Goal: Task Accomplishment & Management: Complete application form

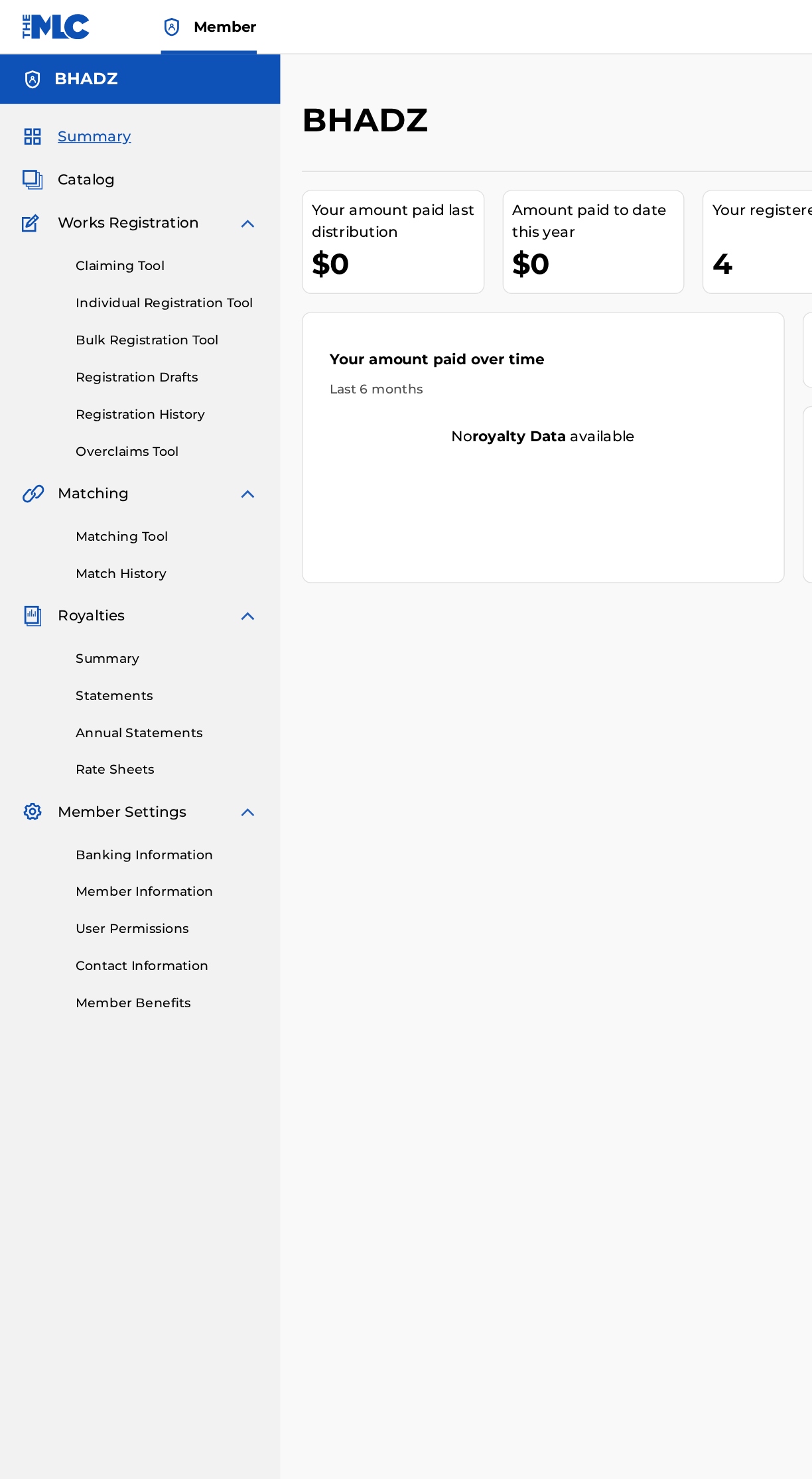
click at [134, 307] on link "Registration History" at bounding box center [122, 304] width 134 height 14
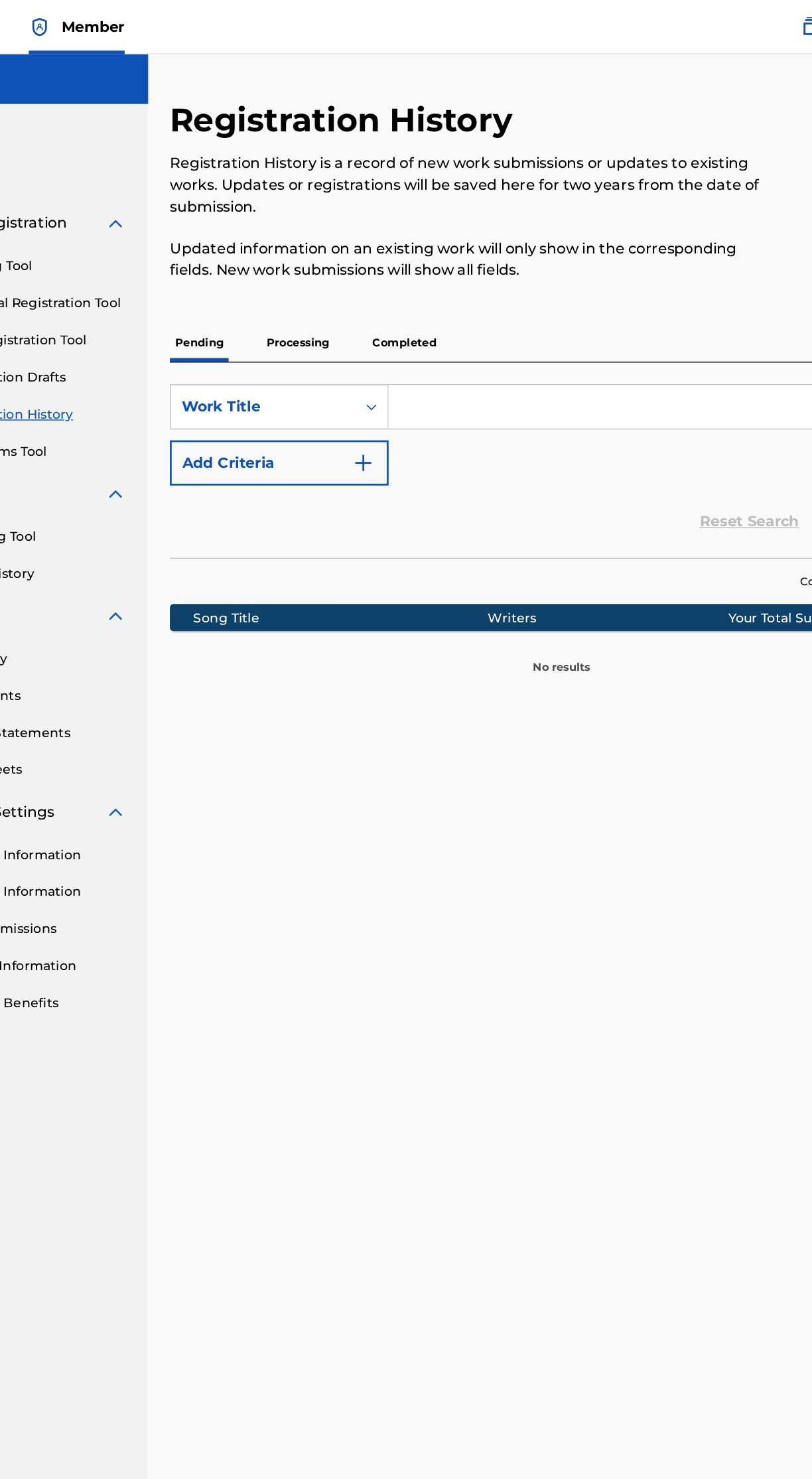
click at [324, 251] on p "Processing" at bounding box center [316, 251] width 54 height 27
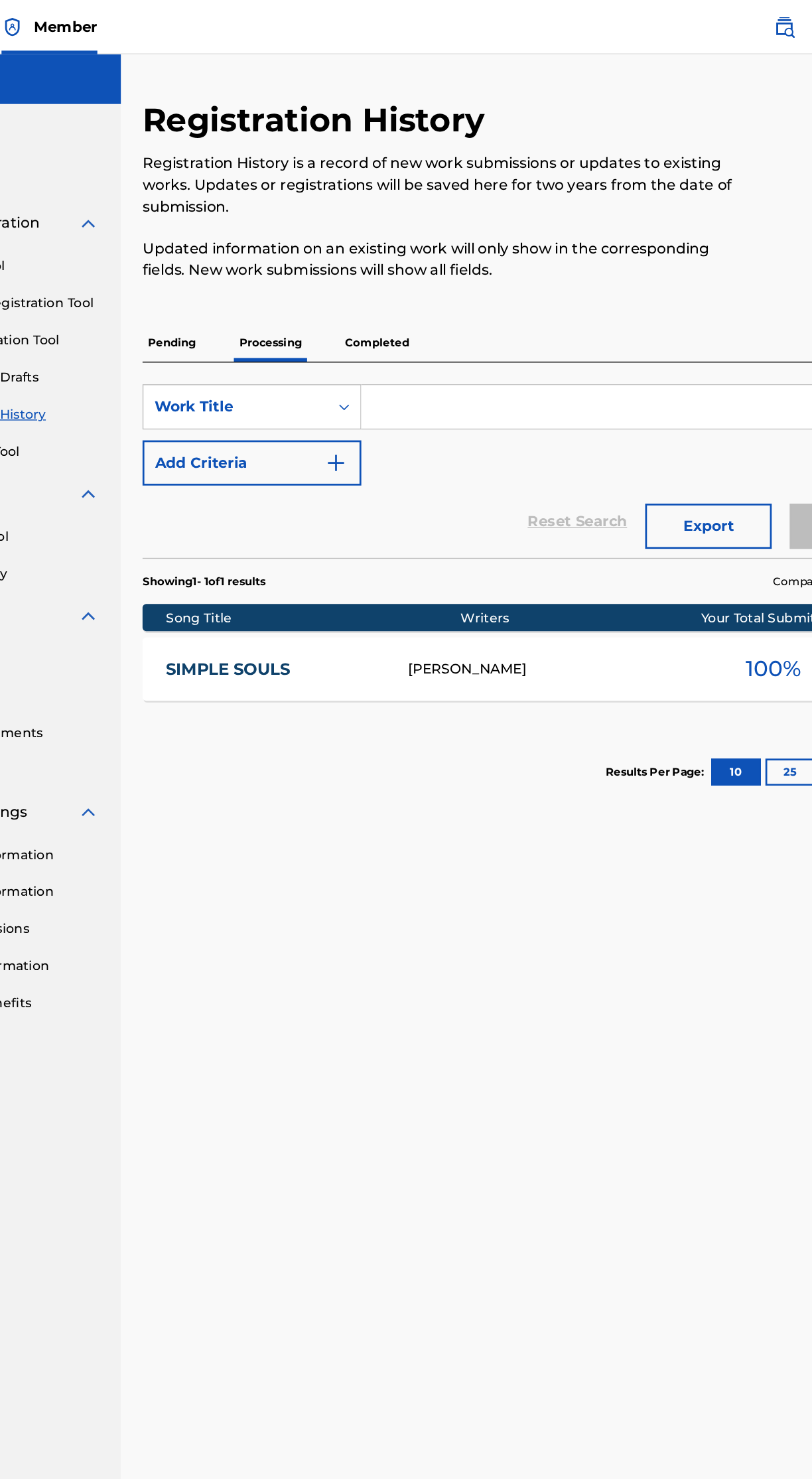
click at [410, 252] on p "Completed" at bounding box center [394, 251] width 55 height 27
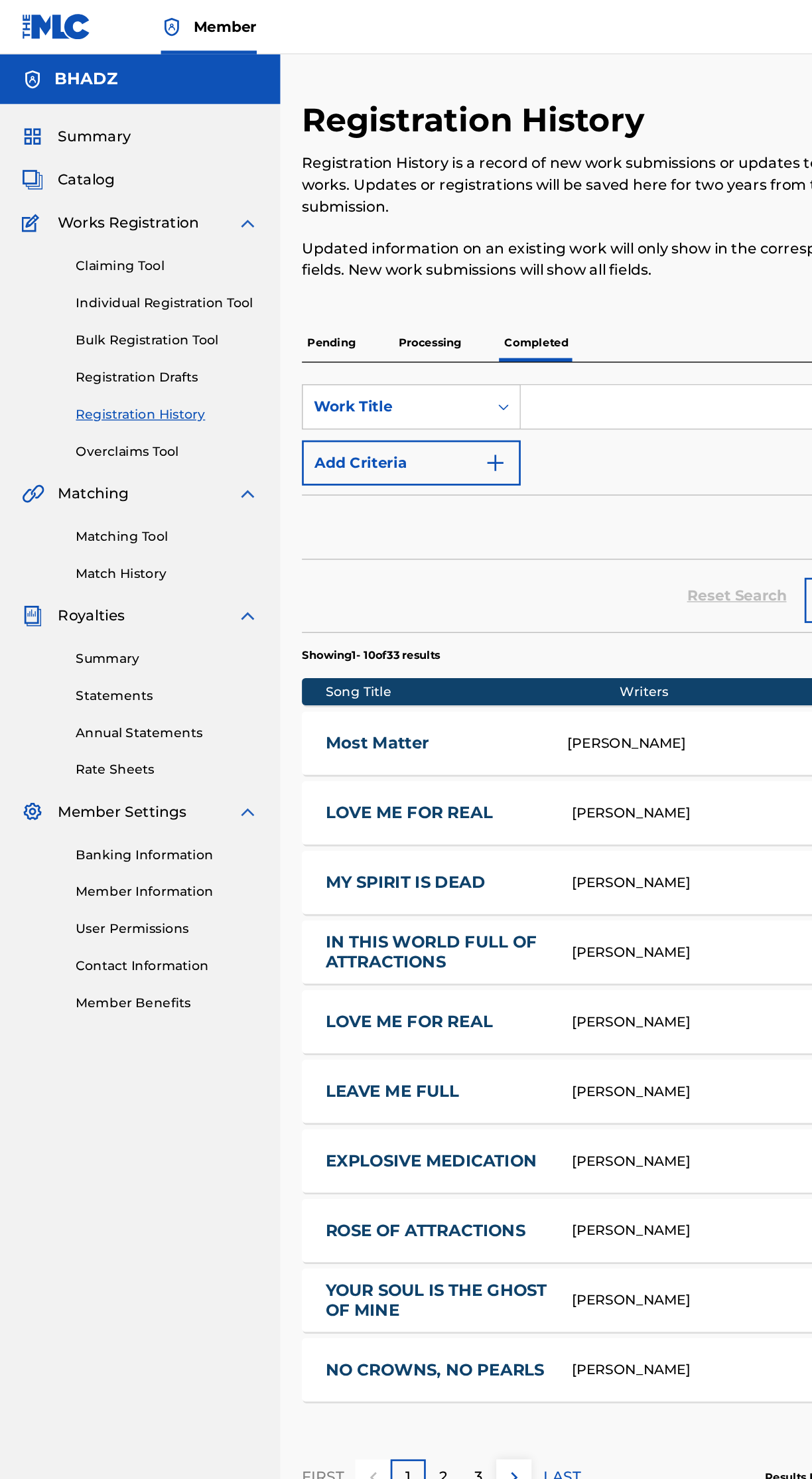
click at [287, 550] on link "Most Matter" at bounding box center [318, 546] width 160 height 15
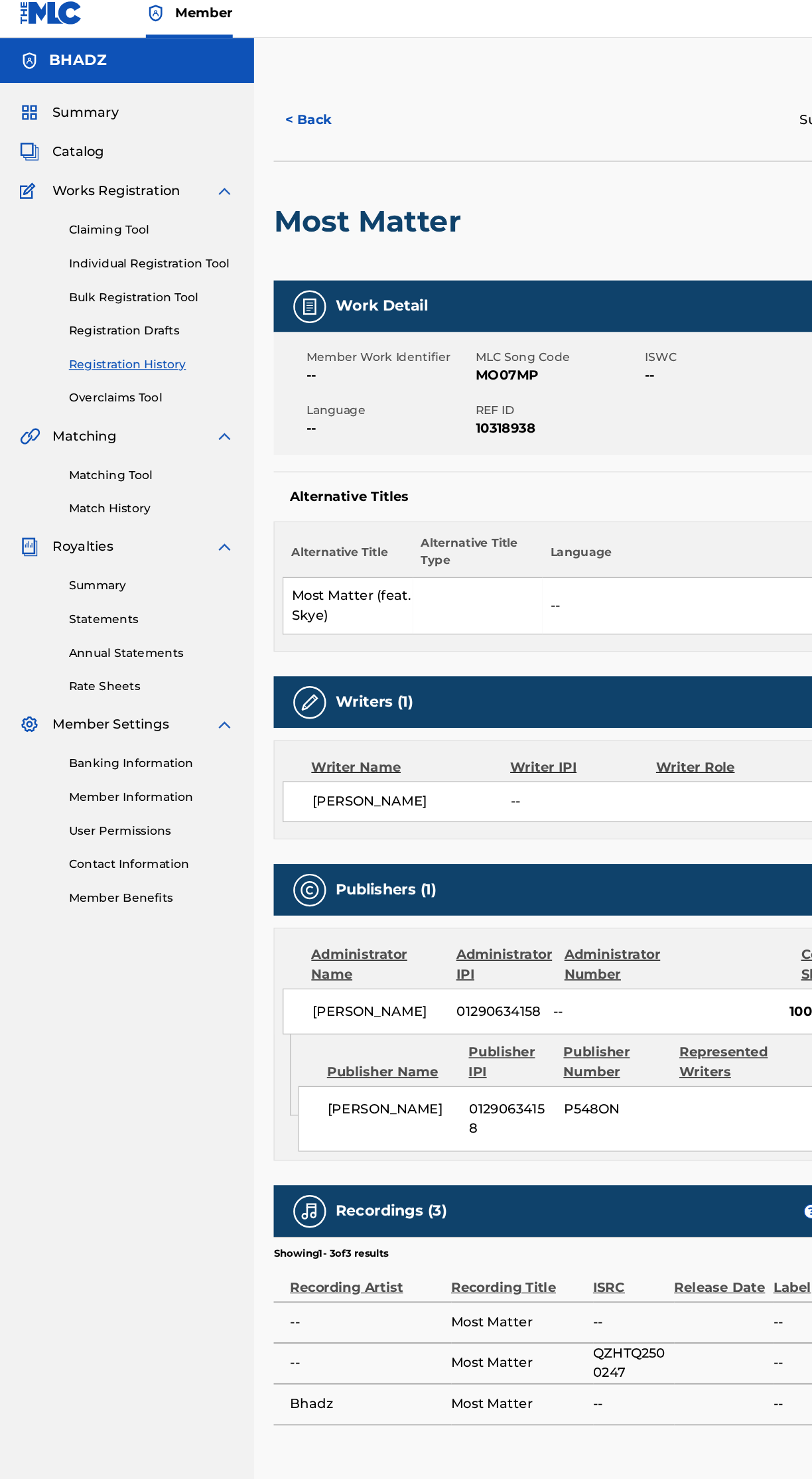
click at [237, 221] on div "Most Matter" at bounding box center [300, 189] width 158 height 97
click at [158, 217] on link "Individual Registration Tool" at bounding box center [122, 223] width 134 height 14
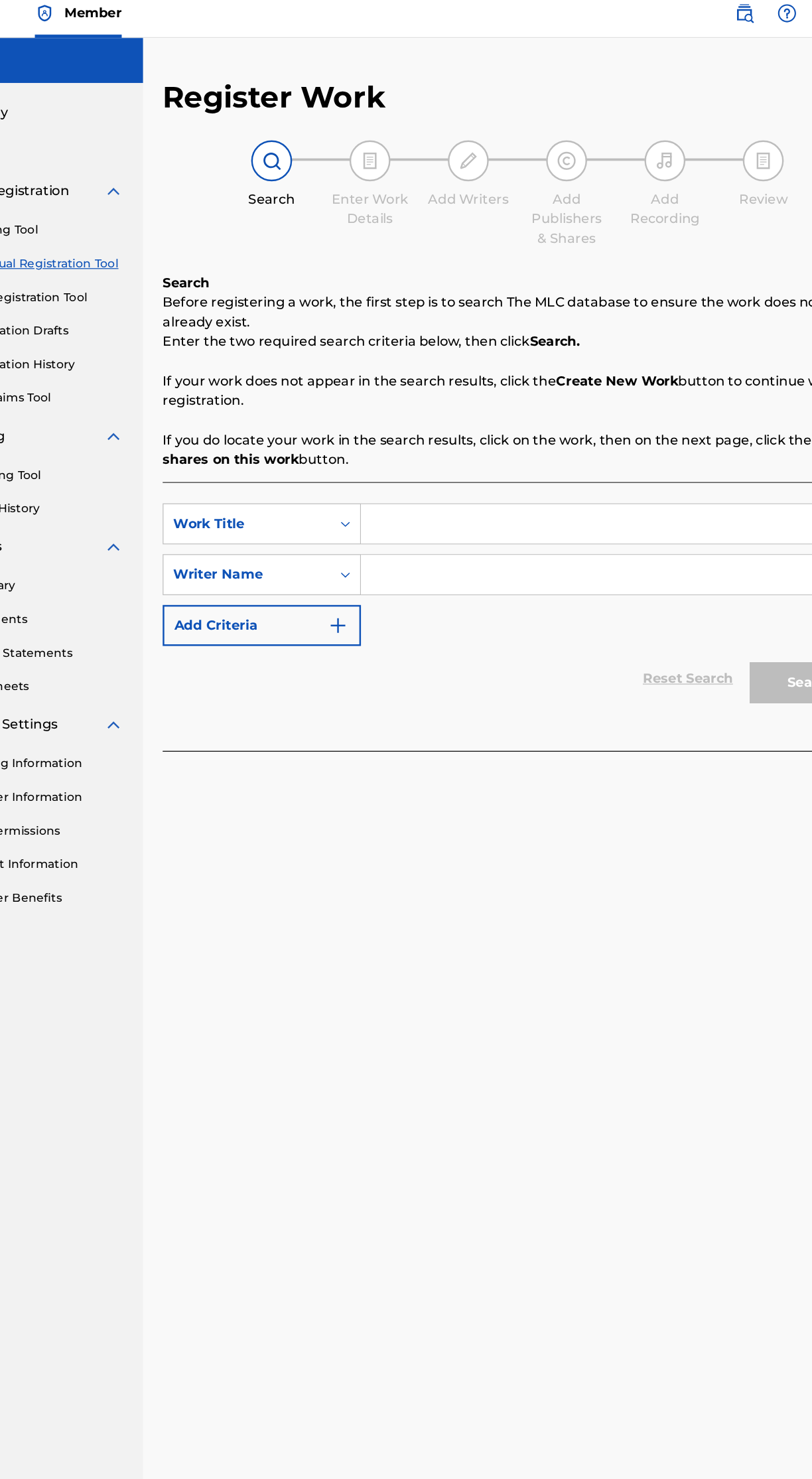
click at [491, 433] on input "Search Form" at bounding box center [588, 434] width 413 height 32
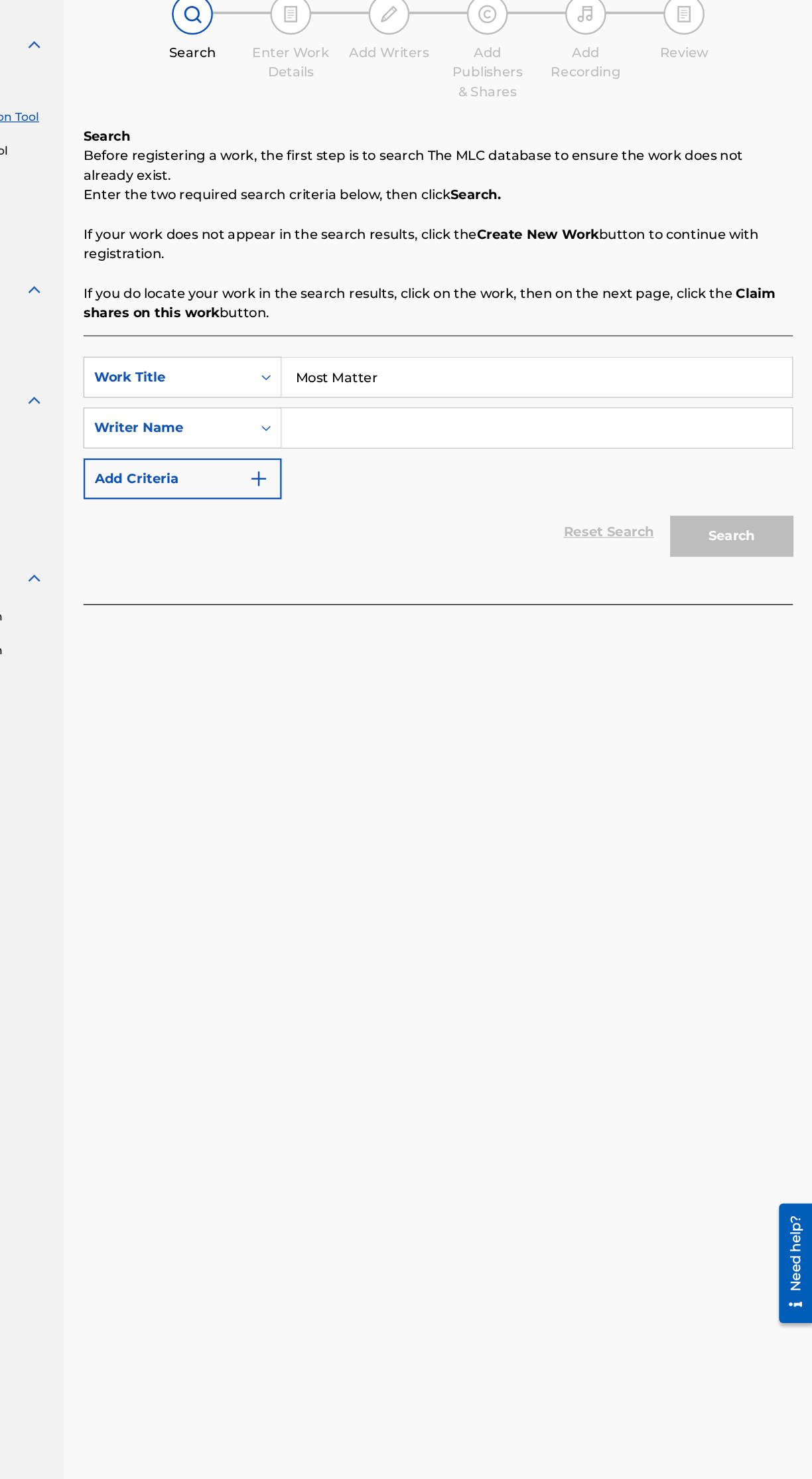
type input "Most Matter"
click at [628, 474] on input "Search Form" at bounding box center [588, 475] width 413 height 32
type input "Bhadz"
click at [364, 515] on img "Search Form" at bounding box center [363, 515] width 16 height 16
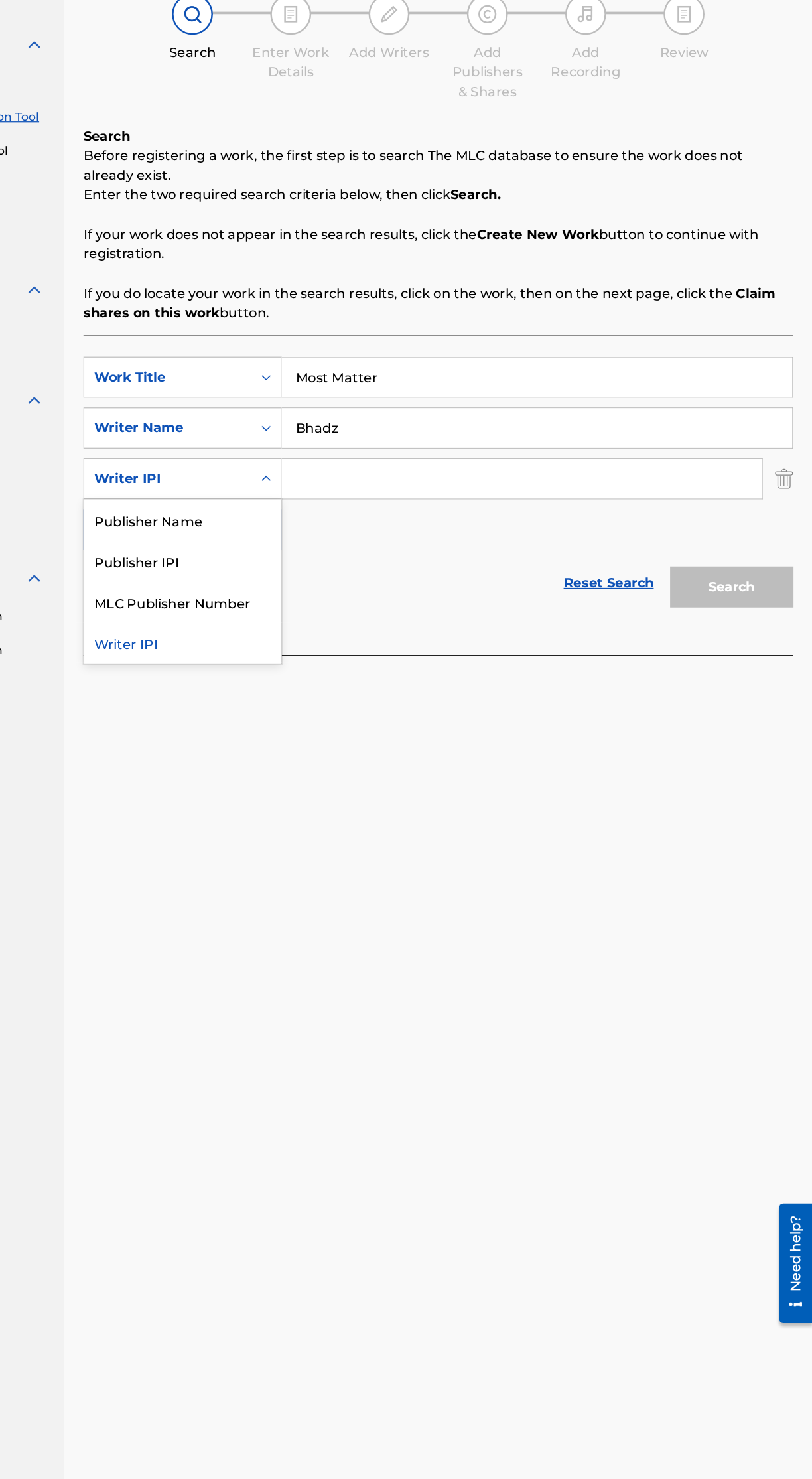
click at [348, 622] on div "MLC Publisher Number" at bounding box center [302, 615] width 159 height 33
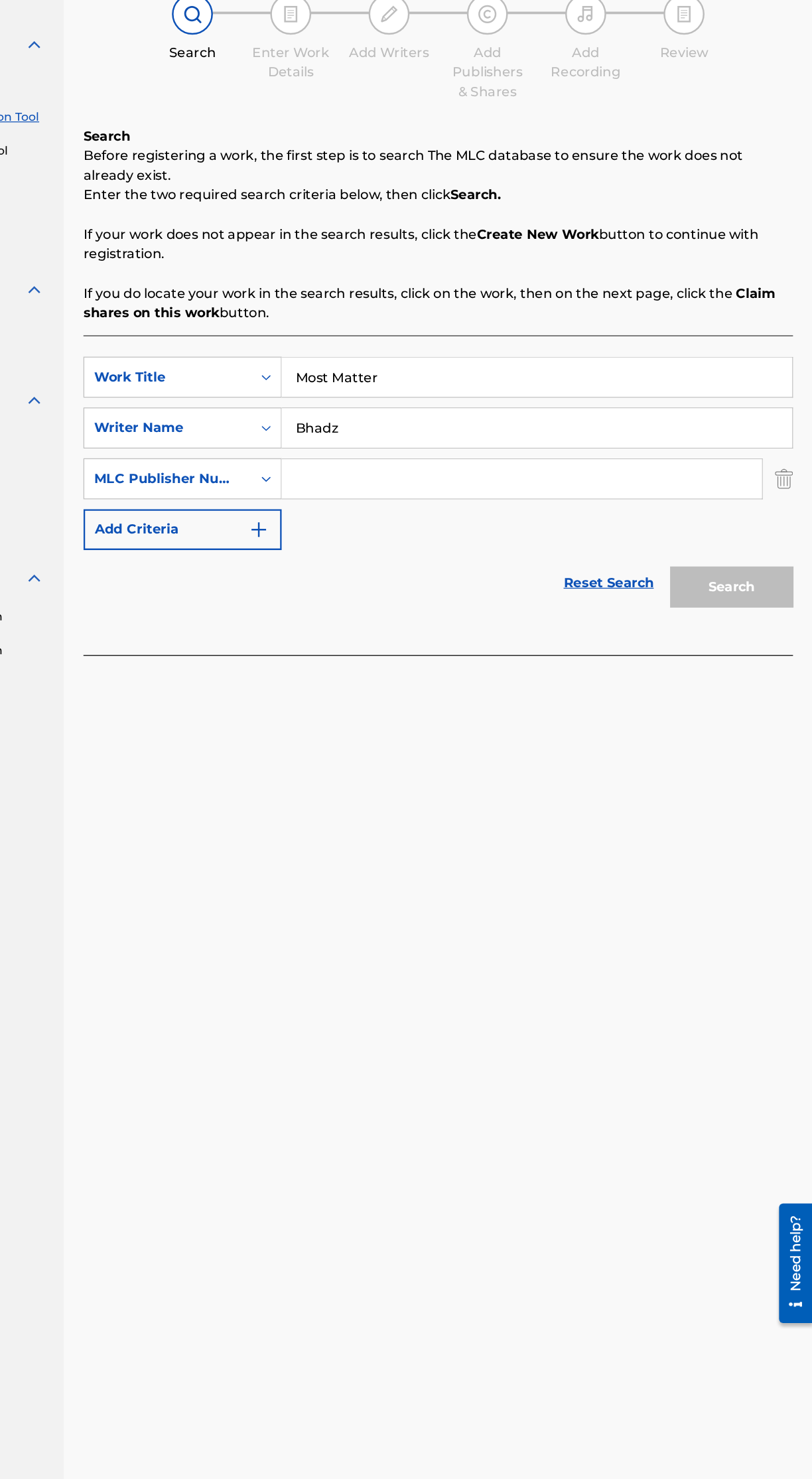
click at [537, 514] on input "Search Form" at bounding box center [576, 515] width 388 height 32
type input "P548ON"
click at [768, 607] on button "Search" at bounding box center [747, 603] width 99 height 33
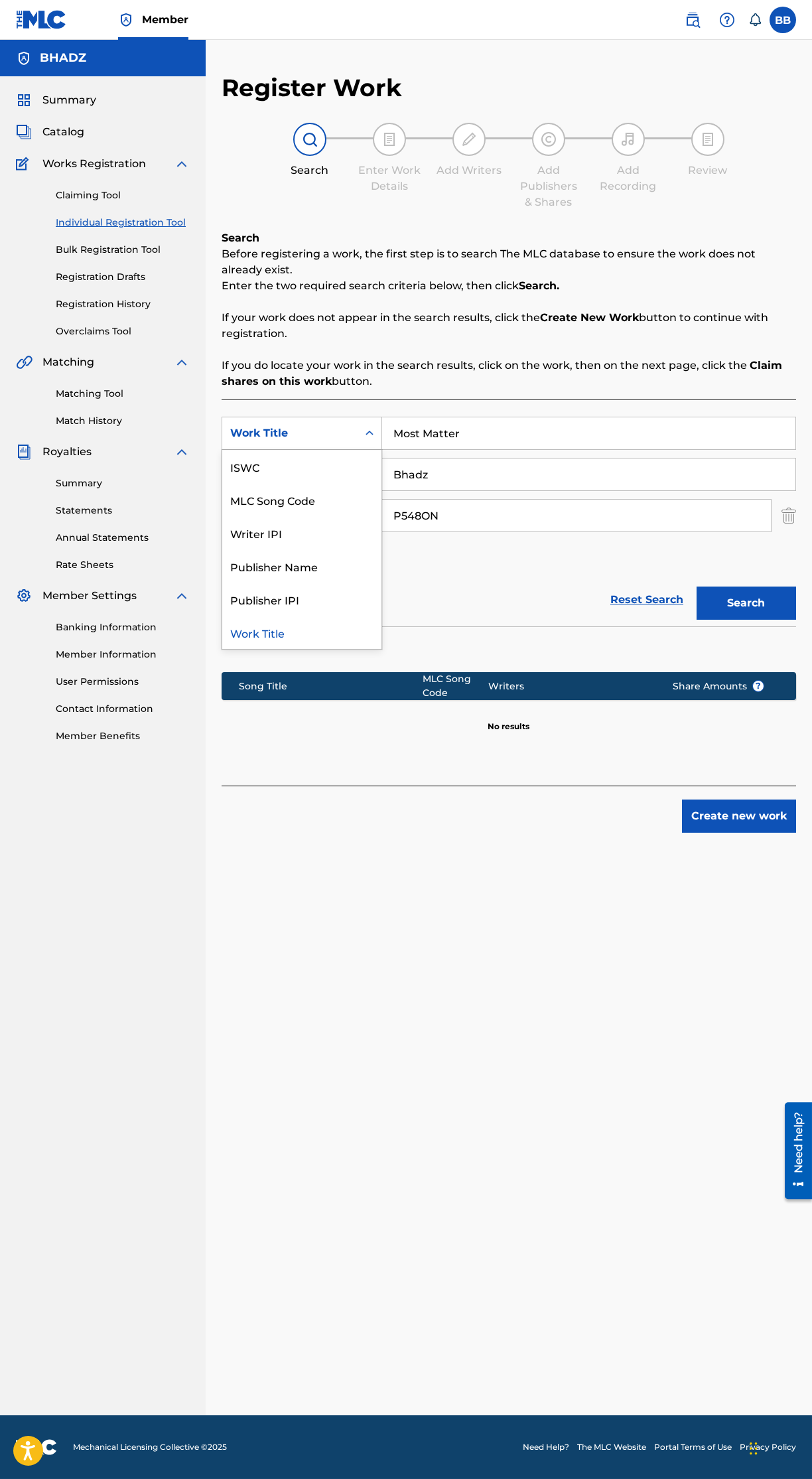
click at [335, 512] on div "MLC Song Code" at bounding box center [302, 499] width 159 height 33
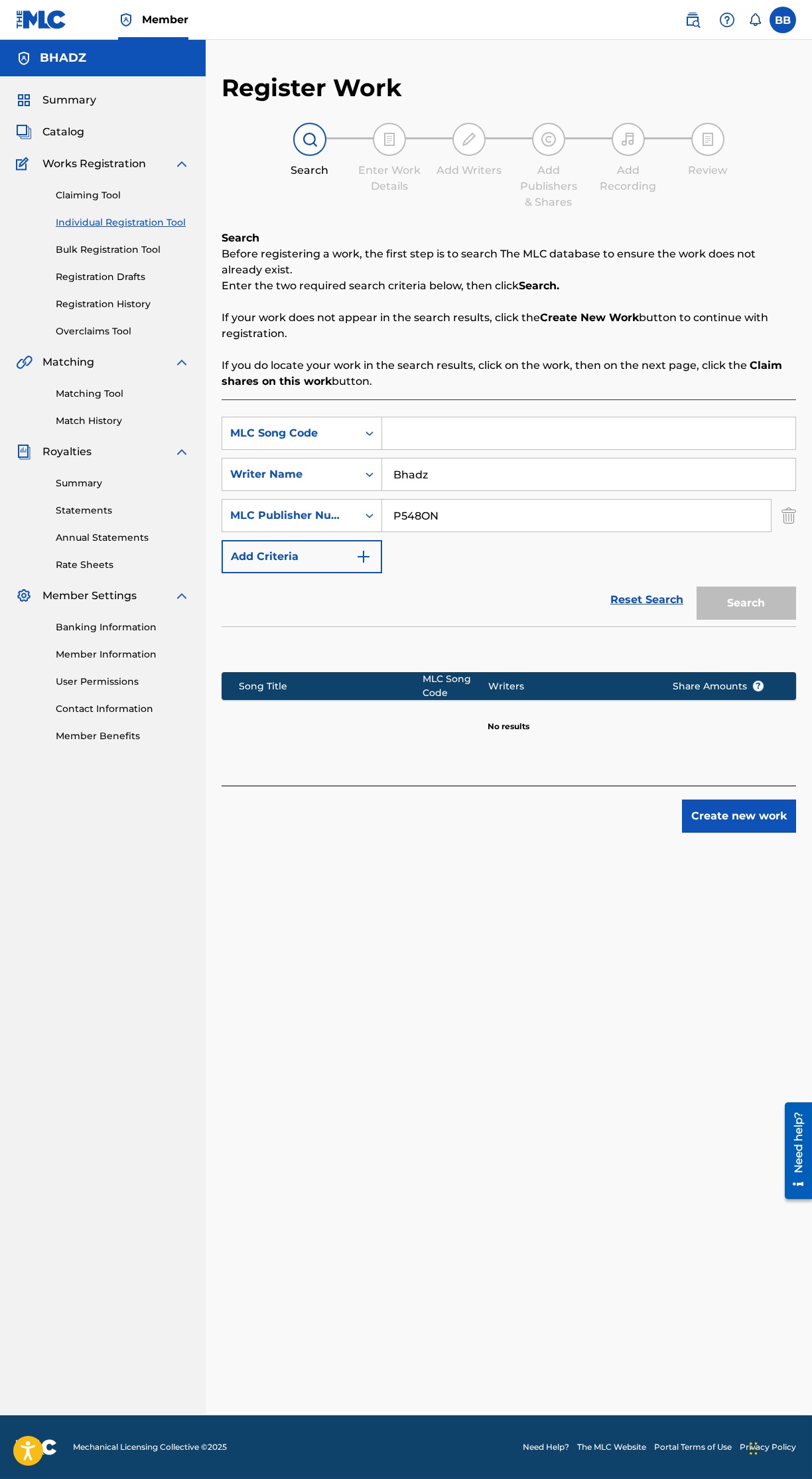
click at [491, 433] on input "Search Form" at bounding box center [588, 434] width 413 height 32
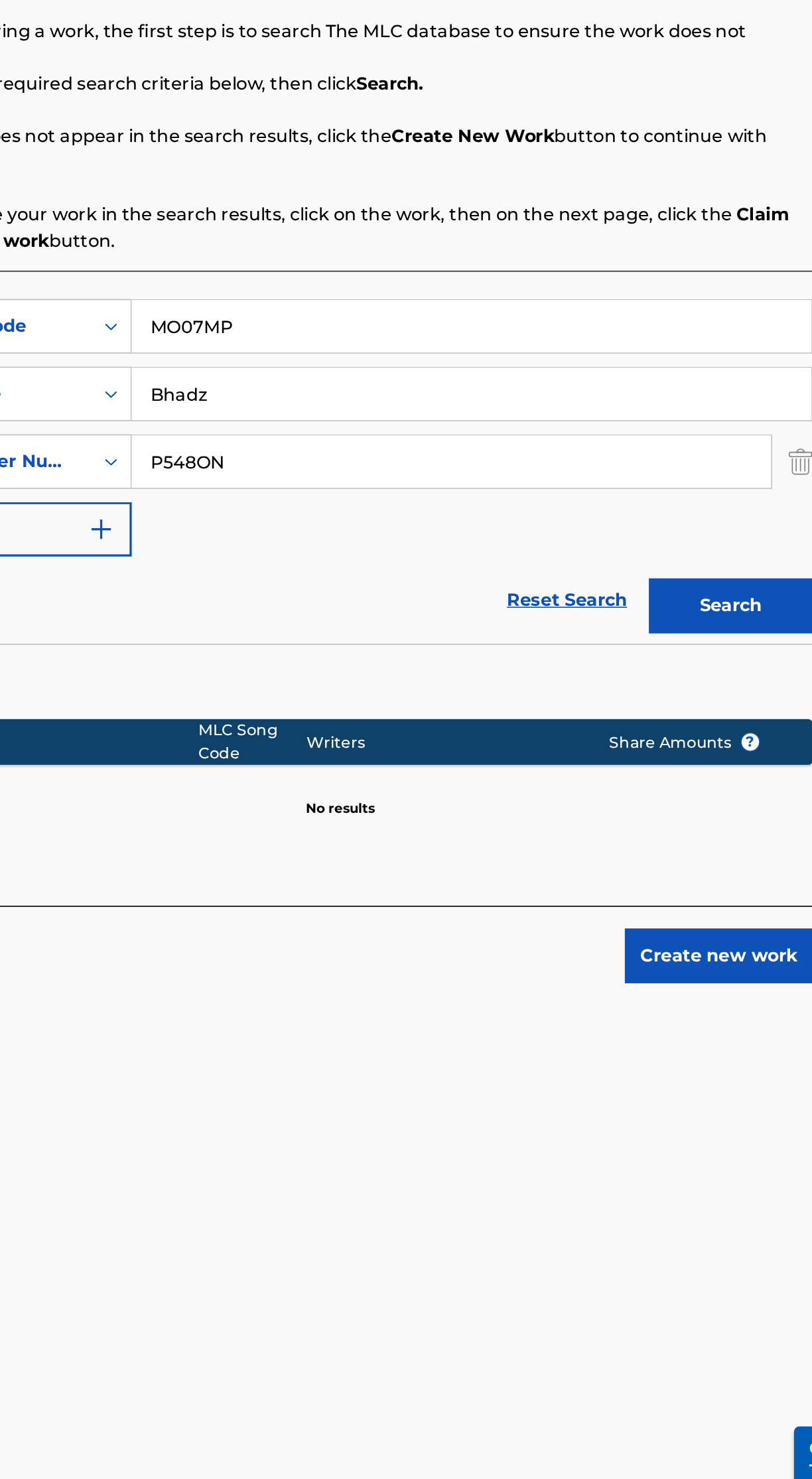
type input "MO07MP"
click at [766, 598] on button "Search" at bounding box center [747, 603] width 99 height 33
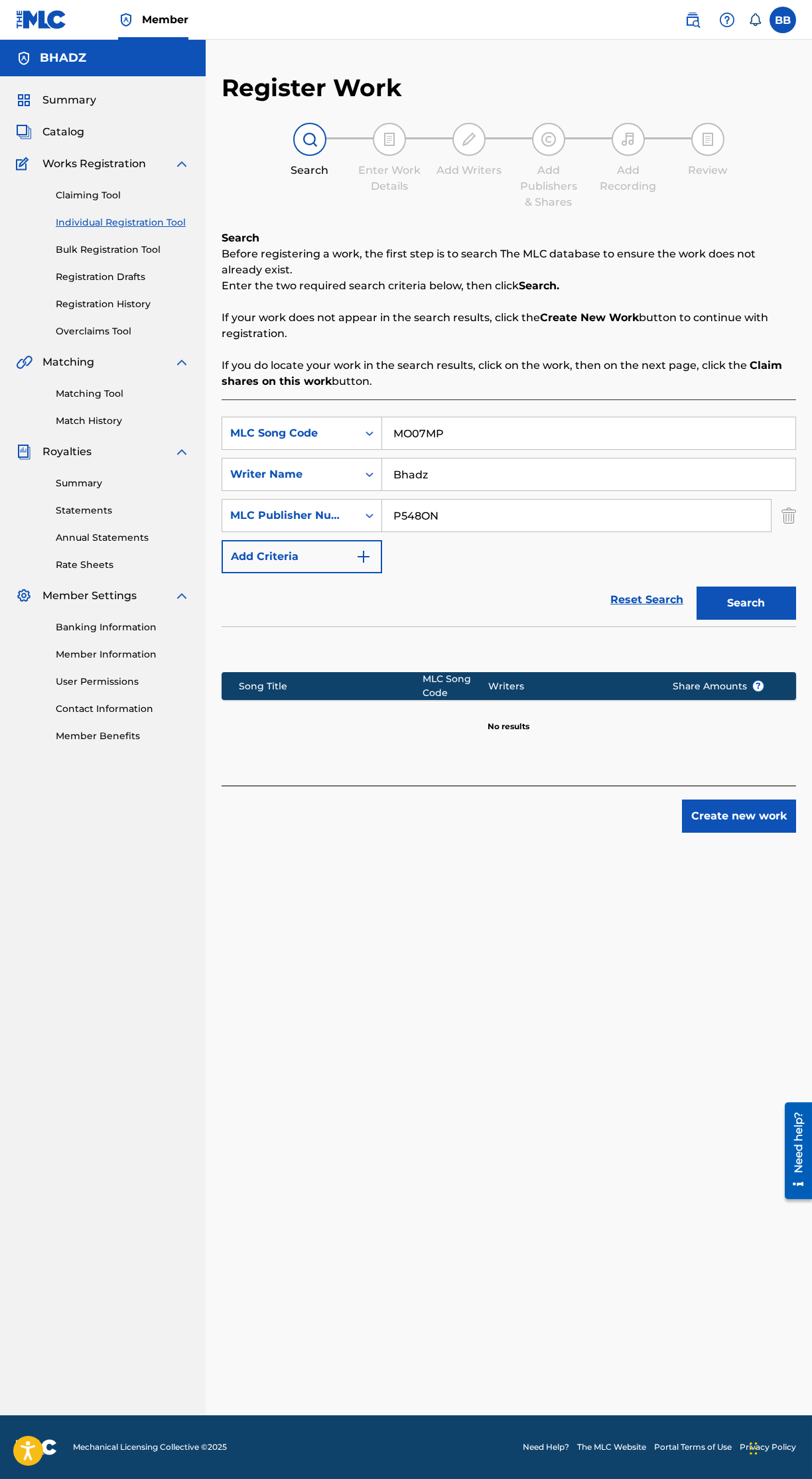
scroll to position [3, 0]
click at [782, 528] on img "Search Form" at bounding box center [788, 515] width 14 height 33
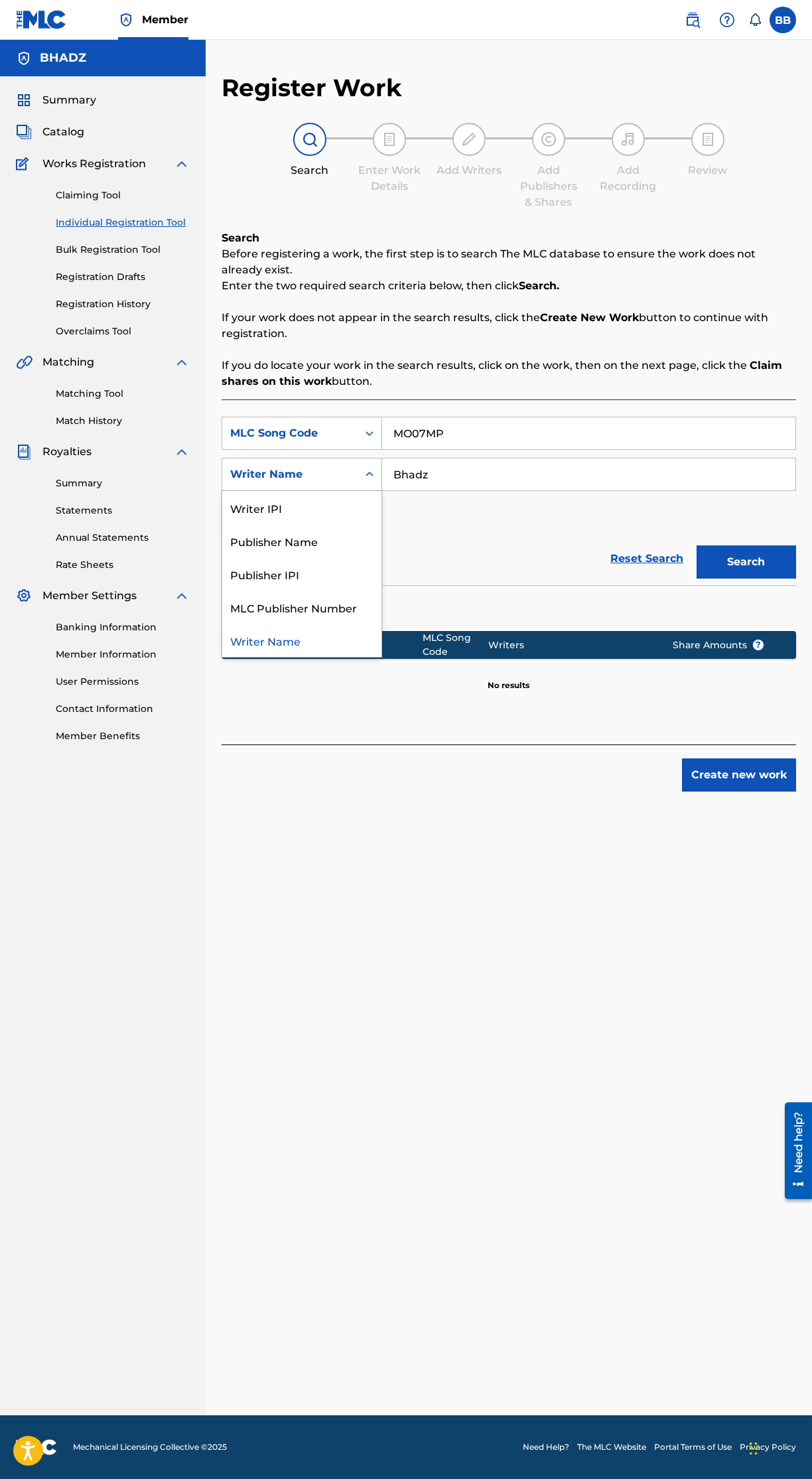
click at [339, 604] on div "MLC Publisher Number" at bounding box center [302, 606] width 159 height 33
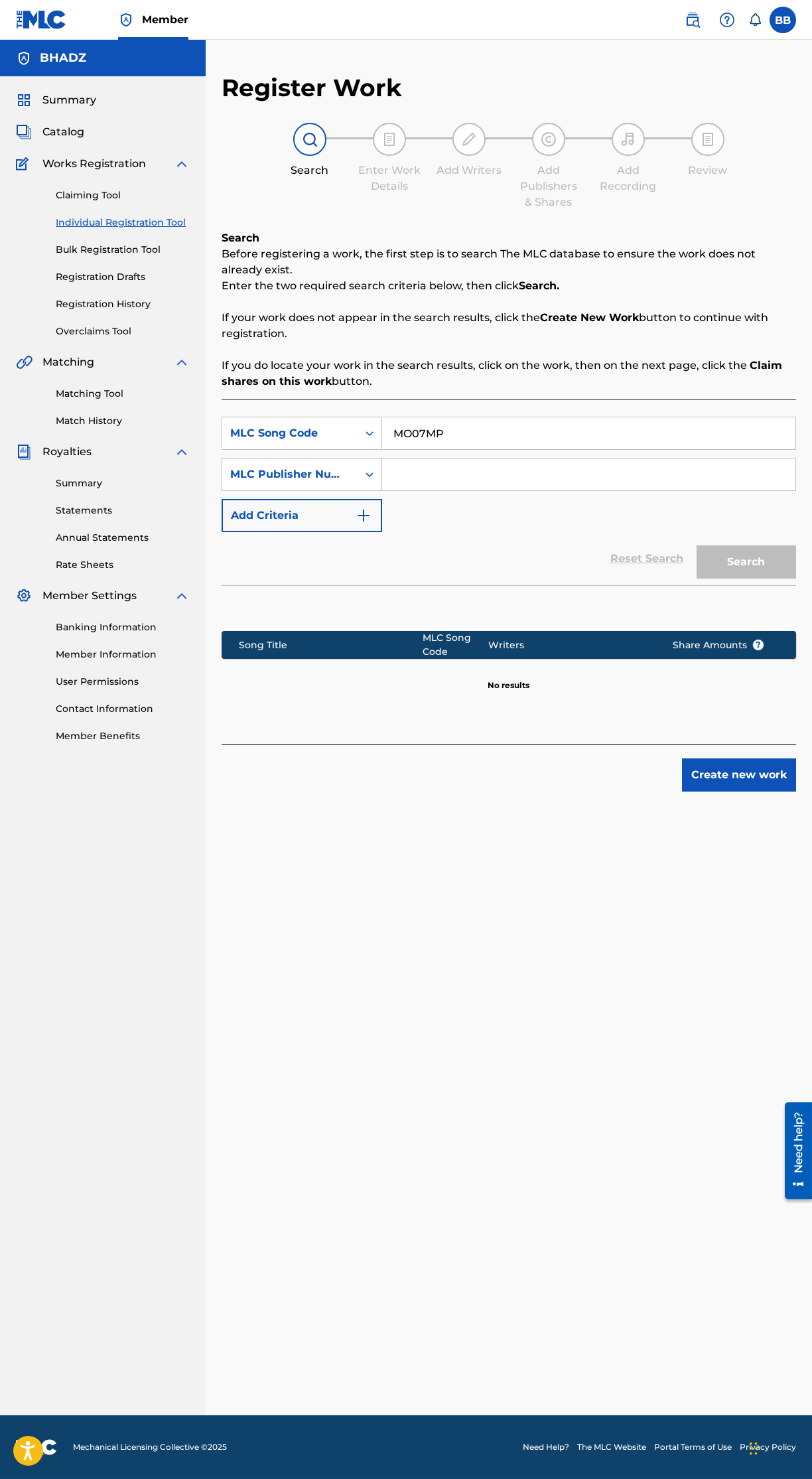
click at [567, 471] on input "Search Form" at bounding box center [588, 475] width 413 height 32
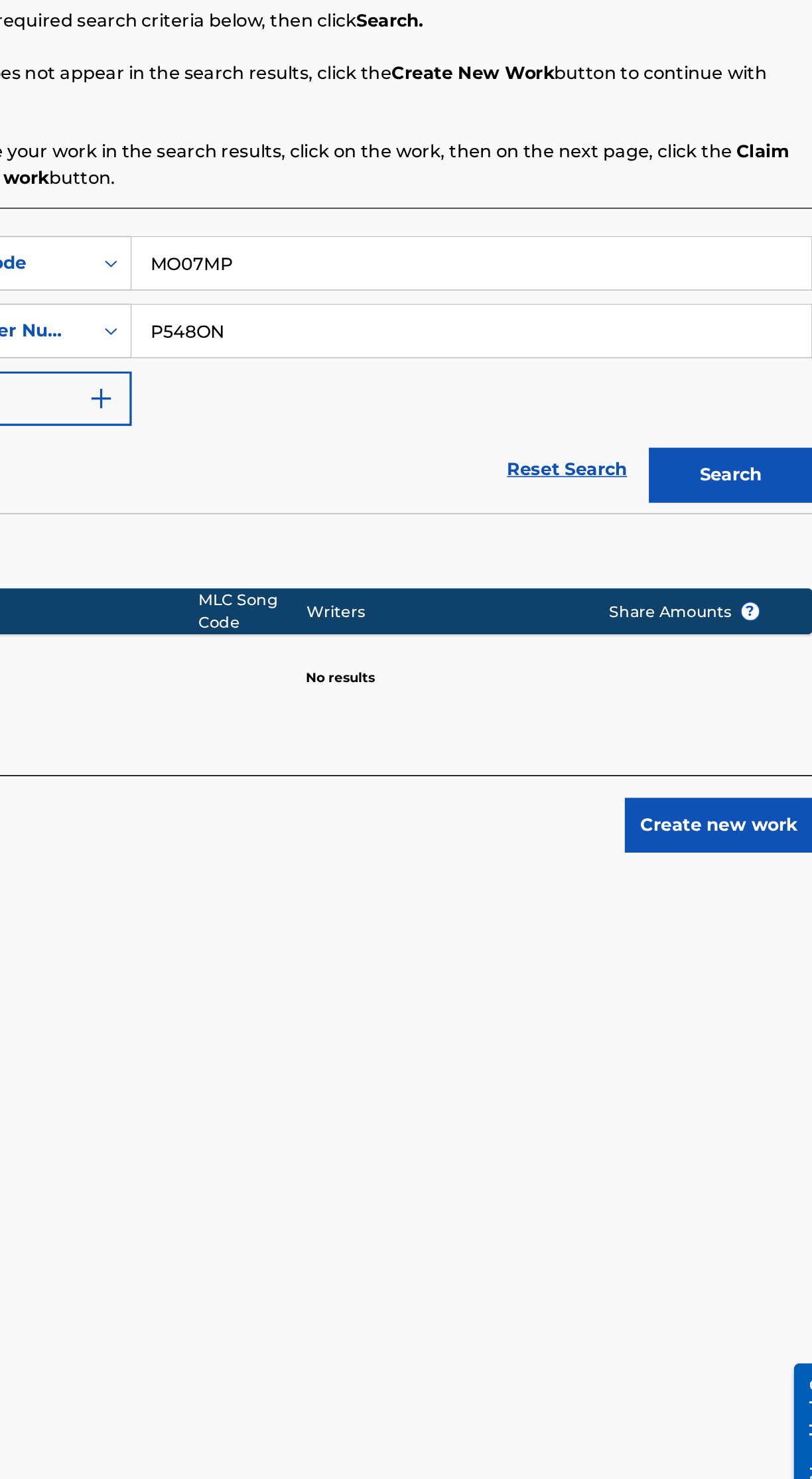
click at [764, 567] on button "Search" at bounding box center [747, 562] width 99 height 33
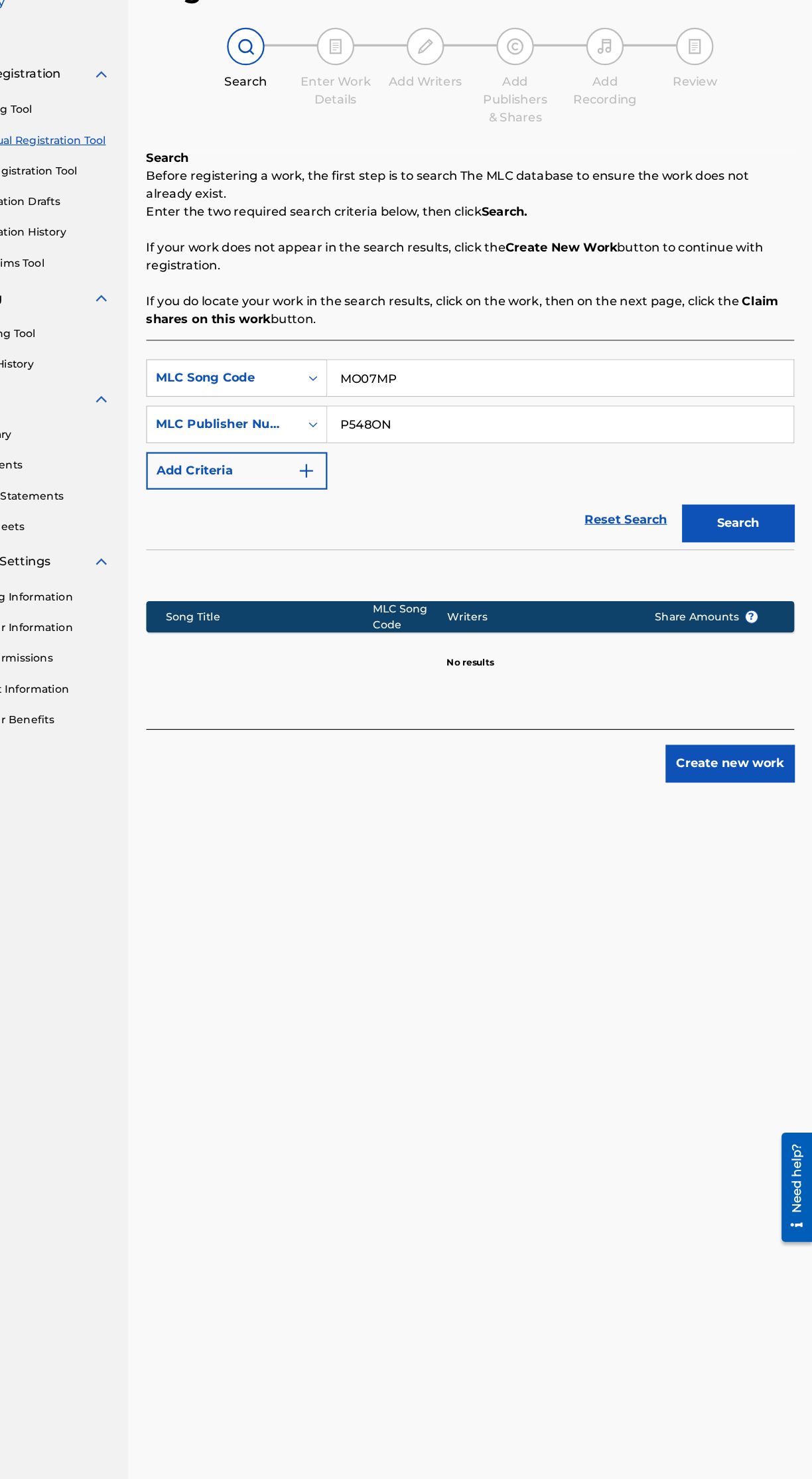
click at [578, 471] on input "P548ON" at bounding box center [588, 475] width 413 height 32
type input "P"
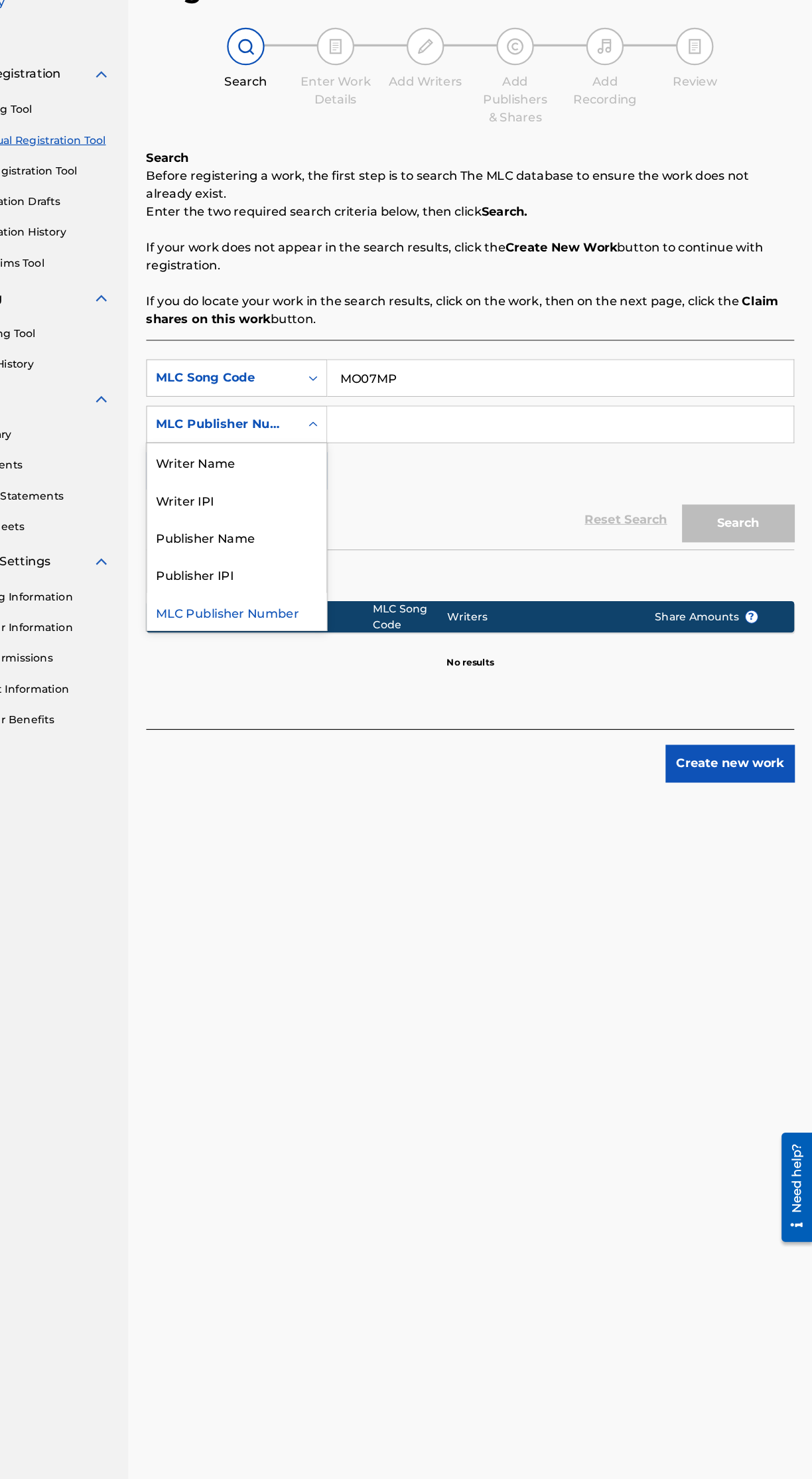
click at [338, 514] on div "Writer Name" at bounding box center [302, 507] width 159 height 33
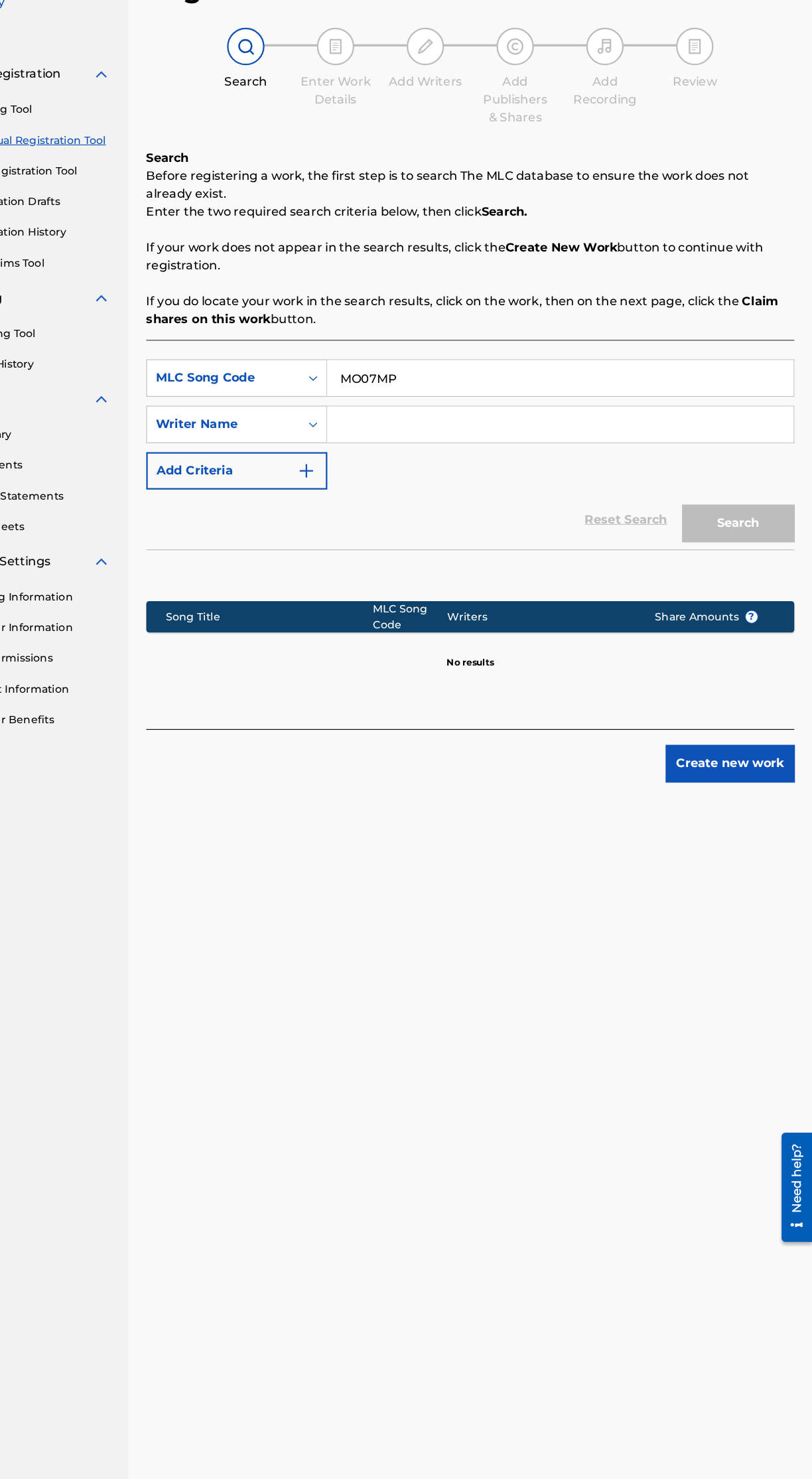
click at [537, 466] on input "Search Form" at bounding box center [588, 475] width 413 height 32
type input "[PERSON_NAME]"
click at [769, 565] on button "Search" at bounding box center [747, 562] width 99 height 33
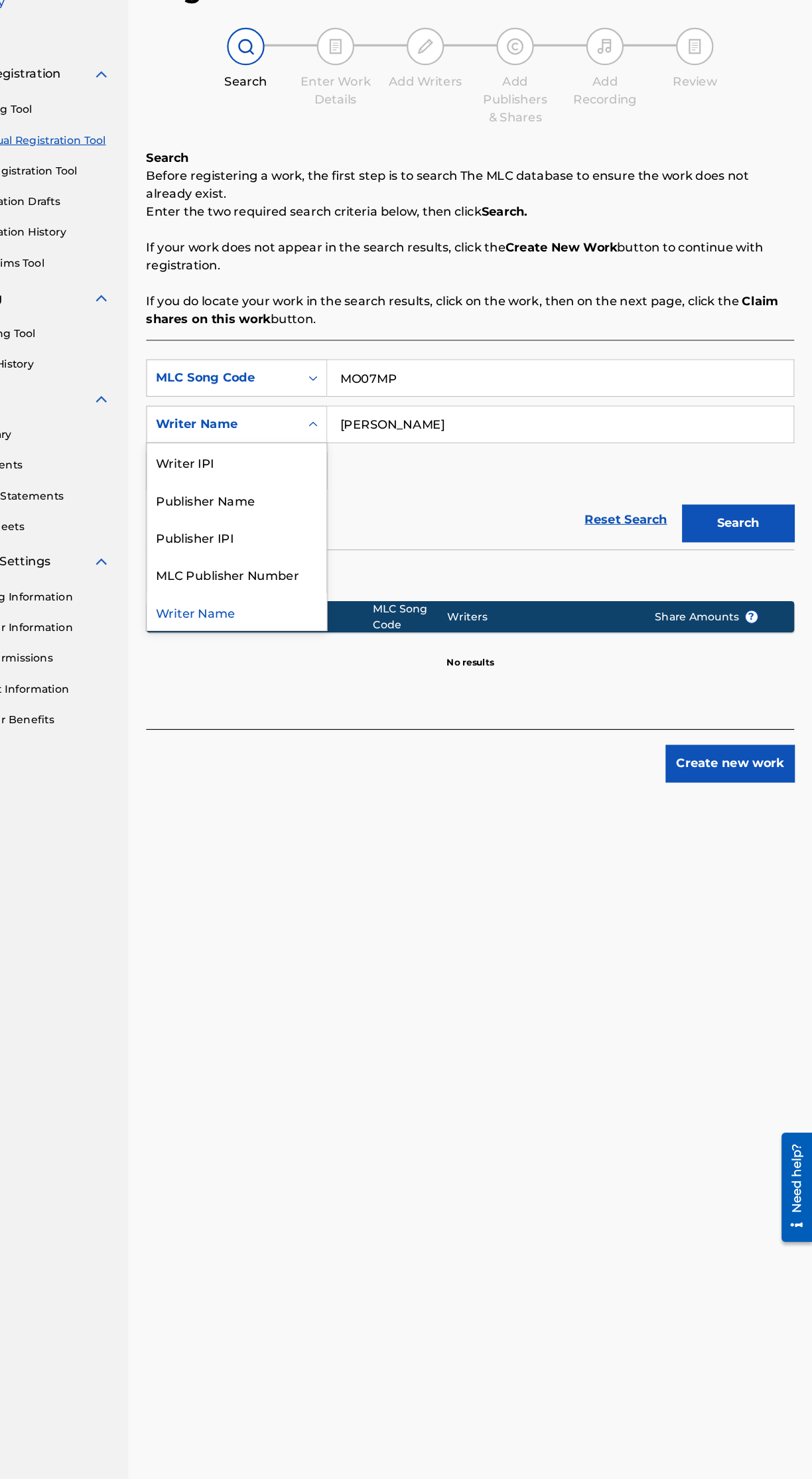
click at [351, 543] on div "Publisher Name" at bounding box center [302, 540] width 159 height 33
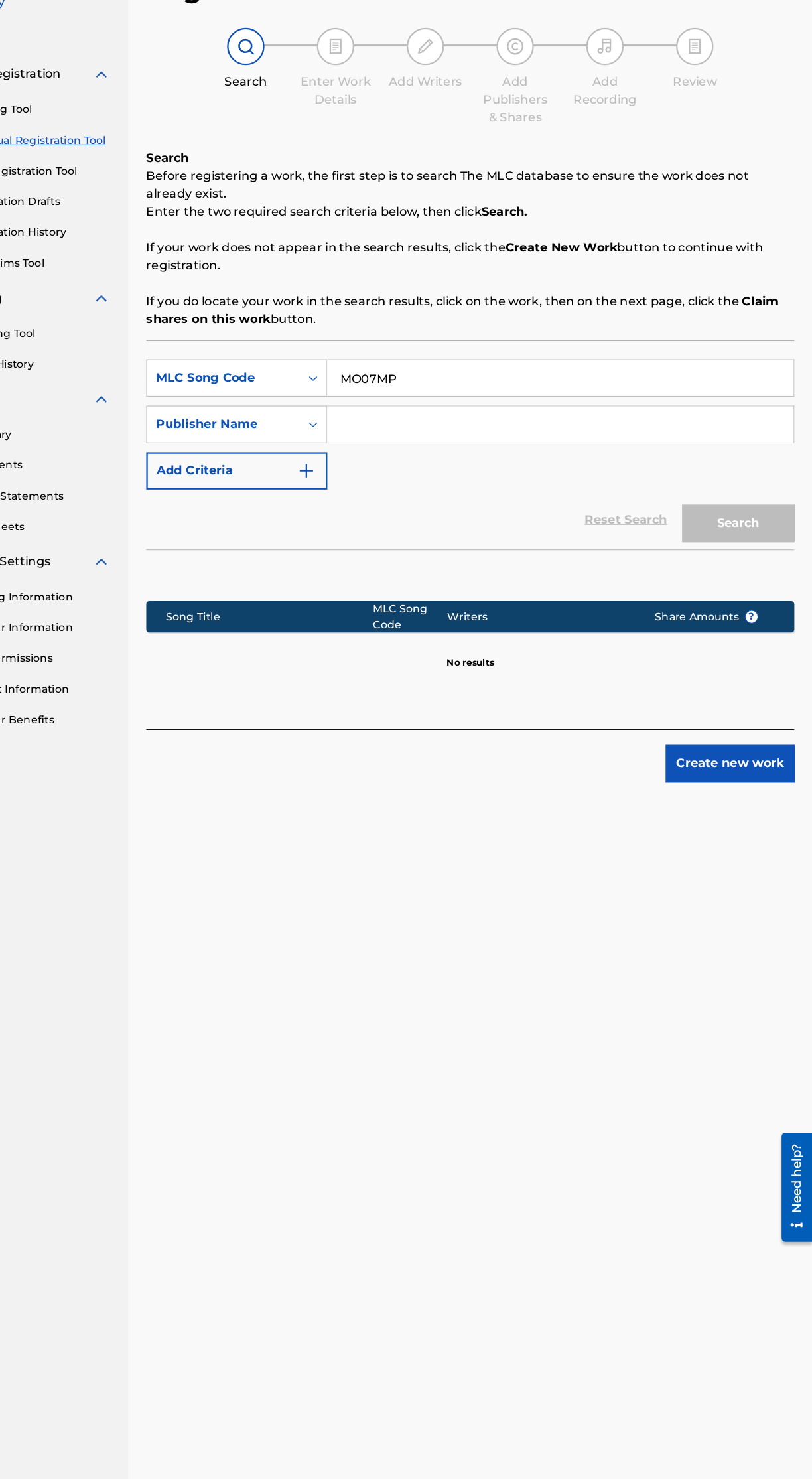
click at [602, 471] on input "Search Form" at bounding box center [588, 475] width 413 height 32
type input "[PERSON_NAME]"
click at [765, 555] on button "Search" at bounding box center [747, 562] width 99 height 33
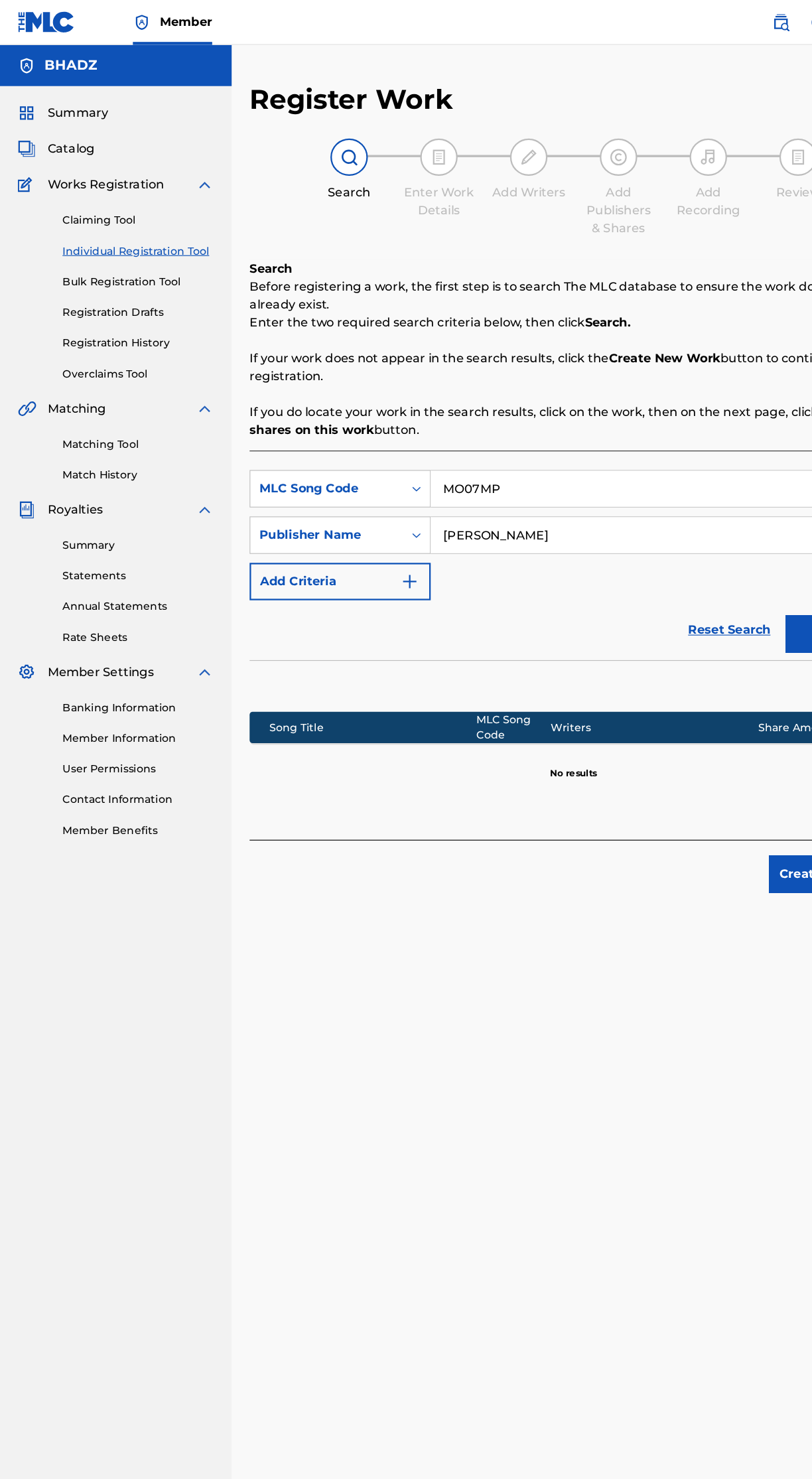
scroll to position [0, 0]
click at [567, 433] on input "MO07MP" at bounding box center [588, 434] width 413 height 32
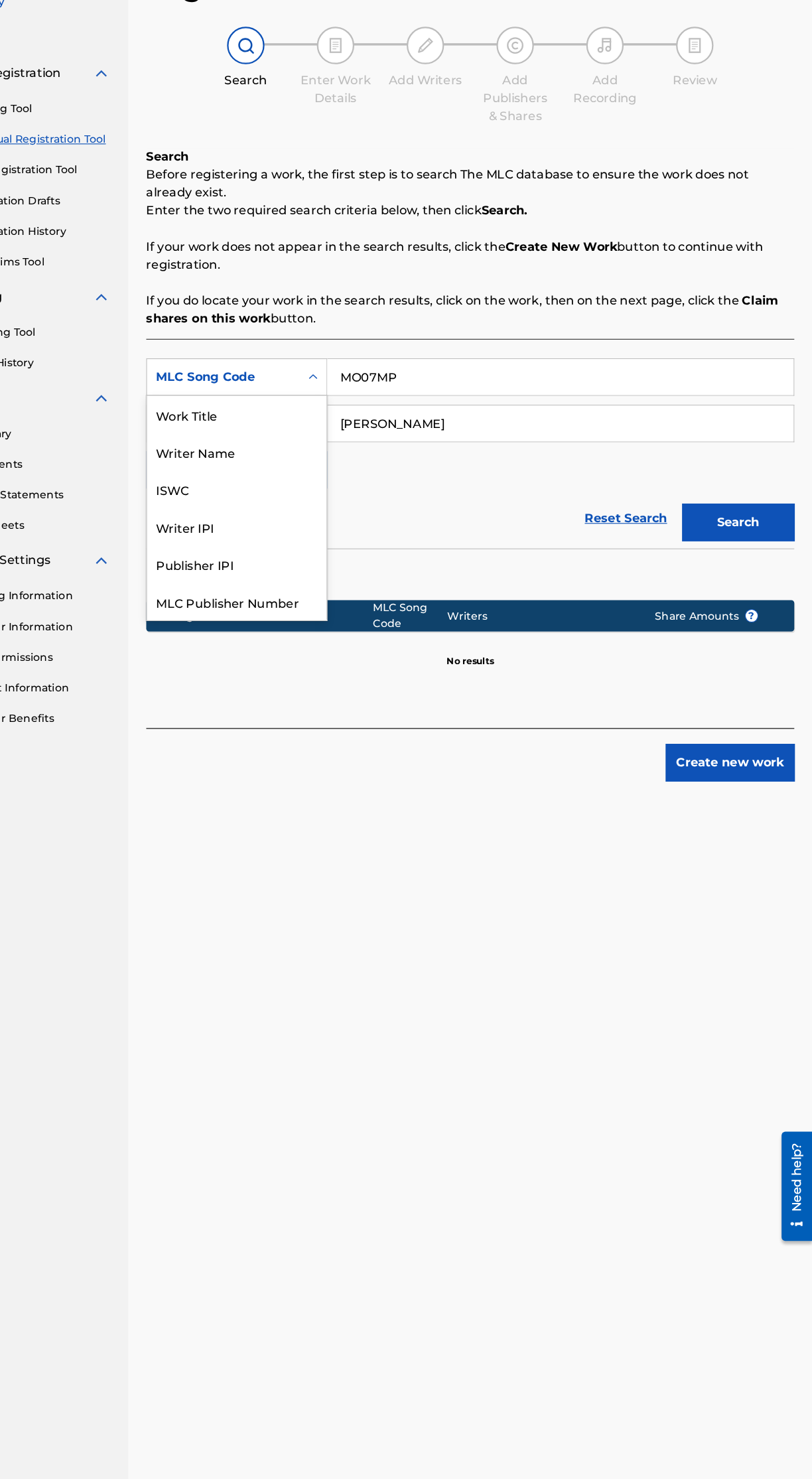
scroll to position [33, 0]
click at [352, 469] on div "Writer Name" at bounding box center [302, 466] width 159 height 33
click at [345, 472] on div "Work Title" at bounding box center [302, 466] width 159 height 33
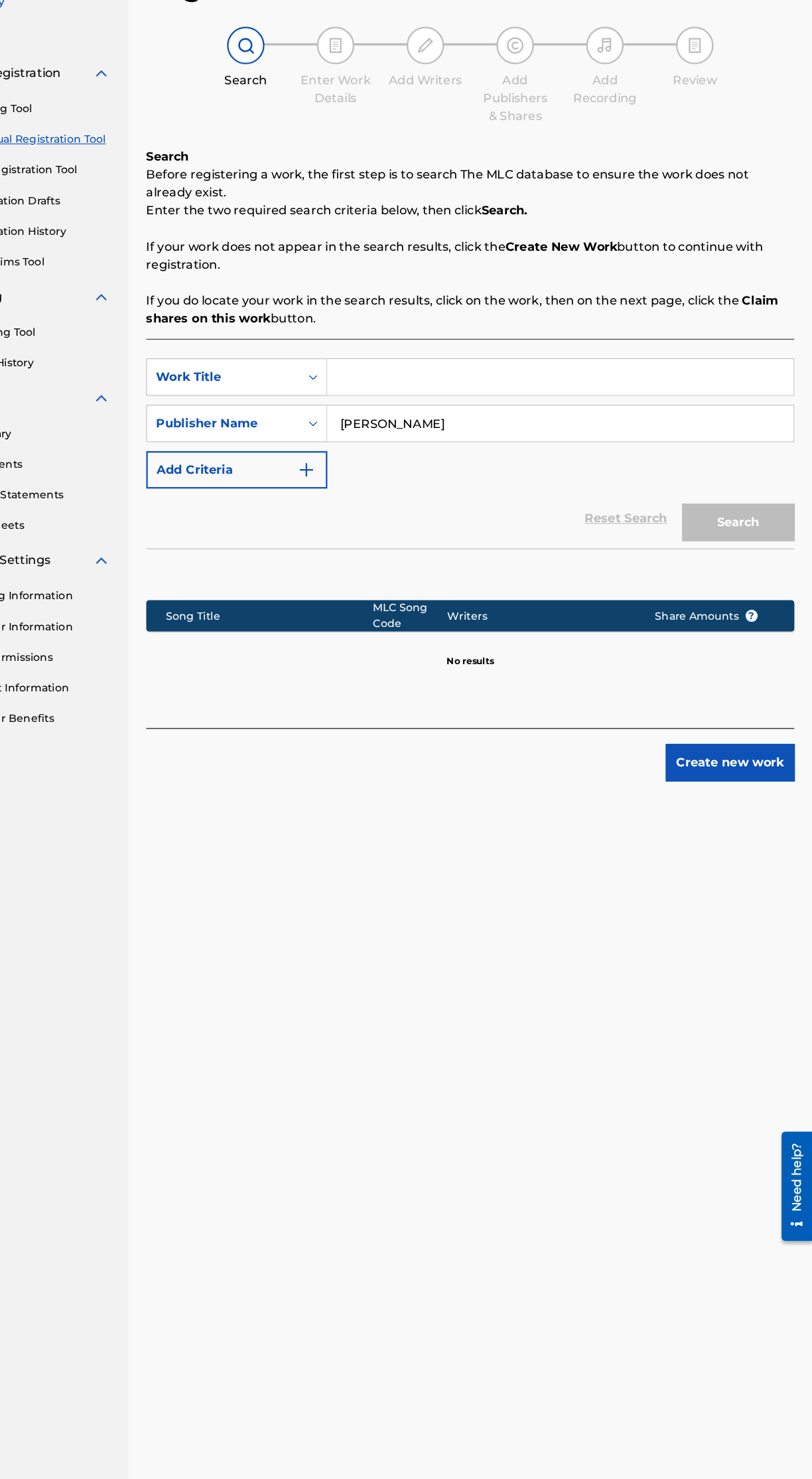
click at [522, 433] on input "Search Form" at bounding box center [588, 434] width 413 height 32
type input "Shattered Frames"
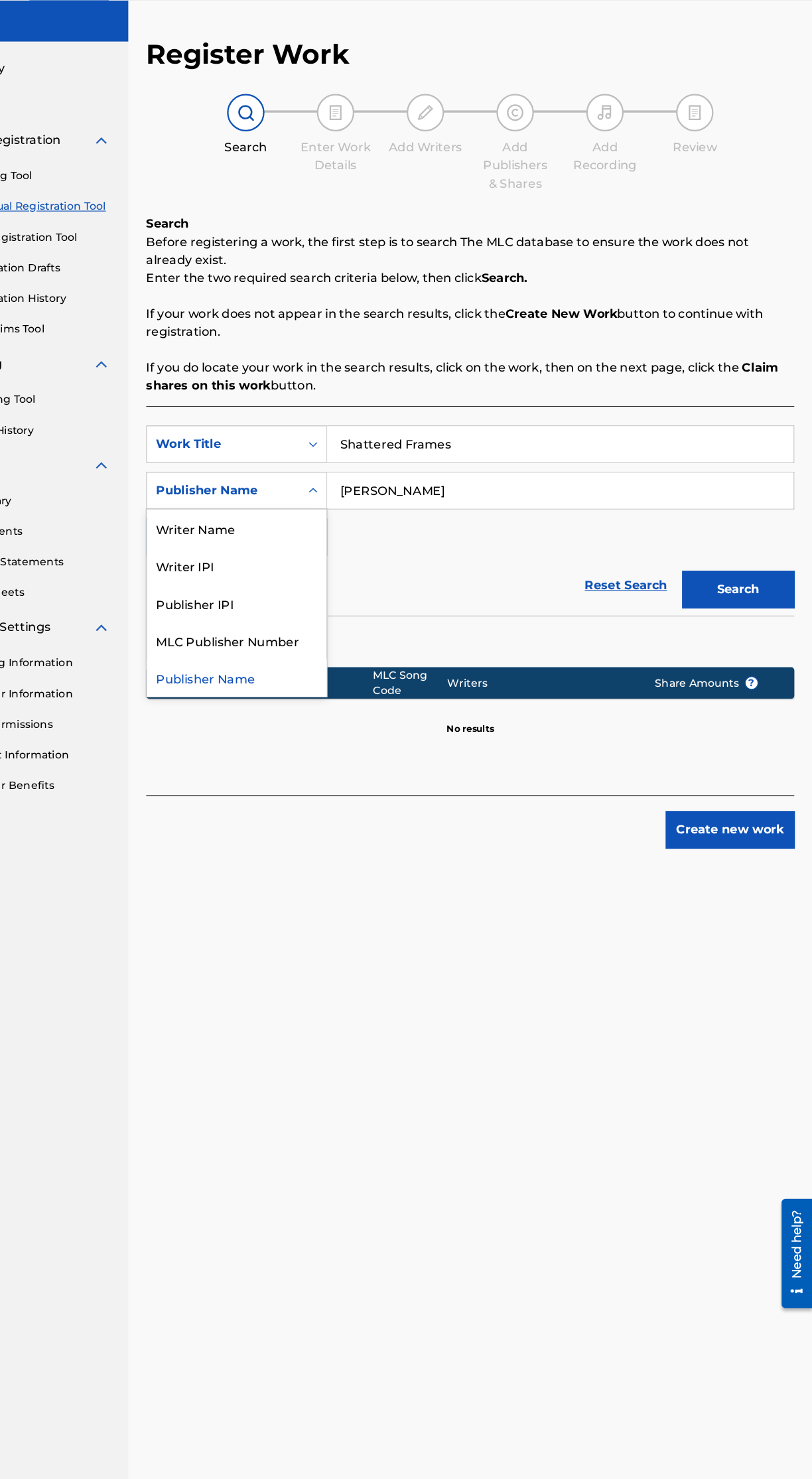
click at [344, 504] on div "Writer Name" at bounding box center [302, 507] width 159 height 33
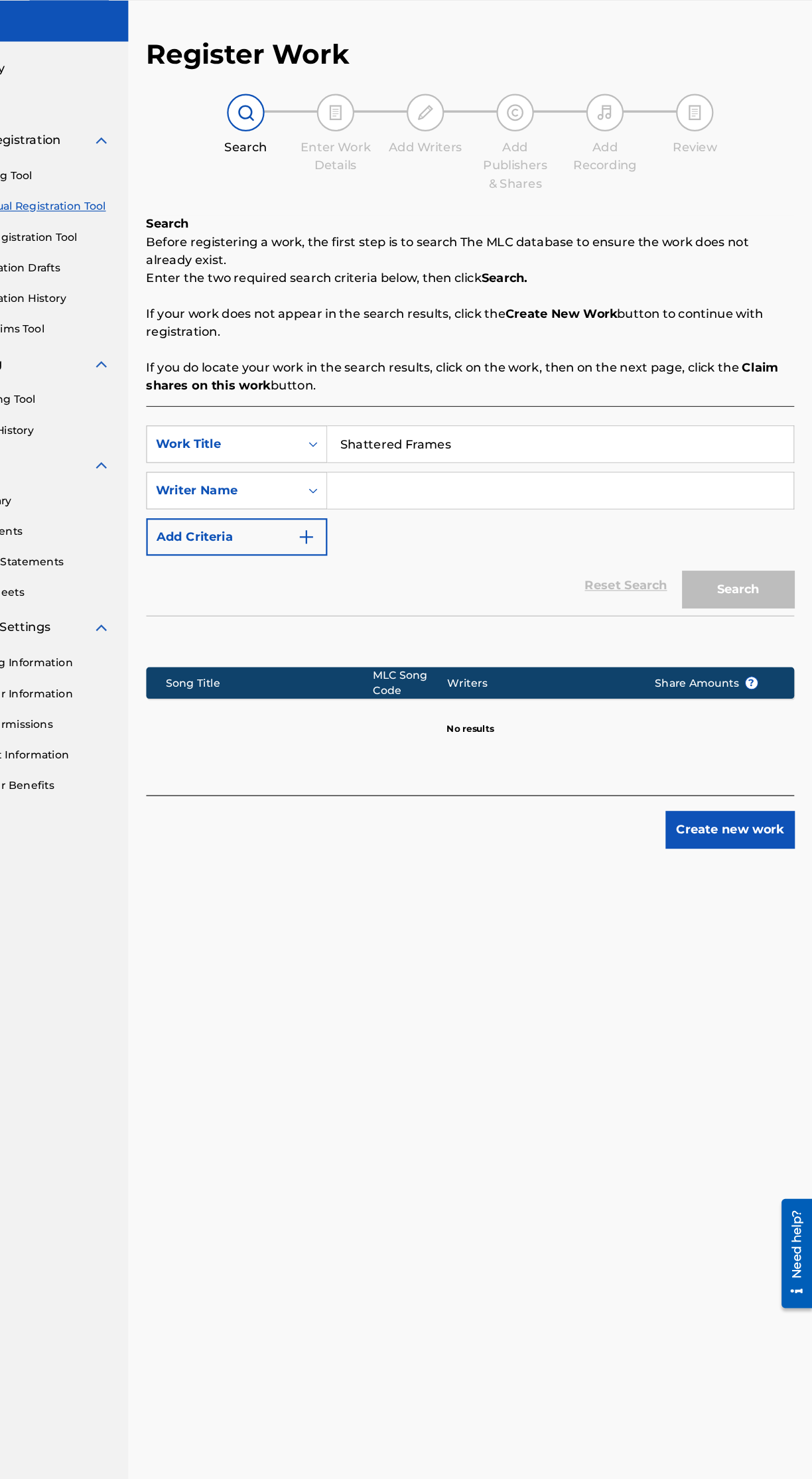
click at [555, 469] on input "Search Form" at bounding box center [588, 475] width 413 height 32
type input "Bhadz"
click at [769, 570] on button "Search" at bounding box center [747, 562] width 99 height 33
click at [777, 779] on button "Create new work" at bounding box center [739, 775] width 114 height 33
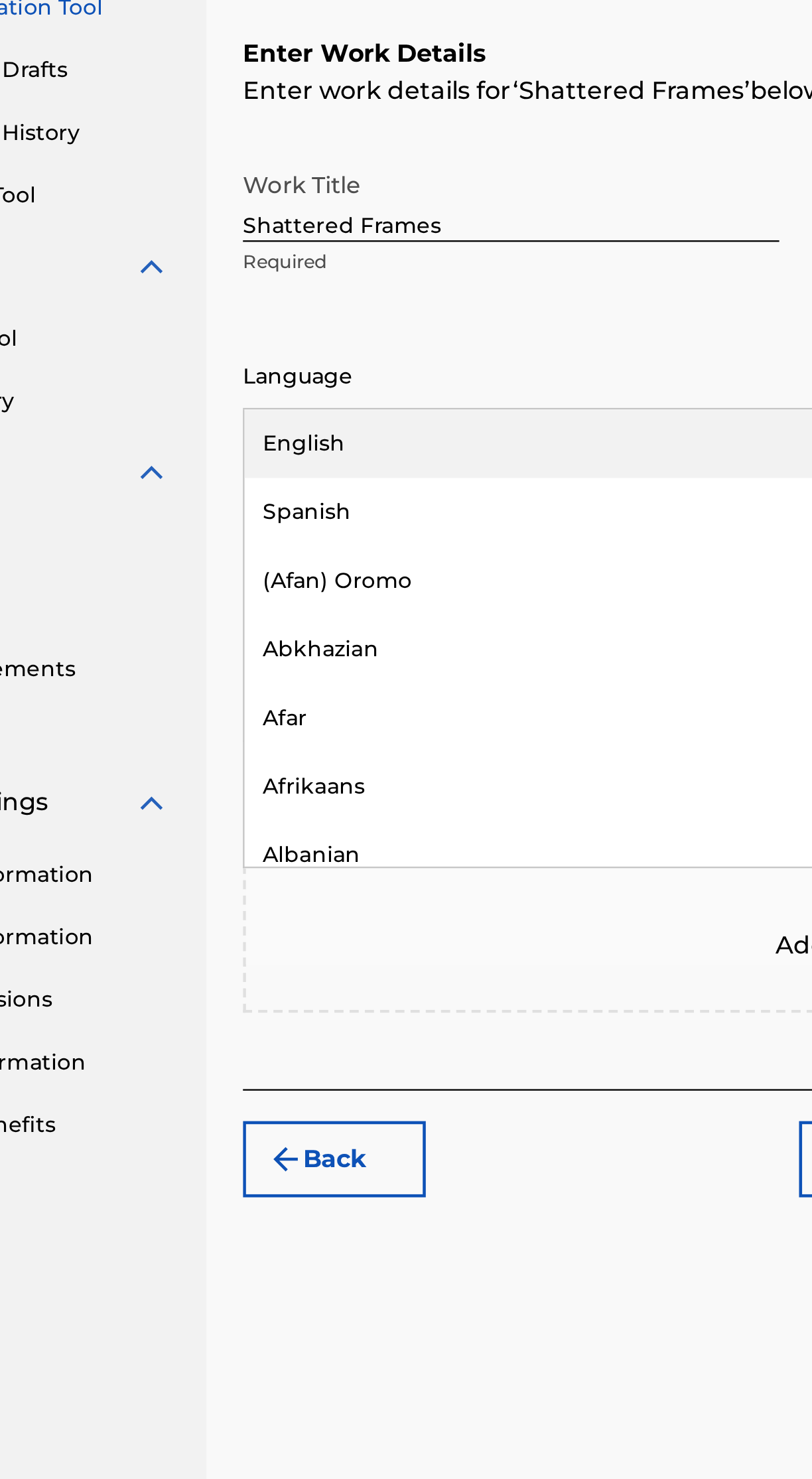
click at [349, 442] on div "English" at bounding box center [352, 440] width 260 height 30
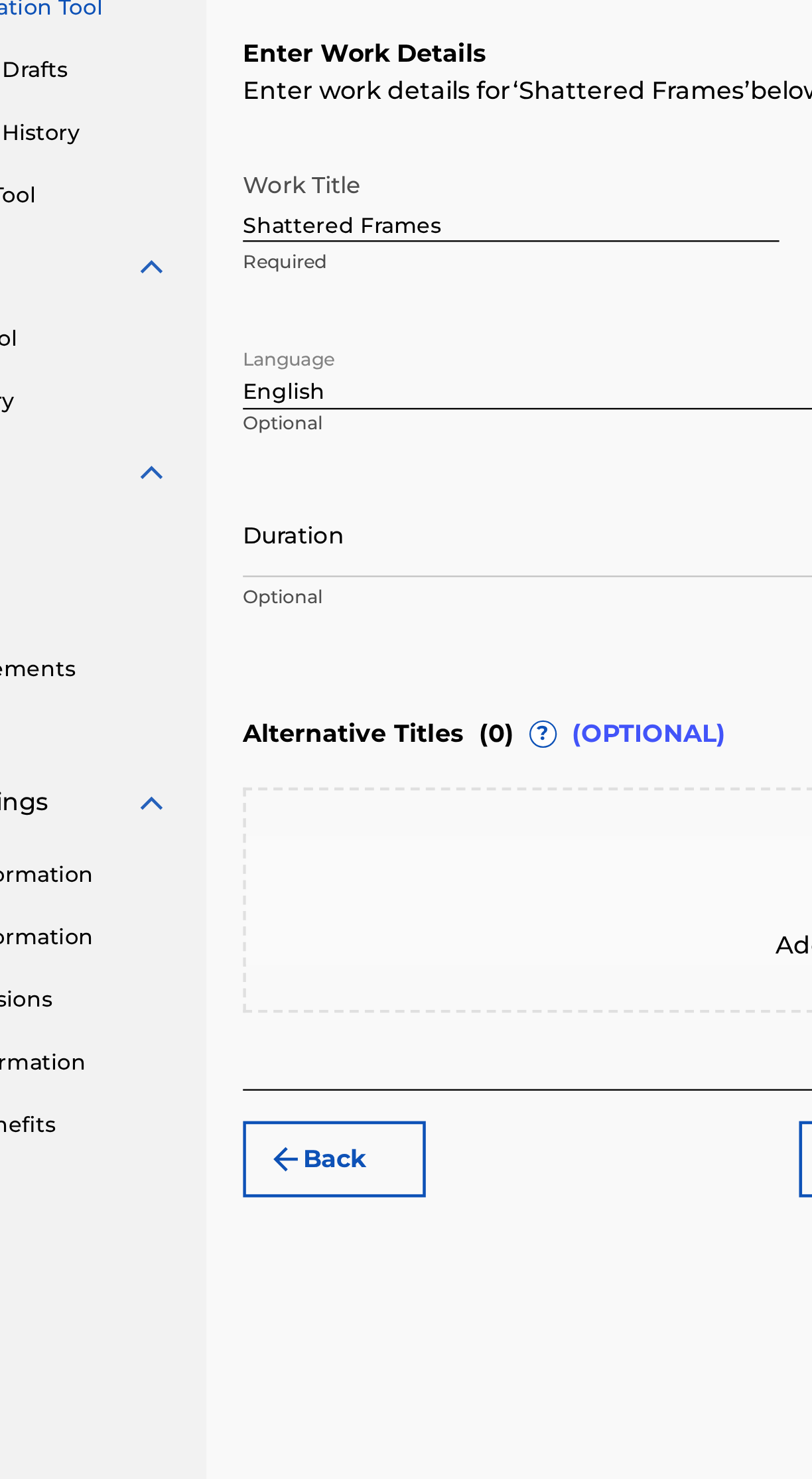
click at [364, 486] on input "Duration" at bounding box center [352, 478] width 261 height 38
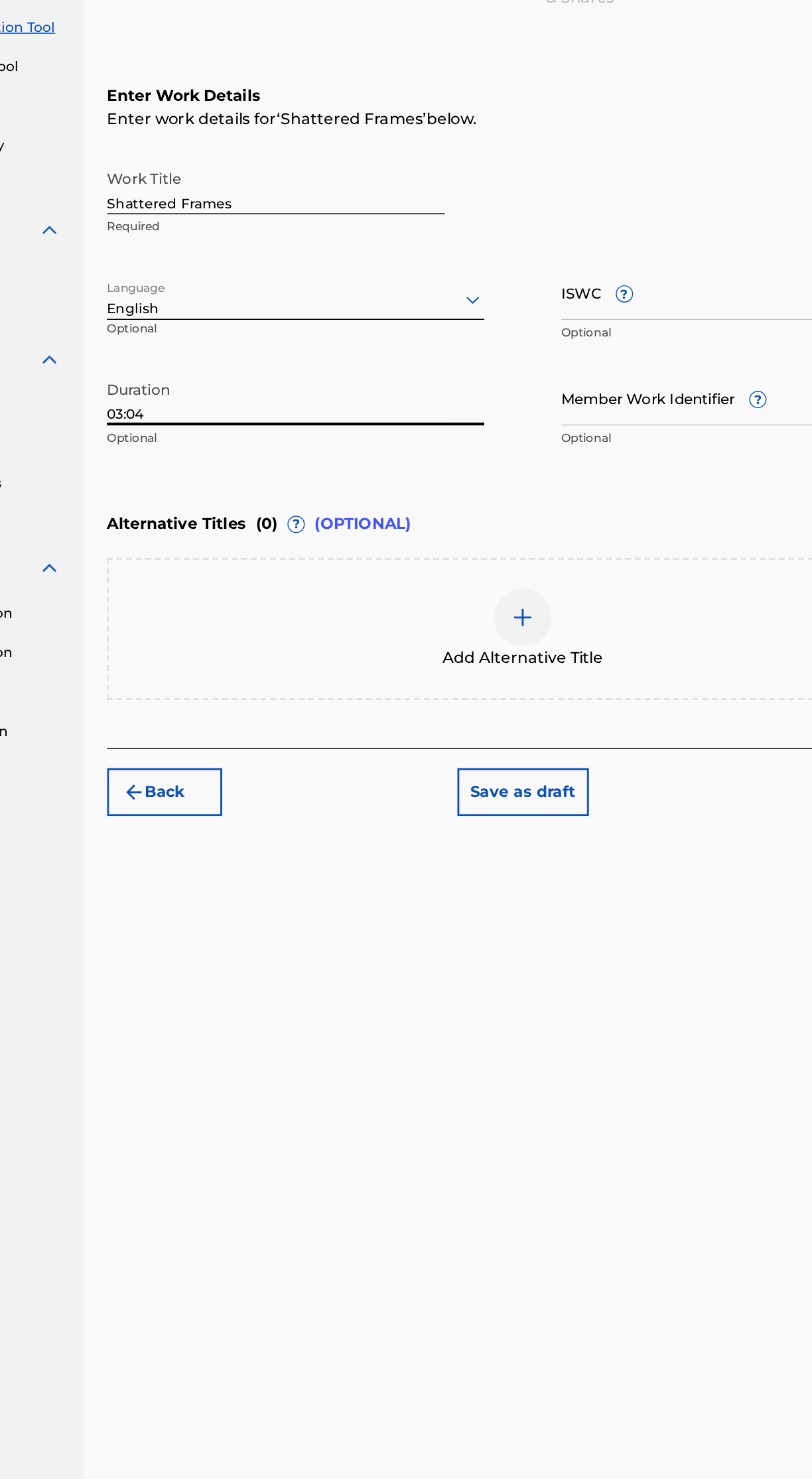
type input "03:04"
click at [298, 974] on div "Register Work Search Enter Work Details Add Writers Add Publishers & Shares Add…" at bounding box center [509, 744] width 606 height 1343
click at [354, 567] on span "?" at bounding box center [352, 566] width 10 height 10
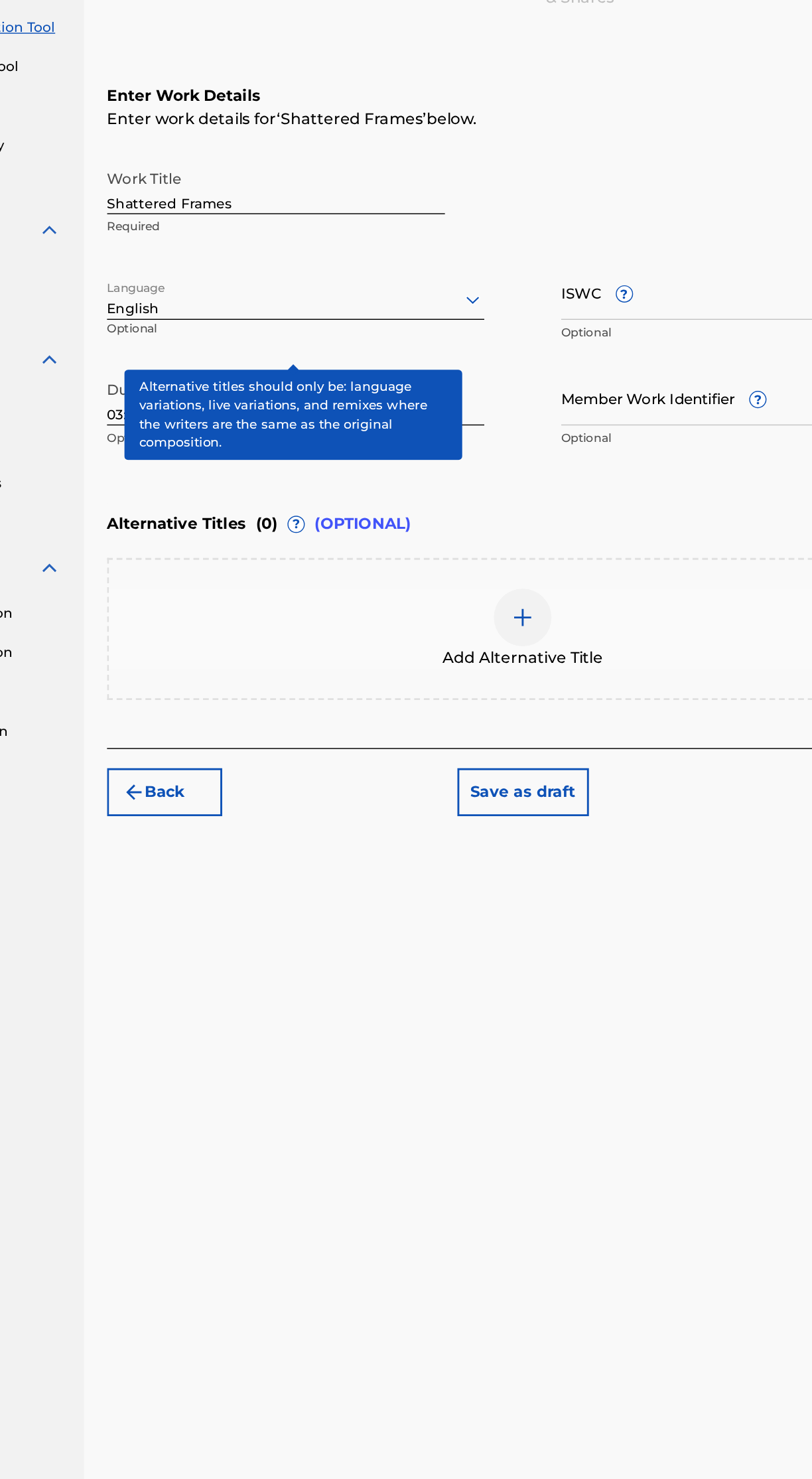
click at [329, 987] on div "Register Work Search Enter Work Details Add Writers Add Publishers & Shares Add…" at bounding box center [509, 744] width 606 height 1343
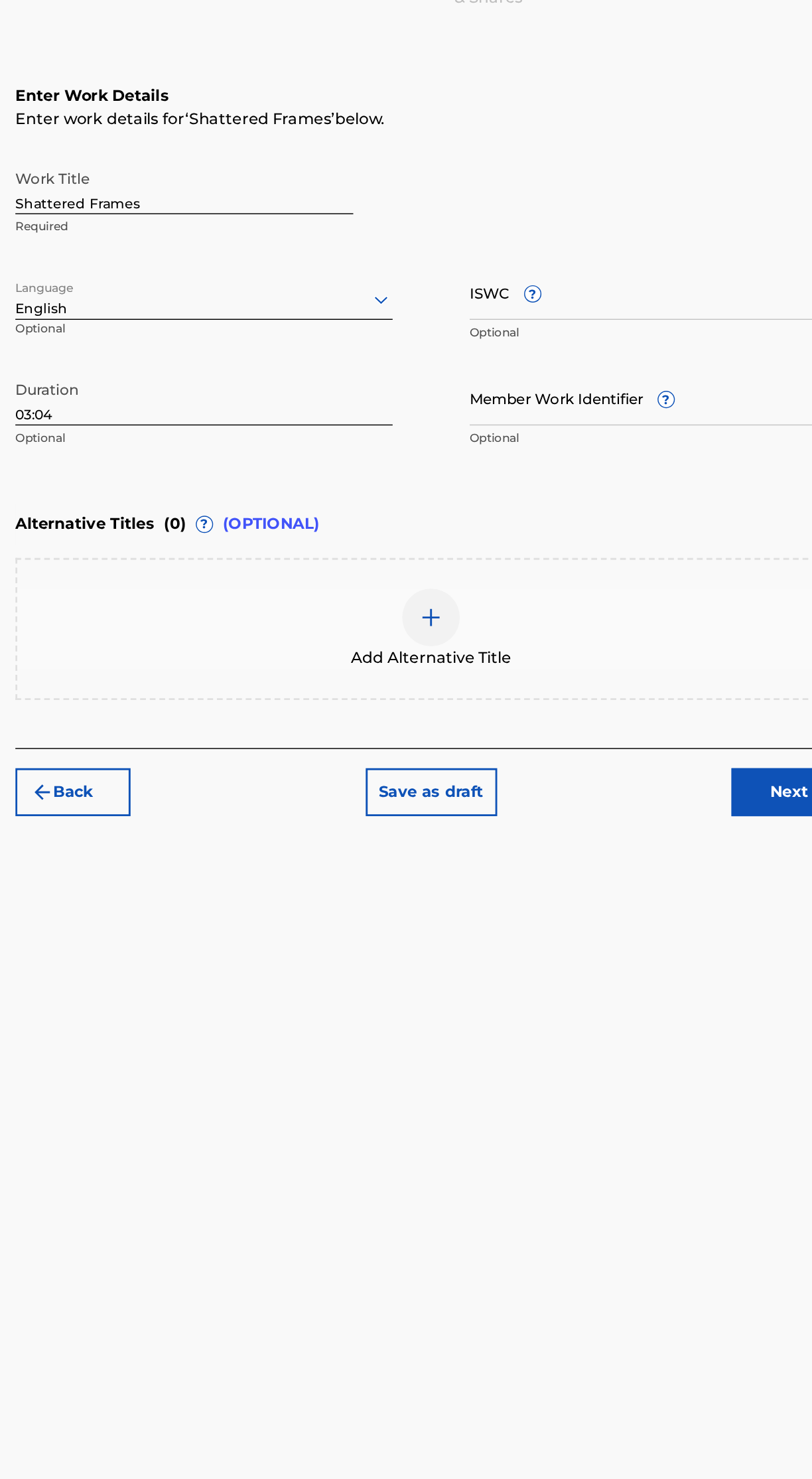
click at [405, 994] on div "Register Work Search Enter Work Details Add Writers Add Publishers & Shares Add…" at bounding box center [509, 744] width 606 height 1343
click at [676, 489] on input "Member Work Identifier ?" at bounding box center [665, 478] width 261 height 38
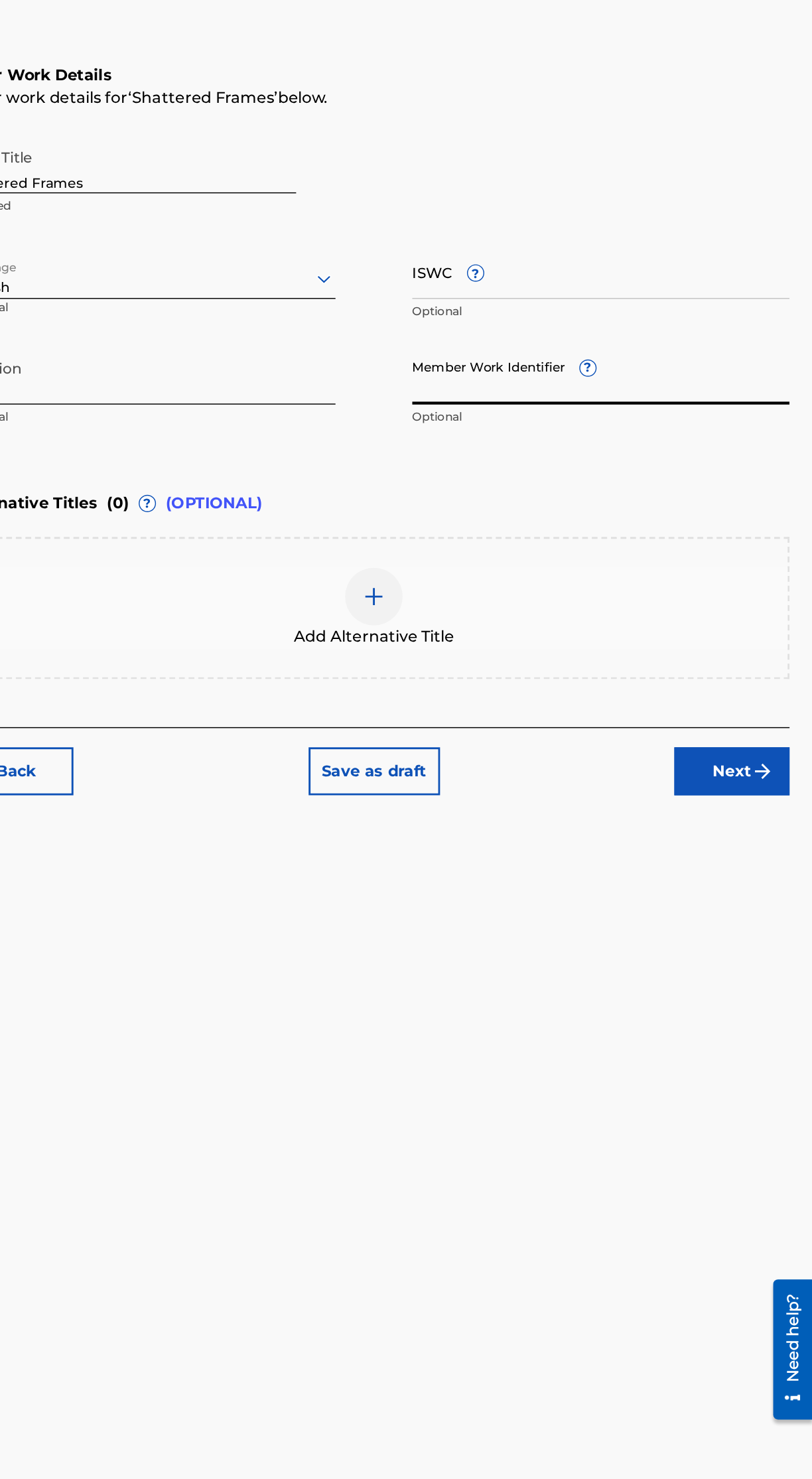
click at [657, 472] on span "?" at bounding box center [657, 472] width 10 height 10
click at [657, 472] on input "Member Work Identifier ?" at bounding box center [665, 478] width 261 height 38
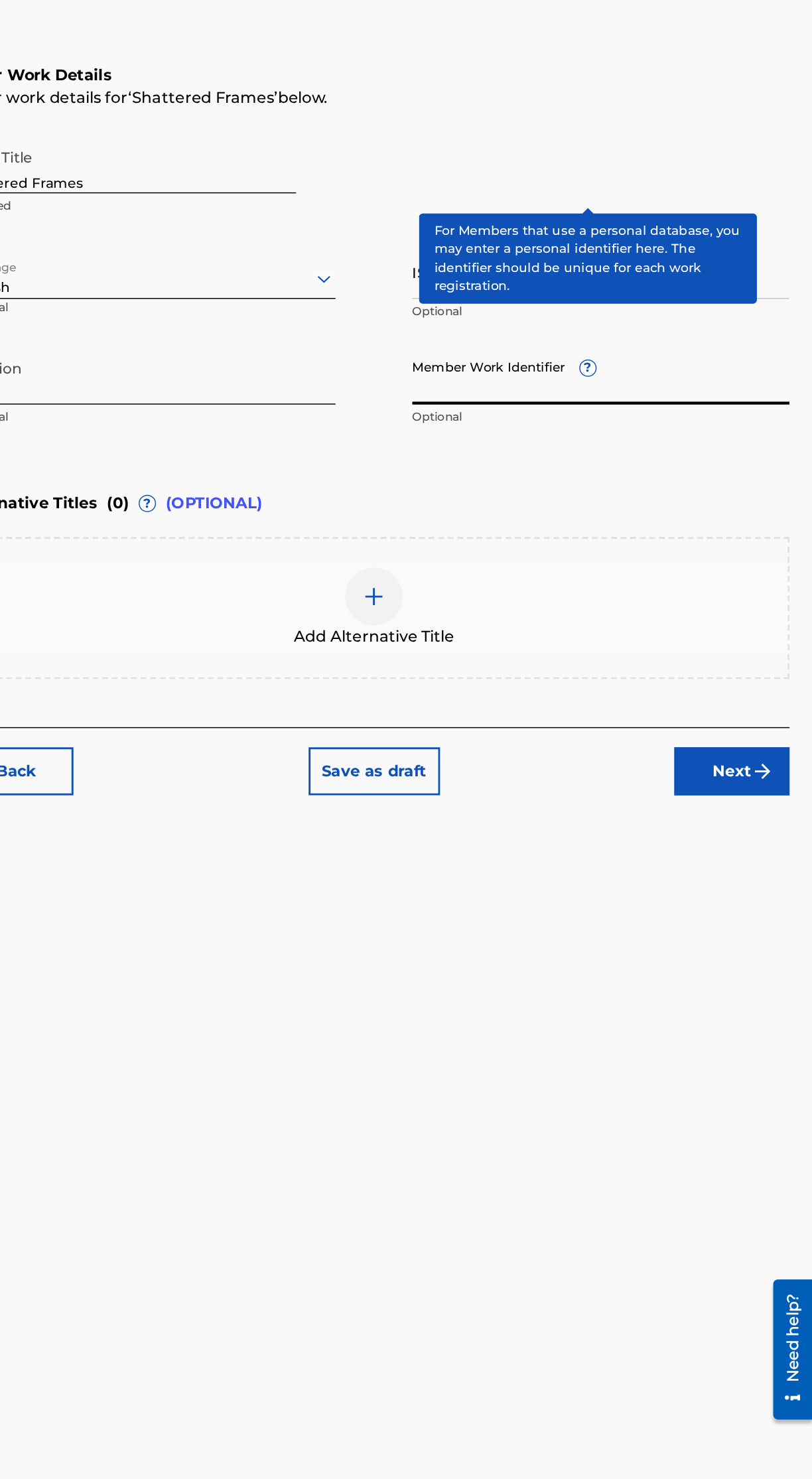
click at [398, 1023] on div "Register Work Search Enter Work Details Add Writers Add Publishers & Shares Add…" at bounding box center [509, 744] width 606 height 1343
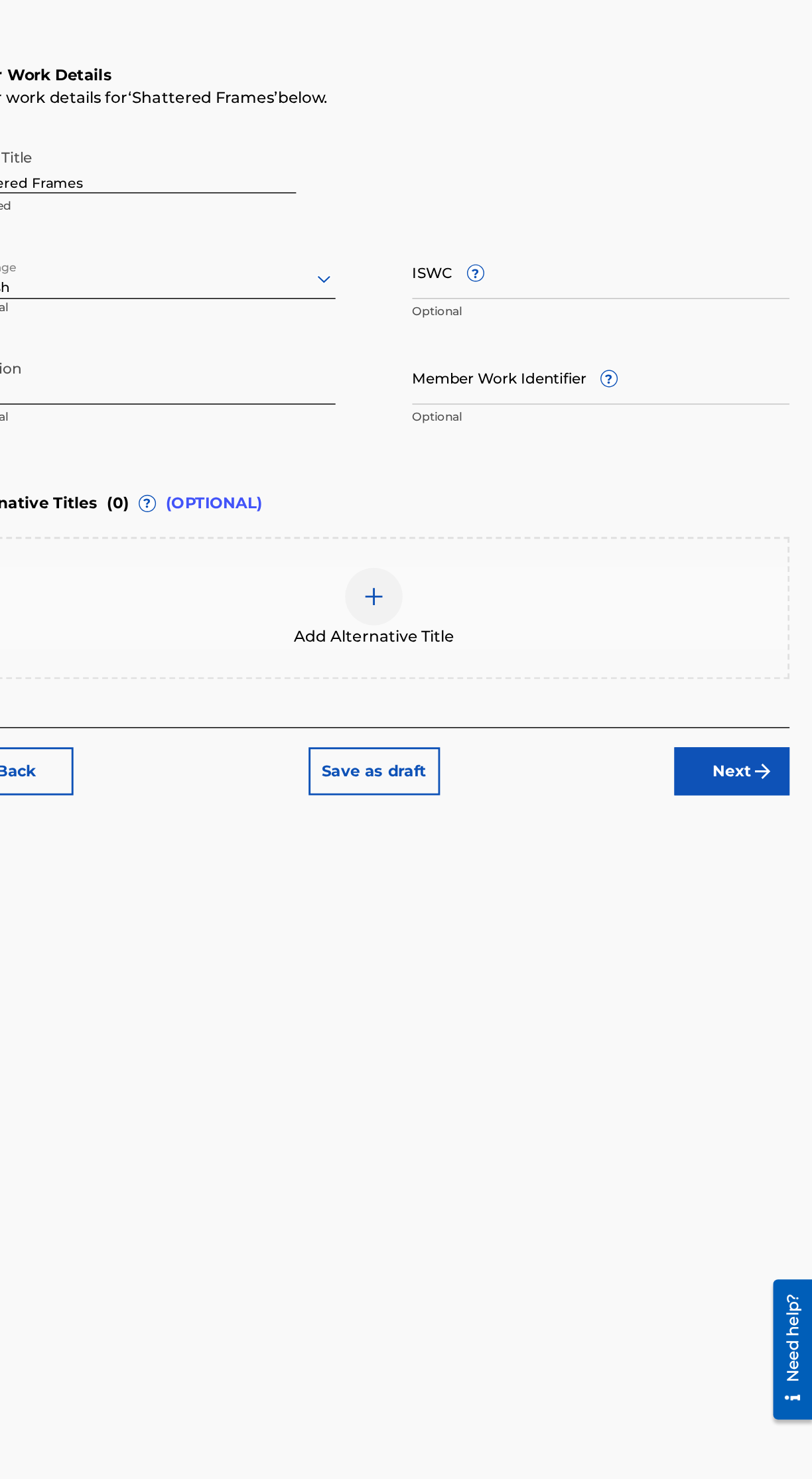
click at [608, 489] on input "Member Work Identifier ?" at bounding box center [665, 478] width 261 height 38
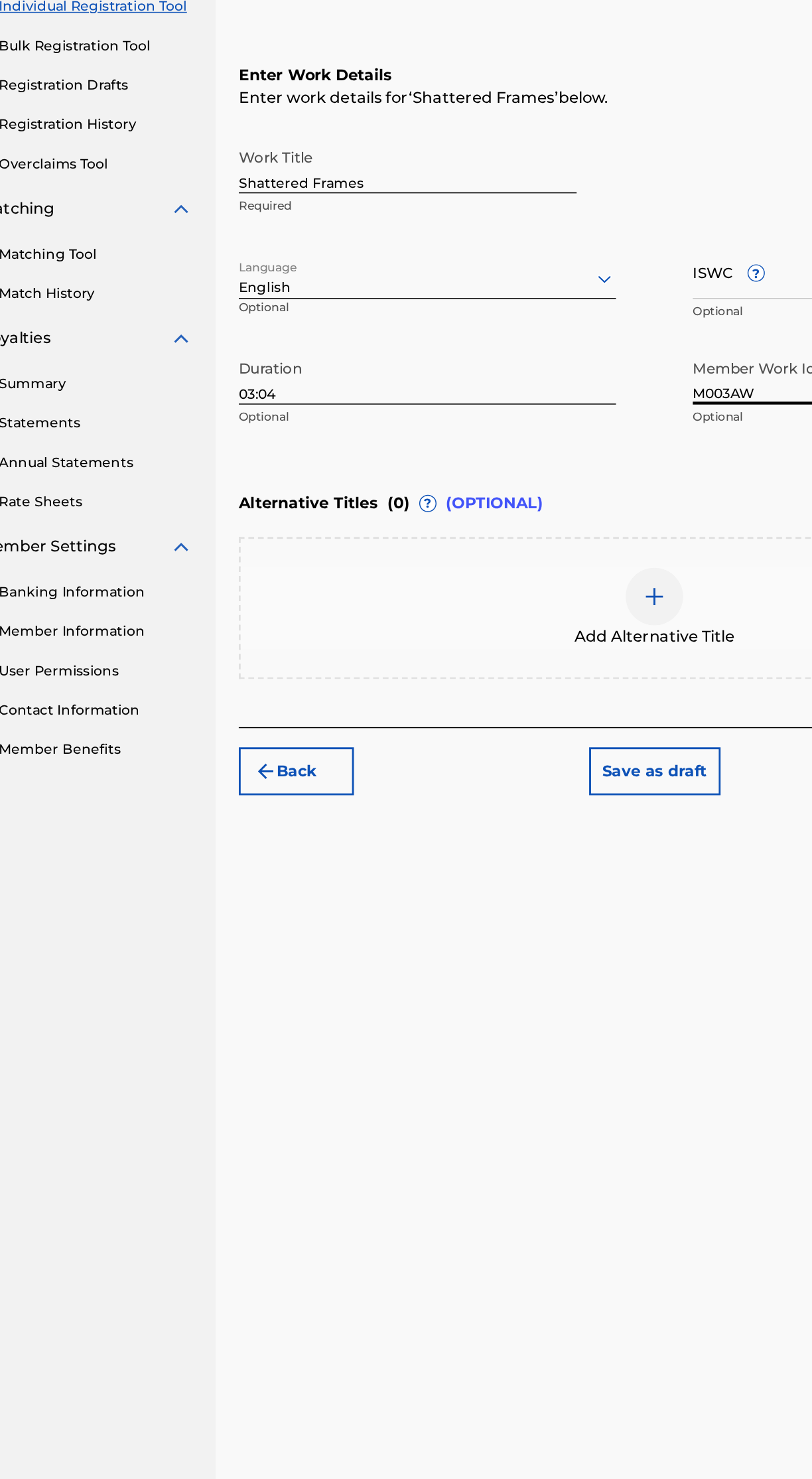
type input "M003AW"
click at [474, 881] on div "Register Work Search Enter Work Details Add Writers Add Publishers & Shares Add…" at bounding box center [509, 744] width 606 height 1343
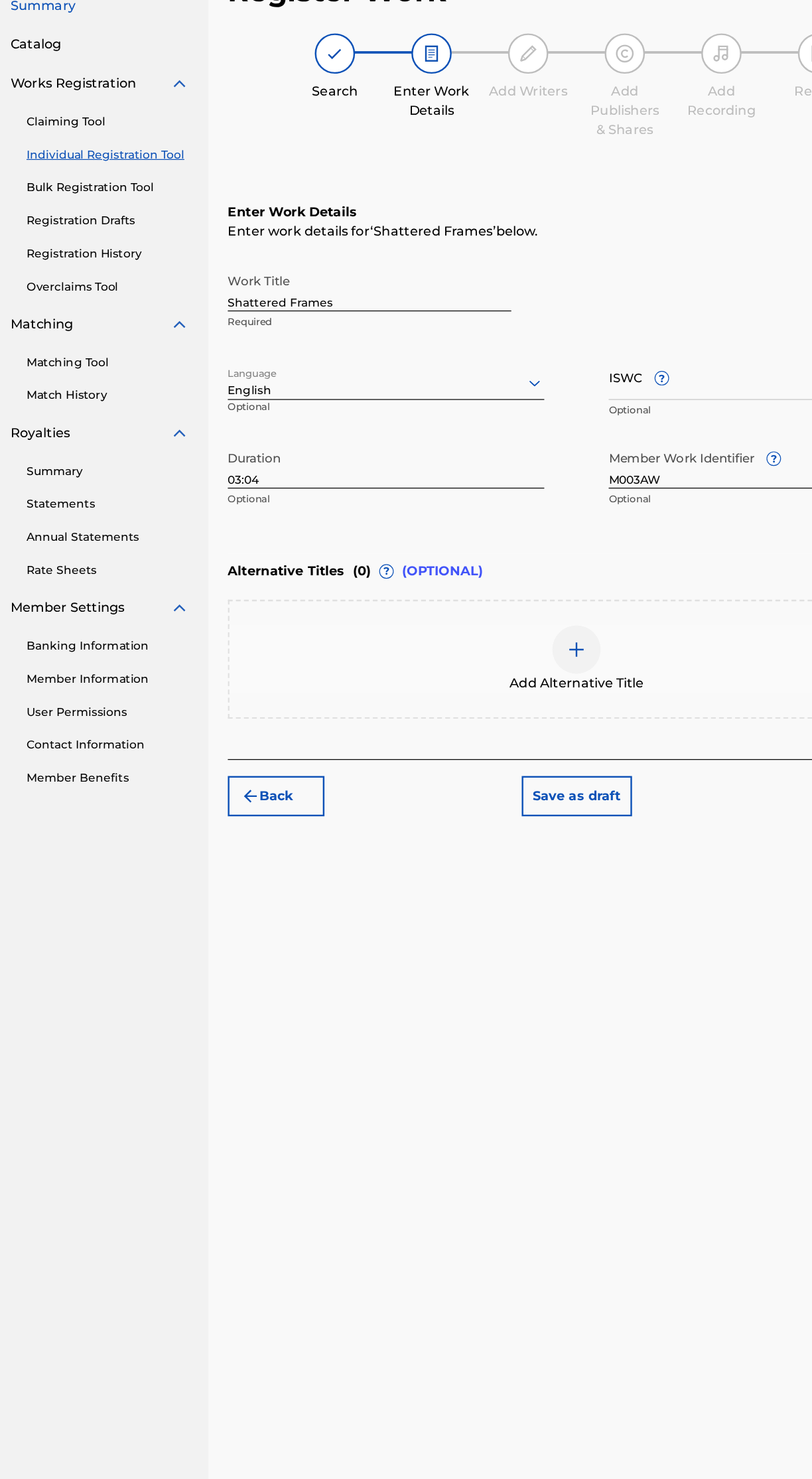
click at [550, 636] on div "Add Alternative Title" at bounding box center [509, 638] width 572 height 56
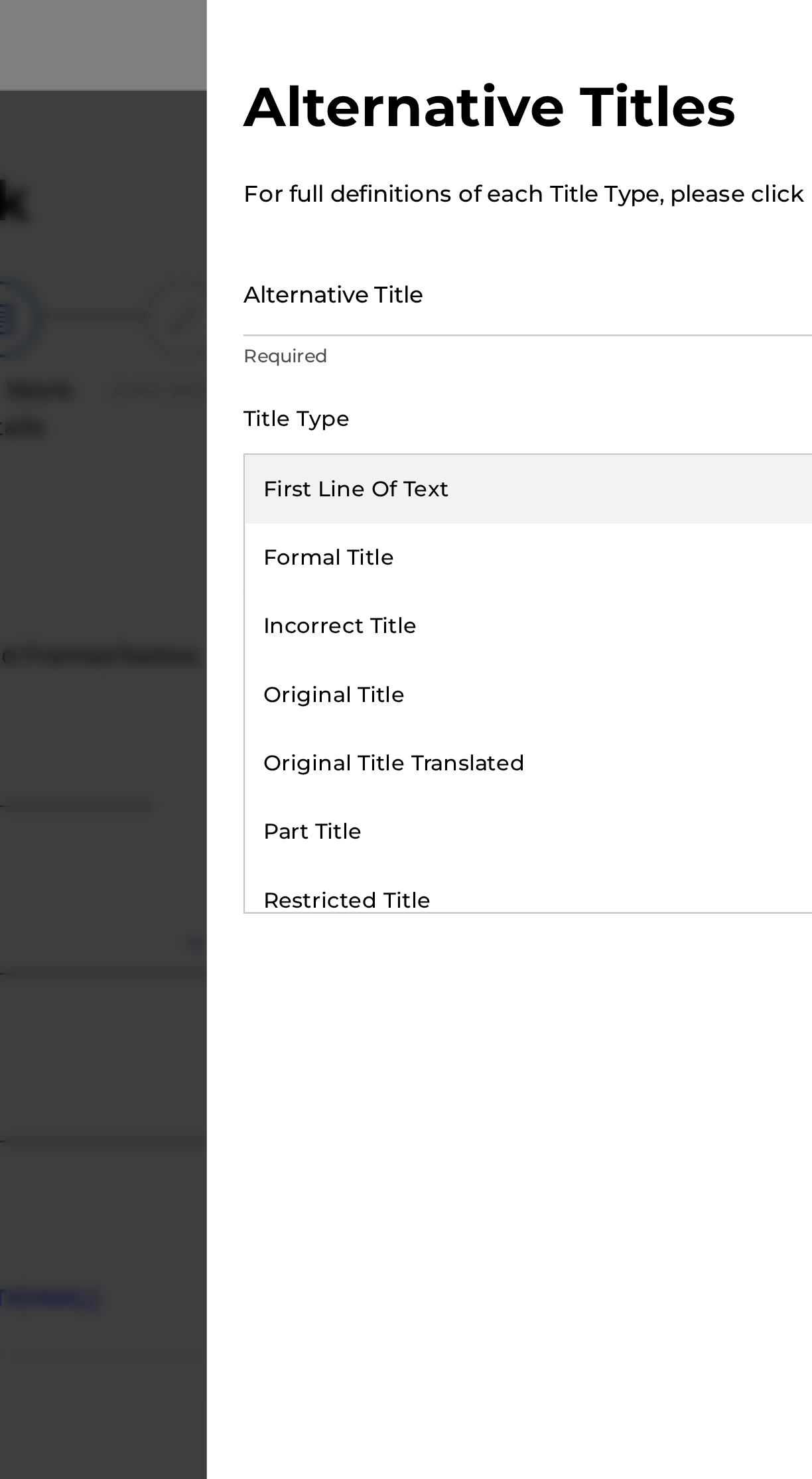
click at [673, 304] on div "Original Title" at bounding box center [649, 303] width 307 height 30
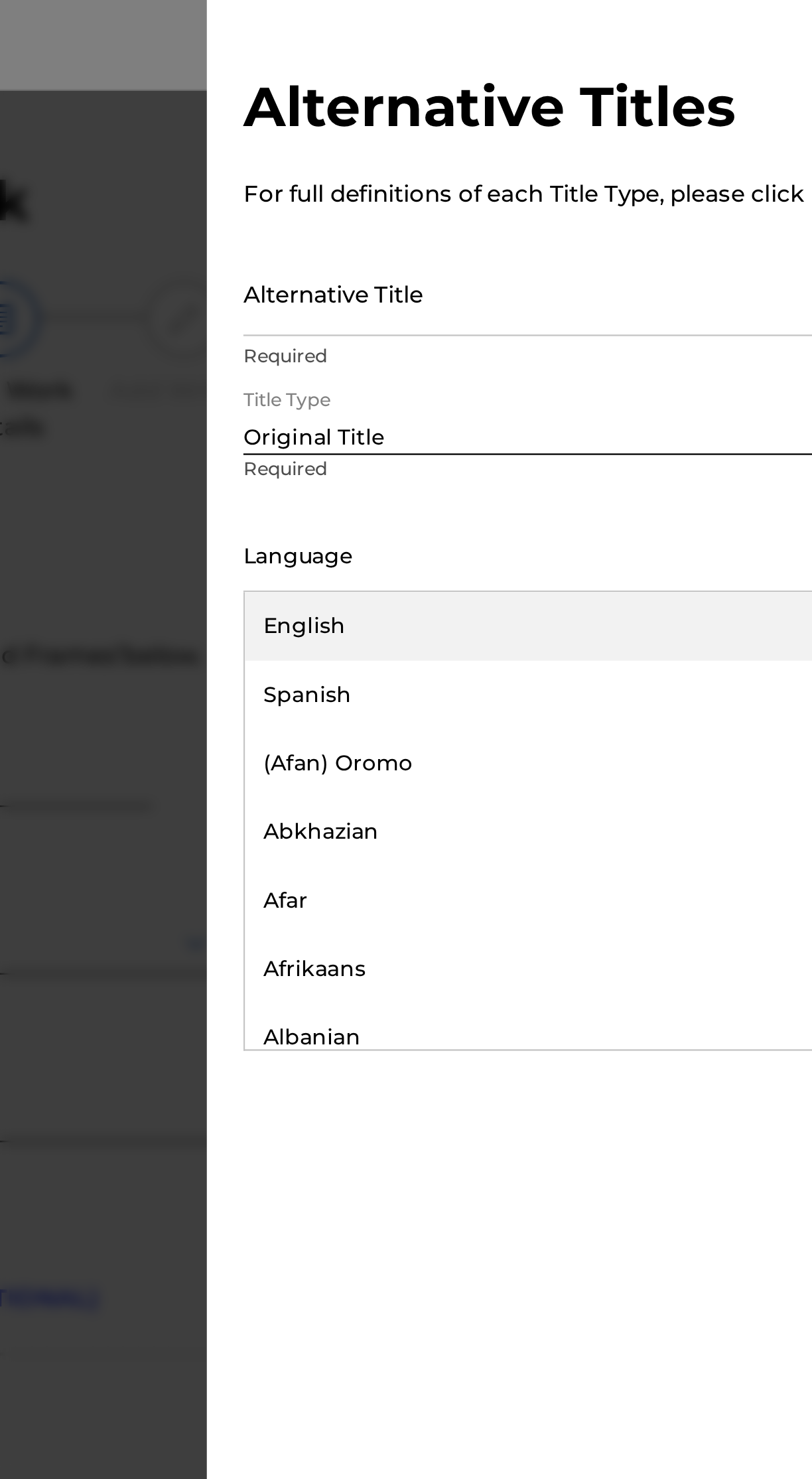
click at [621, 271] on div "English" at bounding box center [649, 273] width 307 height 30
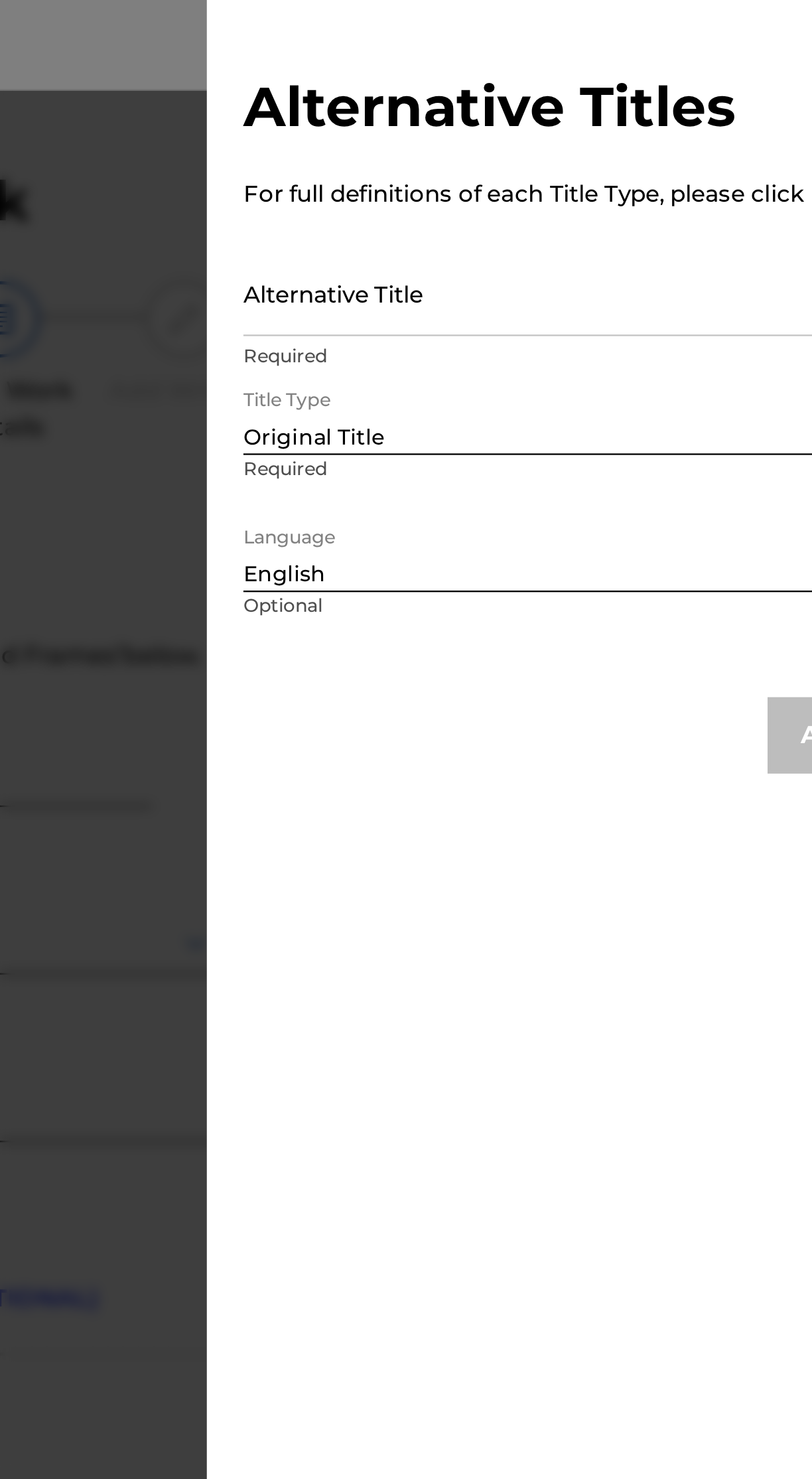
click at [637, 135] on input "Alternative Title" at bounding box center [649, 128] width 308 height 38
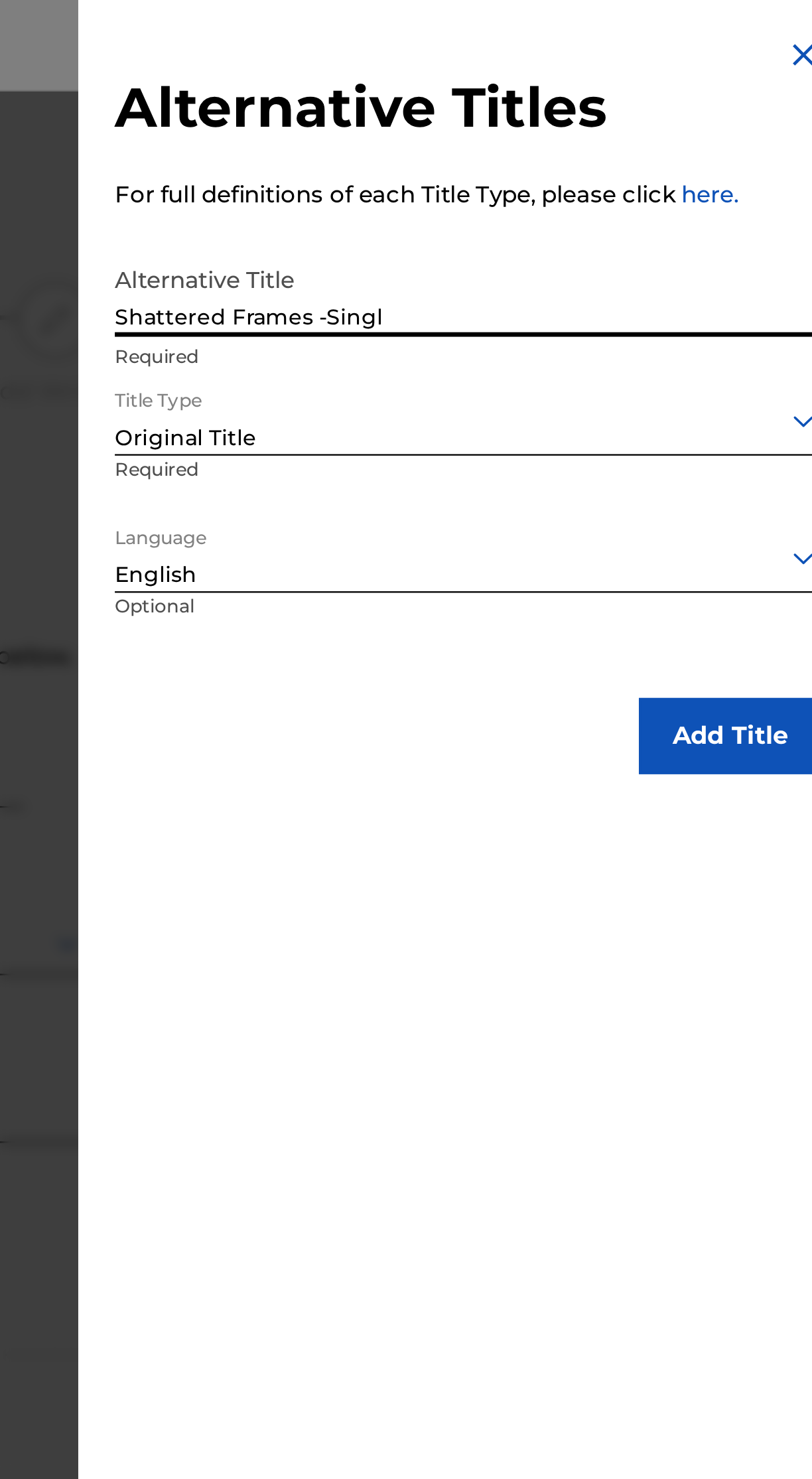
type input "Shattered Frames -Single"
click at [766, 321] on button "Add Title" at bounding box center [764, 320] width 80 height 33
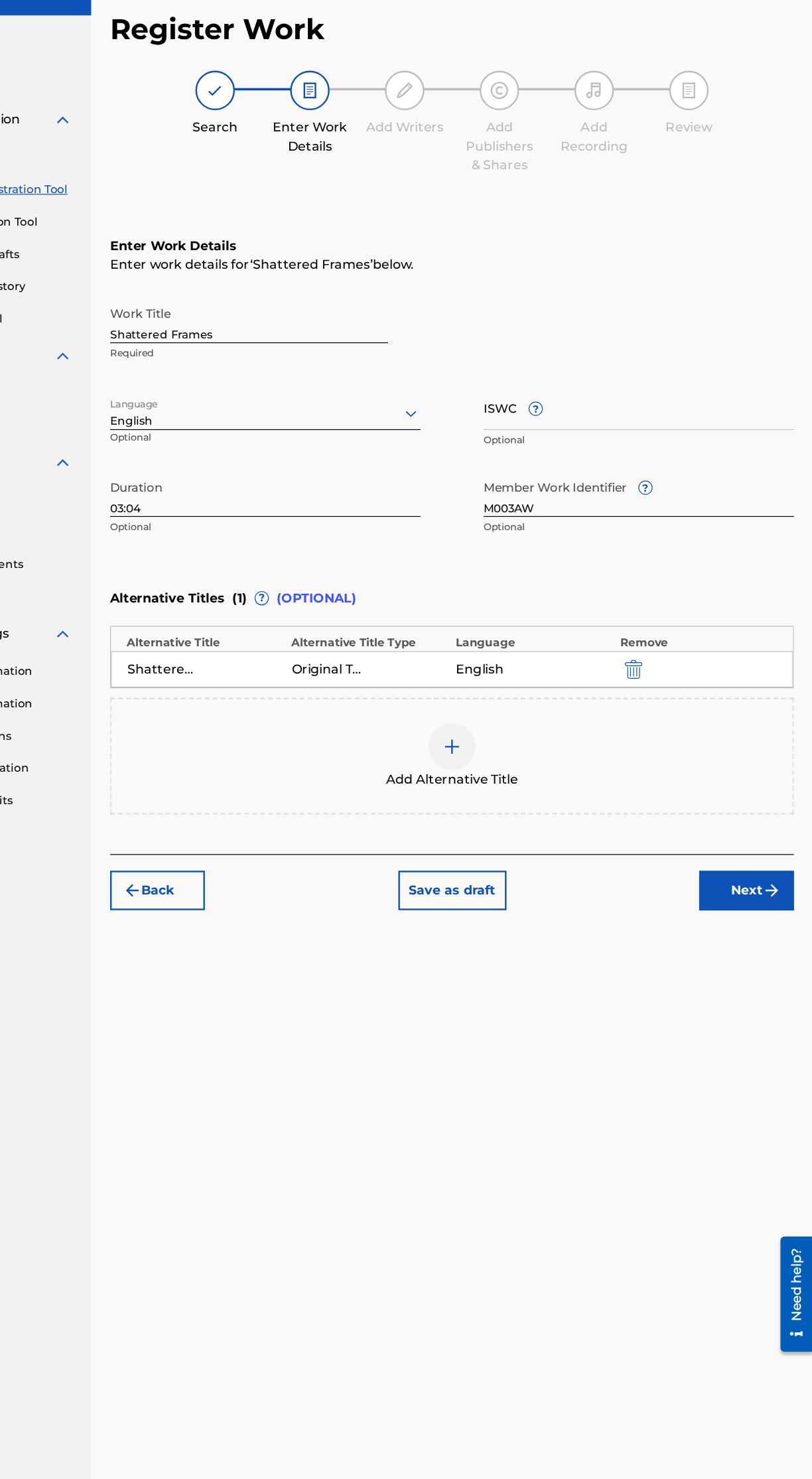
click at [778, 810] on img "submit" at bounding box center [778, 811] width 16 height 16
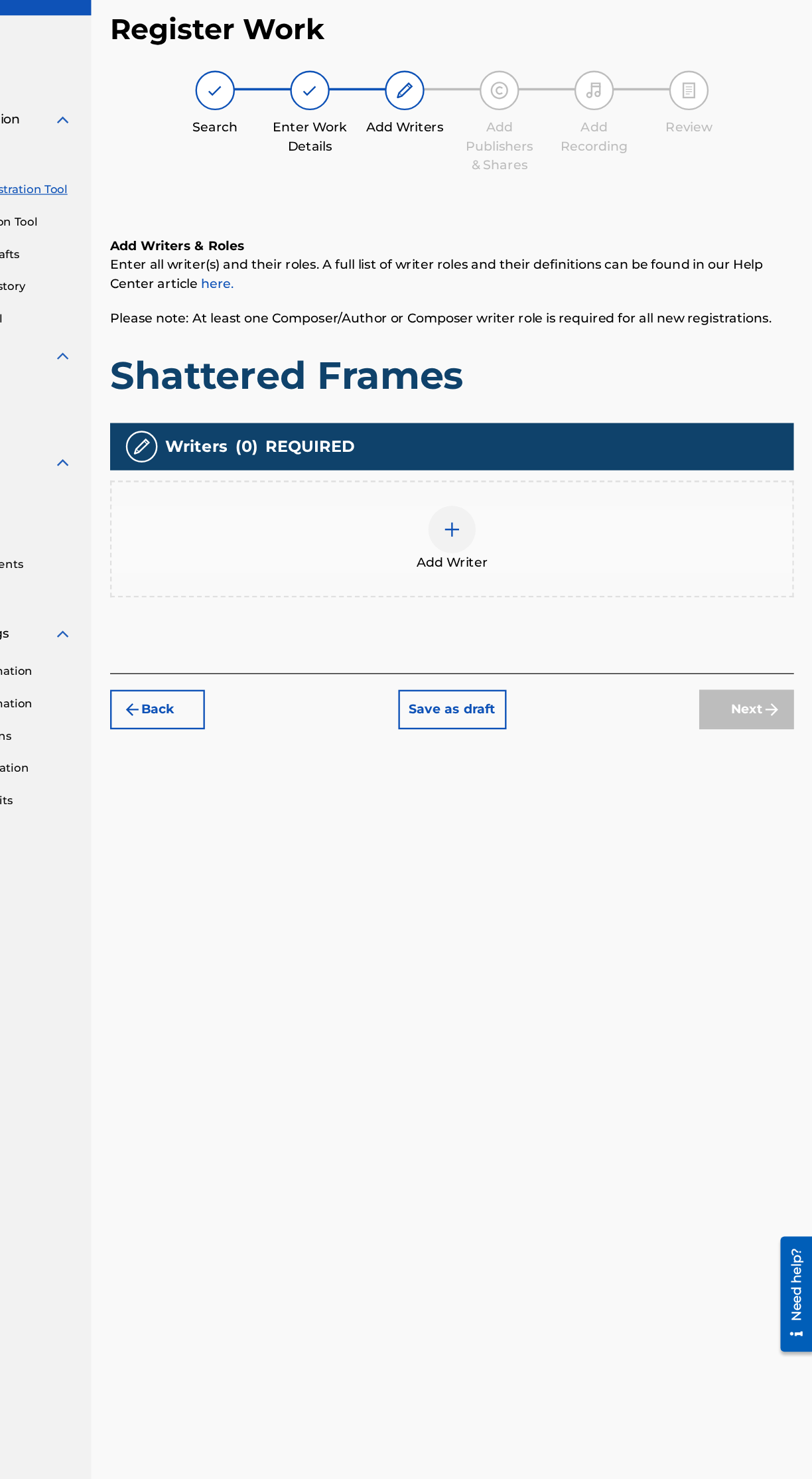
scroll to position [60, 0]
click at [510, 500] on img at bounding box center [509, 508] width 16 height 16
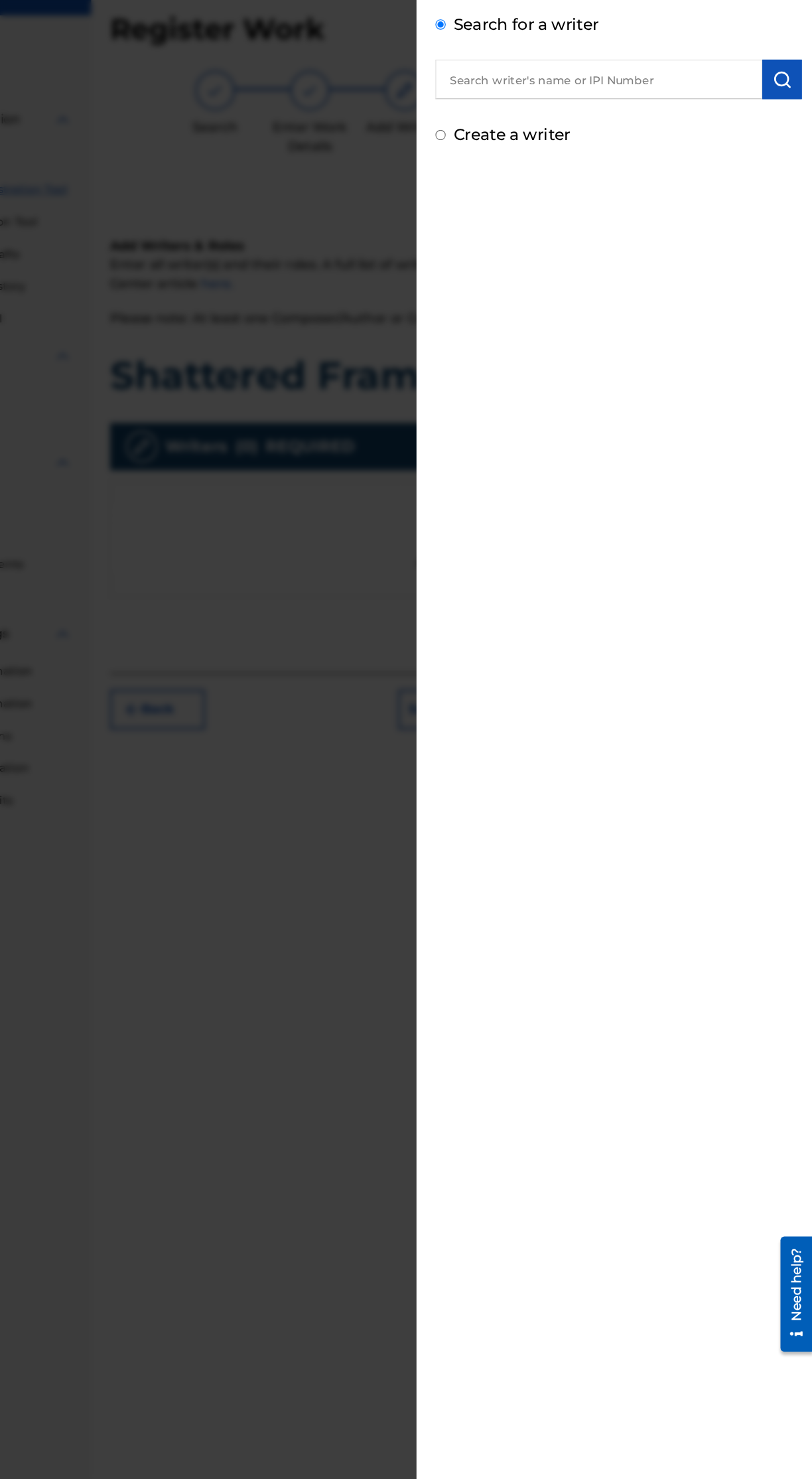
click at [673, 130] on input "text" at bounding box center [633, 130] width 275 height 33
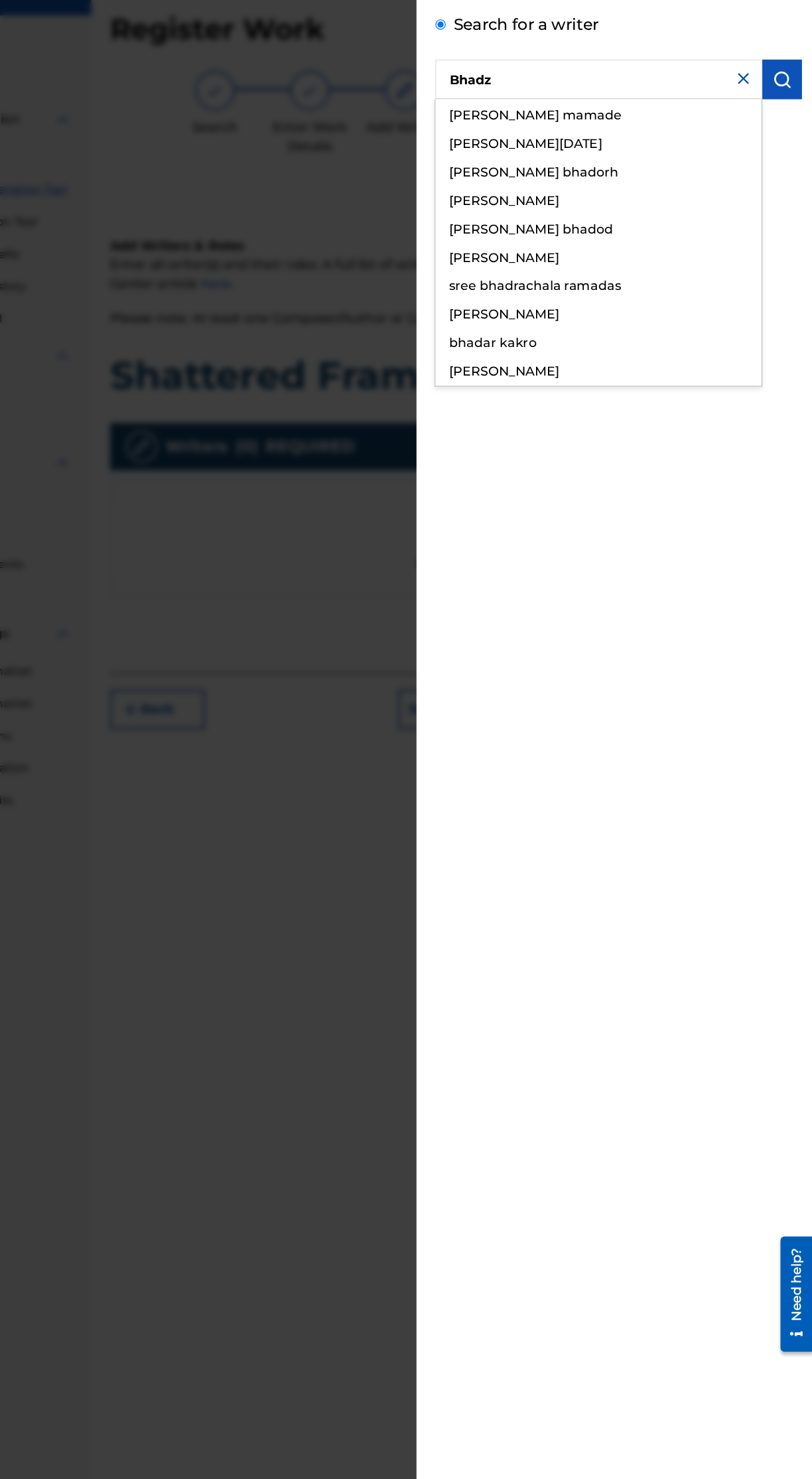
type input "Bhadz"
click at [721, 486] on div "Add Writer Search for a writer [PERSON_NAME] mamade kunal [DATE][PERSON_NAME] b…" at bounding box center [649, 739] width 340 height 1479
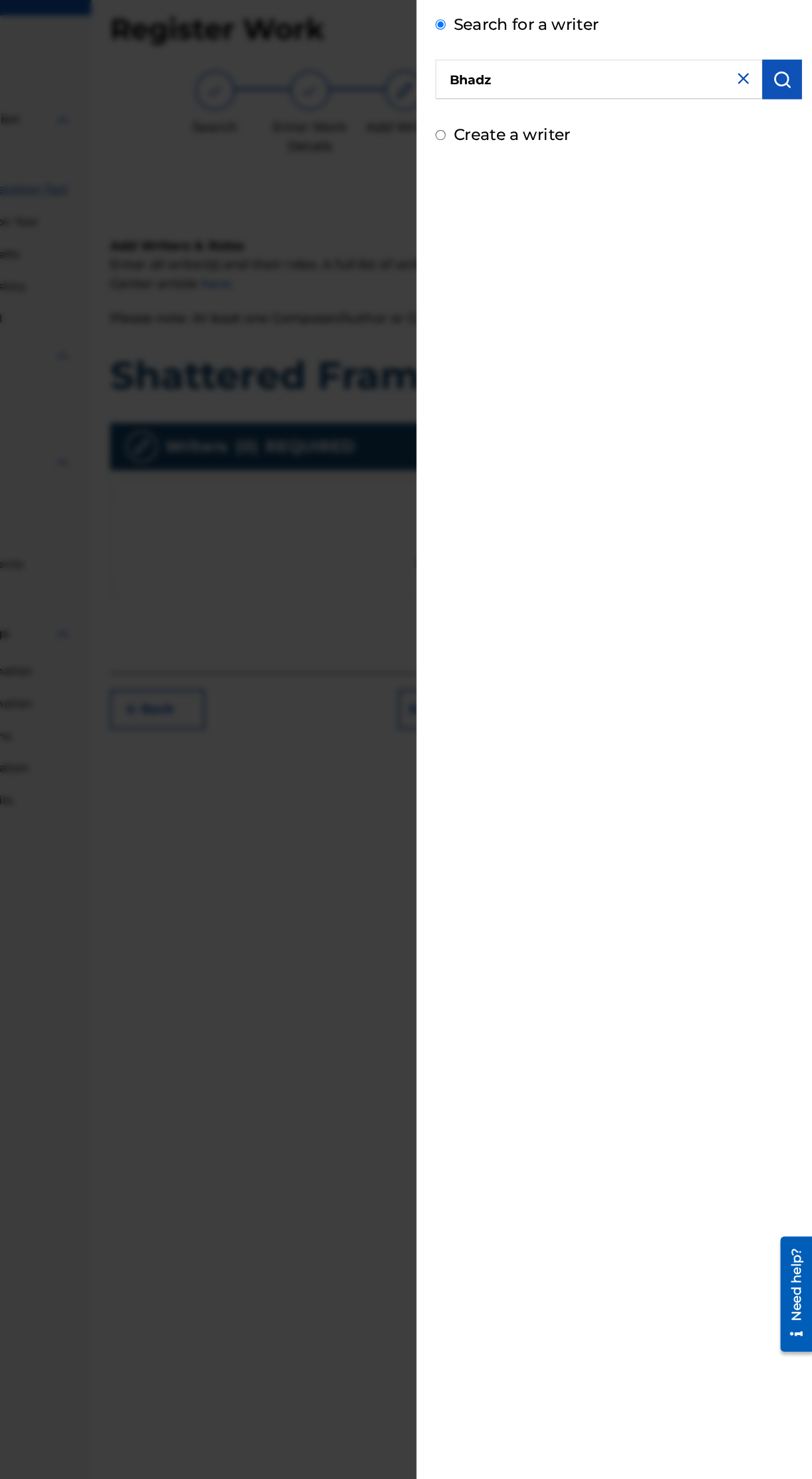
click at [631, 134] on input "Bhadz" at bounding box center [633, 130] width 275 height 33
click at [664, 374] on div "Add Writer Search for a writer [PERSON_NAME] Create a writer" at bounding box center [649, 739] width 340 height 1479
click at [608, 174] on label "Create a writer" at bounding box center [560, 176] width 99 height 16
radio input "true"
click at [504, 174] on input "Create a writer" at bounding box center [499, 176] width 9 height 9
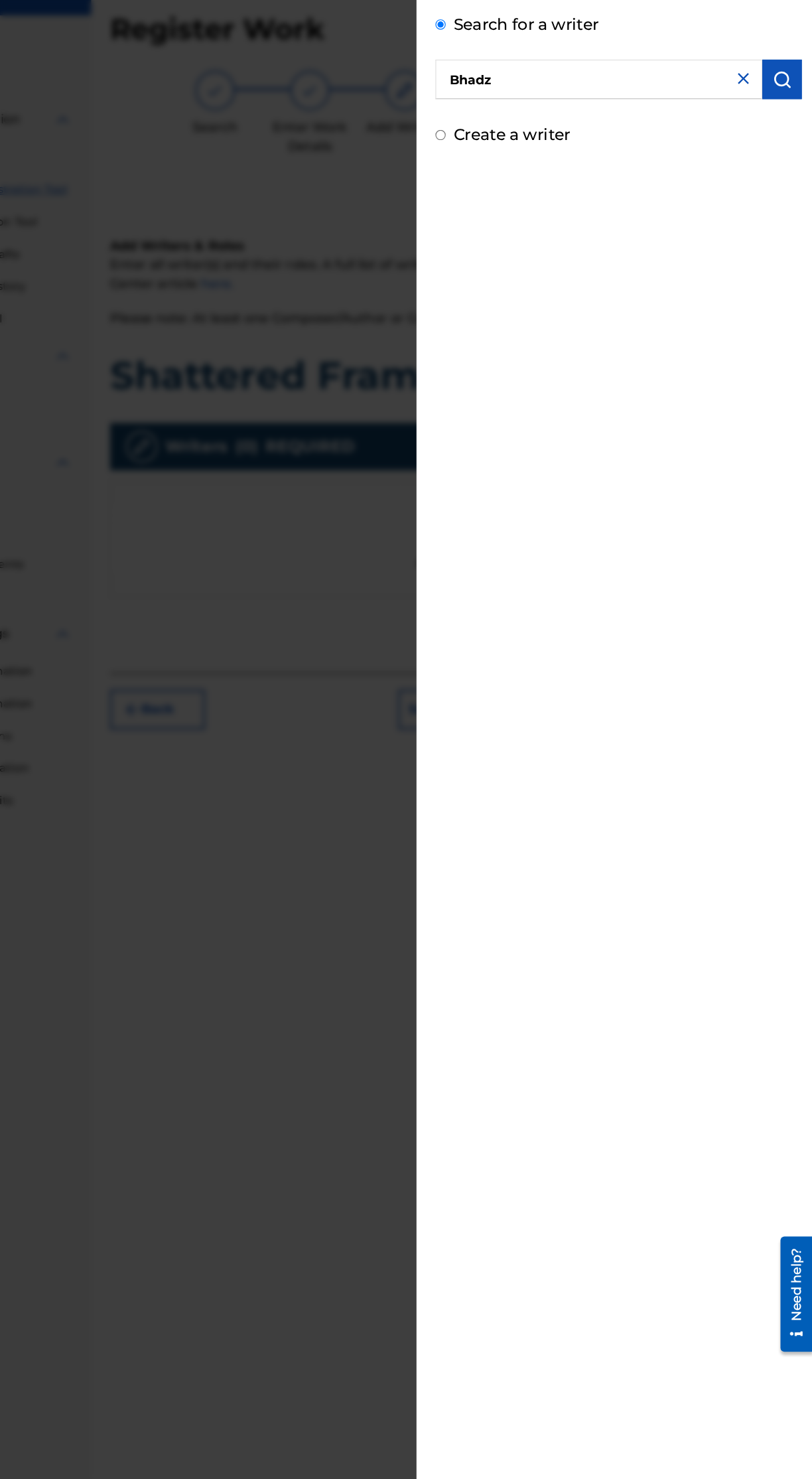
radio input "false"
radio input "true"
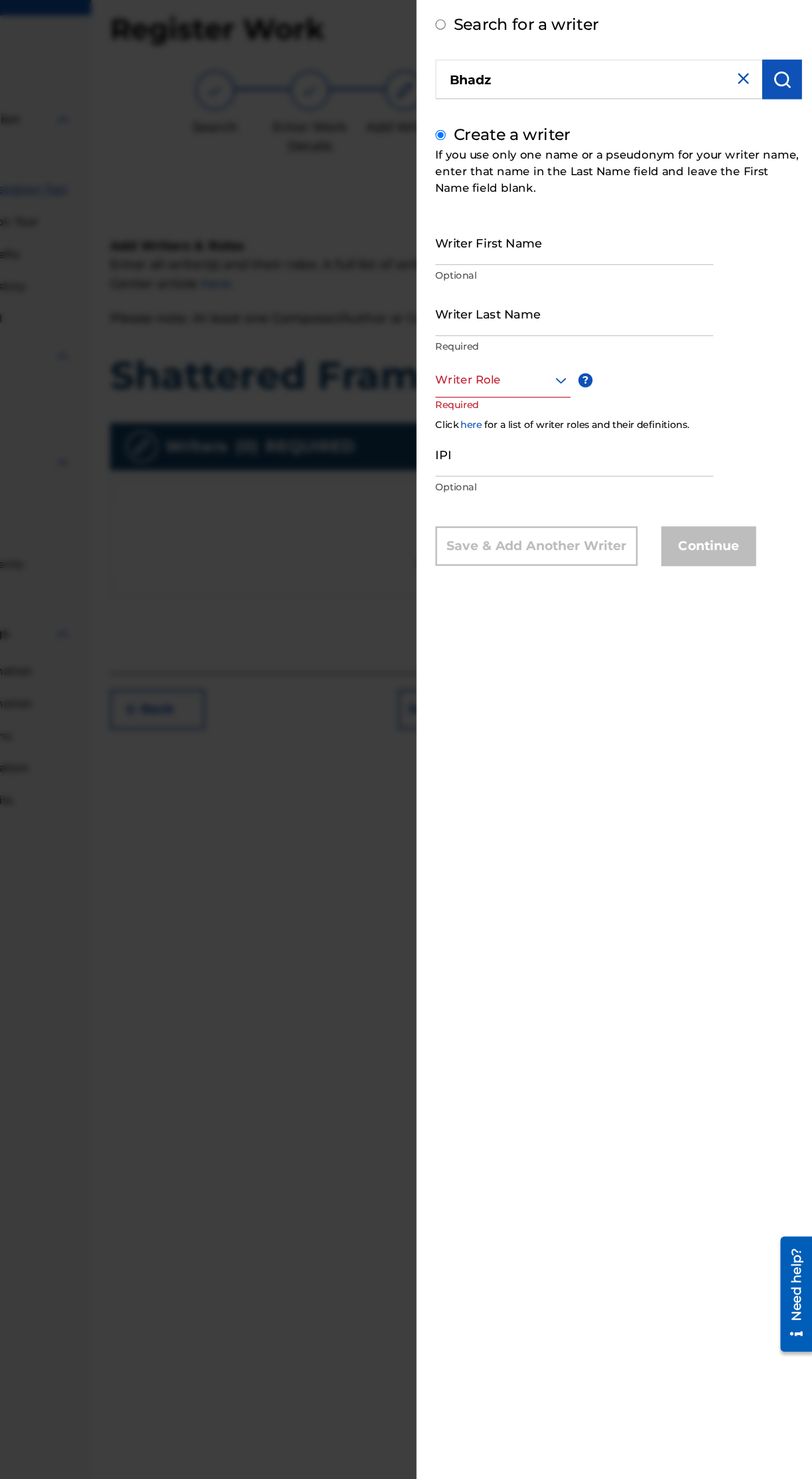
click at [677, 334] on input "Writer Last Name" at bounding box center [612, 327] width 234 height 38
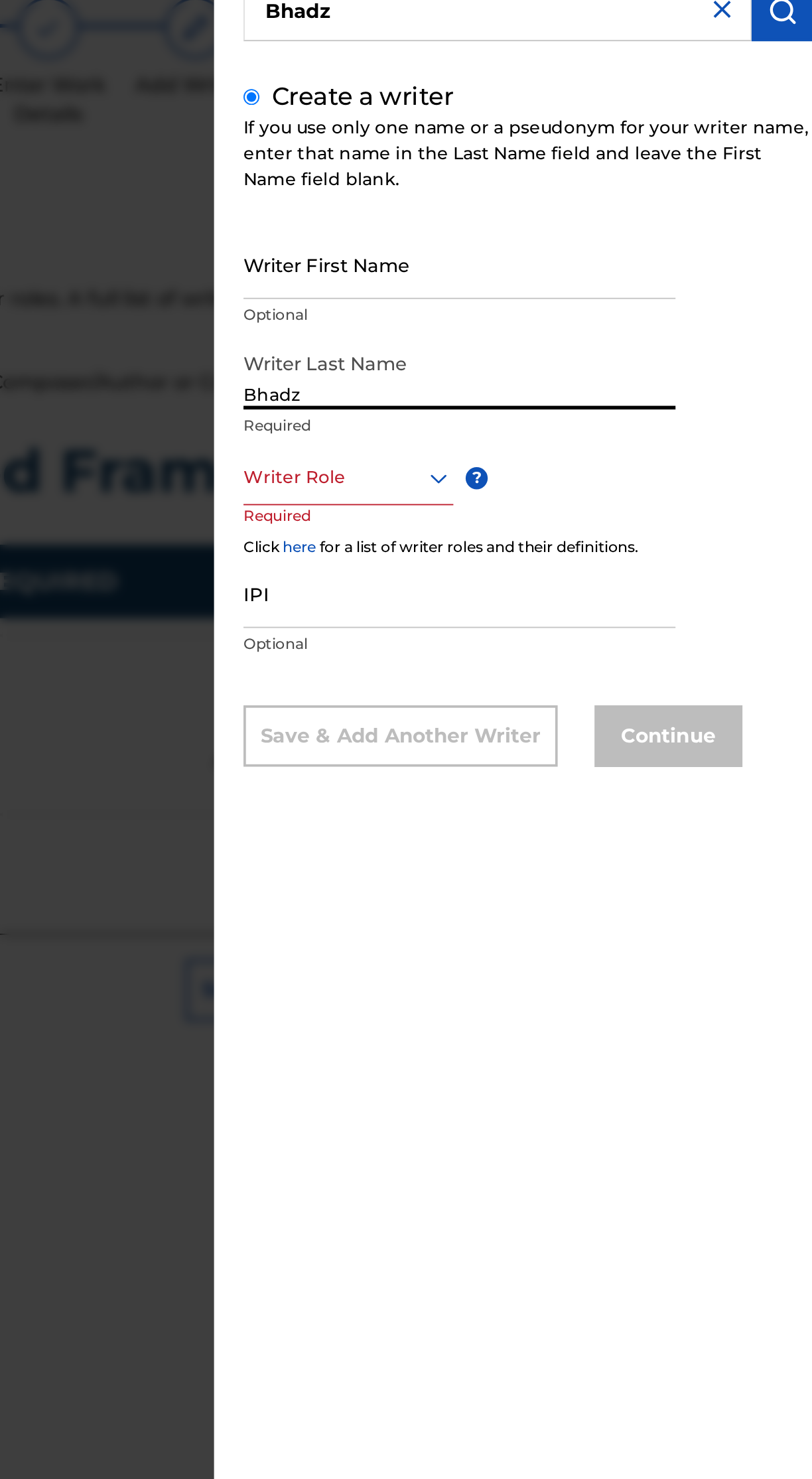
type input "Bhadz"
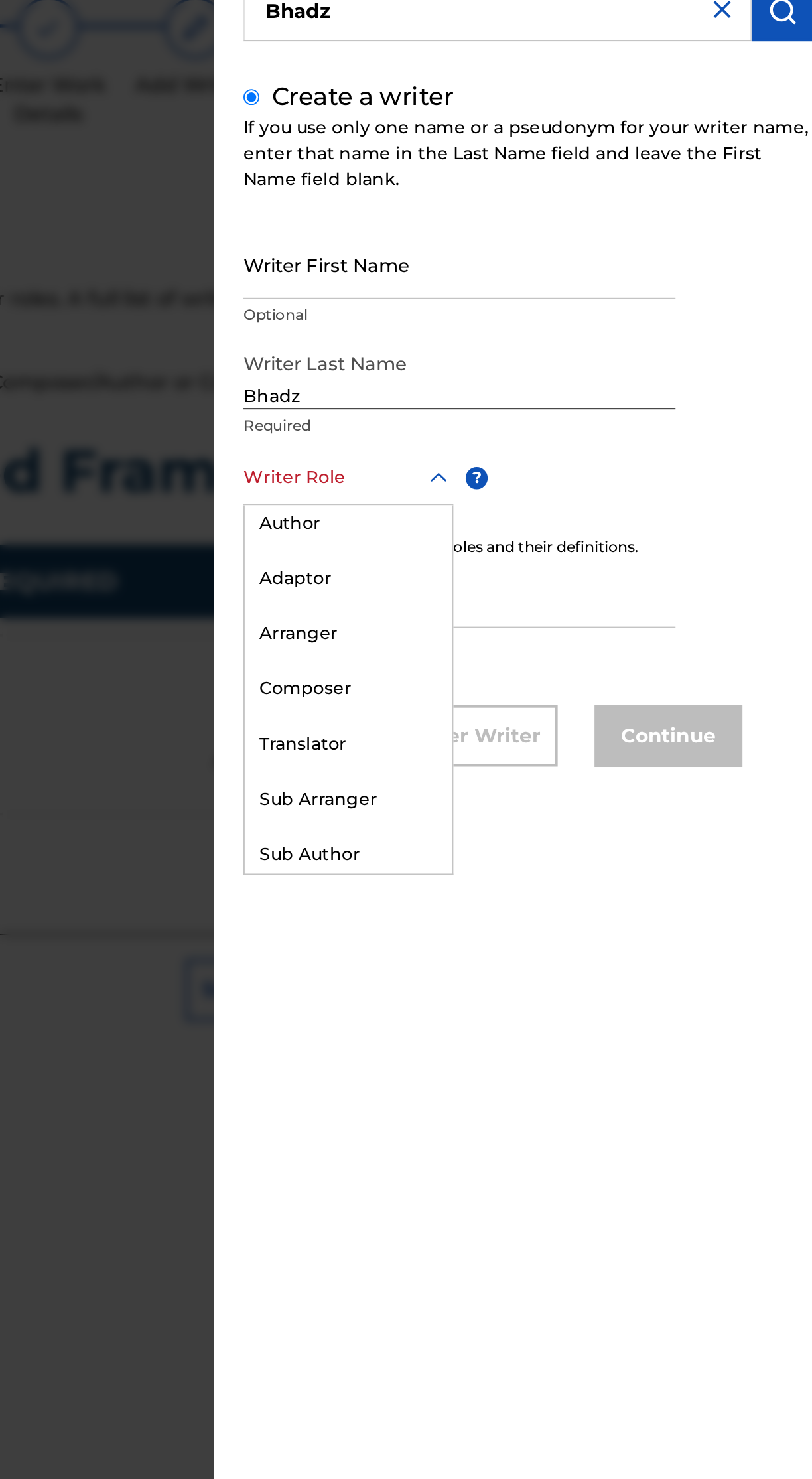
scroll to position [0, 0]
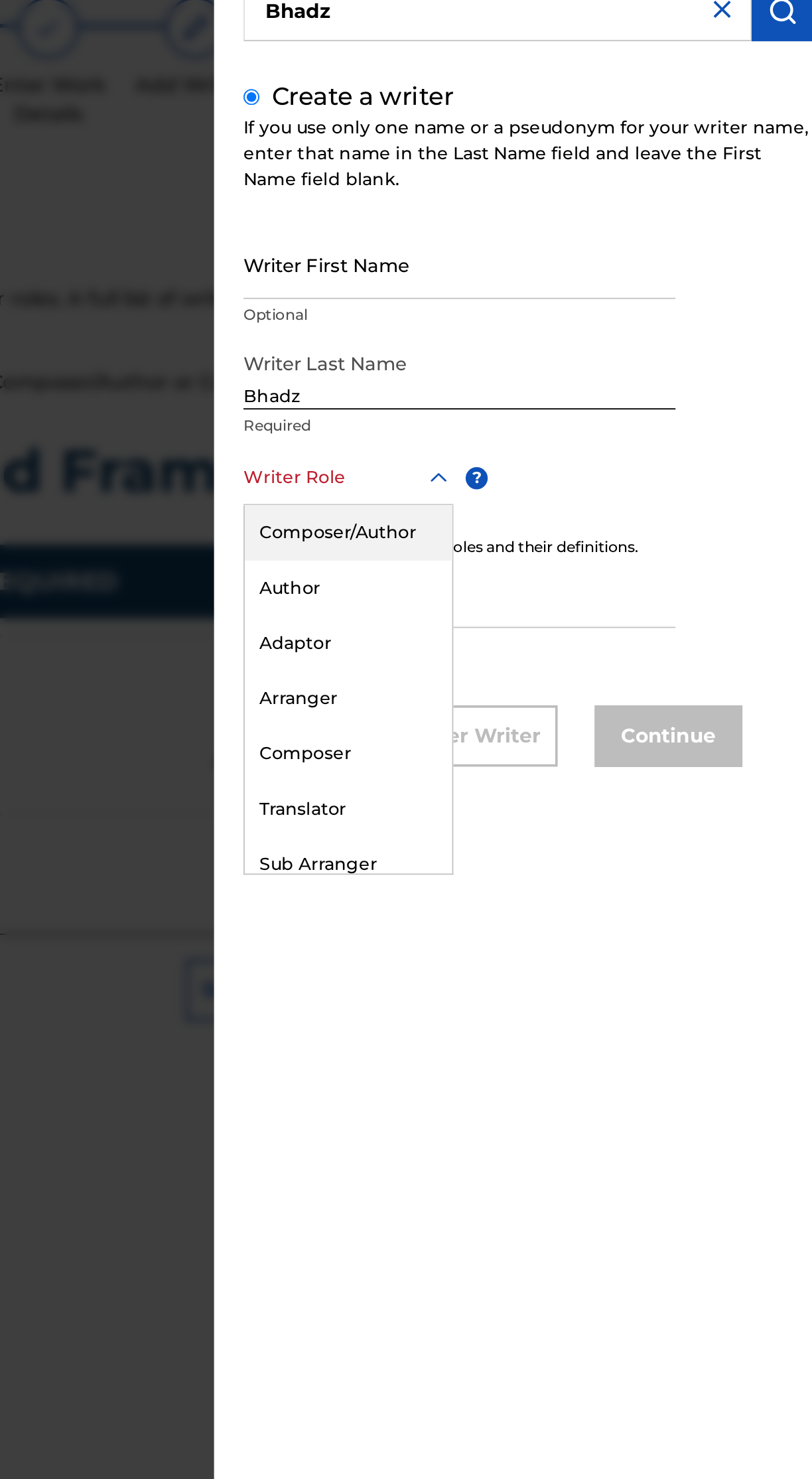
click at [572, 406] on div "Composer/Author" at bounding box center [551, 413] width 112 height 30
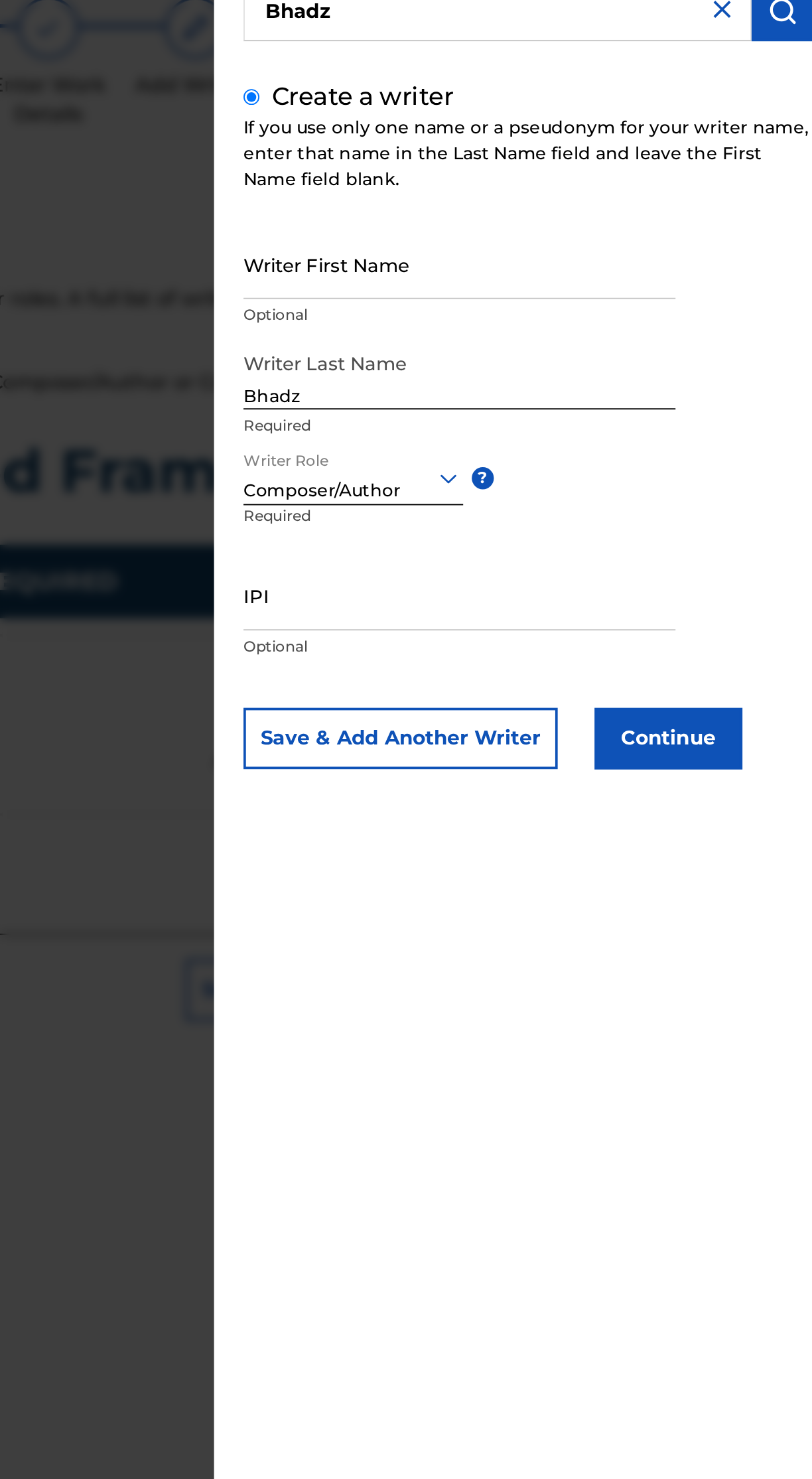
click at [652, 457] on input "IPI" at bounding box center [612, 446] width 234 height 38
paste input "01305992346"
type input "01305992346"
click at [754, 532] on button "Continue" at bounding box center [725, 523] width 80 height 33
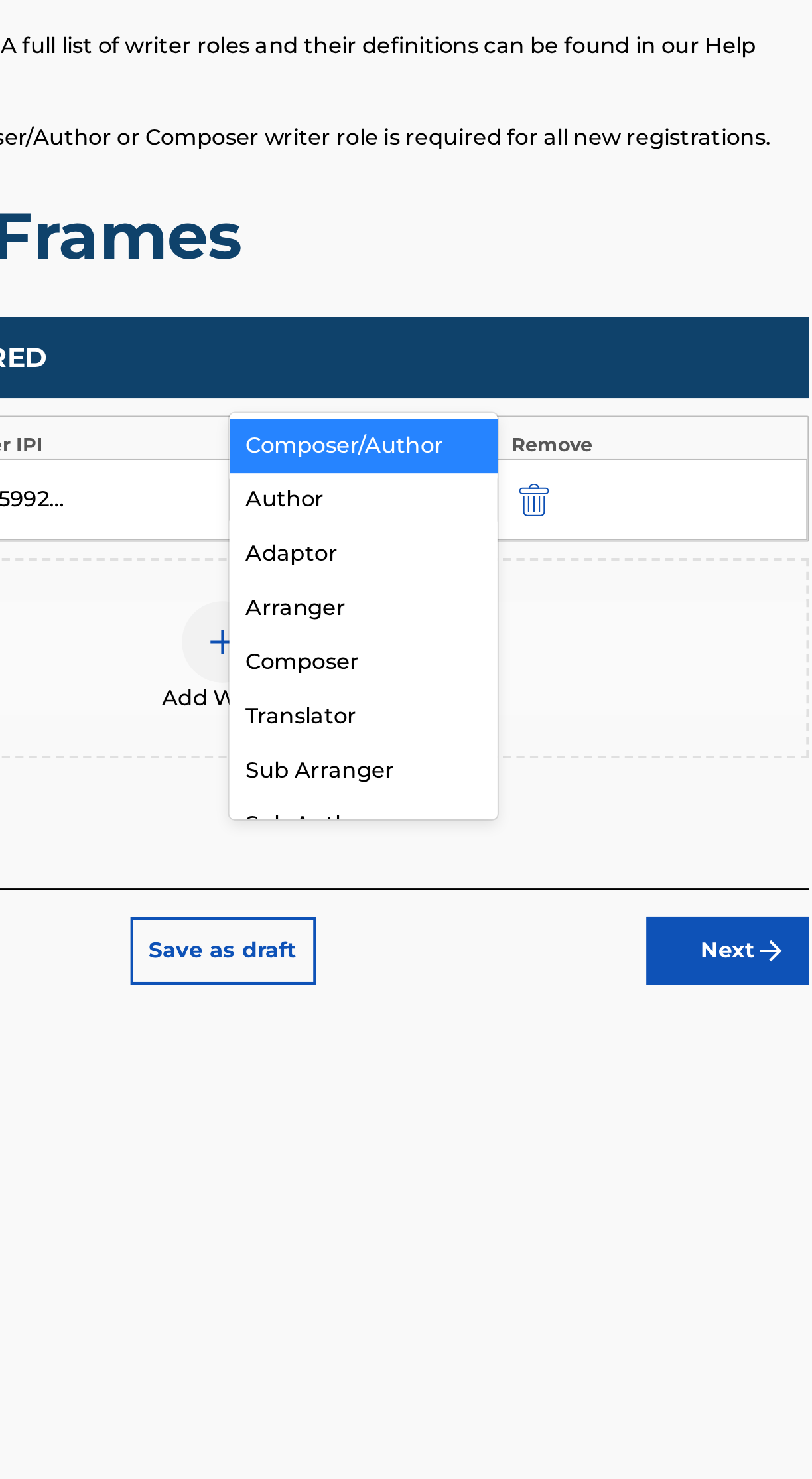
scroll to position [2, 0]
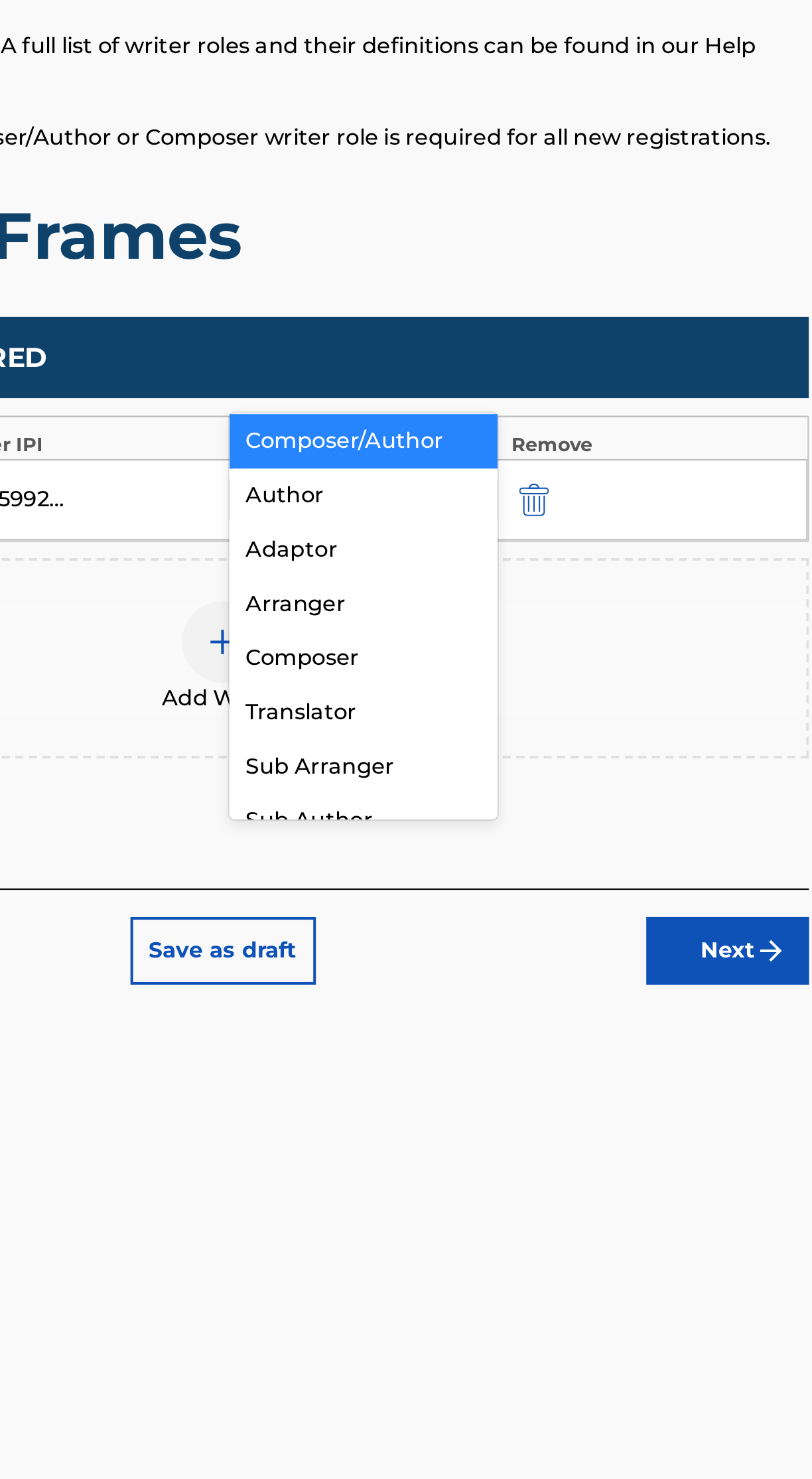
click at [613, 475] on div "Composer/Author" at bounding box center [578, 479] width 132 height 27
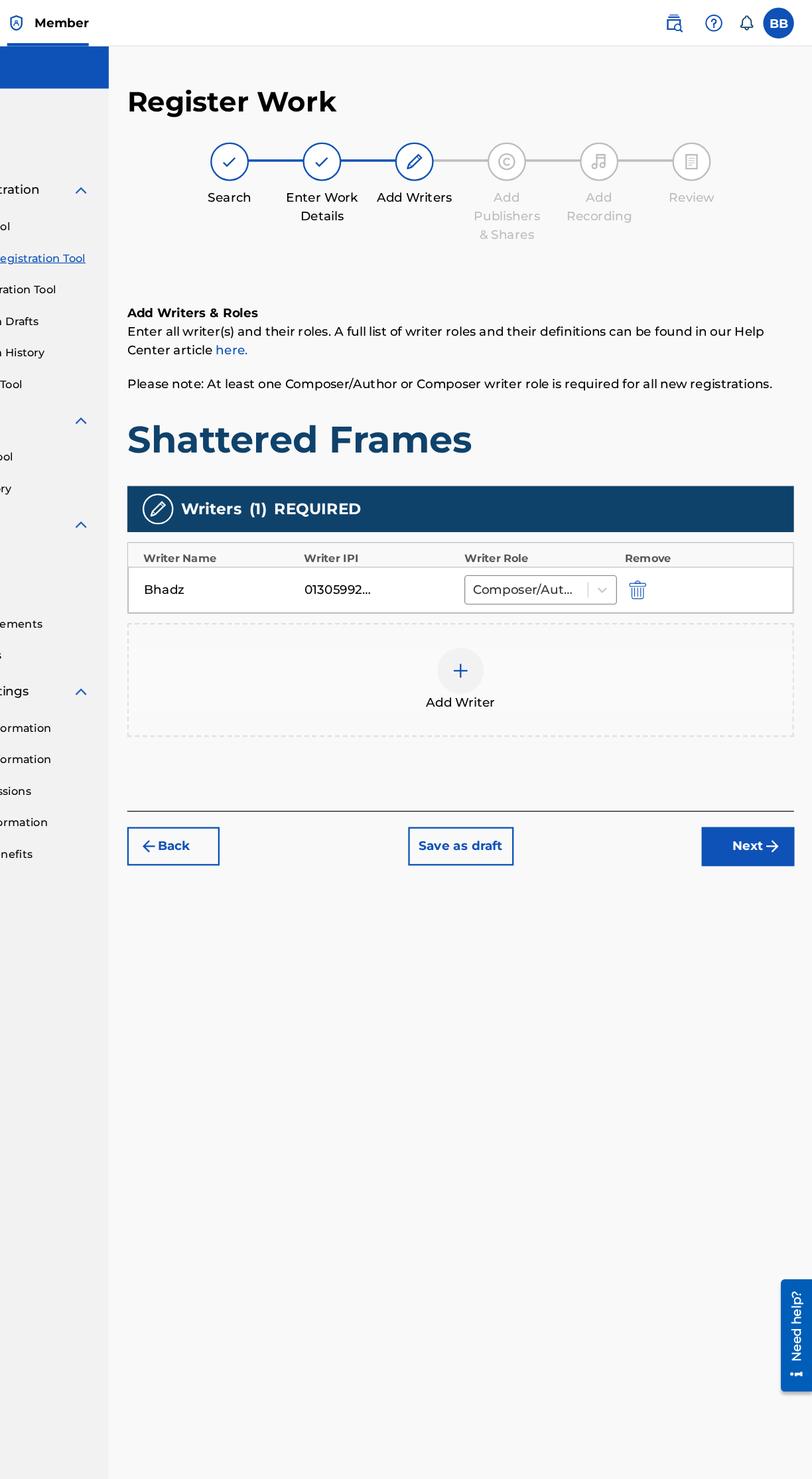
scroll to position [60, 0]
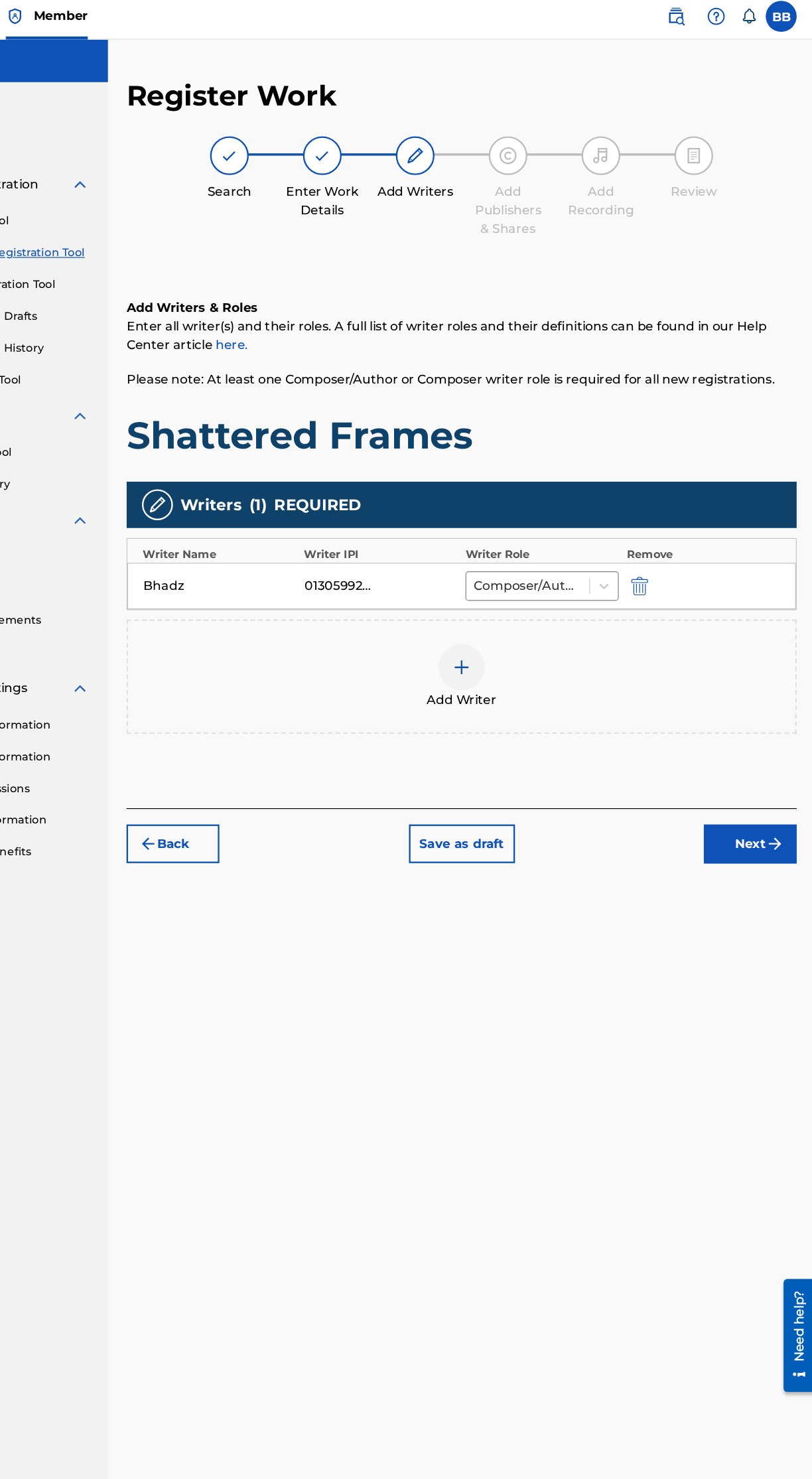
click at [779, 721] on img "submit" at bounding box center [778, 729] width 16 height 16
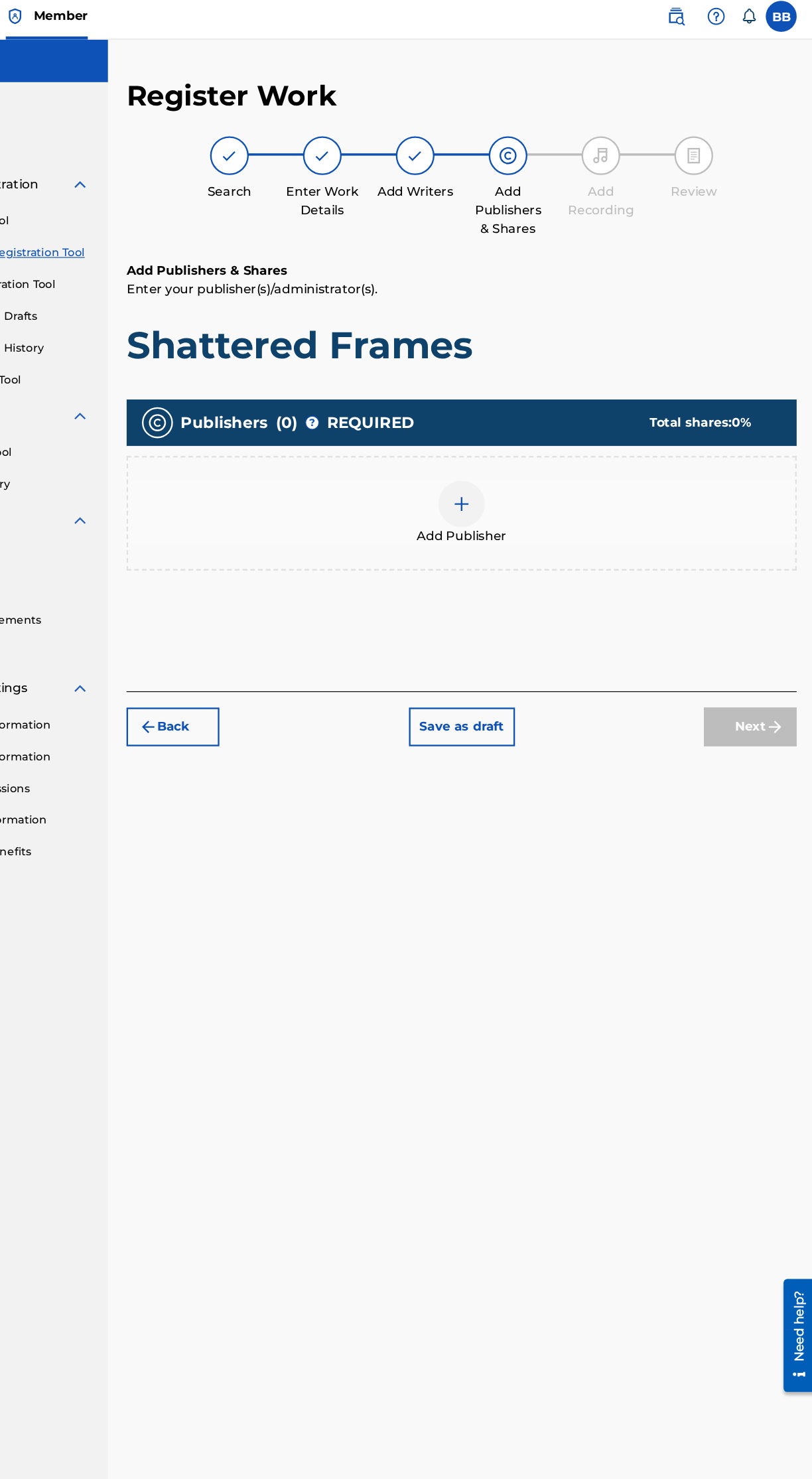
click at [524, 418] on div at bounding box center [509, 438] width 40 height 40
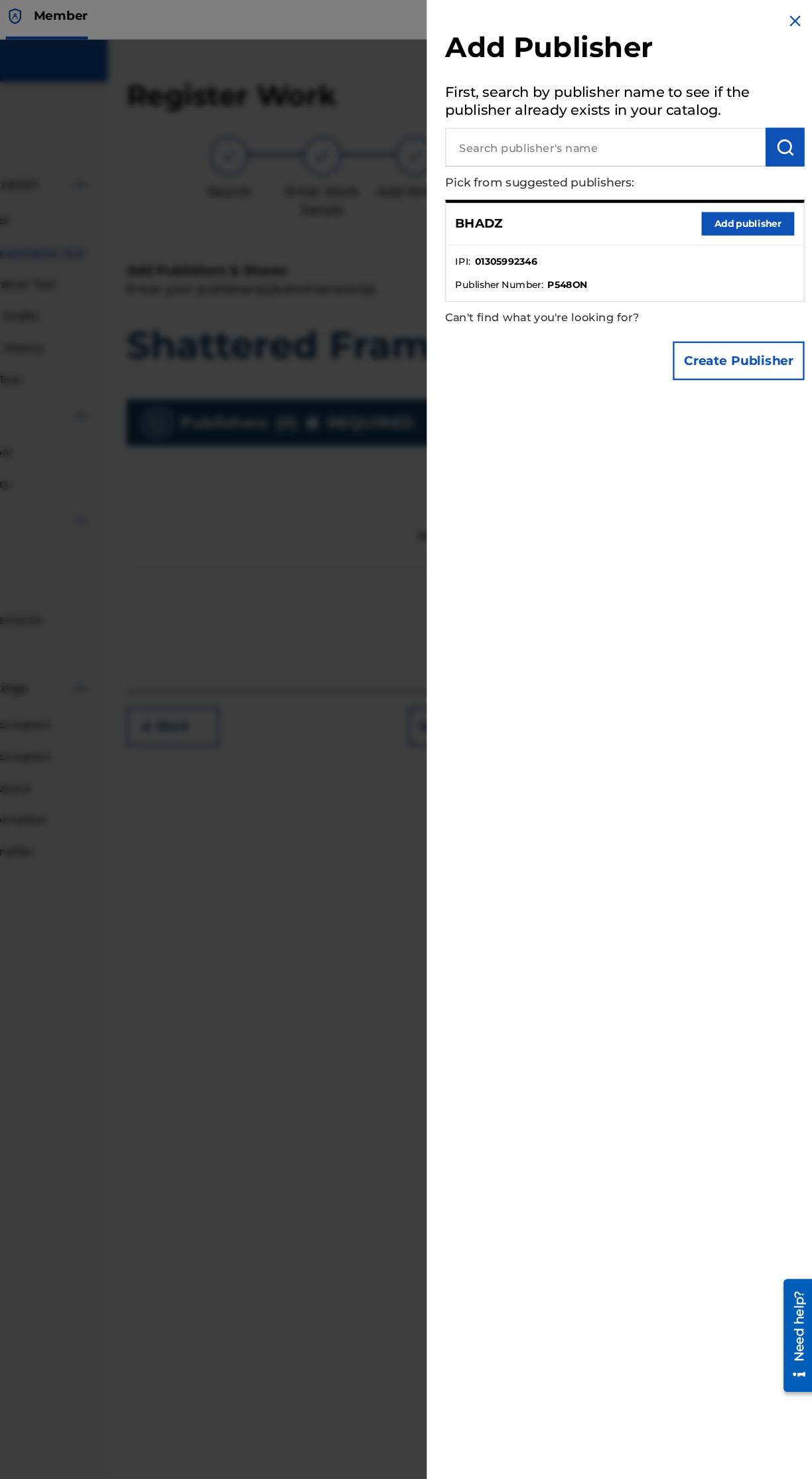
click at [766, 318] on button "Create Publisher" at bounding box center [747, 315] width 113 height 33
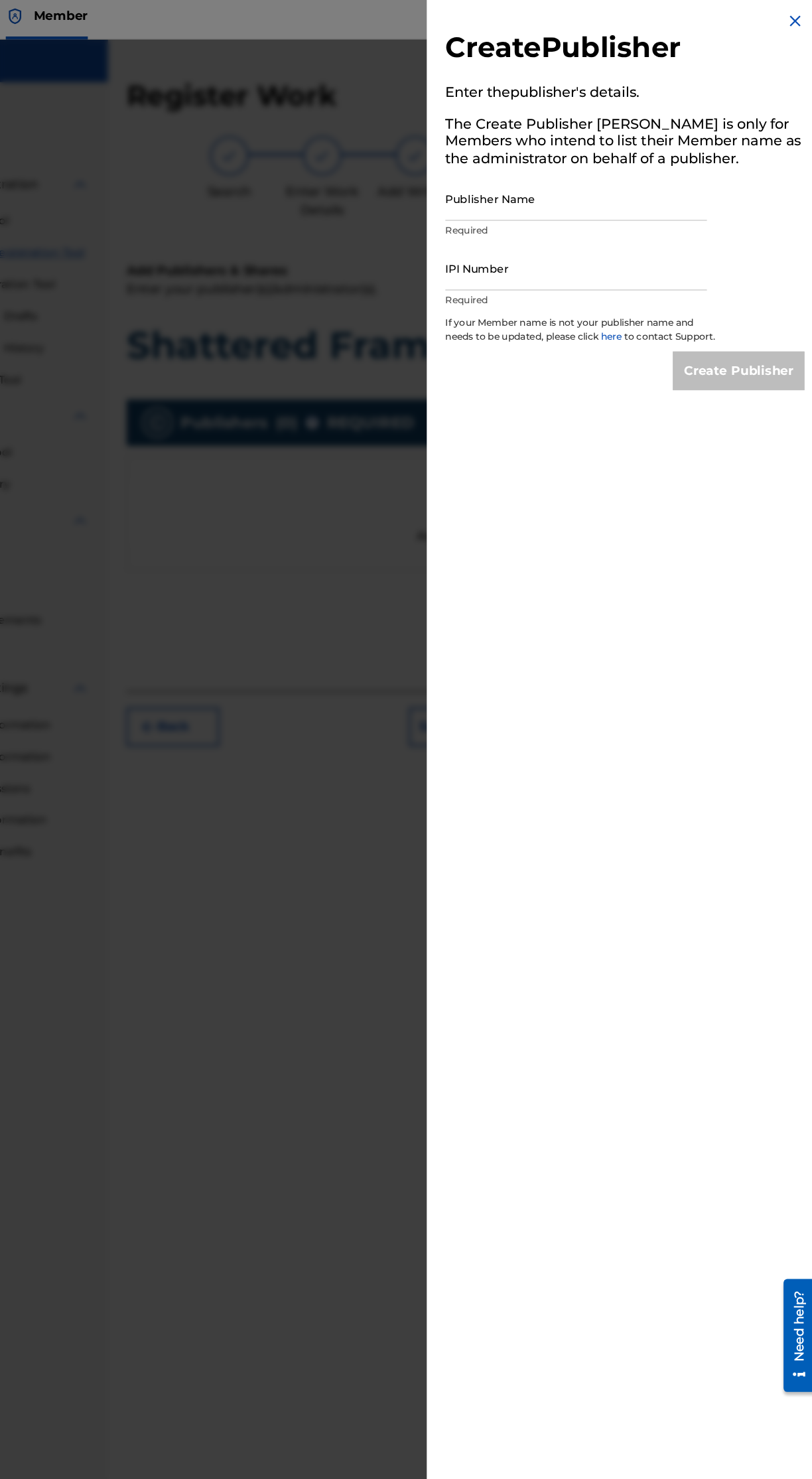
click at [787, 24] on img at bounding box center [795, 24] width 16 height 16
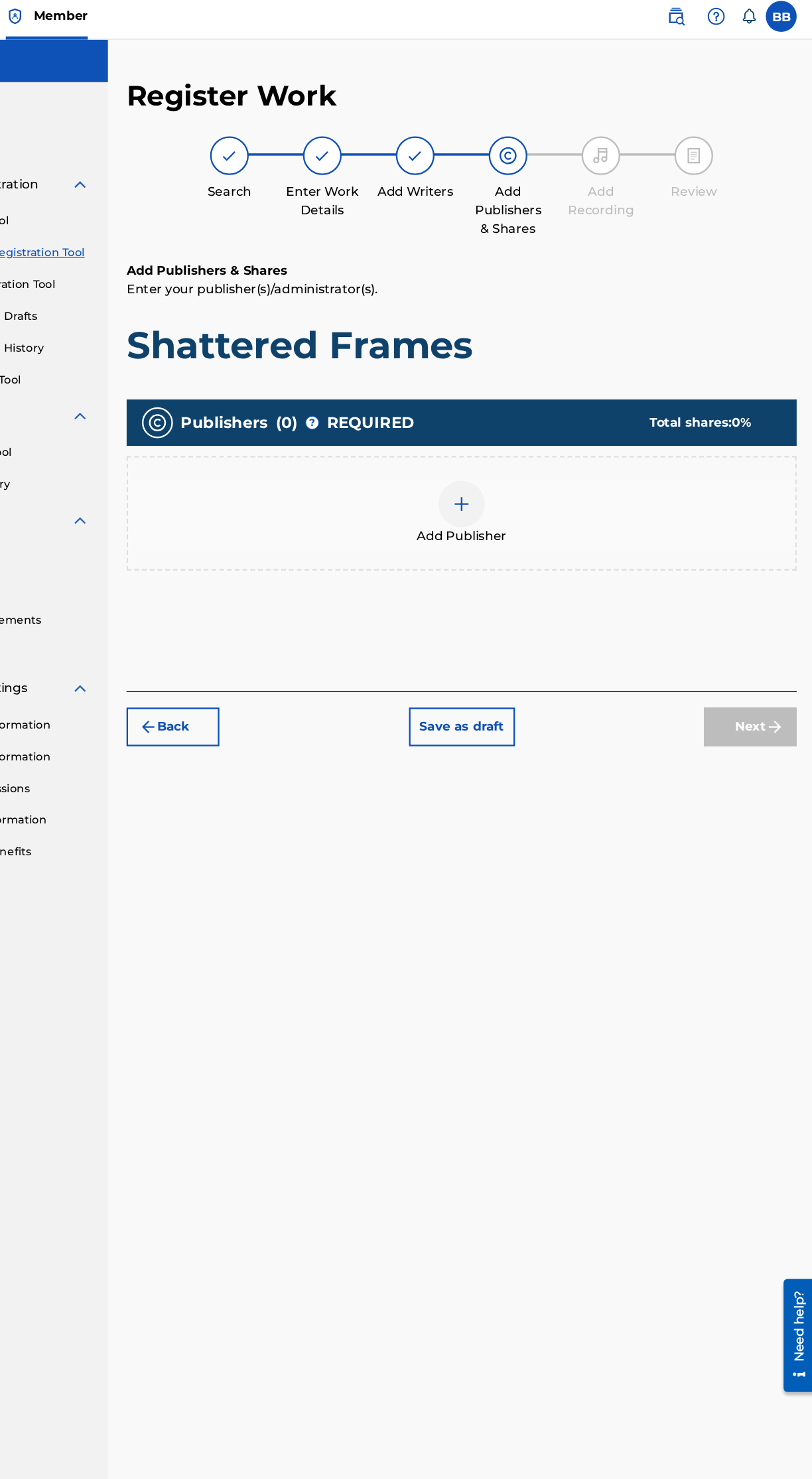
click at [537, 418] on div "Add Publisher" at bounding box center [509, 445] width 572 height 56
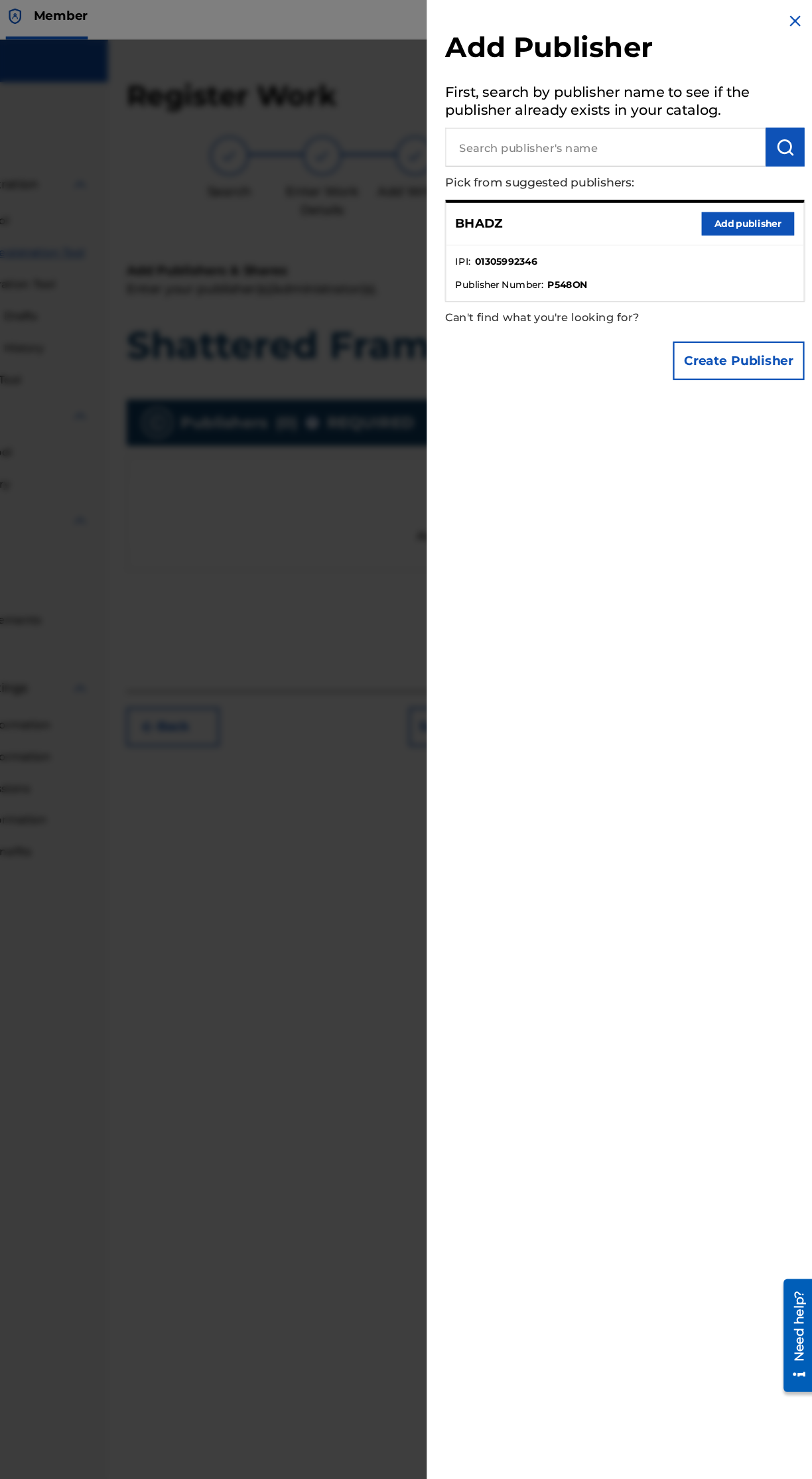
click at [766, 194] on button "Add publisher" at bounding box center [754, 197] width 80 height 20
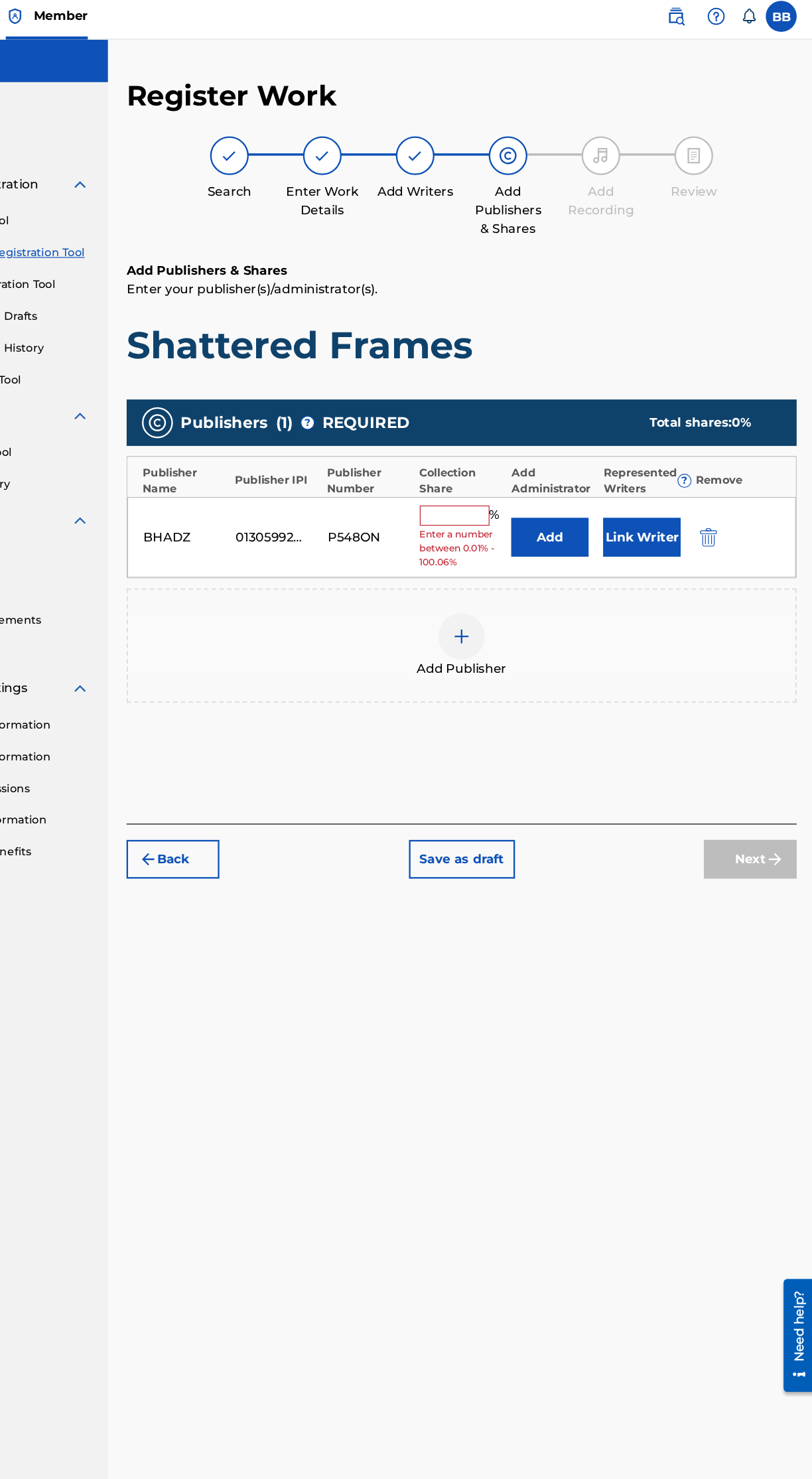
click at [496, 440] on input "text" at bounding box center [502, 448] width 60 height 17
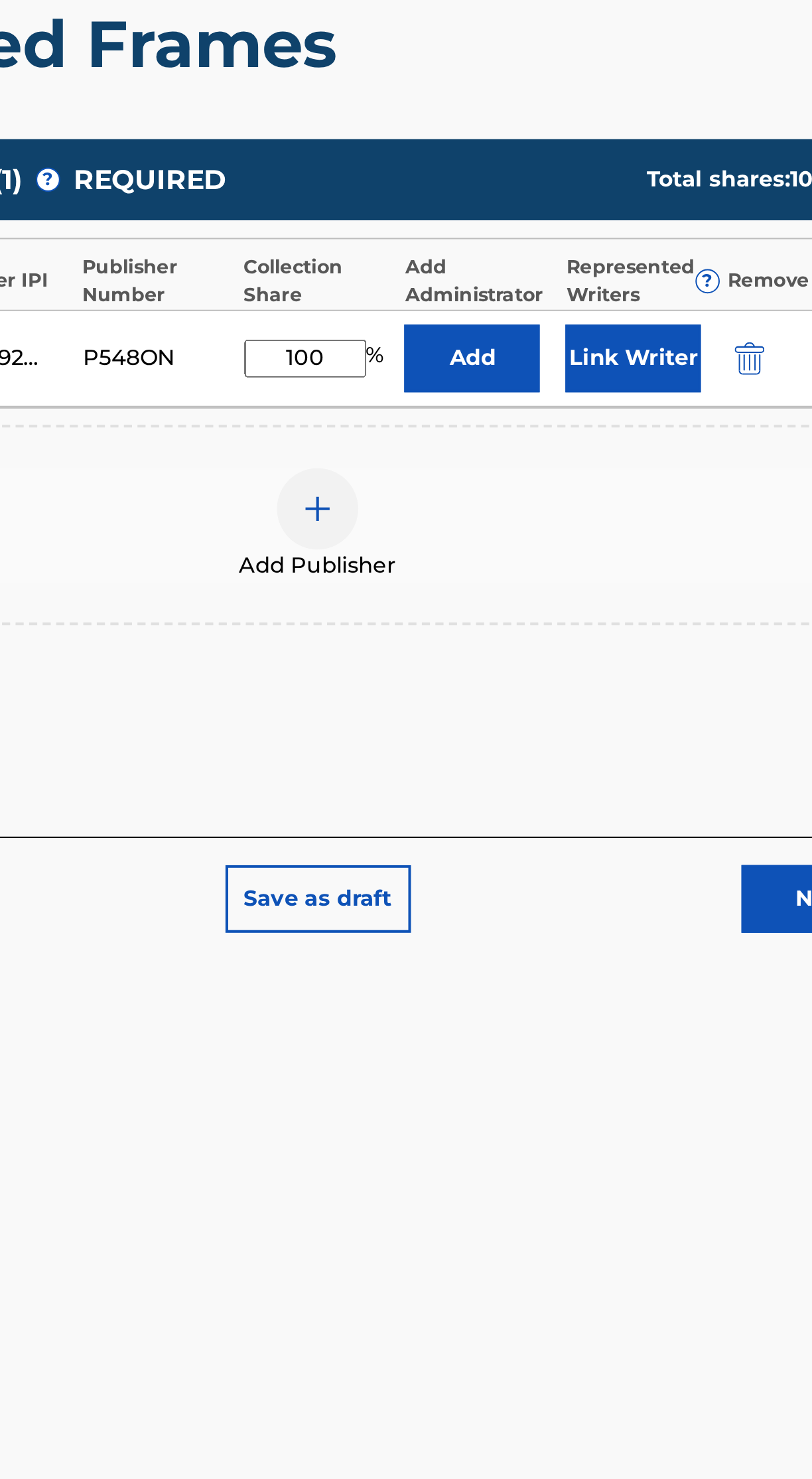
type input "100"
click at [486, 874] on div "Register Work Search Enter Work Details Add Writers Add Publishers & Shares Add…" at bounding box center [509, 744] width 606 height 1343
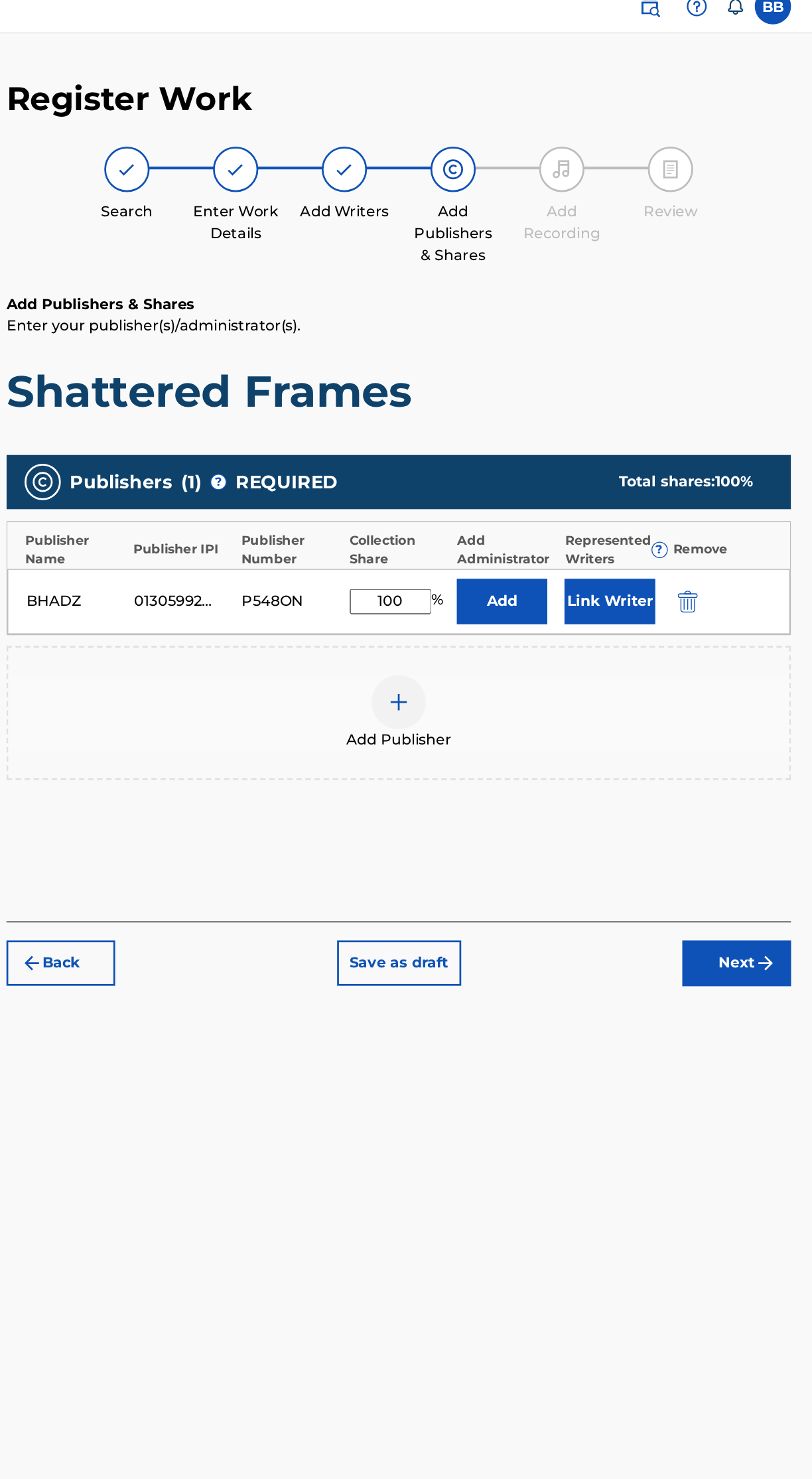
click at [612, 440] on button "Add" at bounding box center [585, 456] width 66 height 33
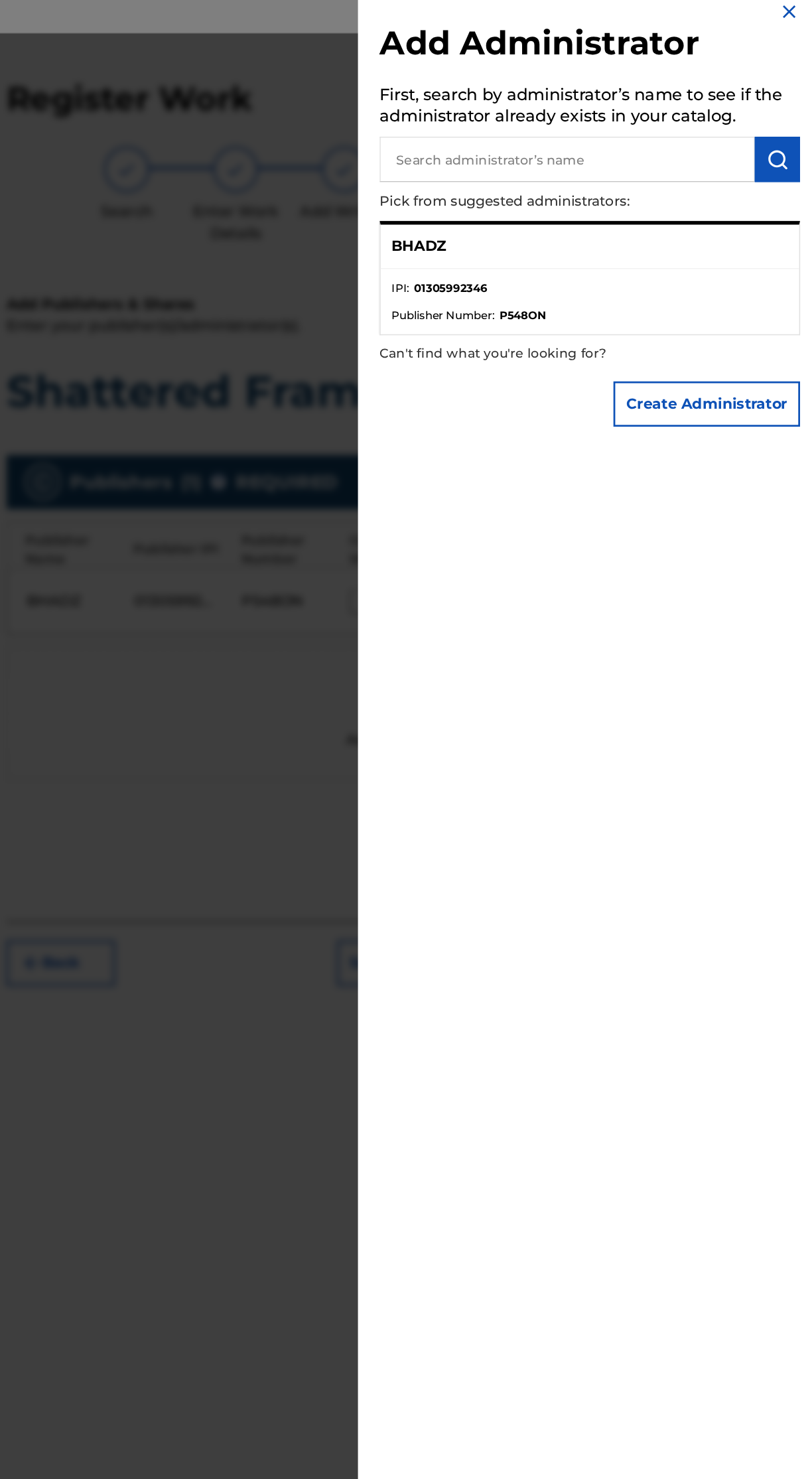
click at [704, 132] on input "text" at bounding box center [633, 132] width 275 height 33
click at [781, 136] on img "submit" at bounding box center [786, 132] width 16 height 16
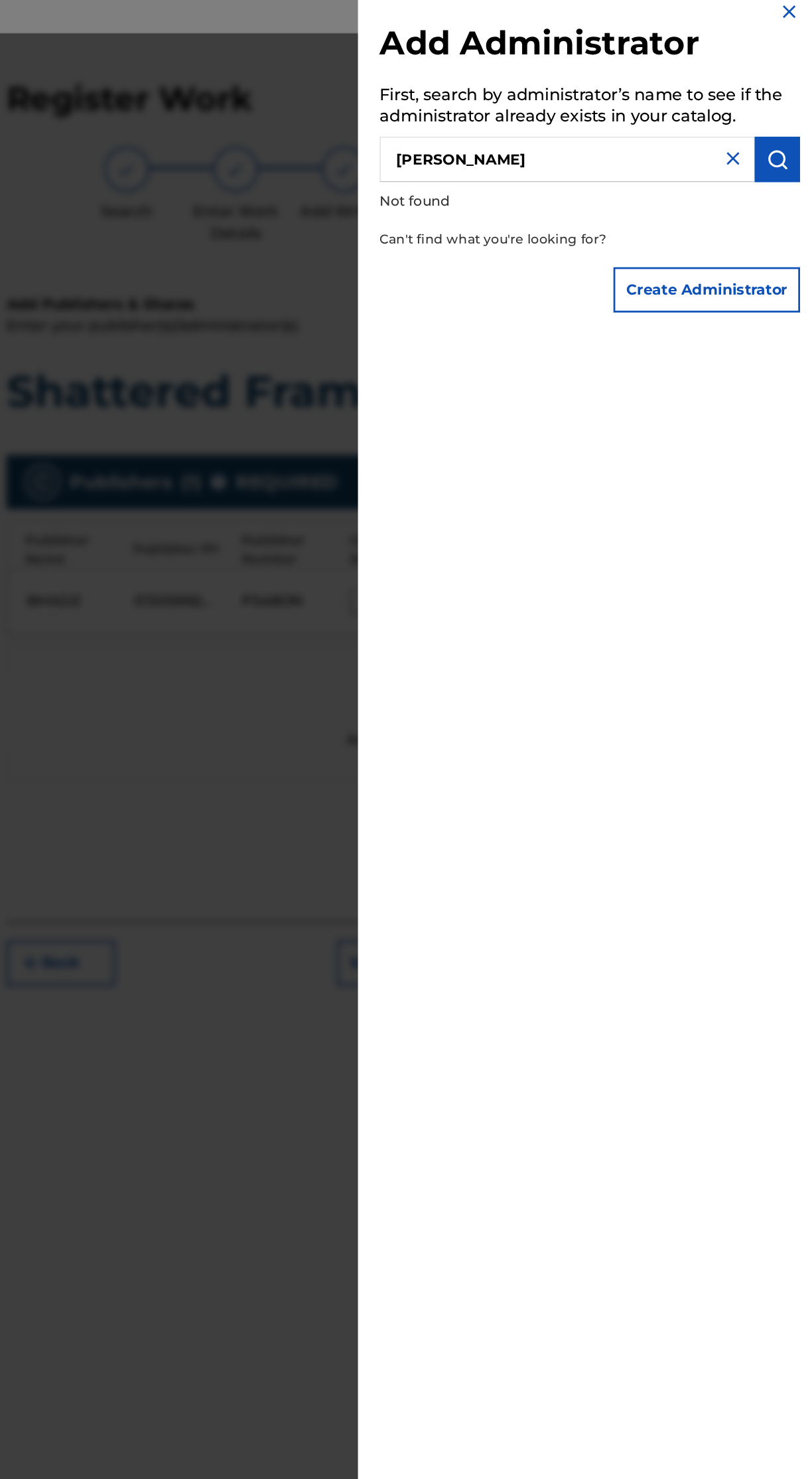
click at [660, 131] on input "[PERSON_NAME]" at bounding box center [633, 132] width 275 height 33
click at [555, 137] on input "[PERSON_NAME]" at bounding box center [633, 132] width 275 height 33
click at [562, 127] on input "[PERSON_NAME]" at bounding box center [633, 132] width 275 height 33
type input "[PERSON_NAME]"
click at [781, 130] on img "submit" at bounding box center [786, 132] width 16 height 16
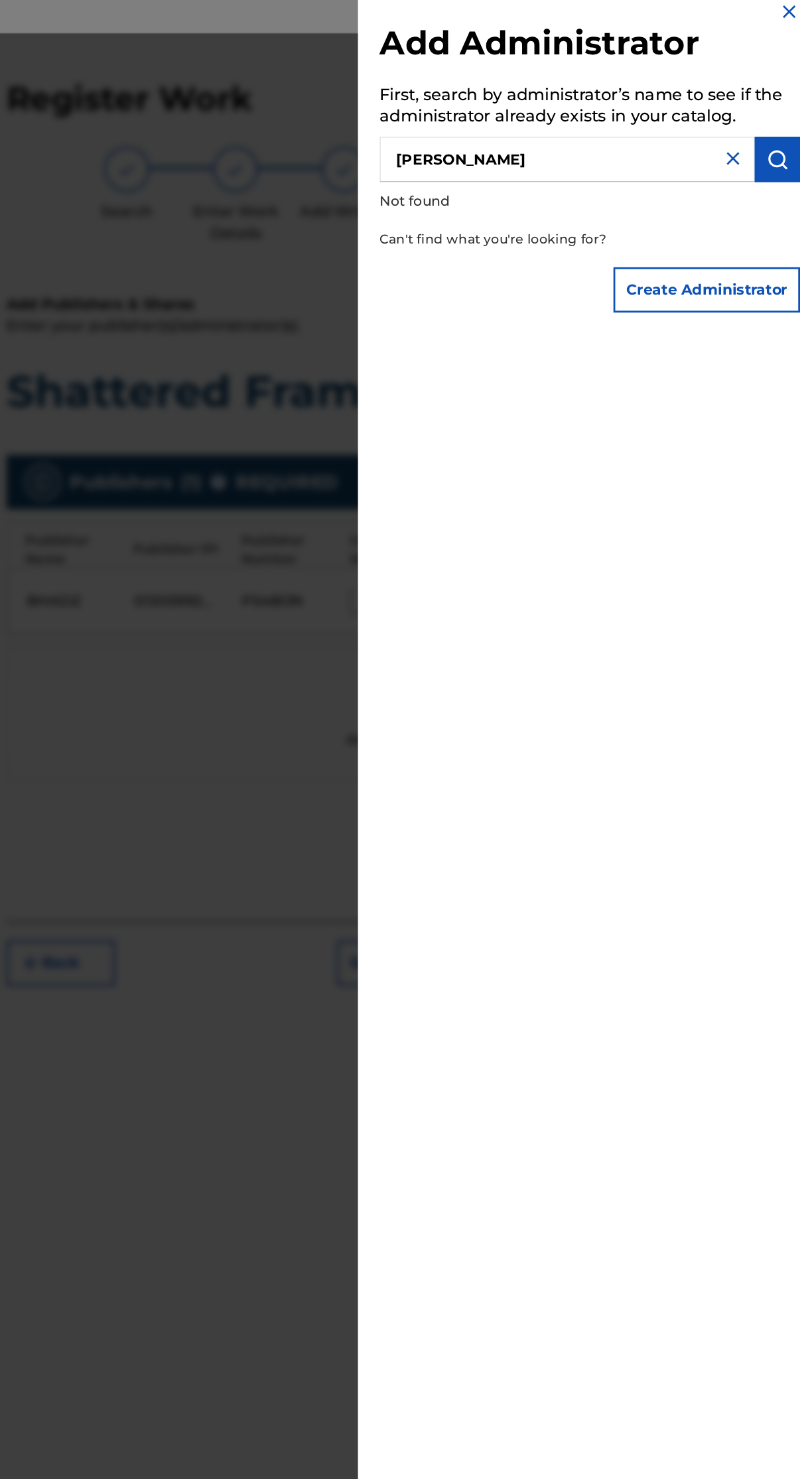
click at [699, 126] on input "[PERSON_NAME]" at bounding box center [633, 132] width 275 height 33
click at [748, 129] on img at bounding box center [753, 131] width 16 height 16
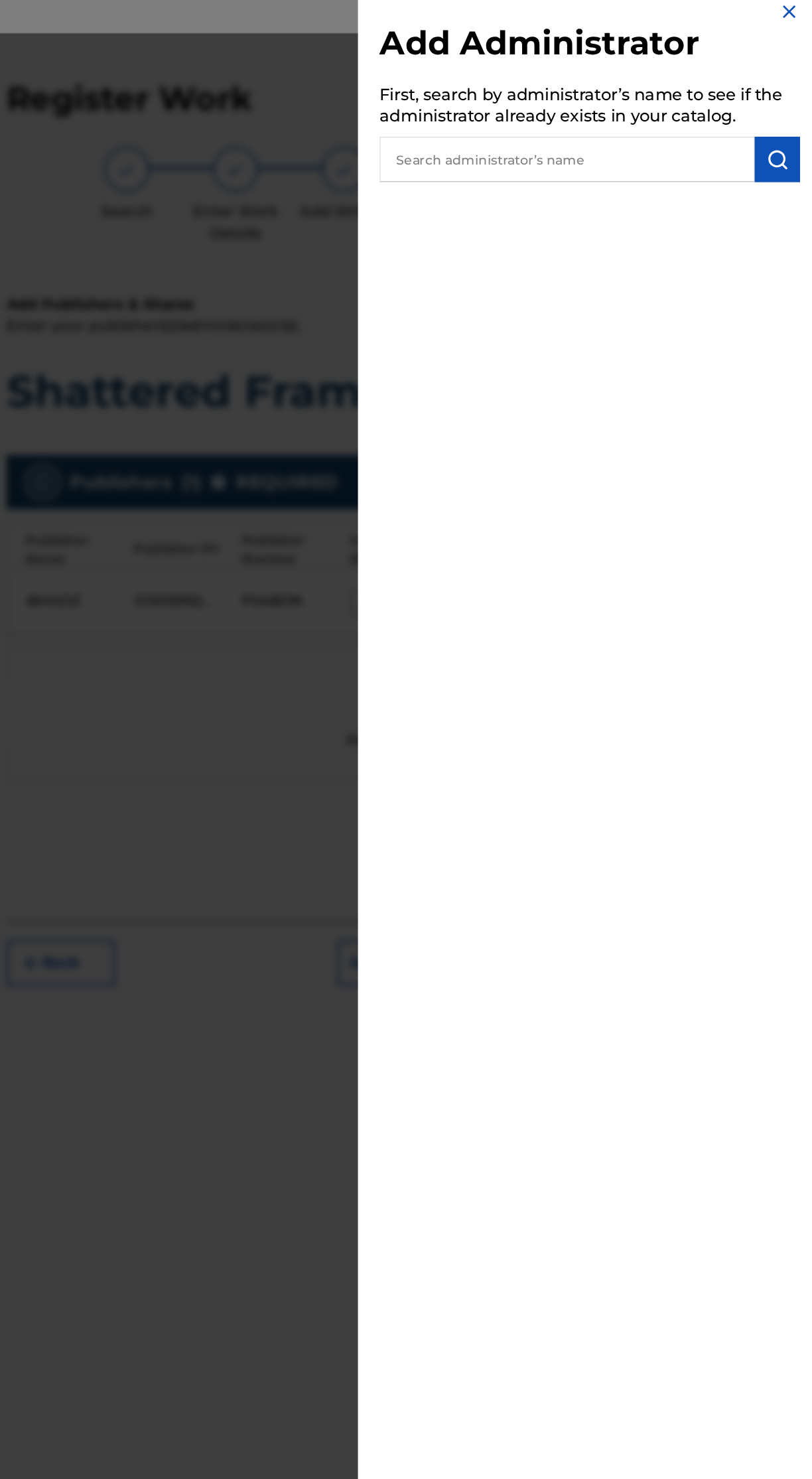
click at [650, 134] on input "text" at bounding box center [633, 132] width 275 height 33
type input "Bhadz"
click at [789, 136] on img "submit" at bounding box center [786, 132] width 16 height 16
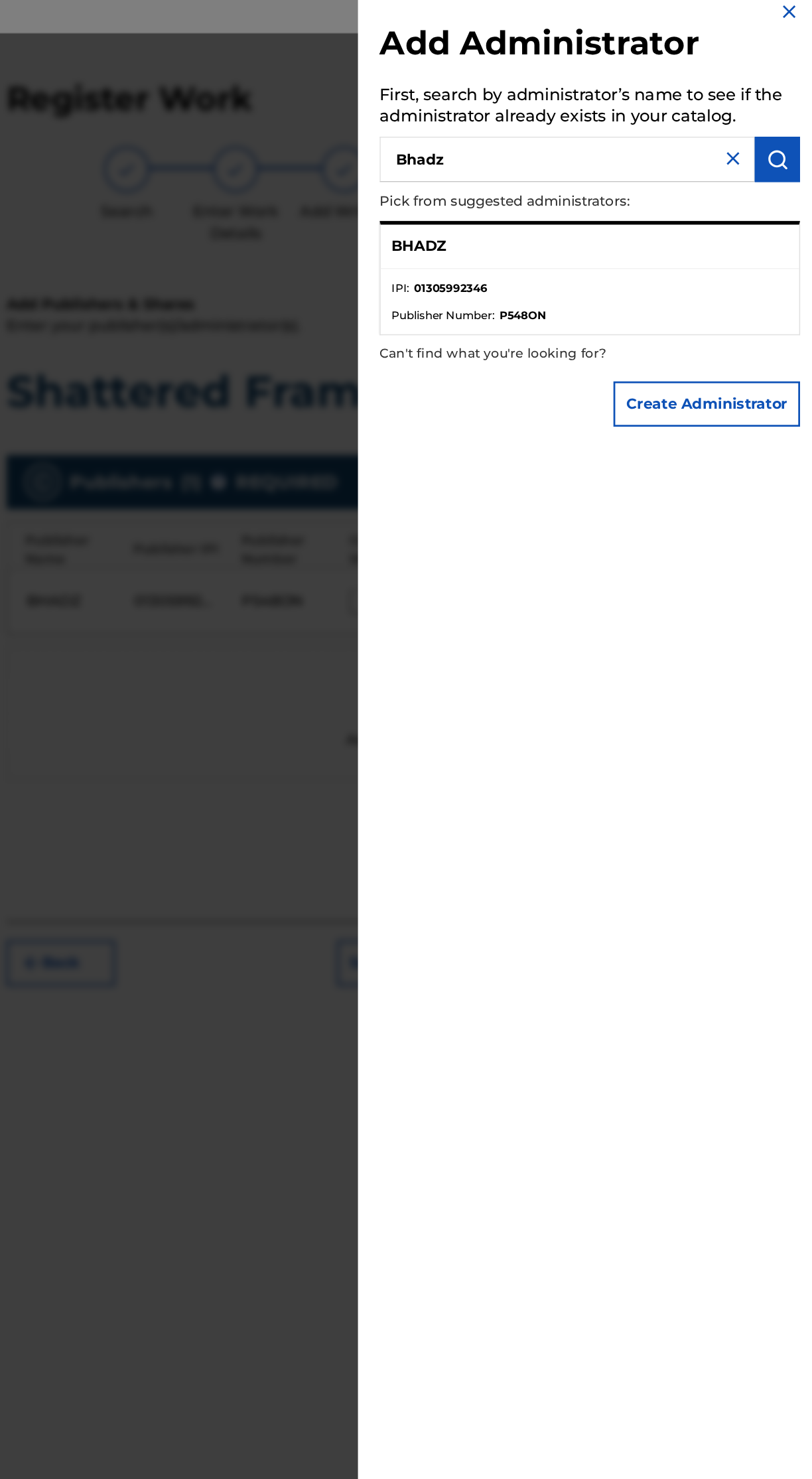
click at [725, 214] on ul "IPI : 01305992346 Publisher Number : P548ON" at bounding box center [649, 236] width 307 height 47
click at [543, 198] on p "BHADZ" at bounding box center [524, 195] width 41 height 16
click at [582, 195] on div "BHADZ" at bounding box center [649, 196] width 307 height 32
click at [693, 471] on div "Add Administrator First, search by administrator’s name to see if the administr…" at bounding box center [649, 739] width 340 height 1479
click at [715, 444] on div "Add Administrator First, search by administrator’s name to see if the administr…" at bounding box center [649, 739] width 340 height 1479
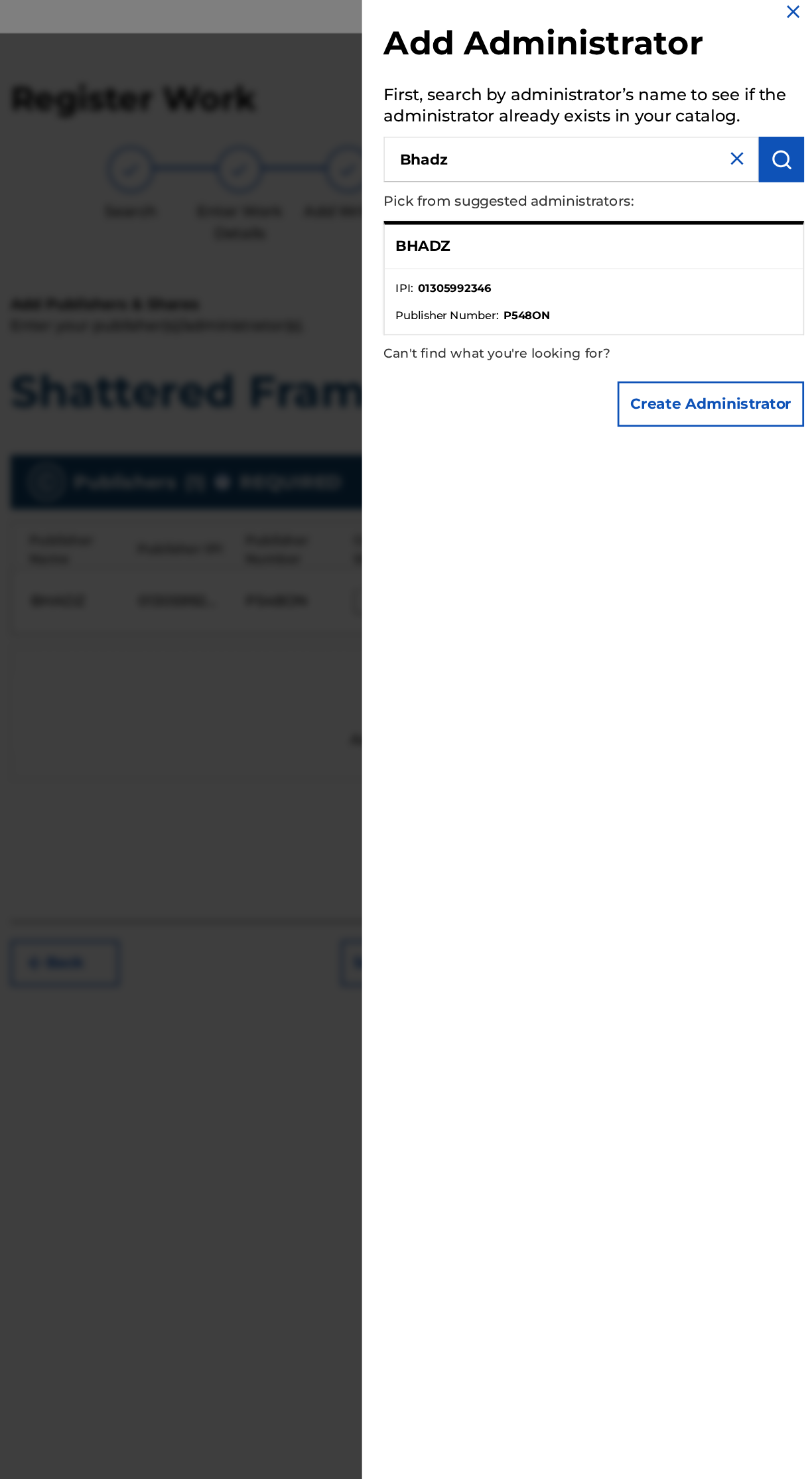
click at [790, 24] on img at bounding box center [795, 24] width 16 height 16
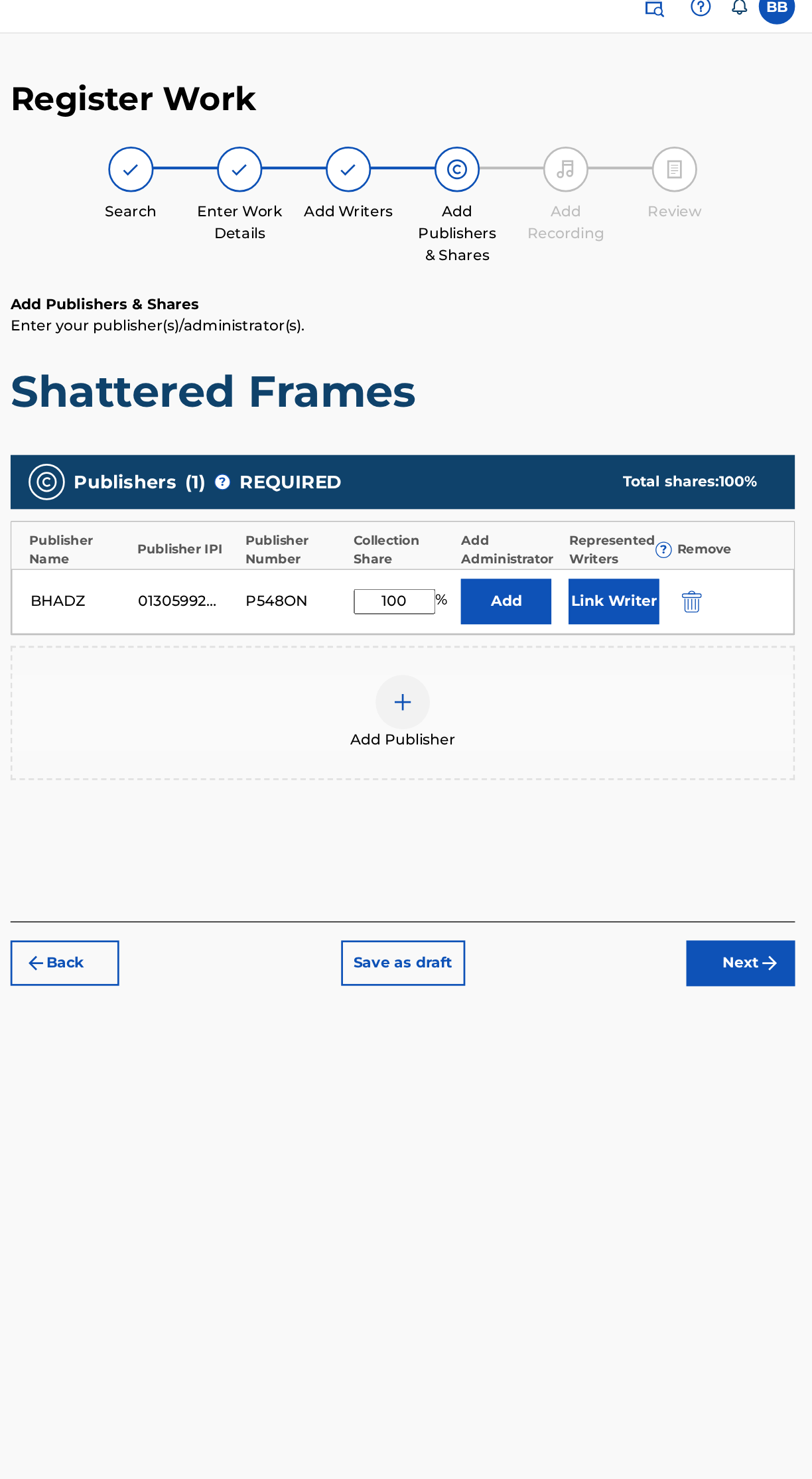
click at [593, 440] on button "Add" at bounding box center [585, 456] width 66 height 33
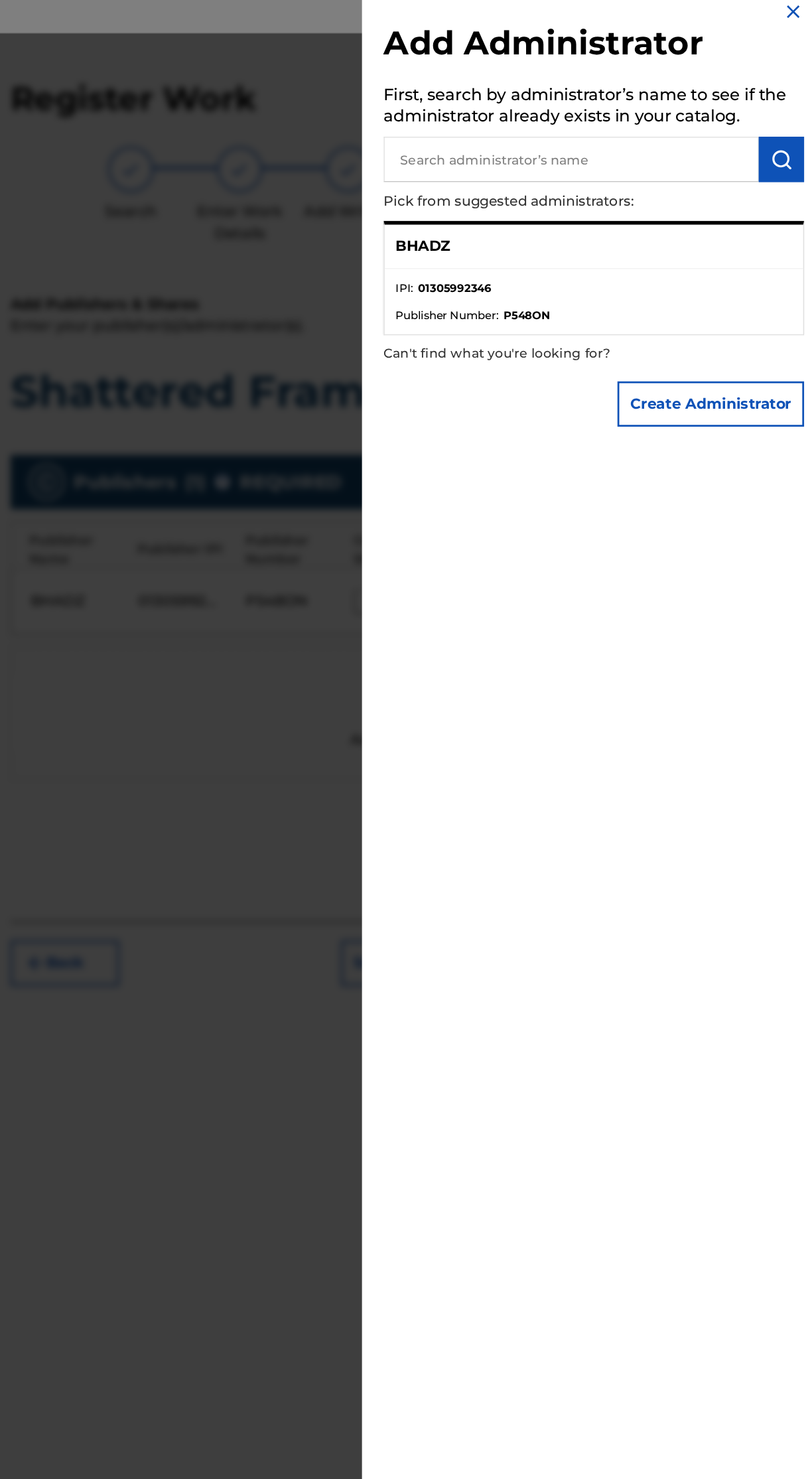
click at [550, 197] on div "BHADZ" at bounding box center [649, 196] width 307 height 32
click at [576, 218] on ul "IPI : 01305992346 Publisher Number : P548ON" at bounding box center [649, 236] width 307 height 47
click at [556, 169] on p "Pick from suggested administrators:" at bounding box center [611, 163] width 232 height 28
click at [610, 238] on li "IPI : 01305992346" at bounding box center [649, 230] width 291 height 20
click at [754, 315] on button "Create Administrator" at bounding box center [734, 311] width 136 height 33
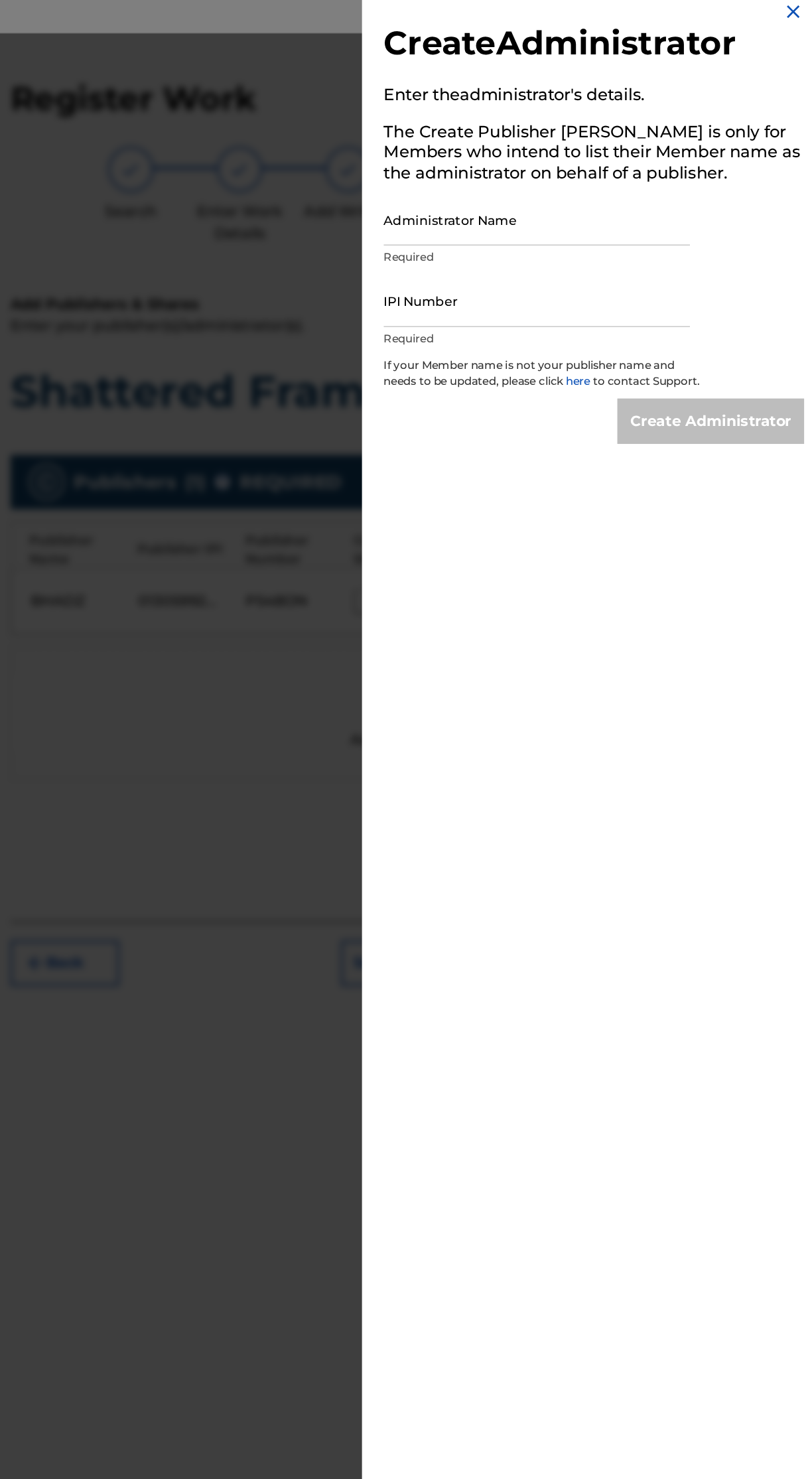
click at [648, 182] on input "Administrator Name" at bounding box center [607, 176] width 225 height 38
click at [789, 24] on img at bounding box center [795, 24] width 16 height 16
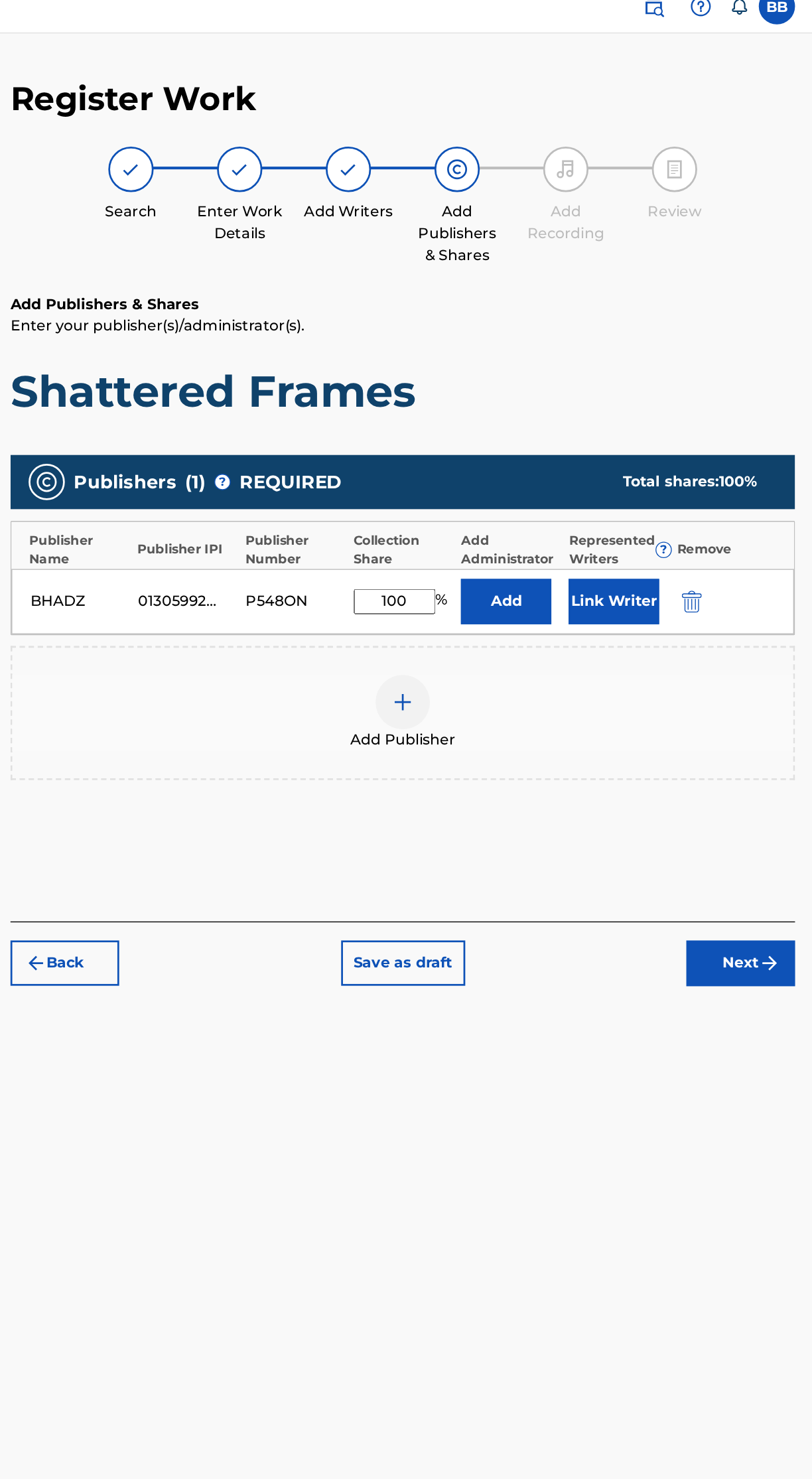
click at [679, 440] on button "Link Writer" at bounding box center [663, 456] width 66 height 33
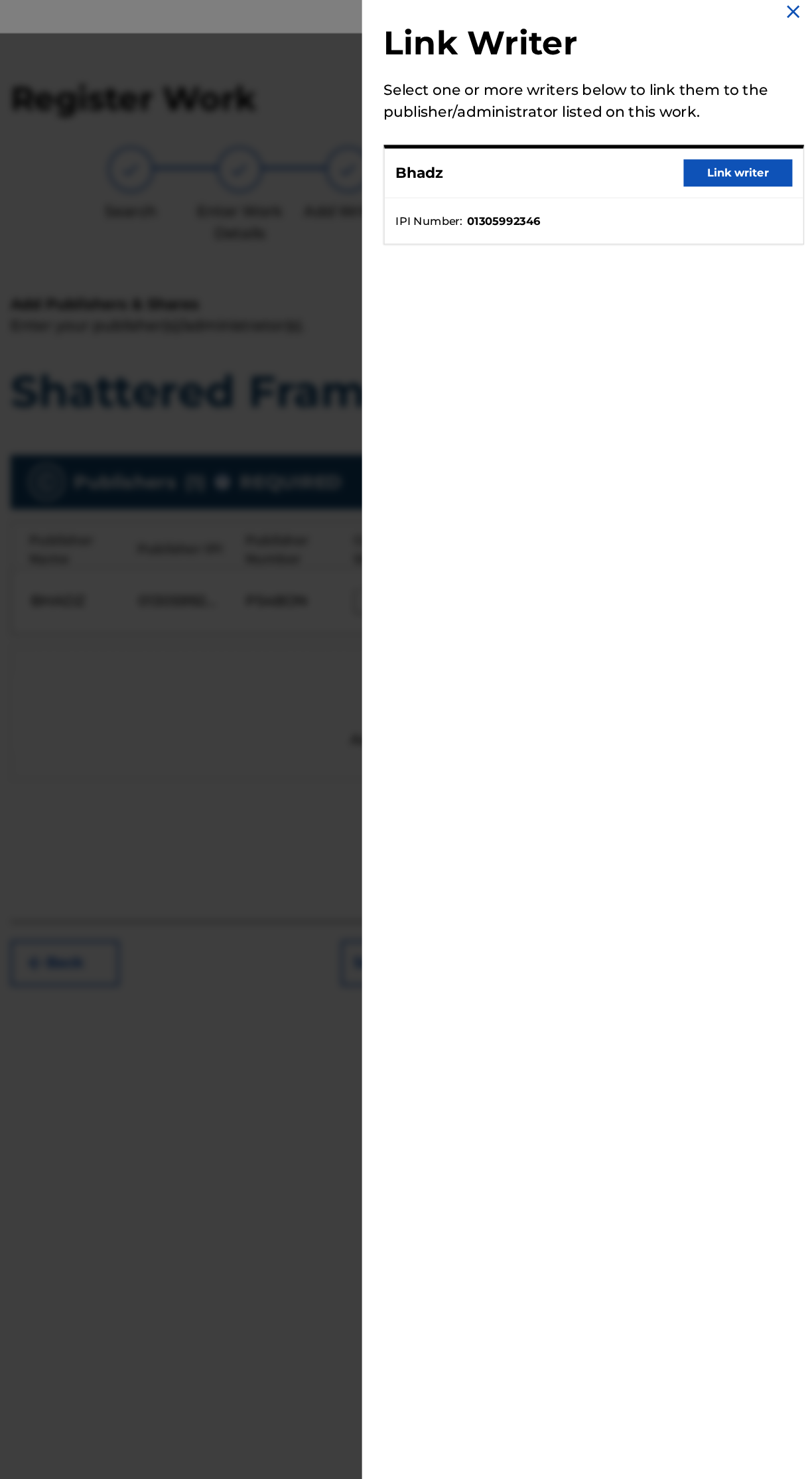
click at [769, 137] on button "Link writer" at bounding box center [754, 141] width 80 height 20
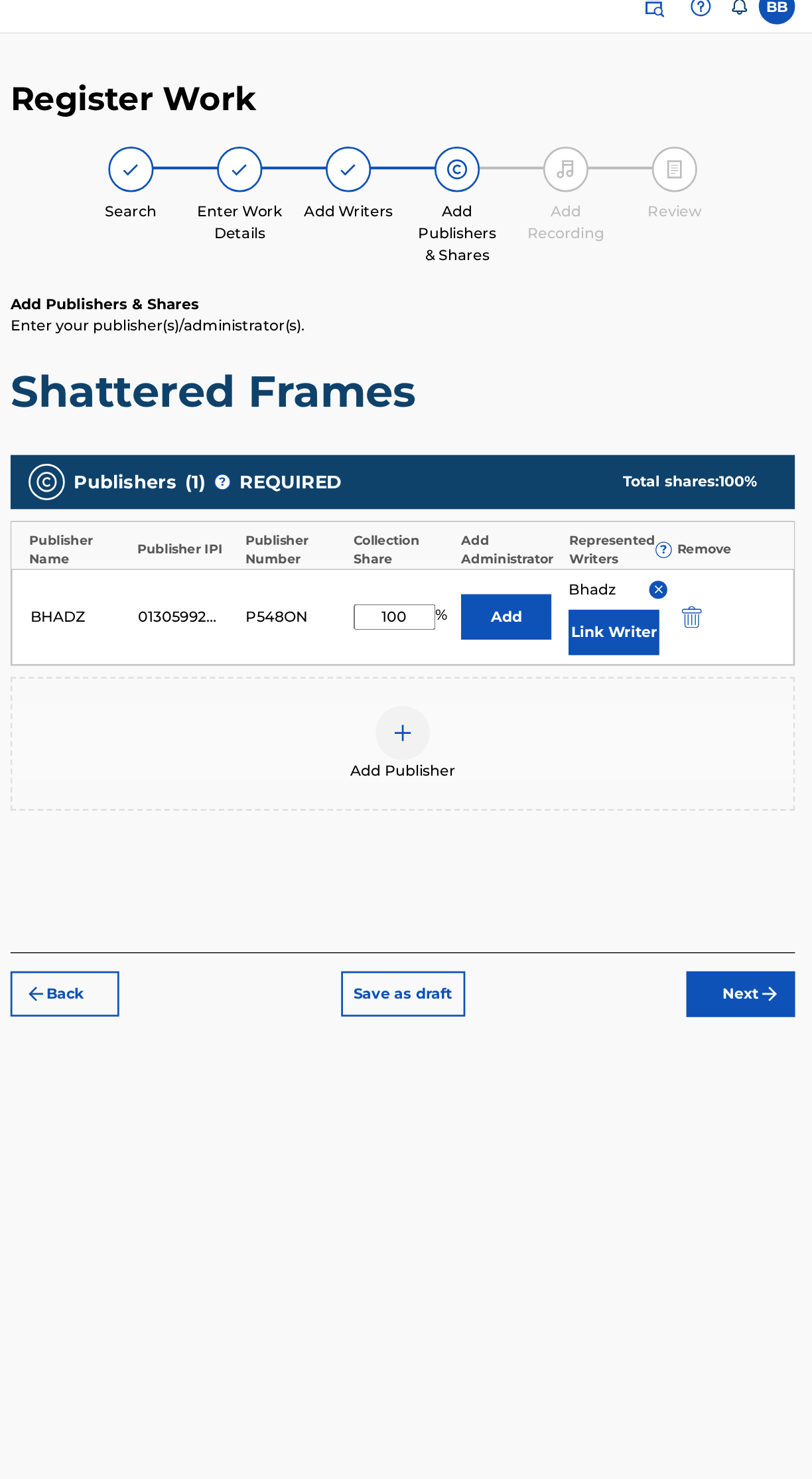
click at [598, 451] on button "Add" at bounding box center [585, 467] width 66 height 33
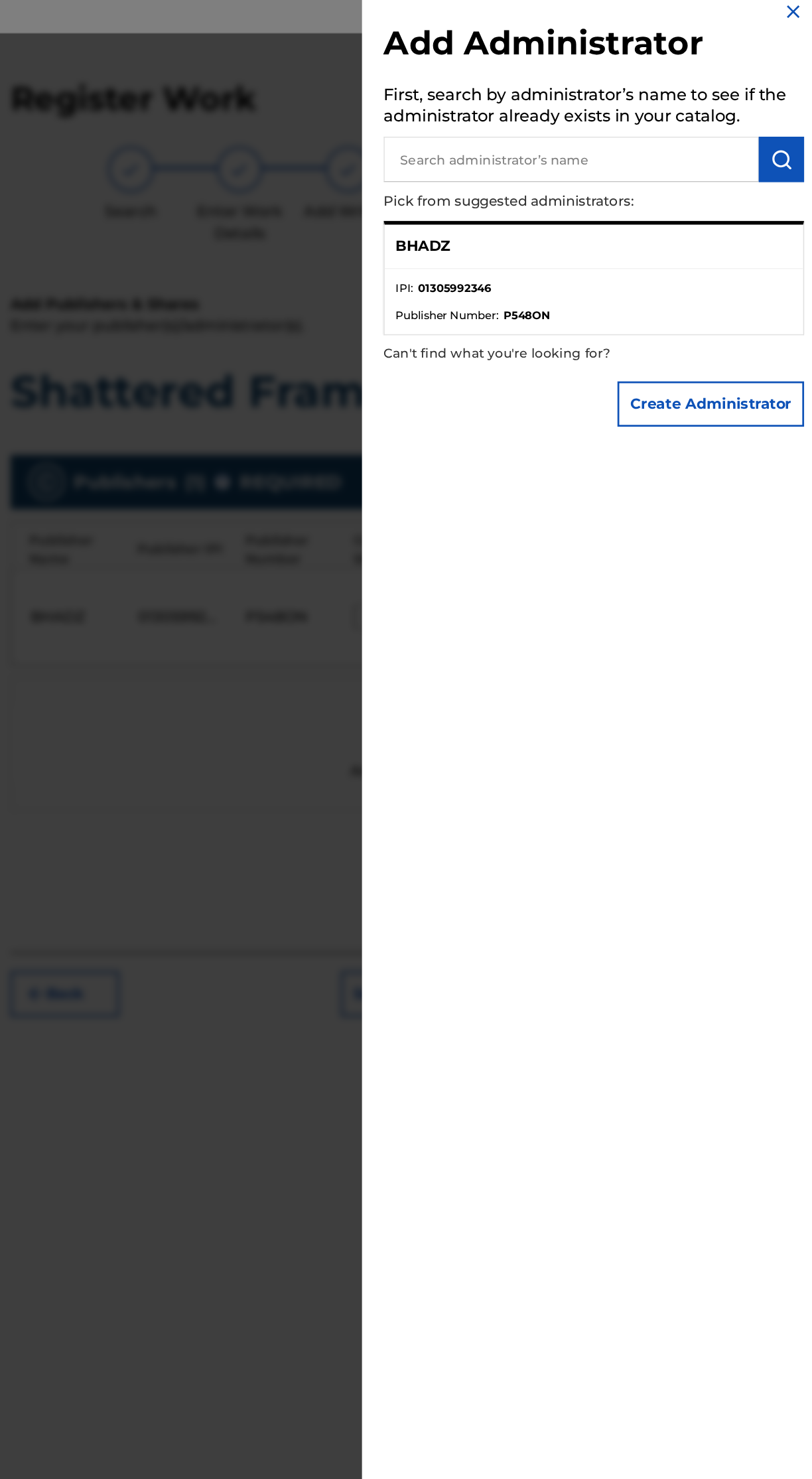
click at [558, 205] on div "BHADZ" at bounding box center [649, 196] width 307 height 32
click at [620, 238] on li "IPI : 01305992346" at bounding box center [649, 230] width 291 height 20
click at [750, 312] on button "Create Administrator" at bounding box center [734, 311] width 136 height 33
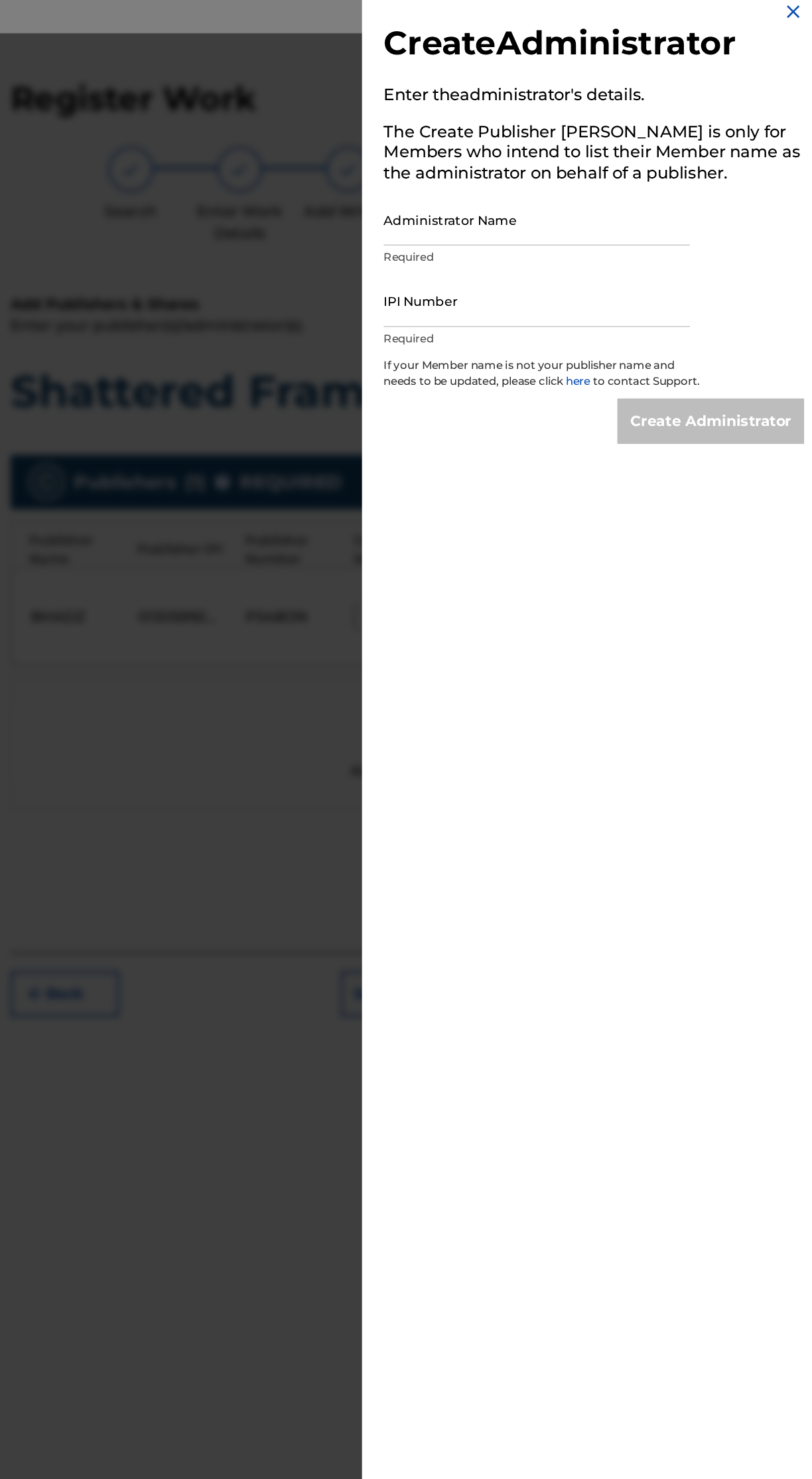
click at [675, 180] on input "Administrator Name" at bounding box center [607, 176] width 225 height 38
click at [640, 243] on input "IPI Number" at bounding box center [607, 236] width 225 height 38
click at [700, 185] on input "[PERSON_NAME]" at bounding box center [607, 176] width 225 height 38
type input "[PERSON_NAME]"
type input "Bhadz"
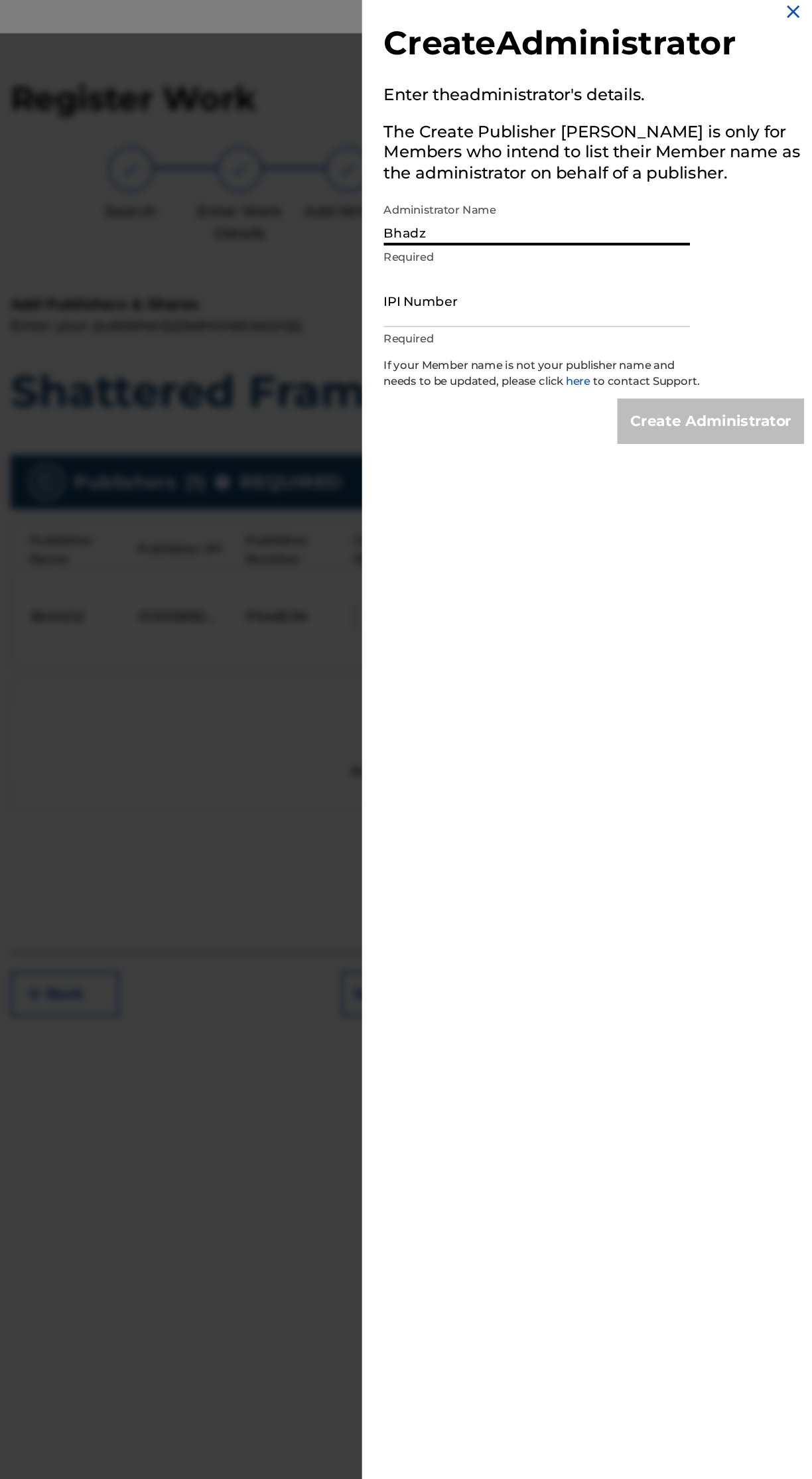
click at [635, 244] on input "IPI Number" at bounding box center [607, 236] width 225 height 38
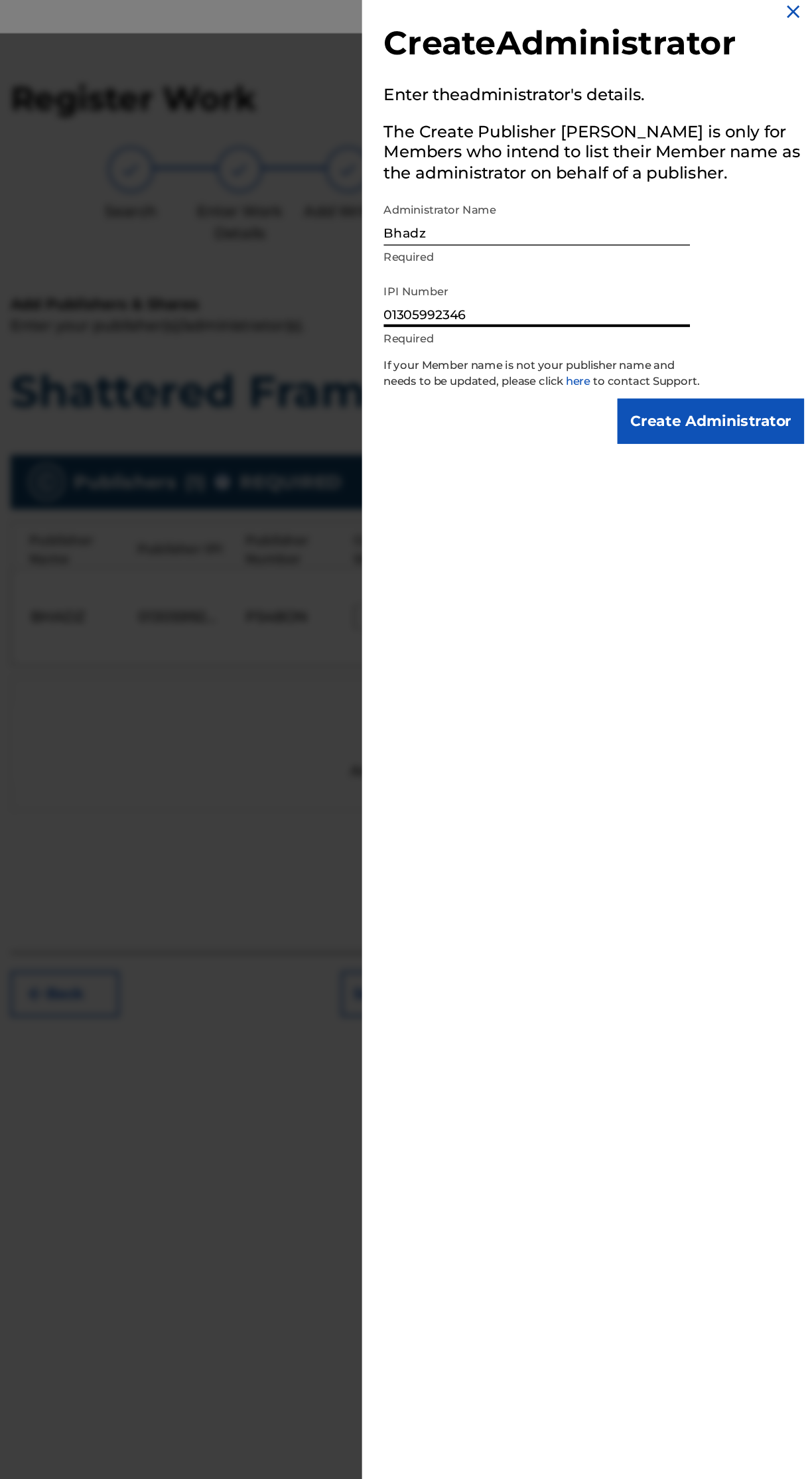
type input "01305992346"
click at [761, 337] on input "Create Administrator" at bounding box center [734, 323] width 136 height 33
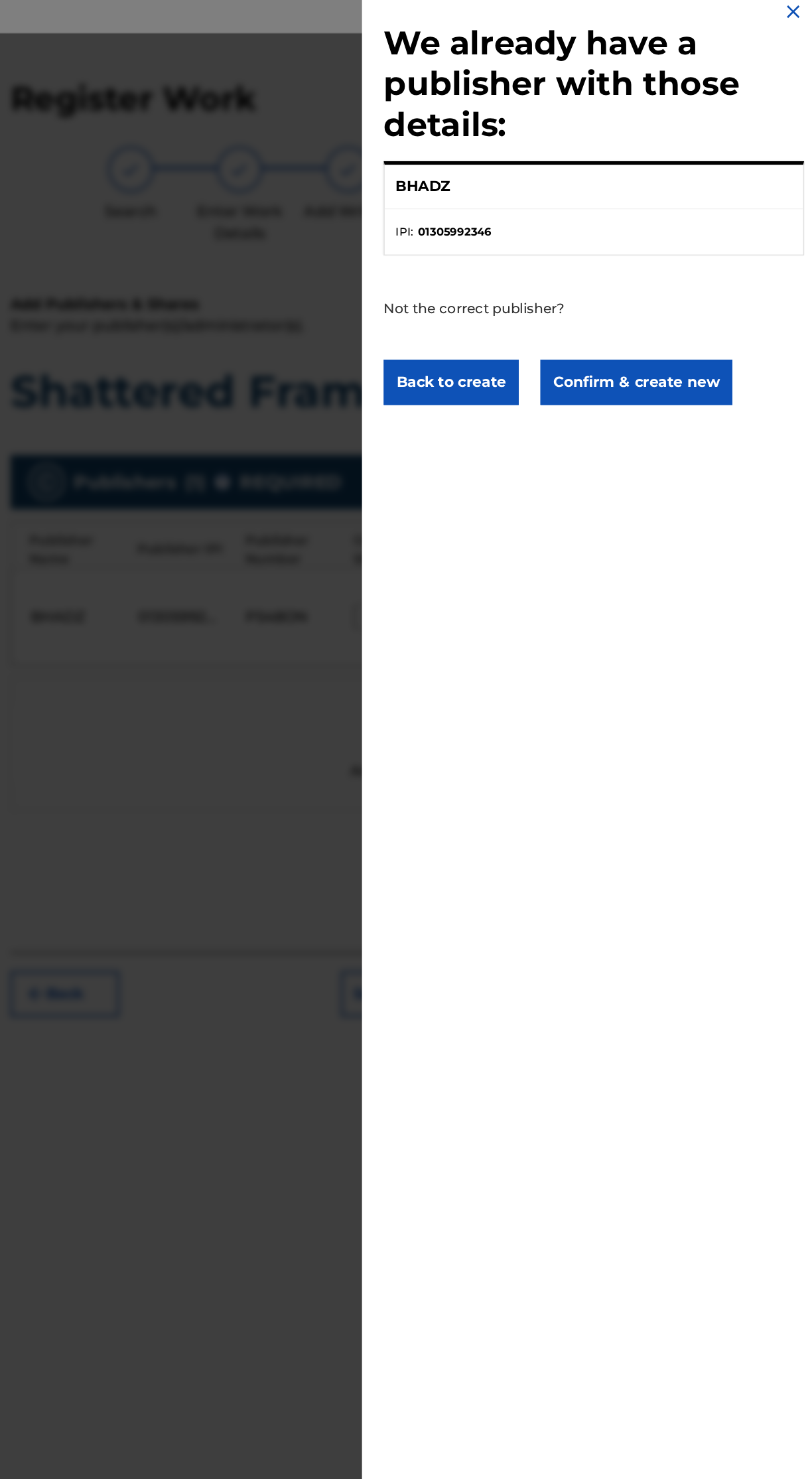
click at [546, 308] on button "Back to create" at bounding box center [545, 295] width 99 height 33
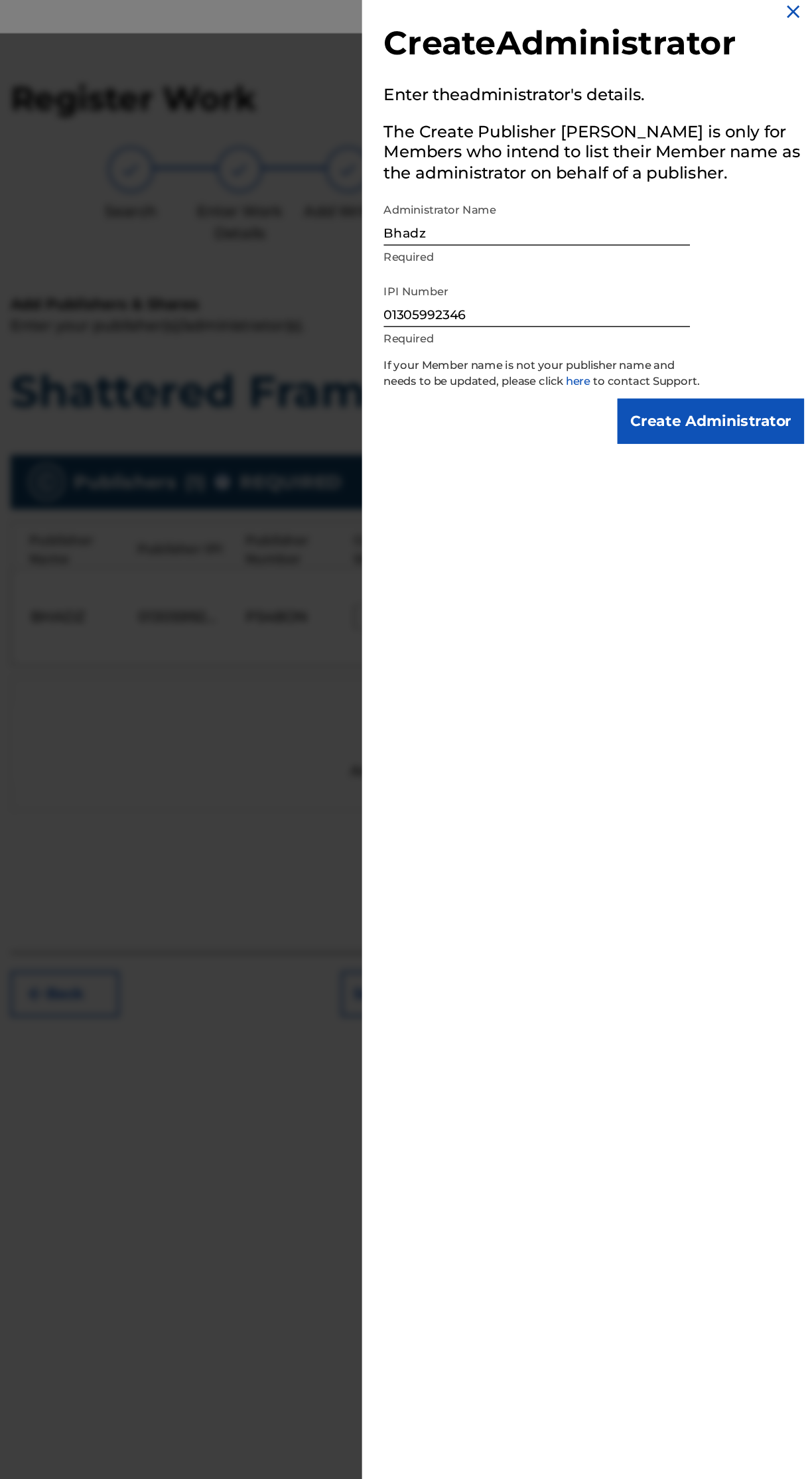
click at [604, 184] on input "Bhadz" at bounding box center [607, 176] width 225 height 38
type input "B"
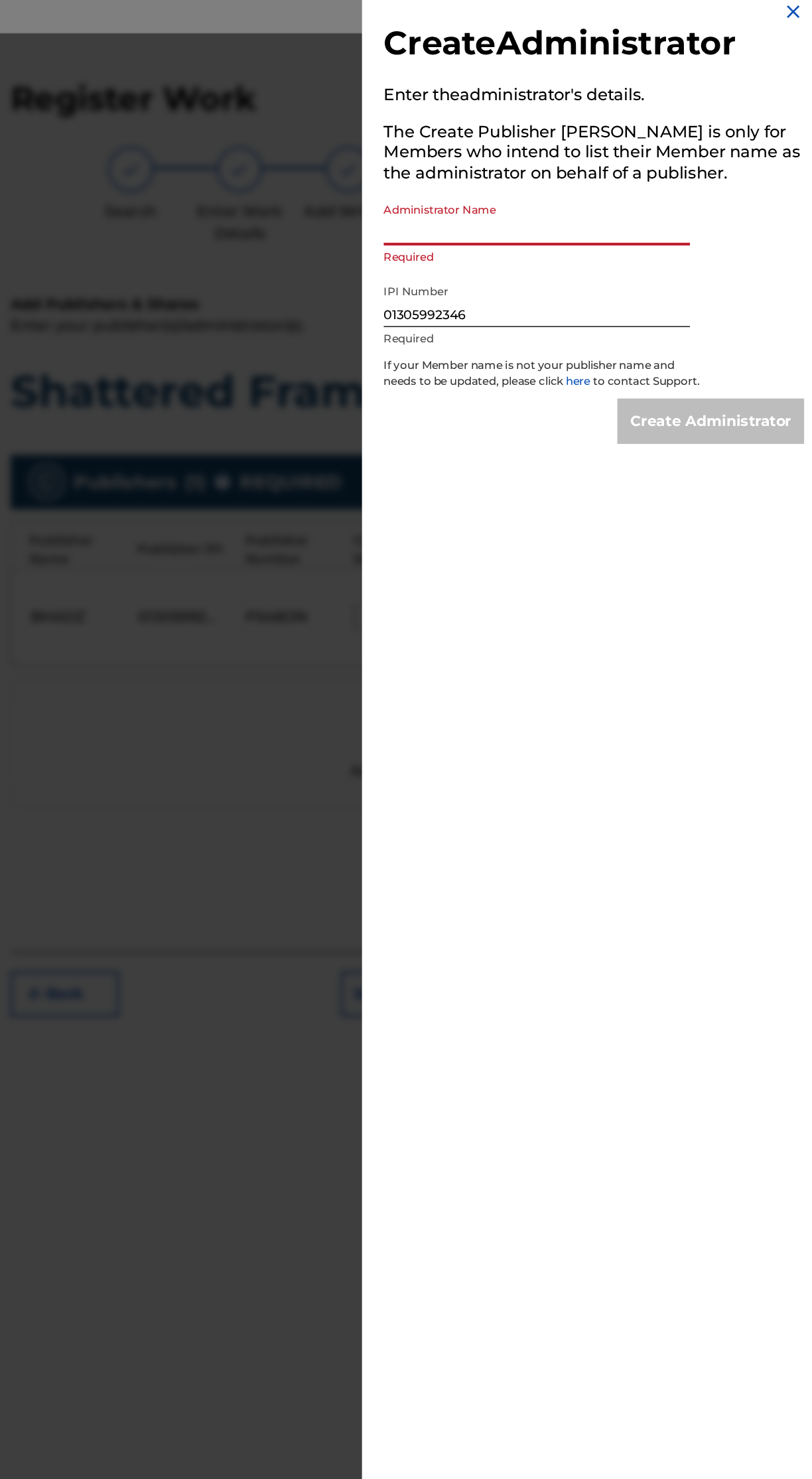
type input "[PERSON_NAME]"
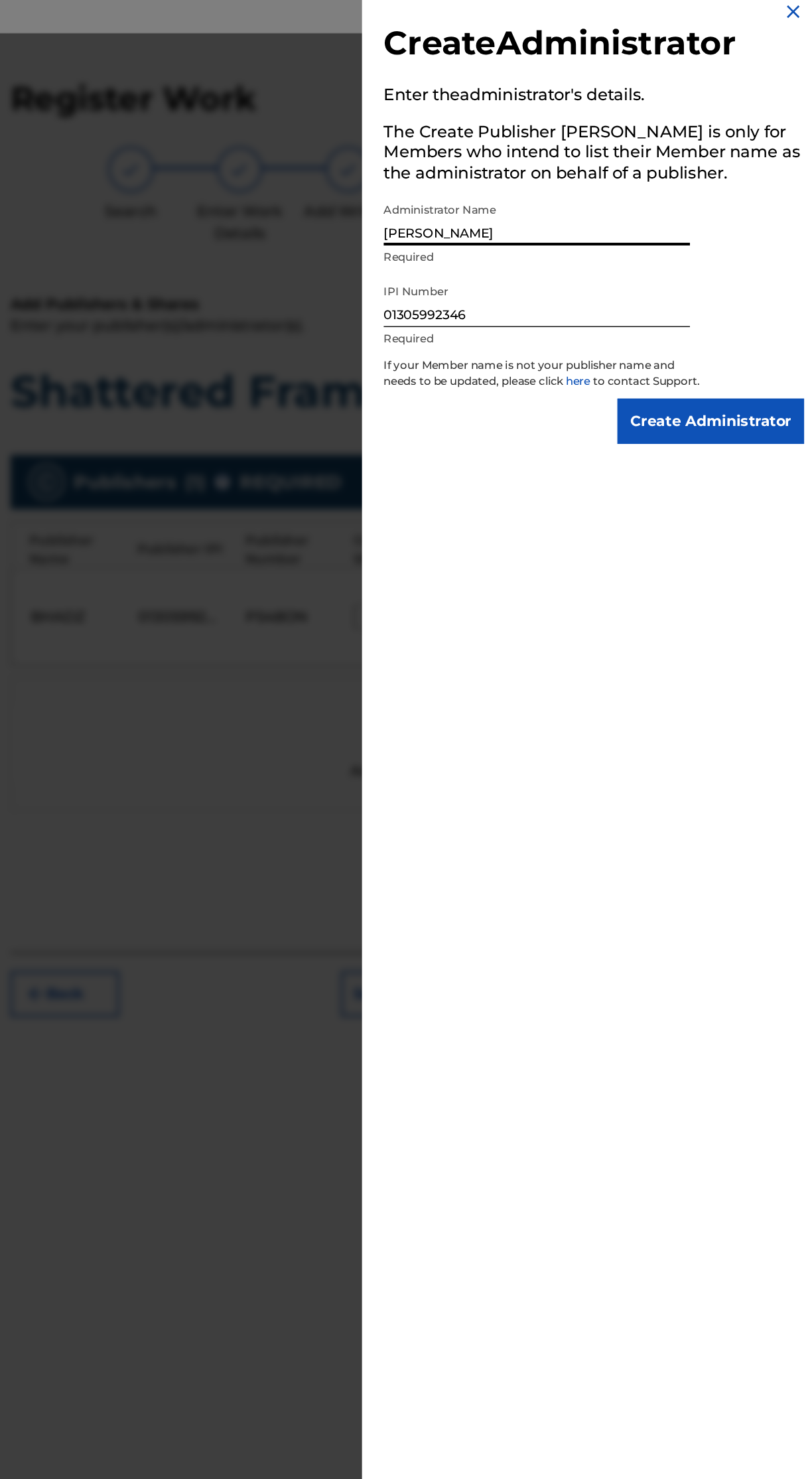
click at [635, 247] on input "01305992346" at bounding box center [607, 236] width 225 height 38
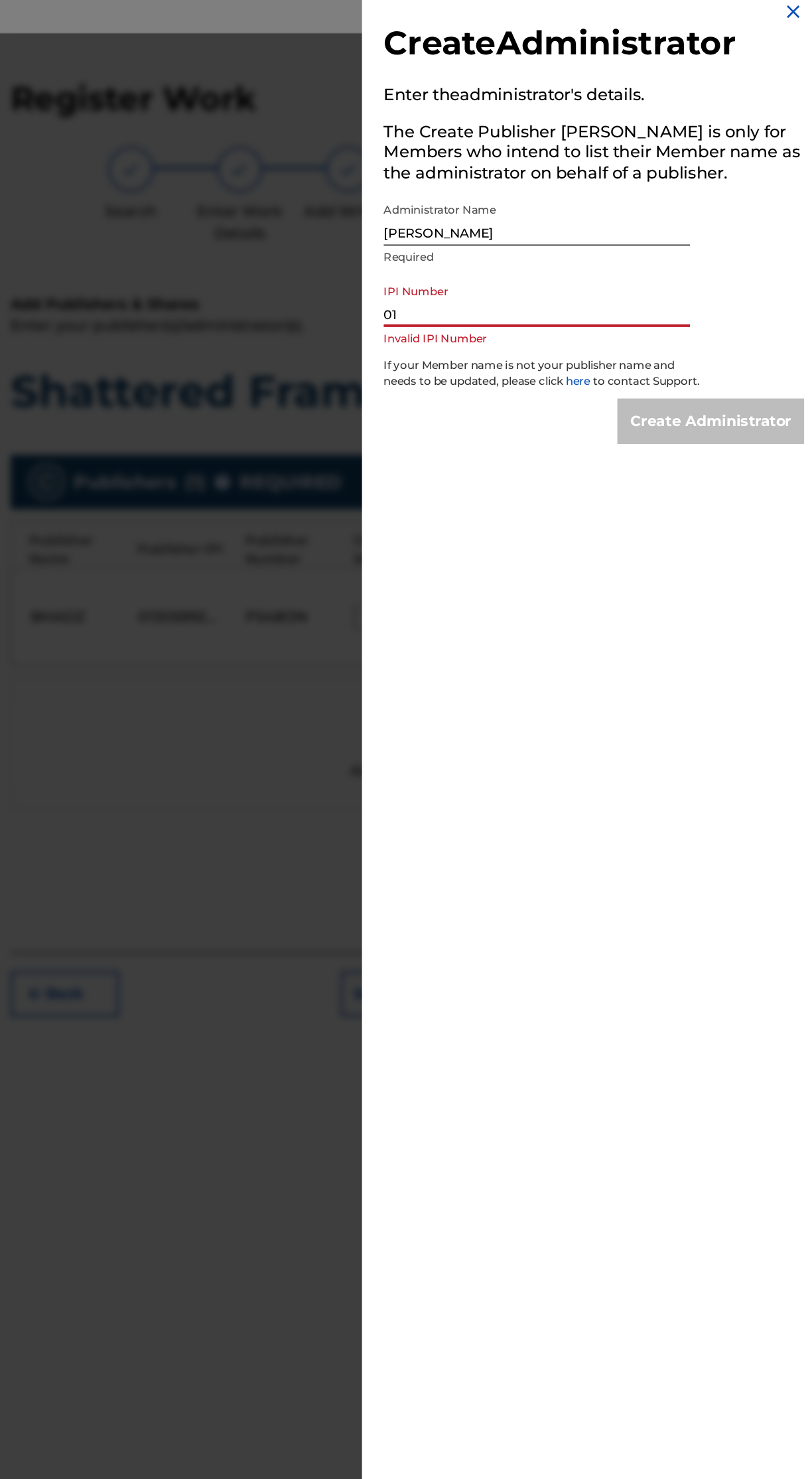
type input "0"
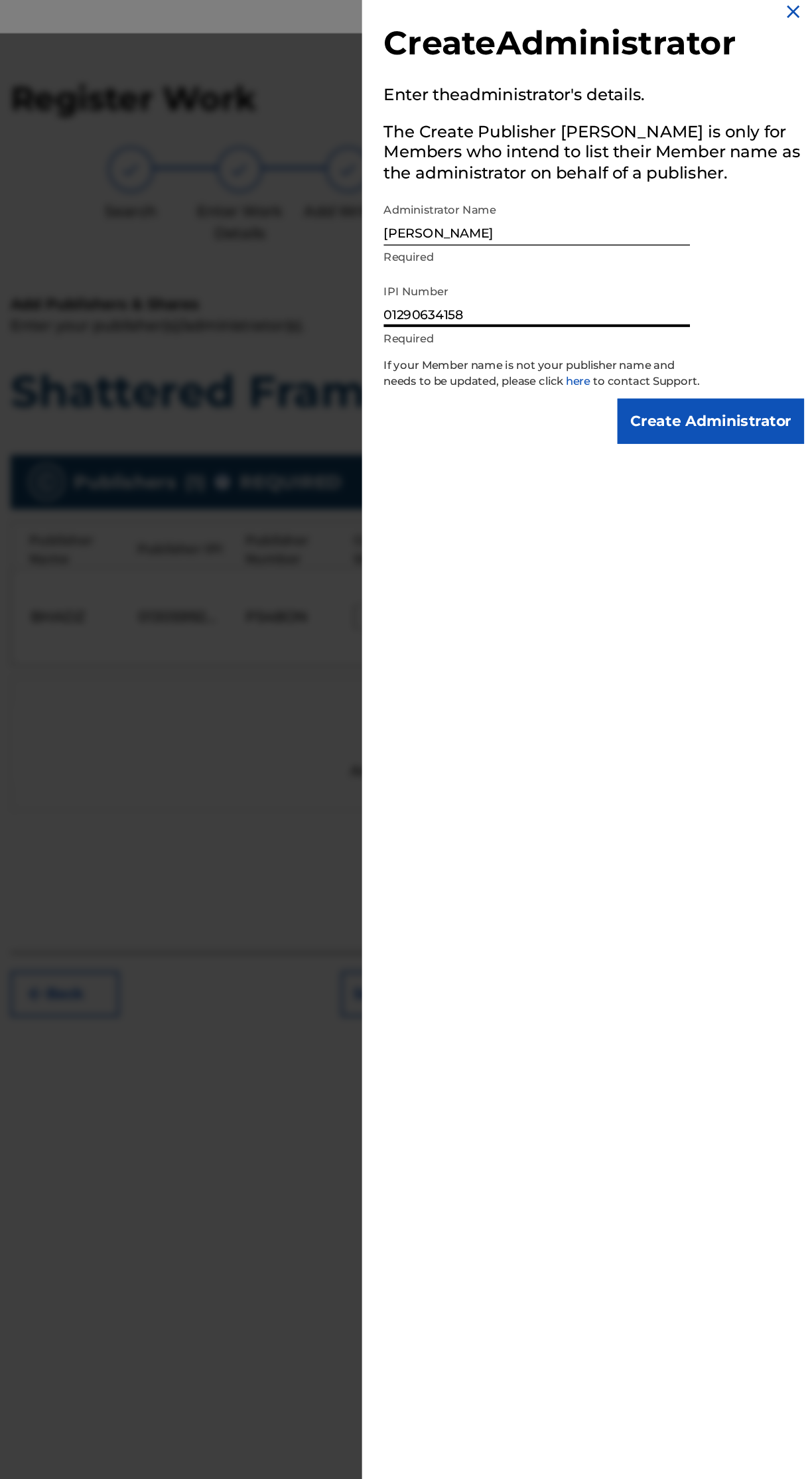
type input "01290634158"
click at [769, 338] on input "Create Administrator" at bounding box center [734, 323] width 136 height 33
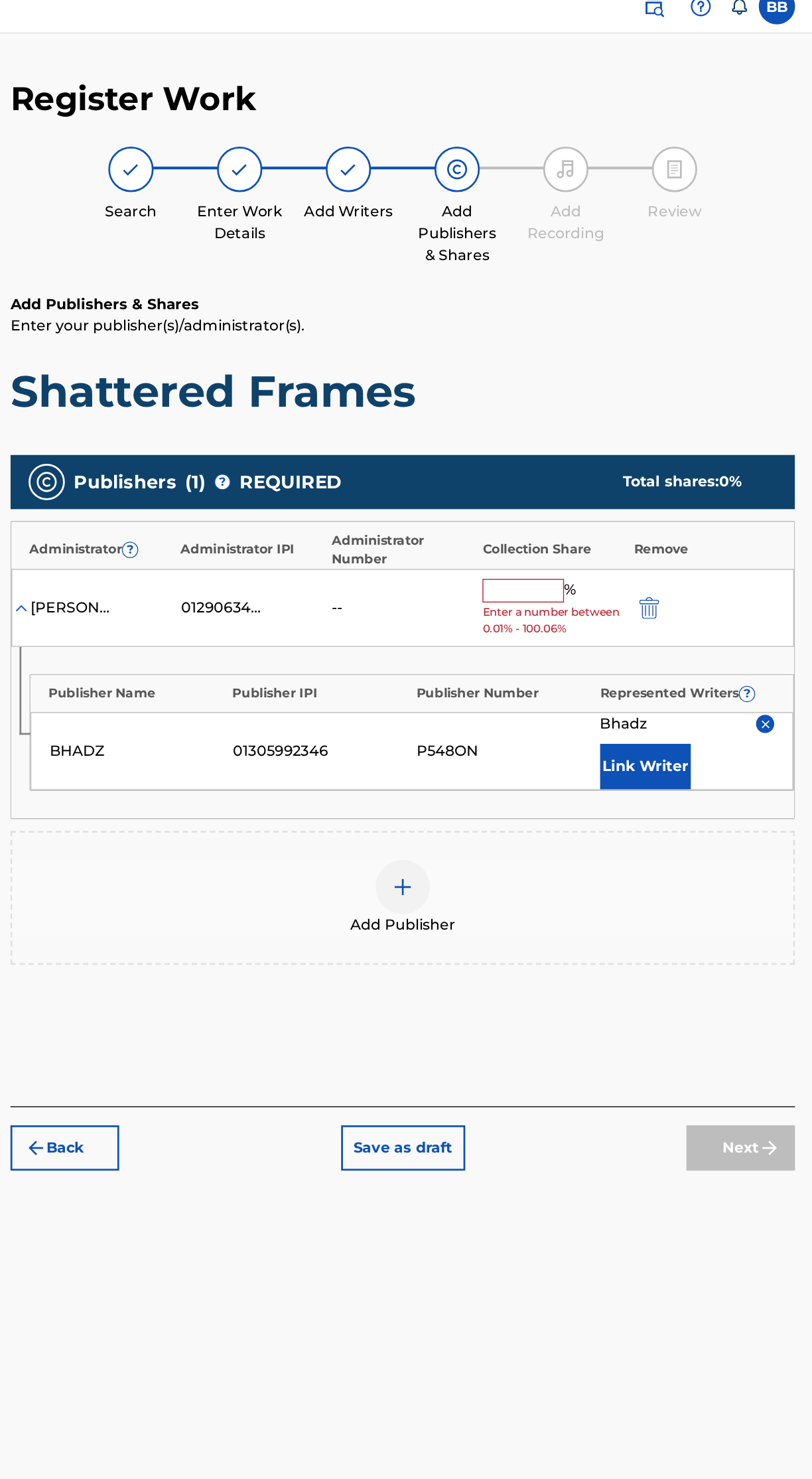
click at [610, 440] on input "text" at bounding box center [597, 448] width 60 height 17
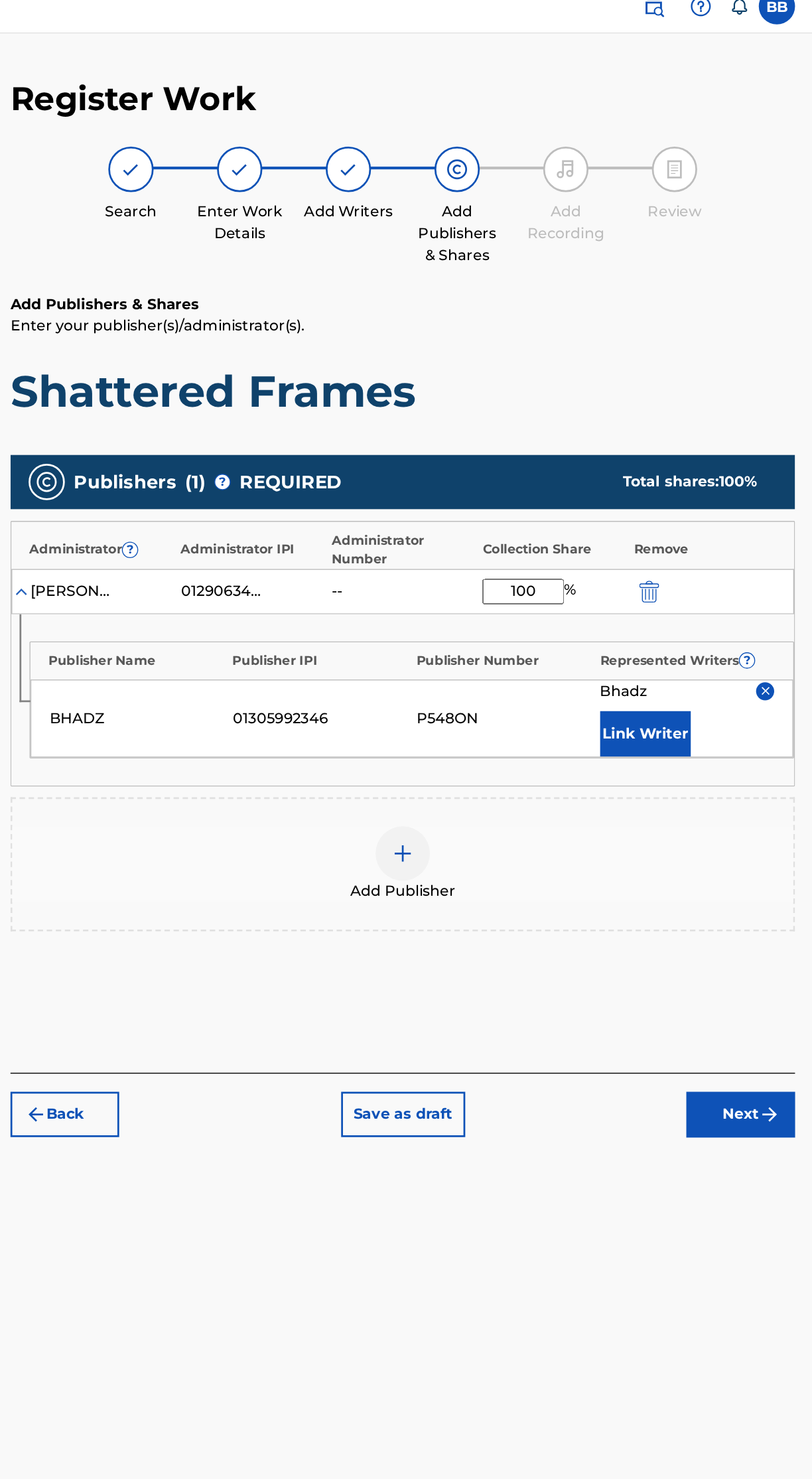
type input "100"
click at [383, 881] on div "Register Work Search Enter Work Details Add Writers Add Publishers & Shares Add…" at bounding box center [509, 744] width 606 height 1343
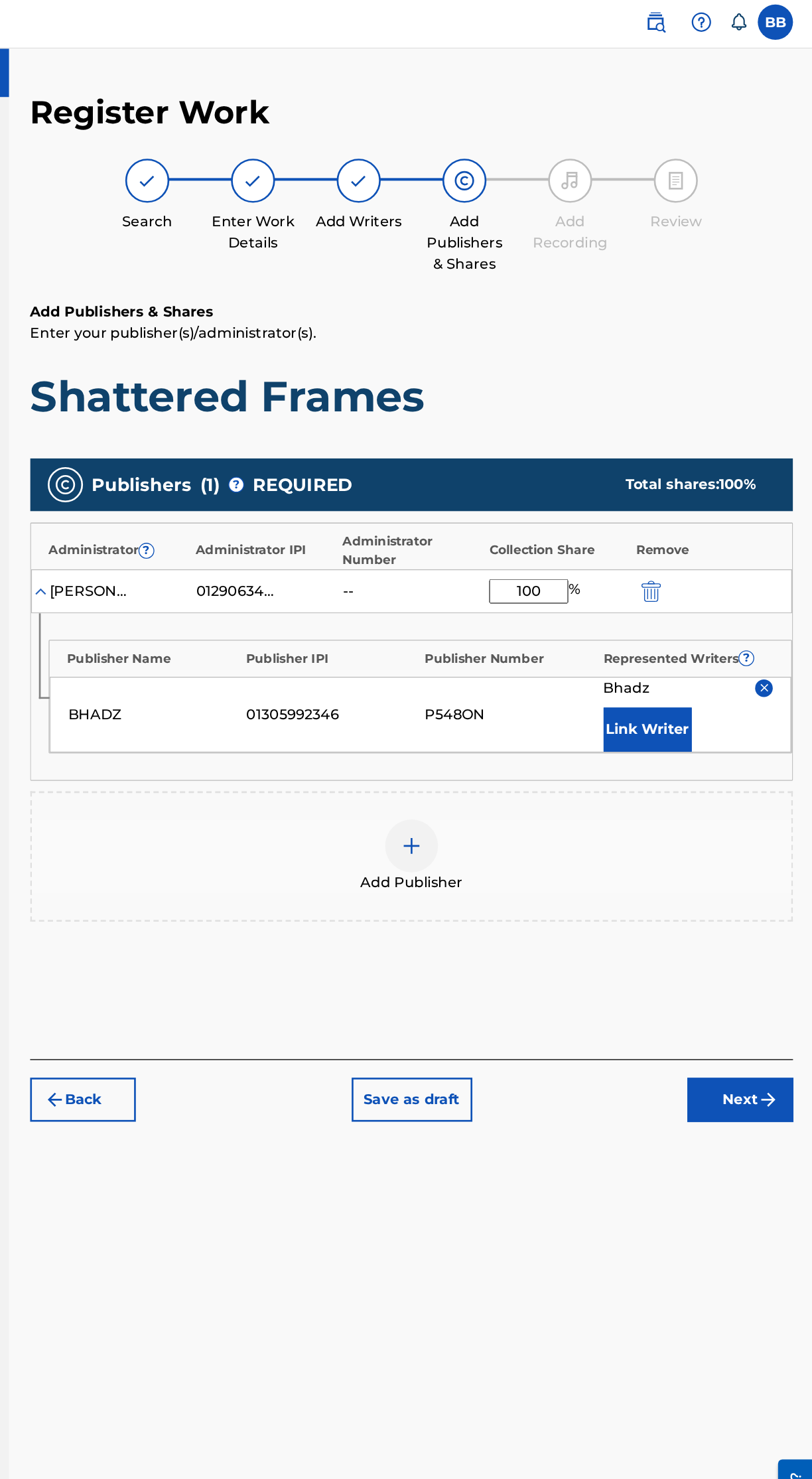
click at [706, 536] on button "Link Writer" at bounding box center [687, 552] width 66 height 33
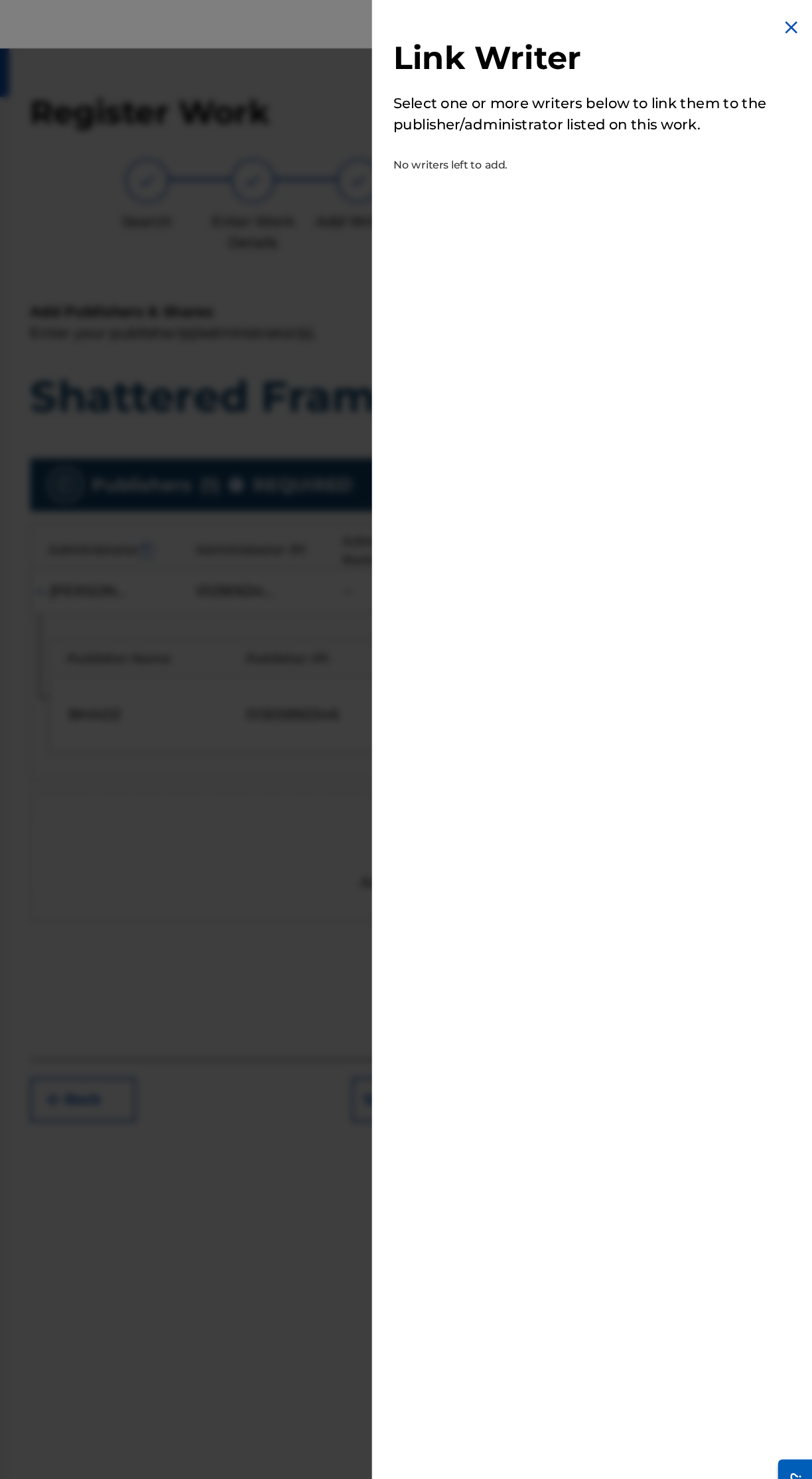
click at [790, 25] on img at bounding box center [795, 24] width 16 height 16
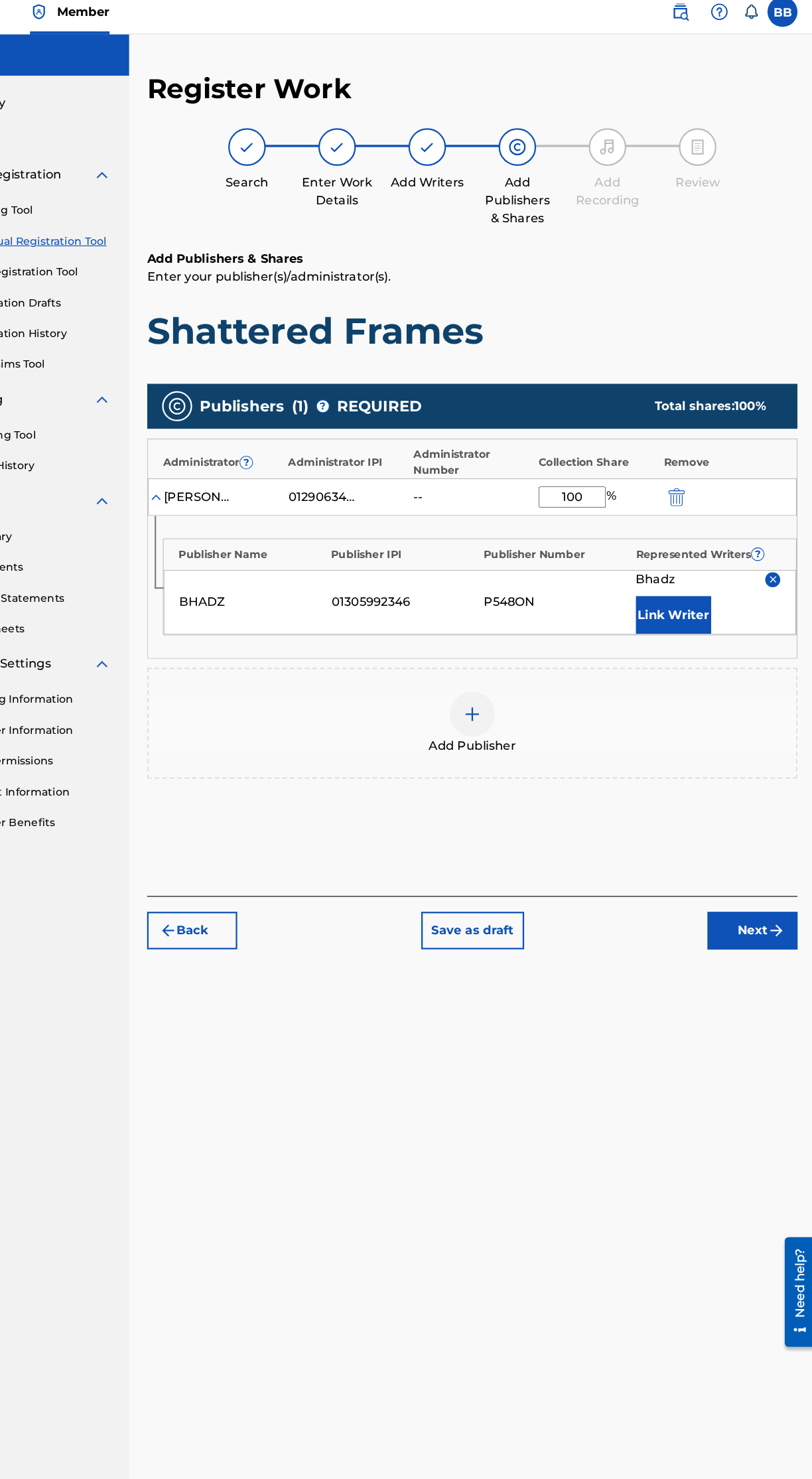
click at [487, 441] on div "--" at bounding box center [487, 448] width 60 height 16
click at [471, 441] on div "--" at bounding box center [487, 448] width 60 height 16
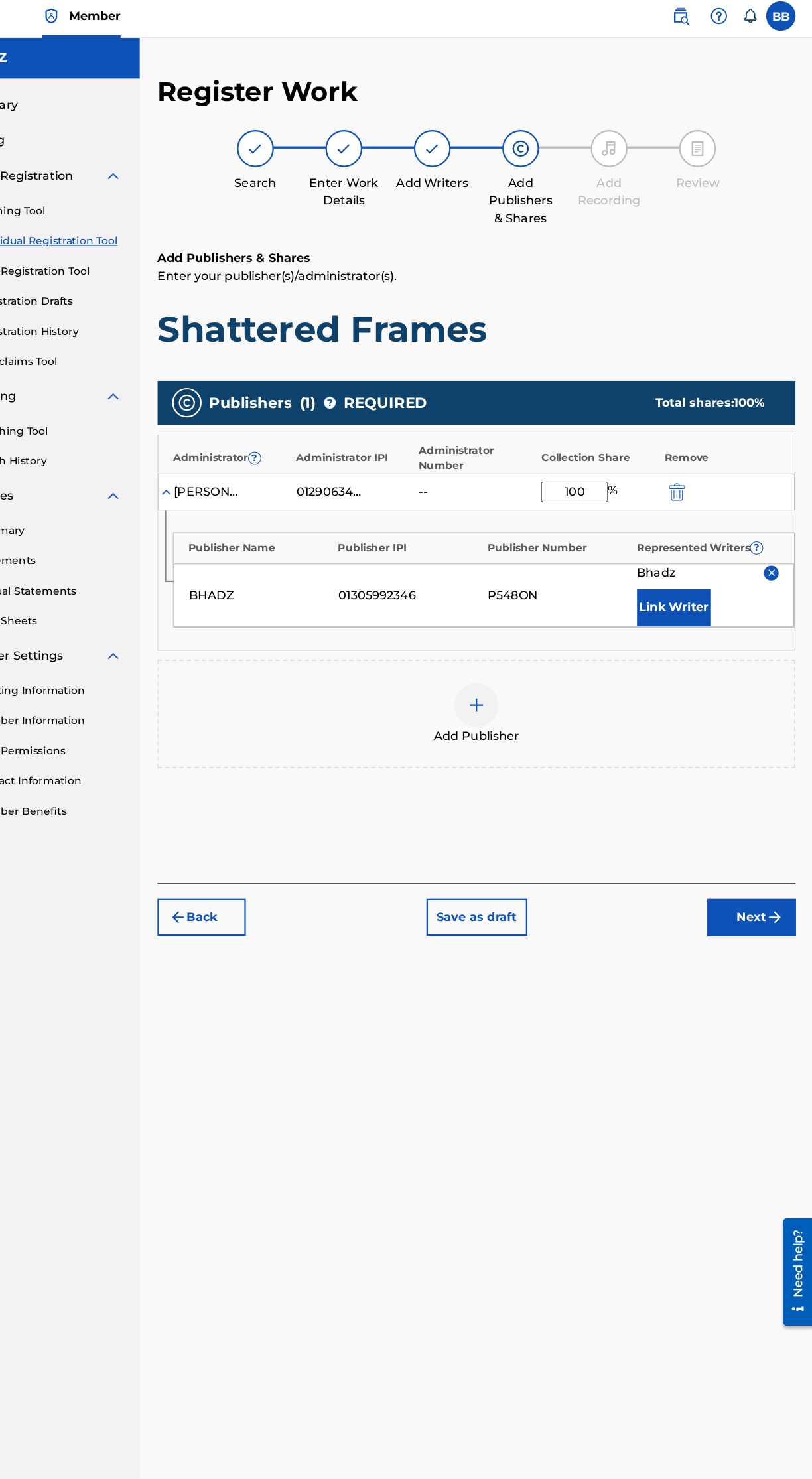
click at [526, 660] on span "Add Publisher" at bounding box center [509, 668] width 77 height 16
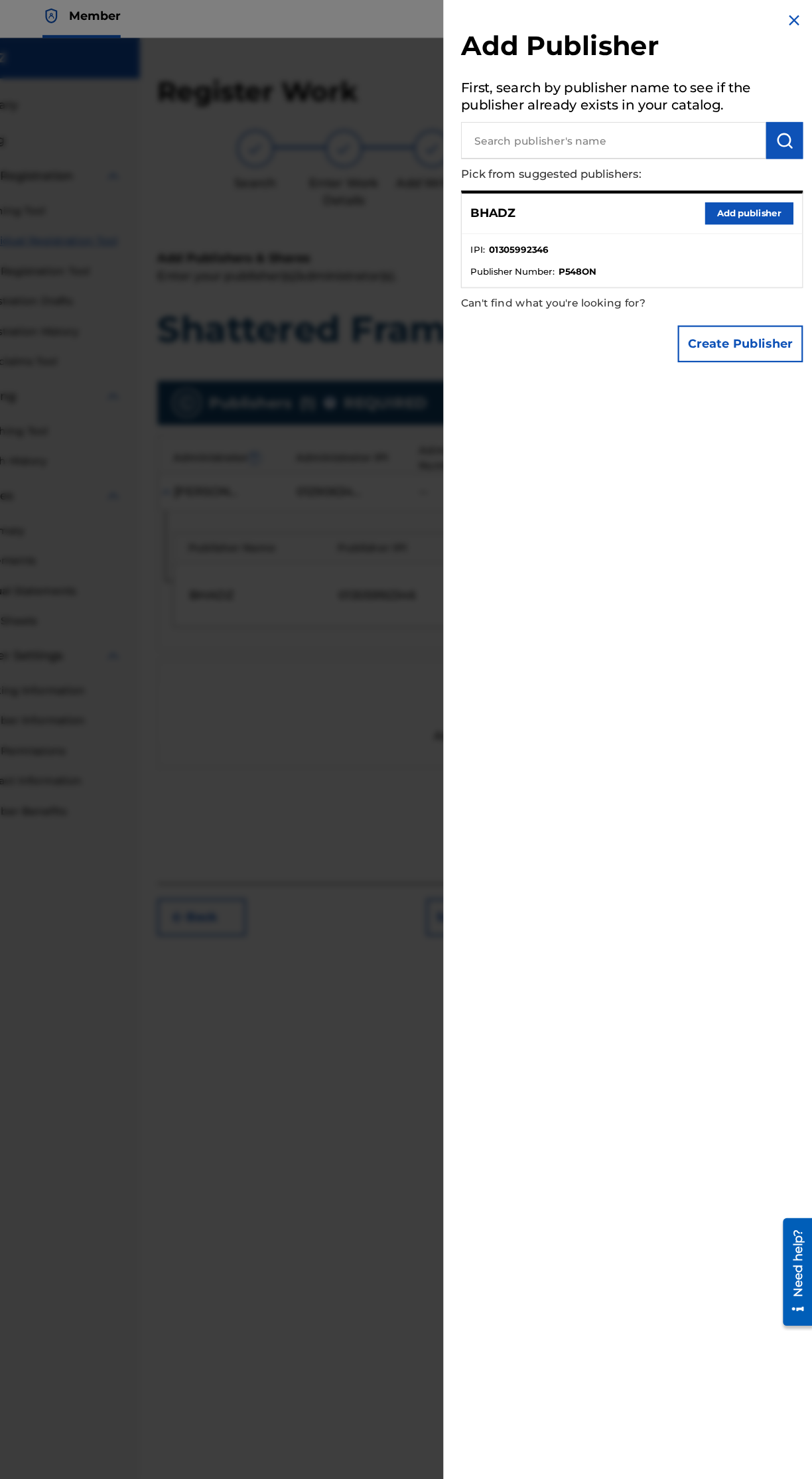
click at [788, 24] on img at bounding box center [795, 24] width 16 height 16
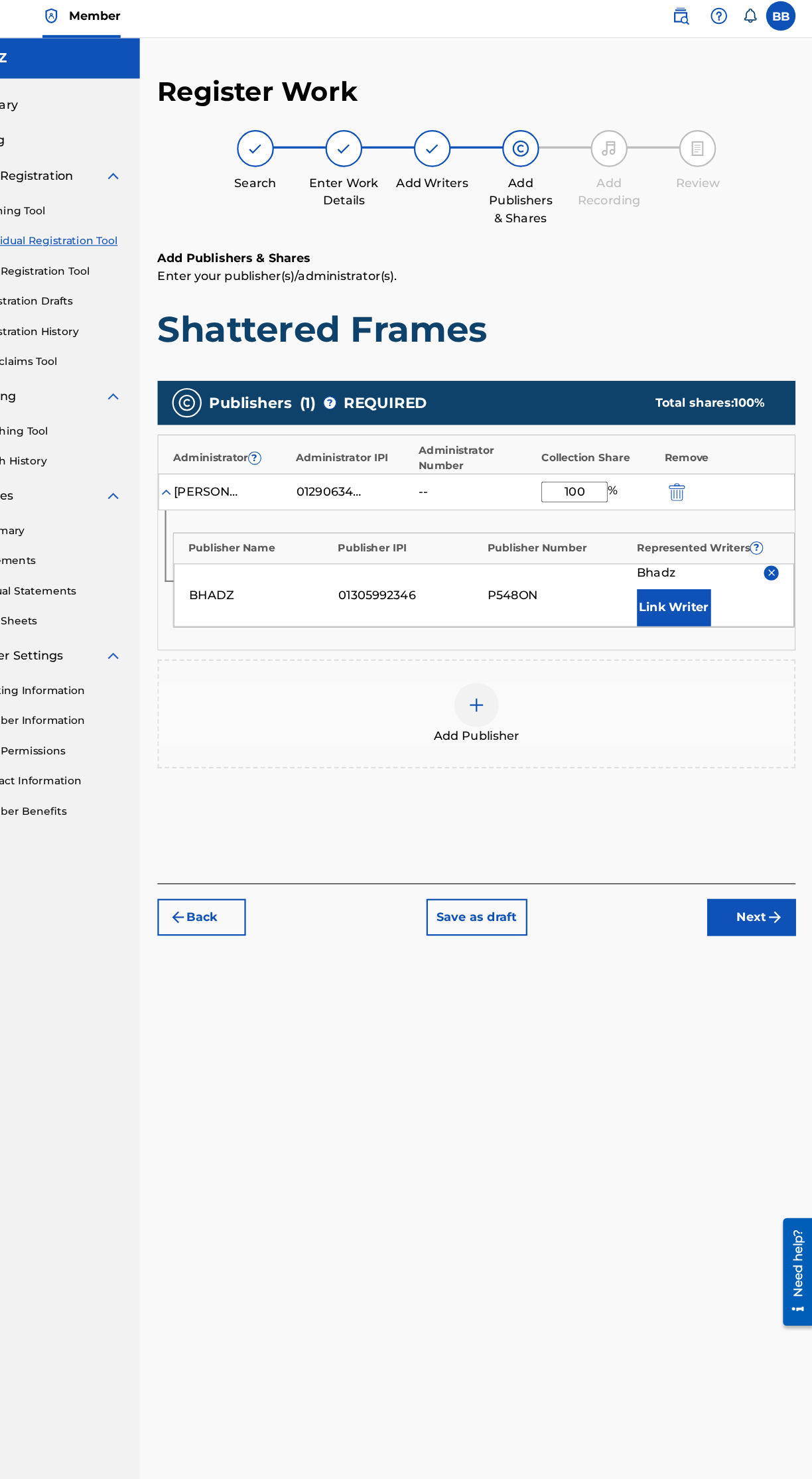
click at [704, 536] on button "Link Writer" at bounding box center [687, 552] width 66 height 33
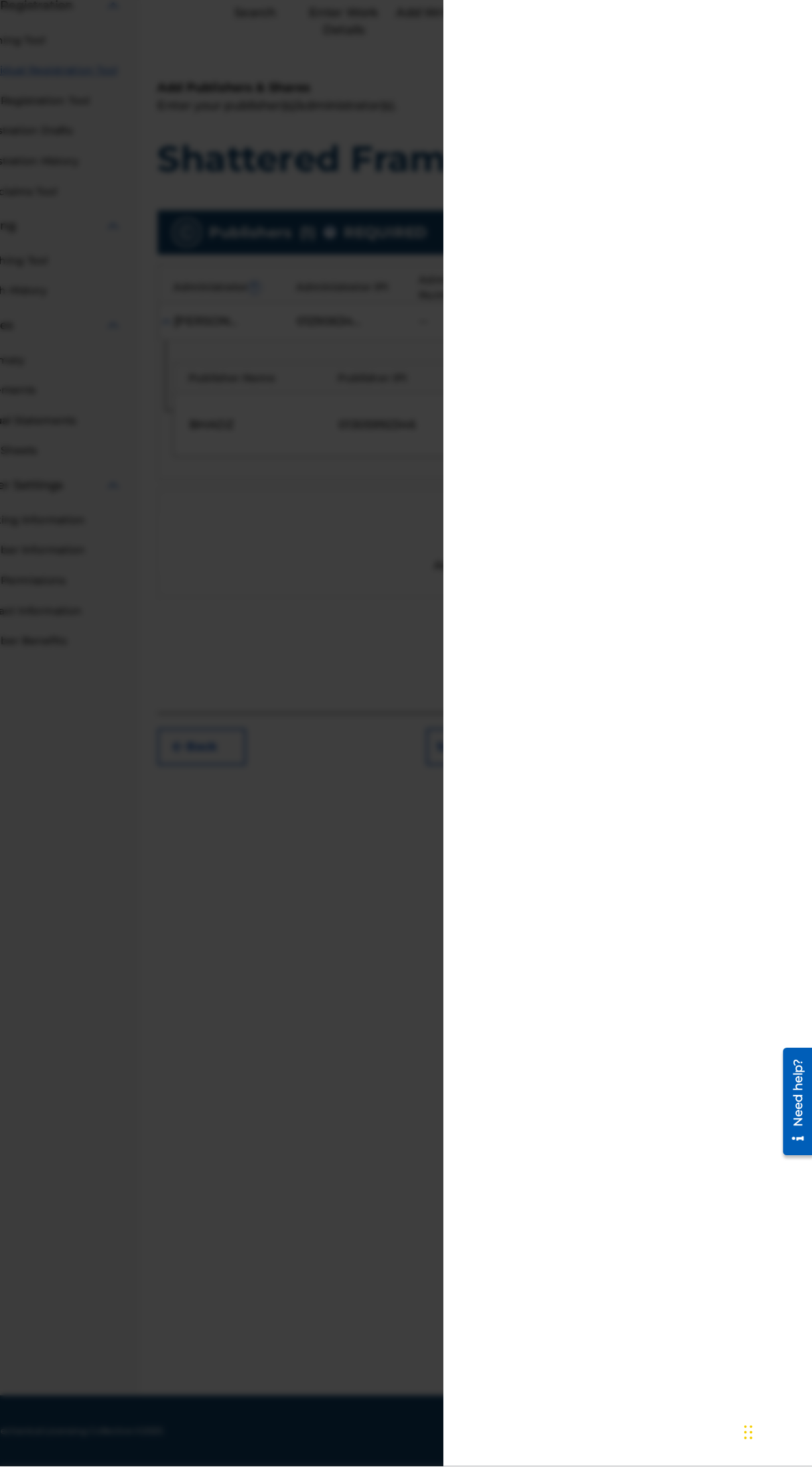
scroll to position [0, 0]
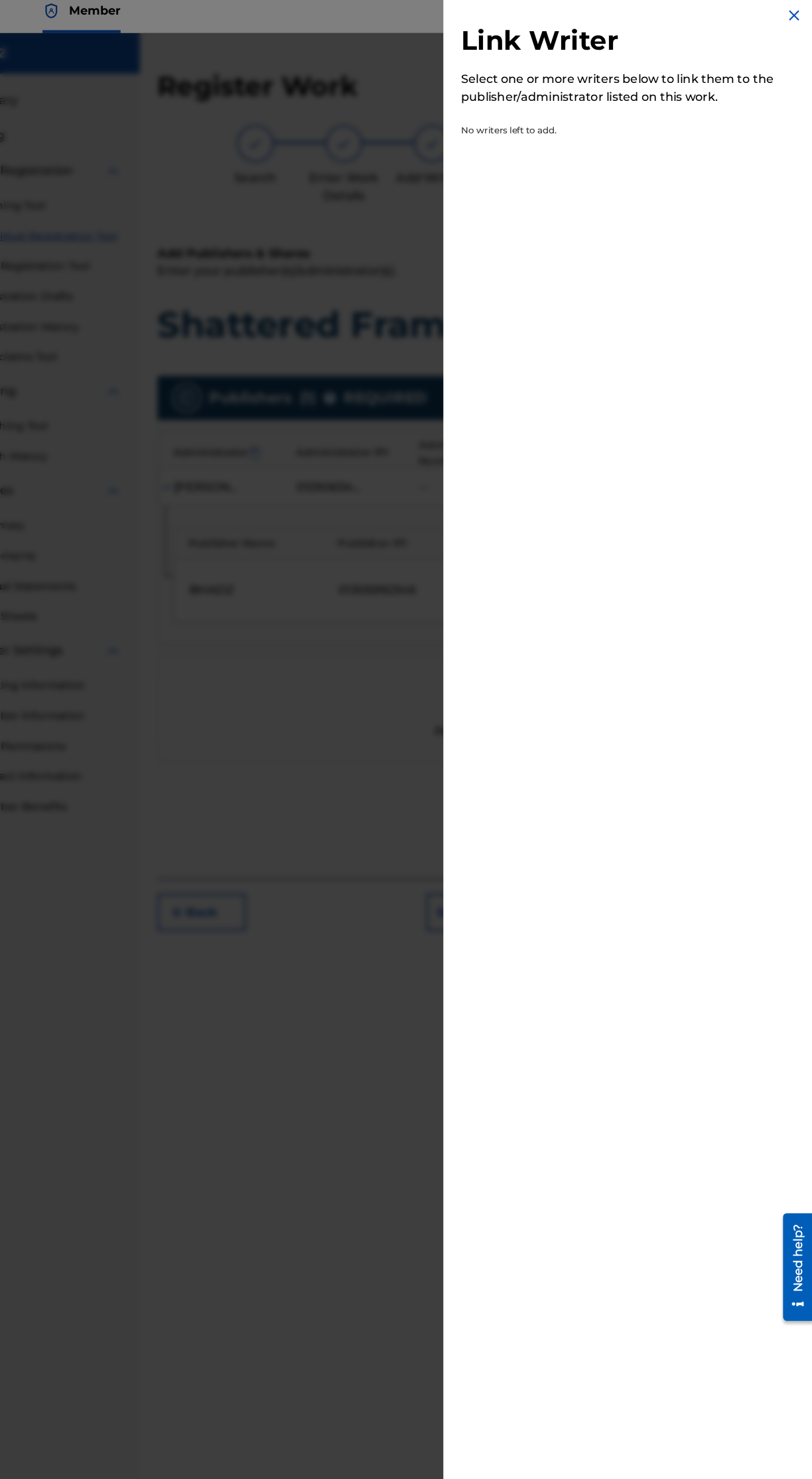
click at [774, 11] on div "Link Writer Select one or more writers below to link them to the publisher/admi…" at bounding box center [649, 85] width 340 height 171
click at [329, 1027] on div at bounding box center [406, 779] width 812 height 1479
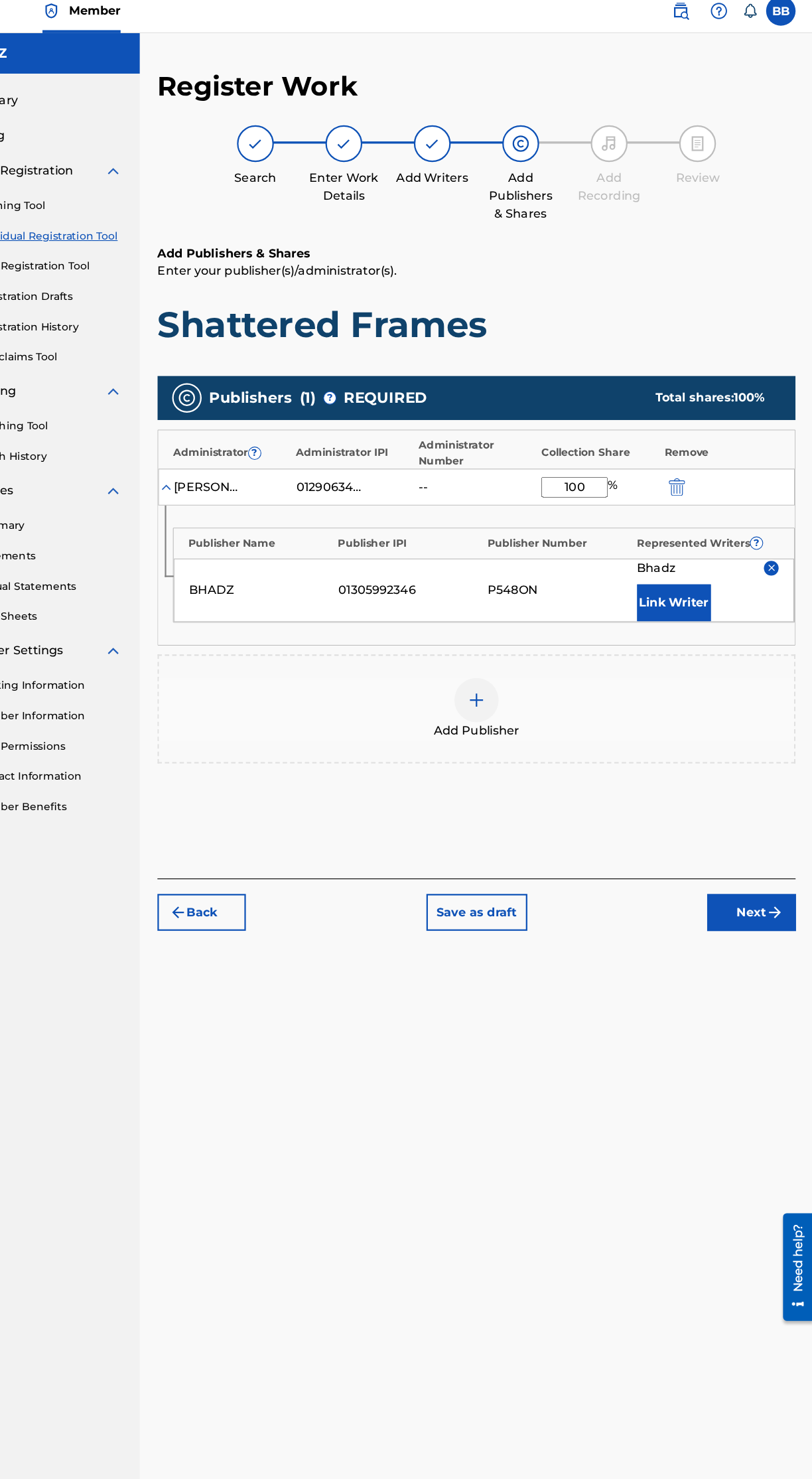
click at [777, 828] on img "submit" at bounding box center [778, 831] width 16 height 16
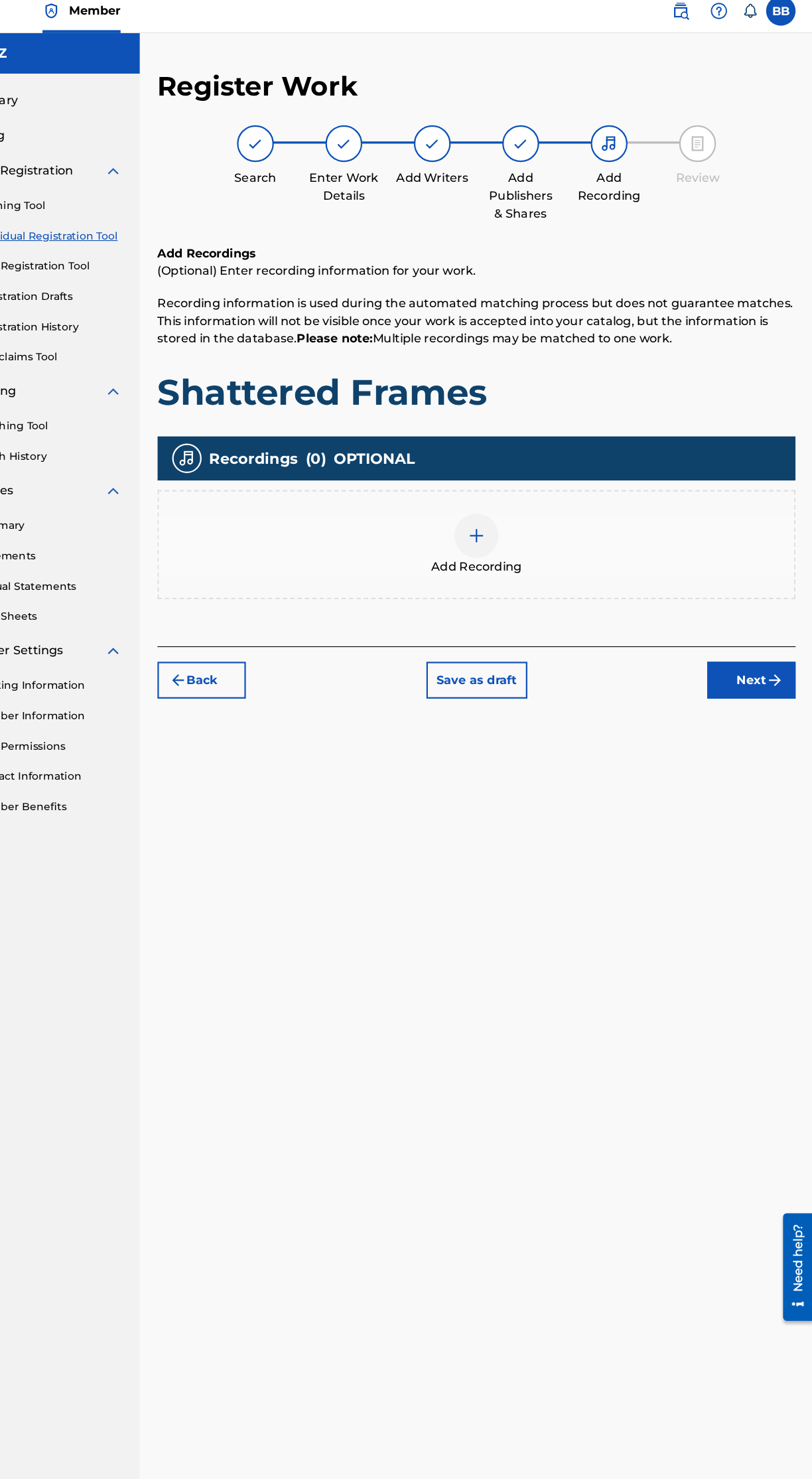
scroll to position [60, 0]
click at [535, 473] on div "Add Recording" at bounding box center [509, 500] width 572 height 56
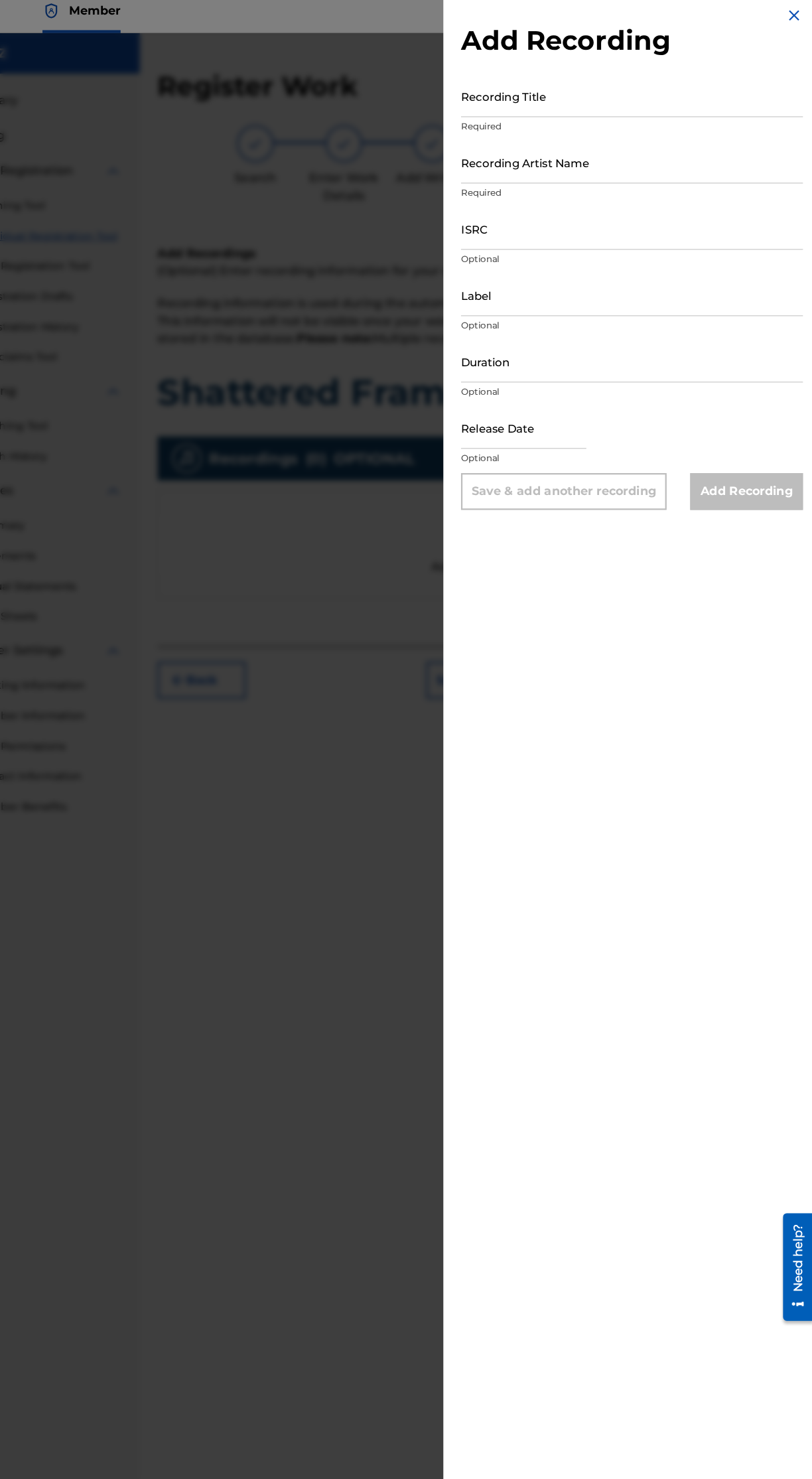
click at [695, 105] on input "Recording Title" at bounding box center [649, 97] width 308 height 38
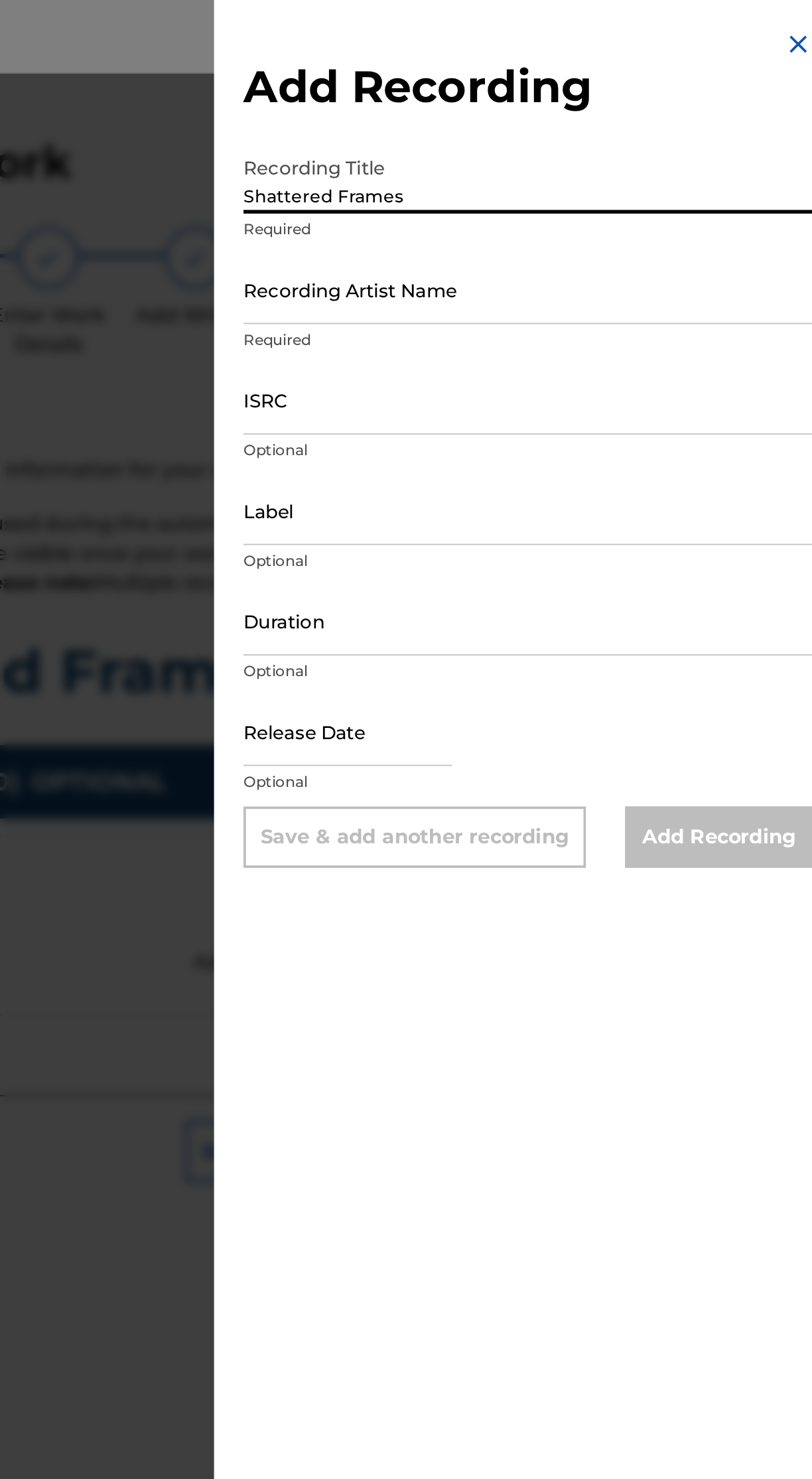
type input "Shattered Frames"
click at [667, 165] on input "Recording Artist Name" at bounding box center [649, 156] width 308 height 38
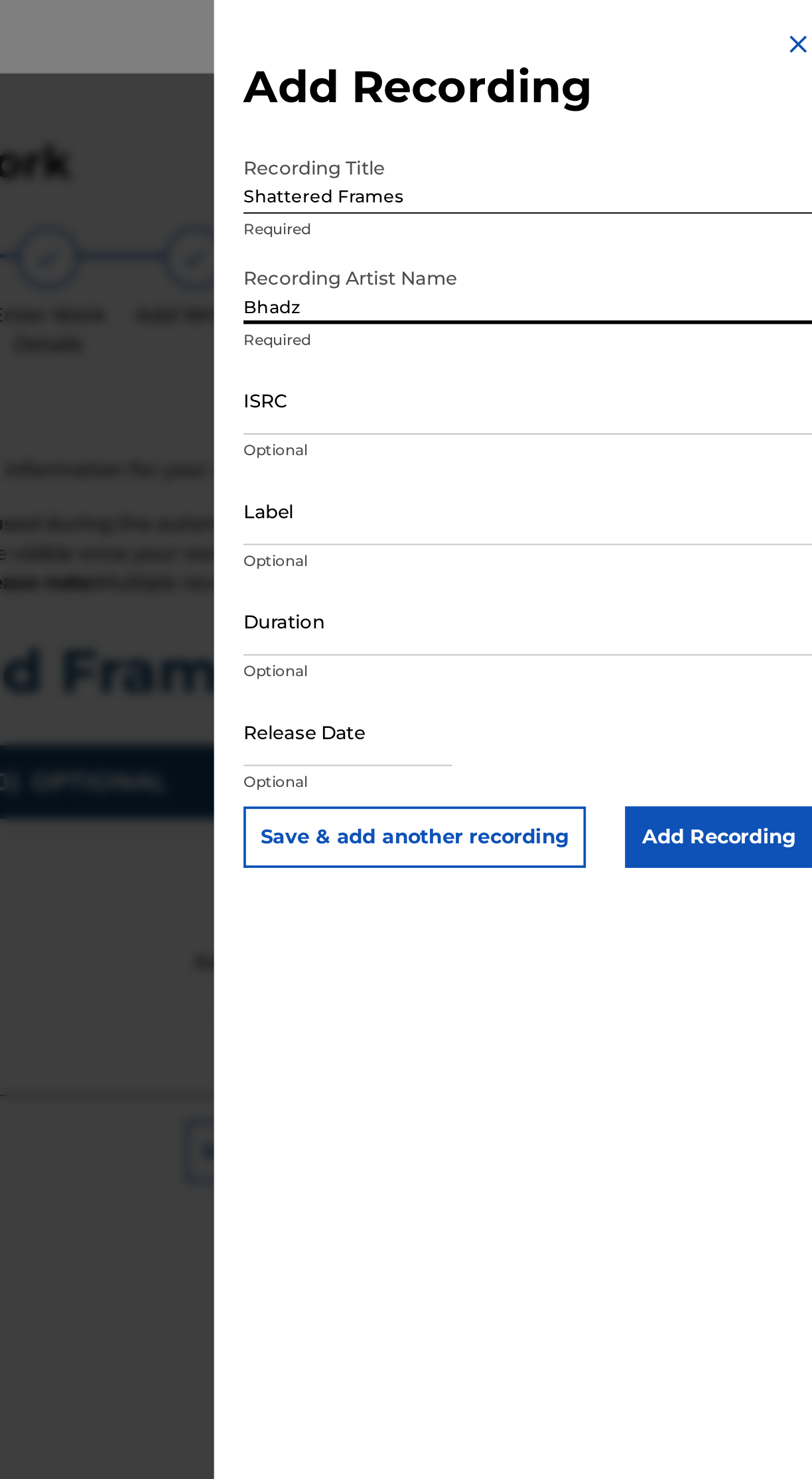
type input "Bhadz"
click at [692, 227] on input "ISRC" at bounding box center [649, 216] width 308 height 38
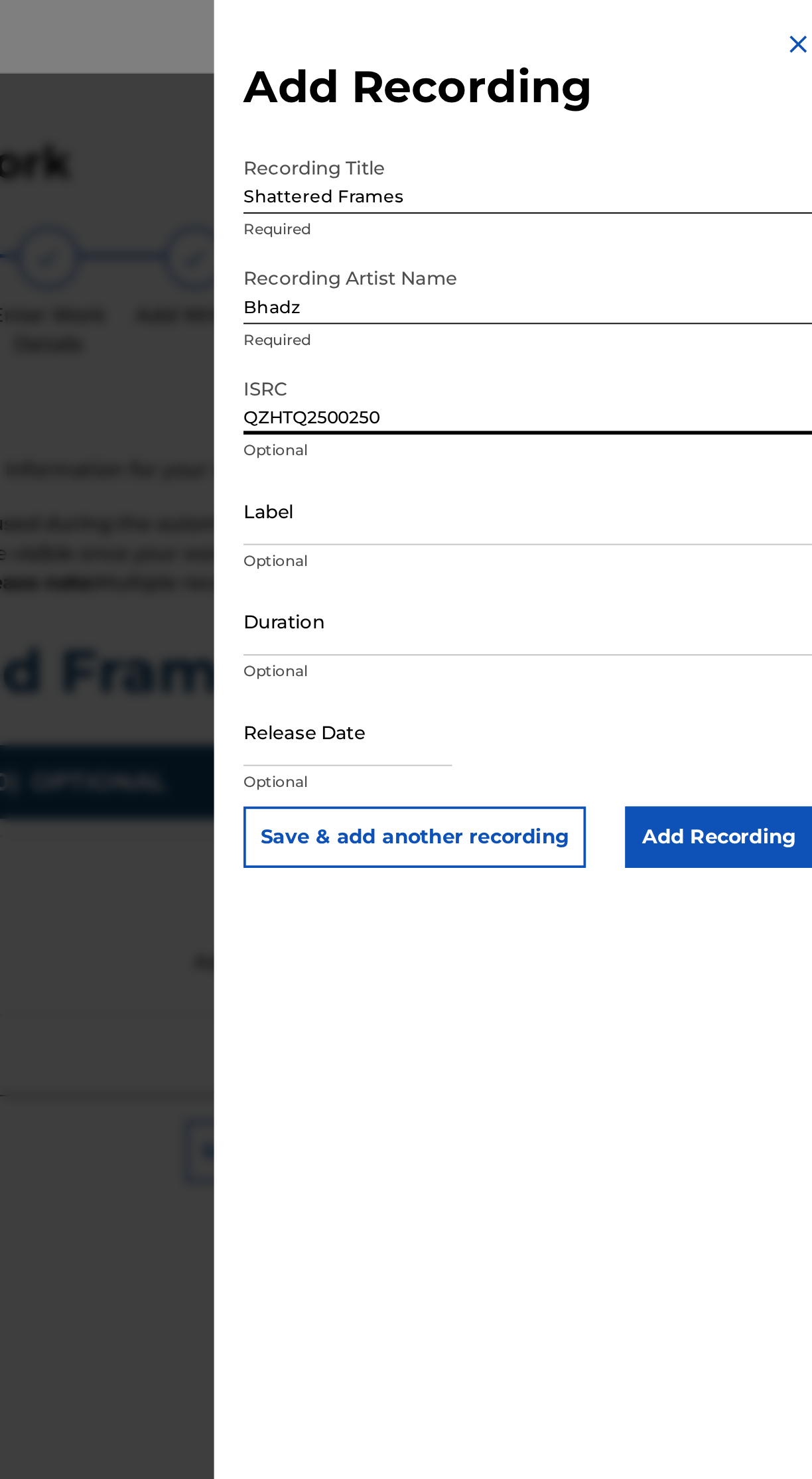
type input "QZHTQ2500250"
click at [631, 283] on input "Label" at bounding box center [649, 276] width 308 height 38
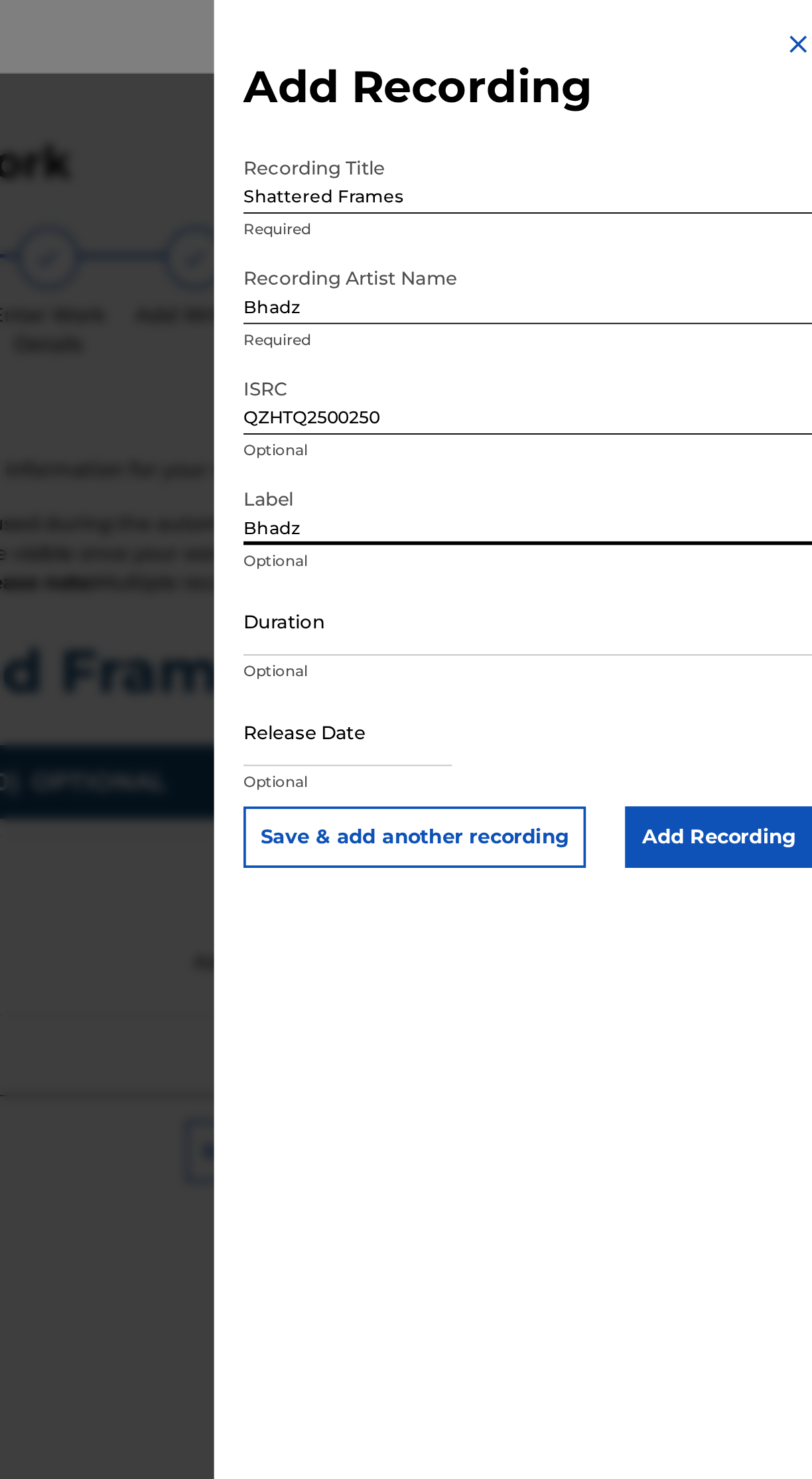
type input "Bhadz"
click at [689, 349] on input "Duration" at bounding box center [649, 335] width 308 height 38
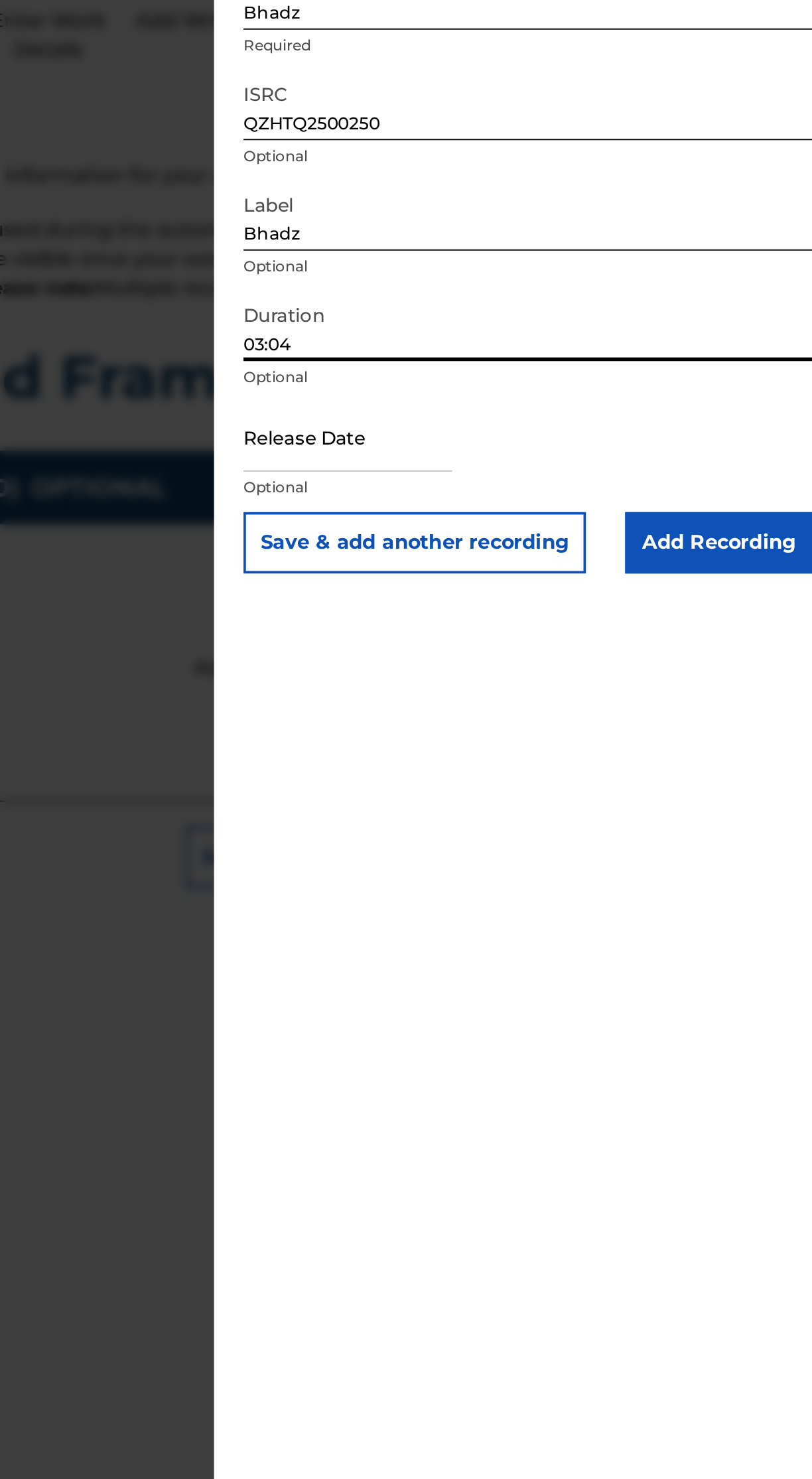
type input "03:04"
click at [606, 402] on input "text" at bounding box center [551, 395] width 113 height 38
select select "7"
select select "2025"
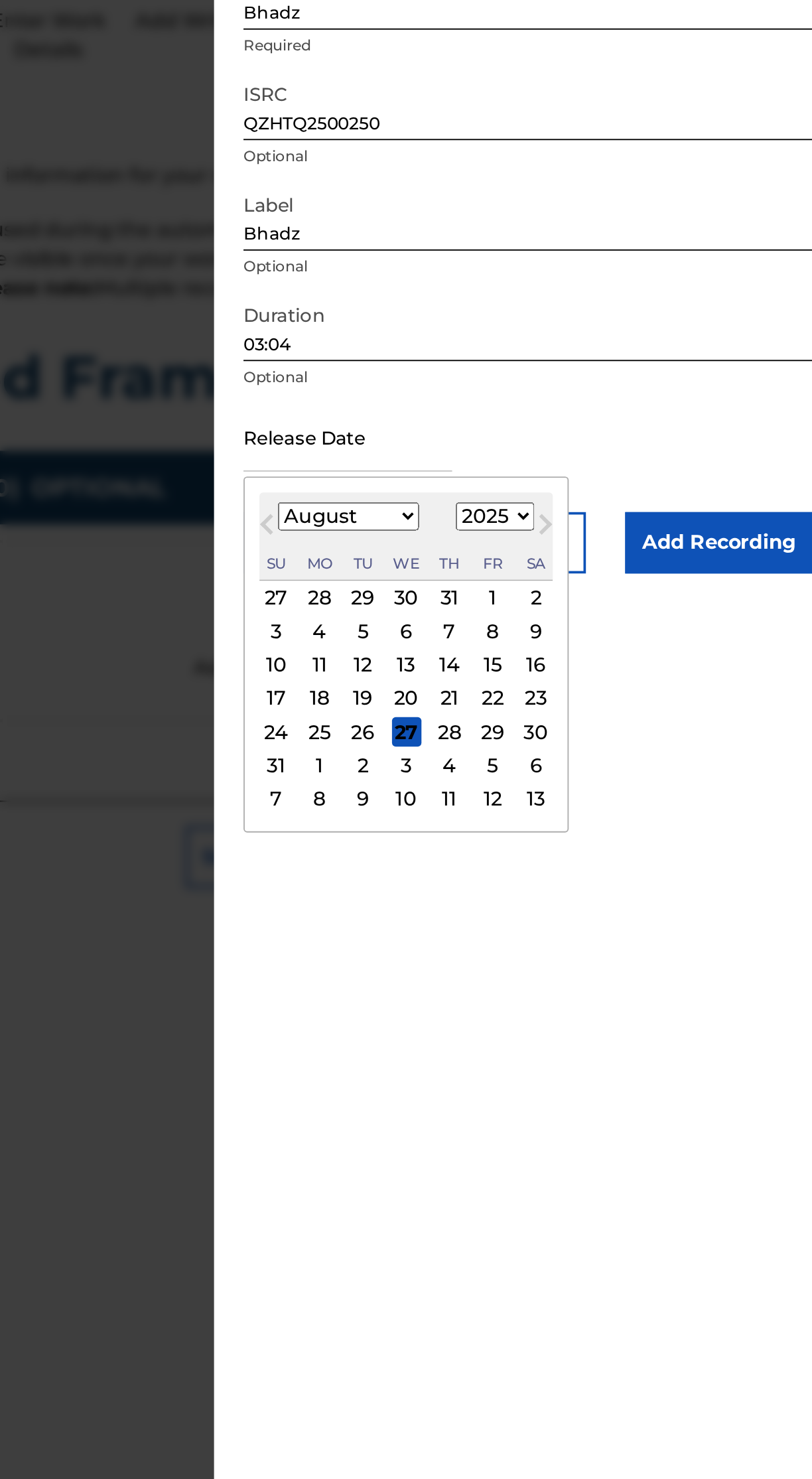
click at [657, 442] on span "Next Month" at bounding box center [657, 444] width 0 height 20
select select "8"
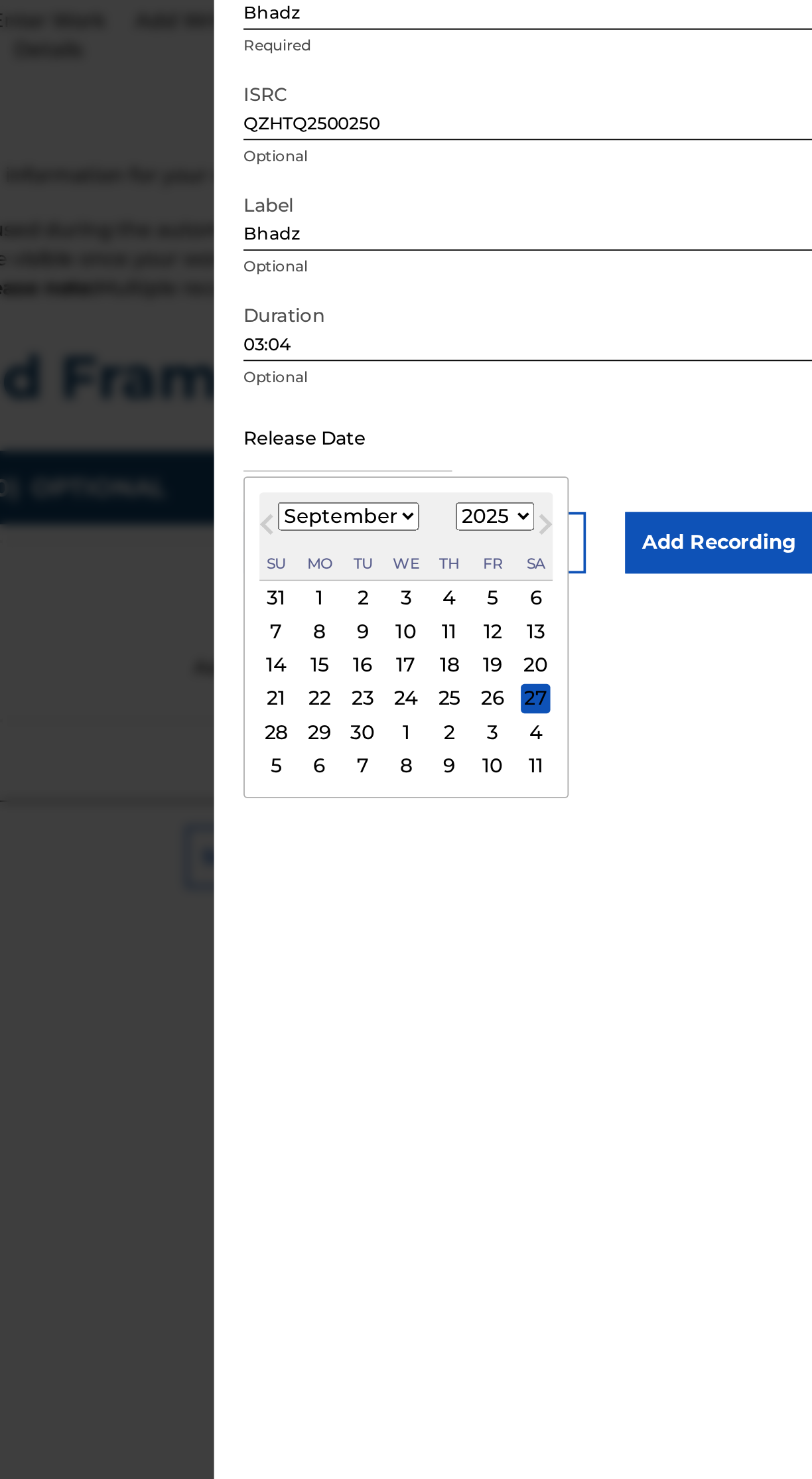
click at [560, 518] on div "16" at bounding box center [559, 518] width 16 height 16
type input "[DATE]"
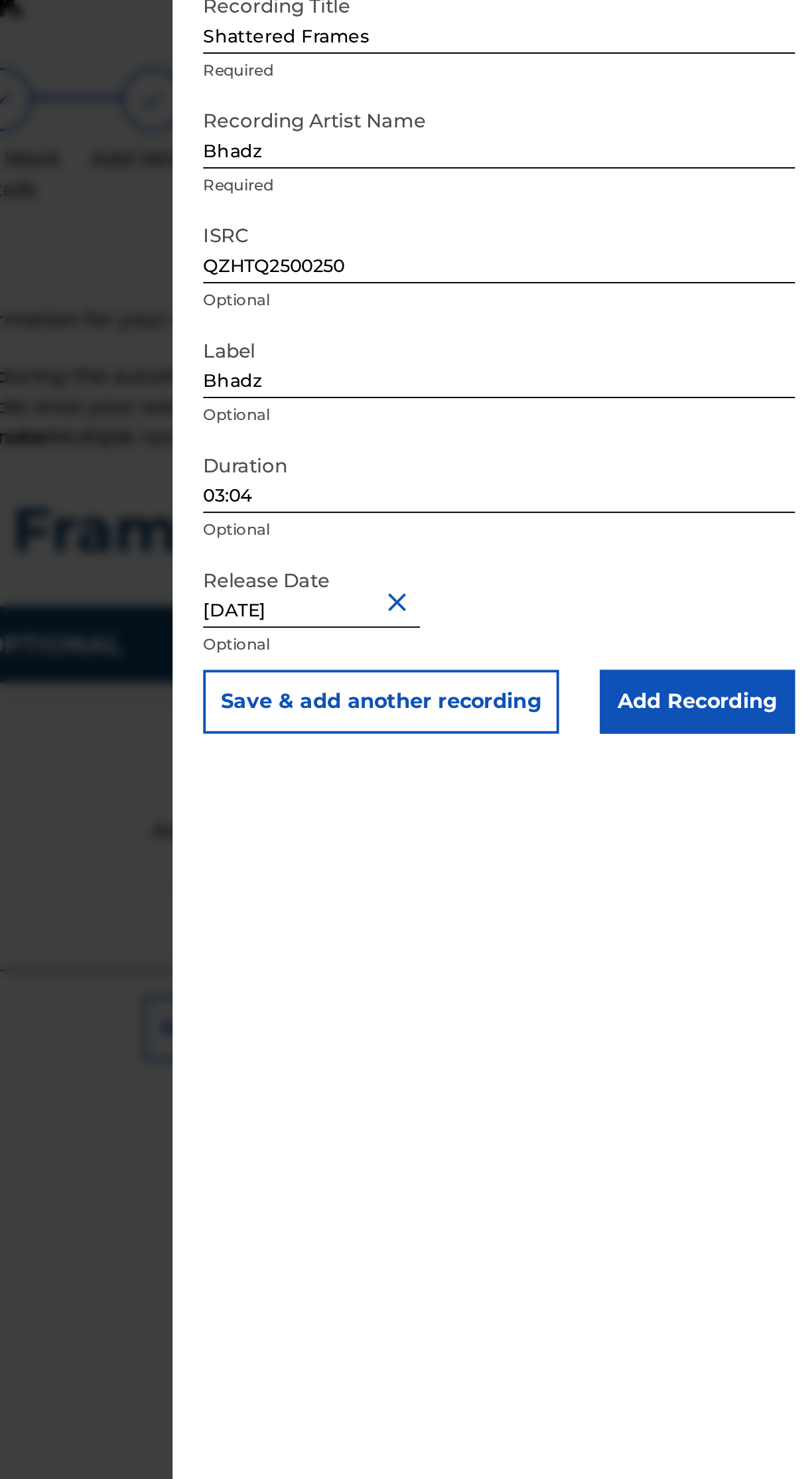
click at [772, 458] on input "Add Recording" at bounding box center [751, 452] width 101 height 33
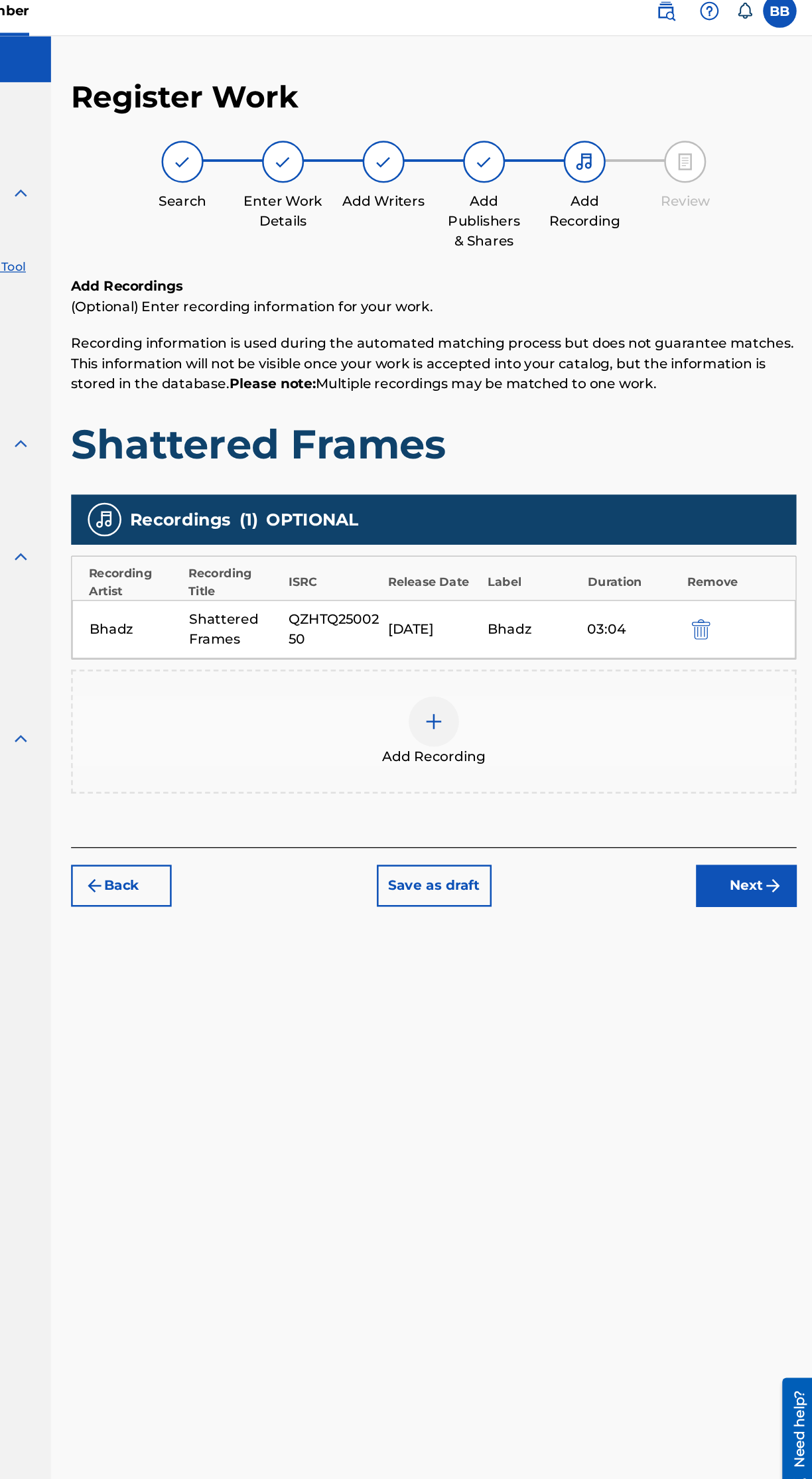
click at [772, 699] on button "Next" at bounding box center [757, 712] width 80 height 33
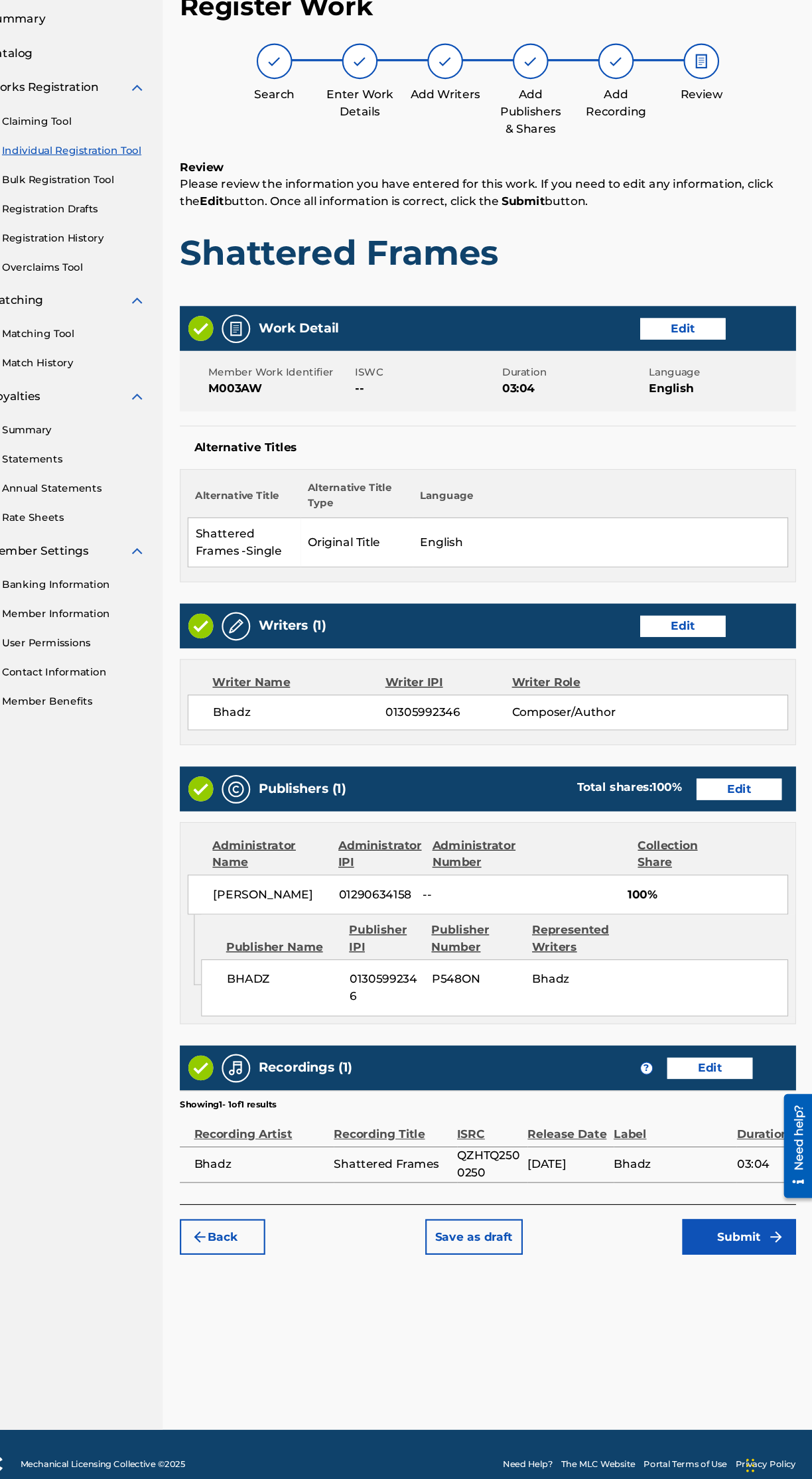
click at [758, 819] on button "Edit" at bounding box center [744, 818] width 80 height 20
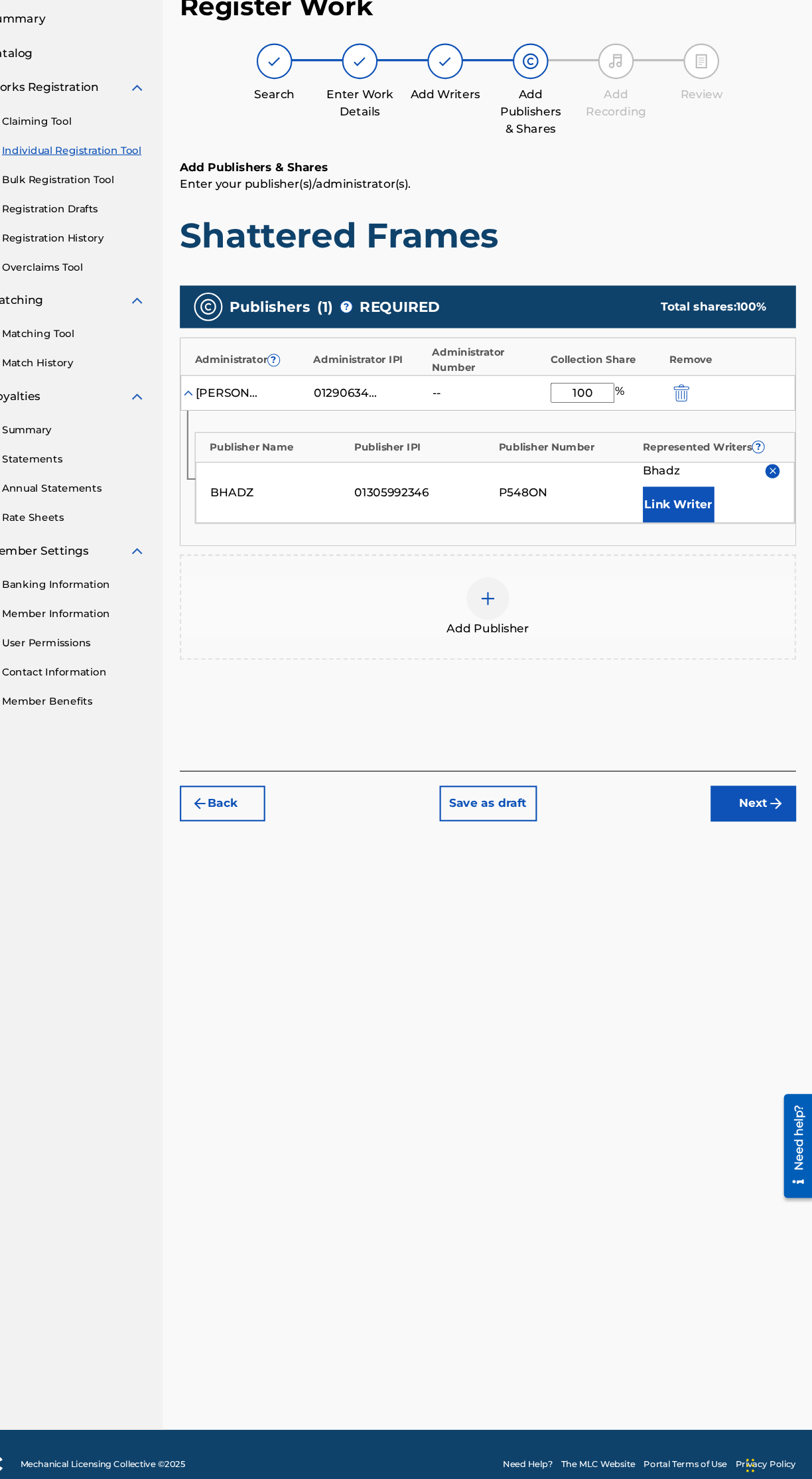
click at [486, 441] on div "--" at bounding box center [487, 448] width 60 height 16
click at [231, 448] on img at bounding box center [229, 449] width 13 height 13
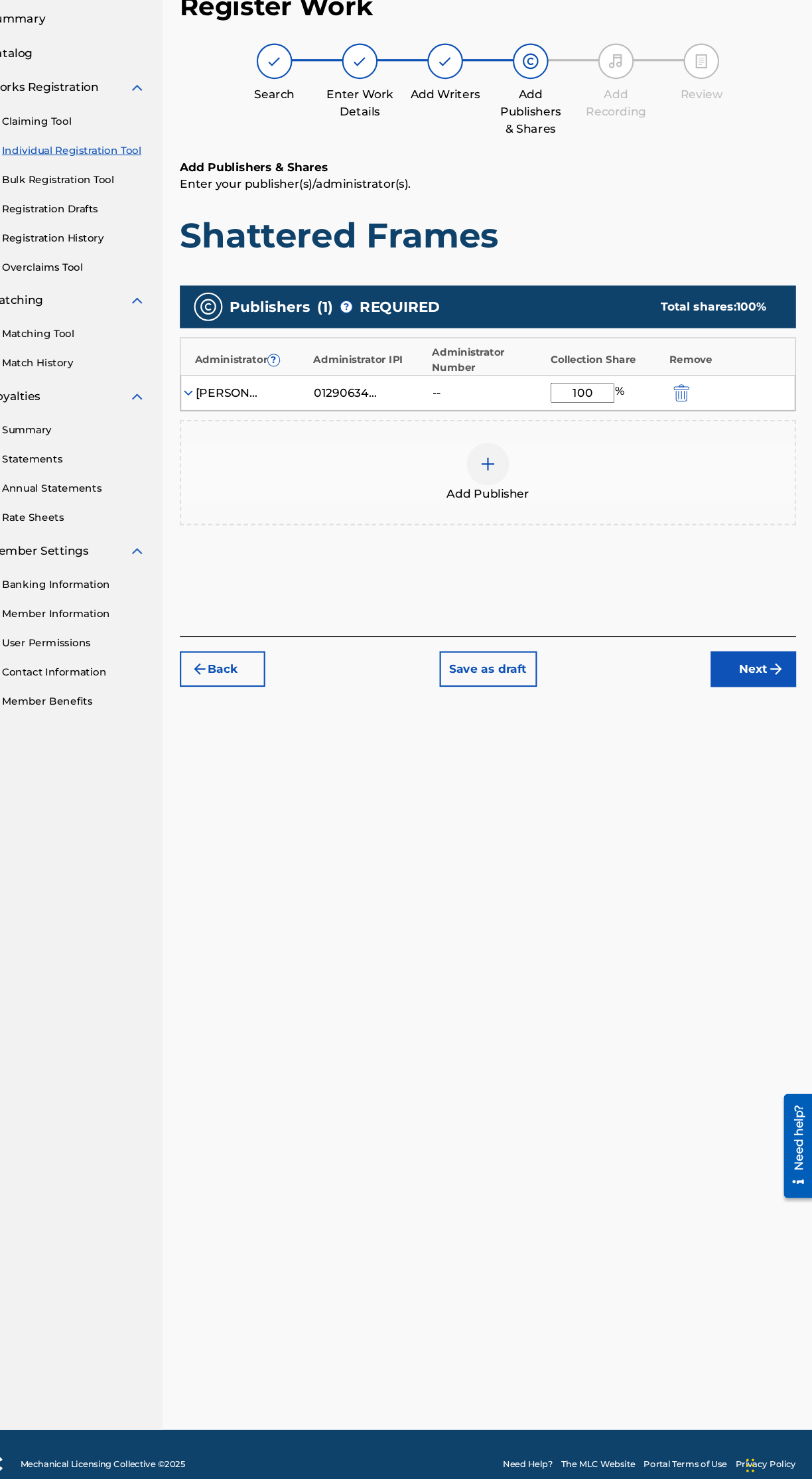
click at [229, 448] on img at bounding box center [229, 449] width 13 height 13
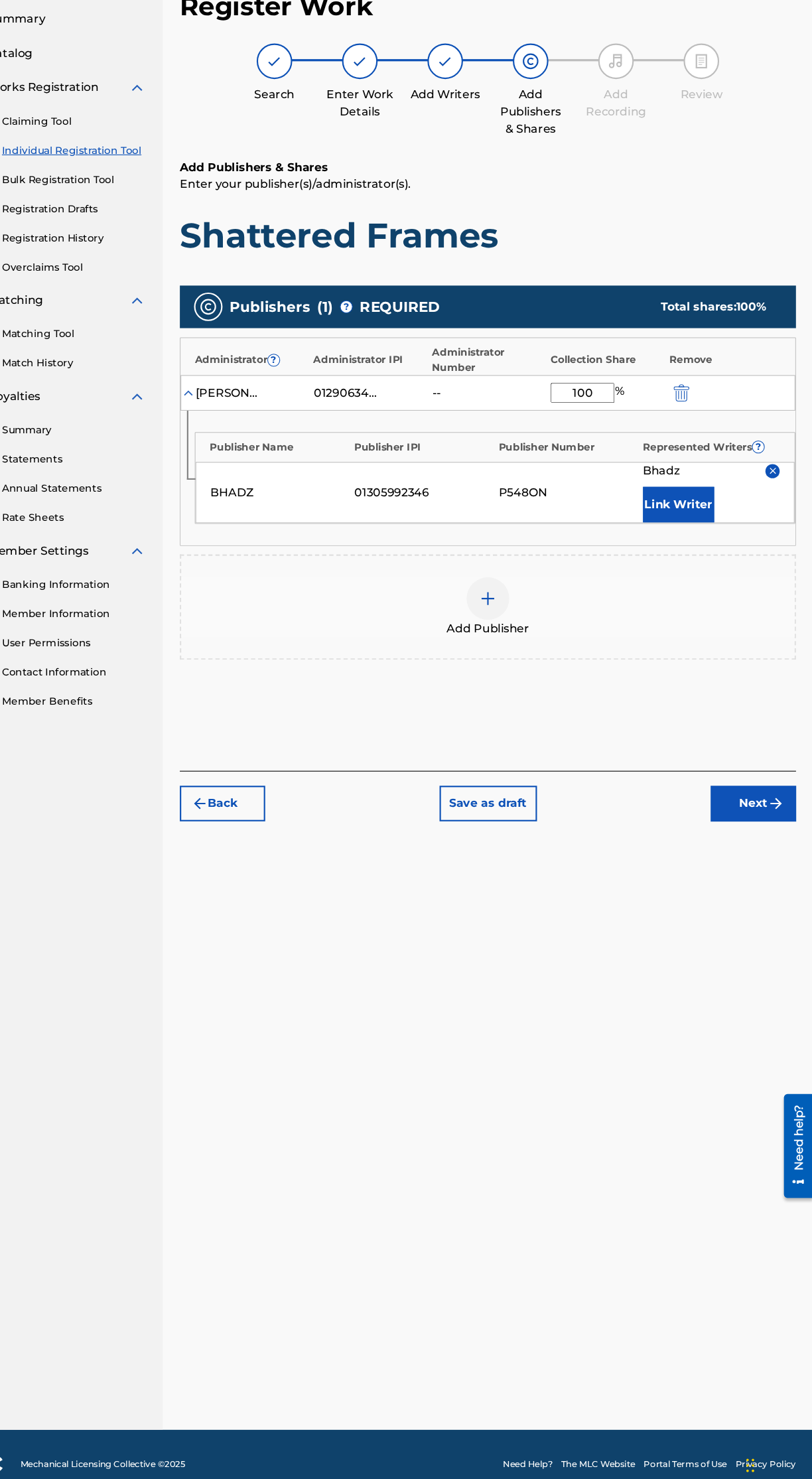
click at [438, 444] on div "01290634158" at bounding box center [398, 448] width 103 height 16
click at [778, 830] on img "submit" at bounding box center [778, 831] width 16 height 16
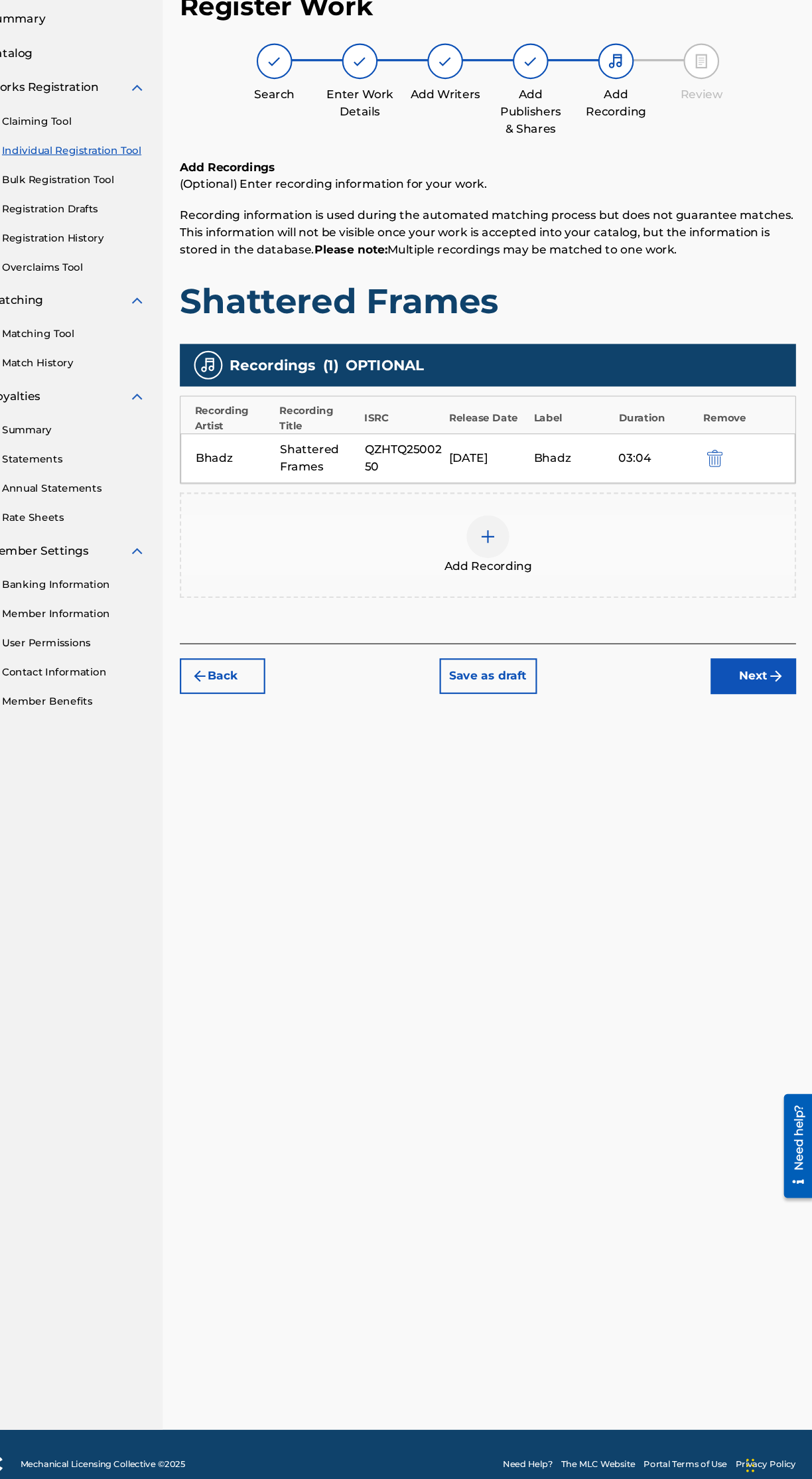
click at [778, 712] on img "submit" at bounding box center [778, 712] width 16 height 16
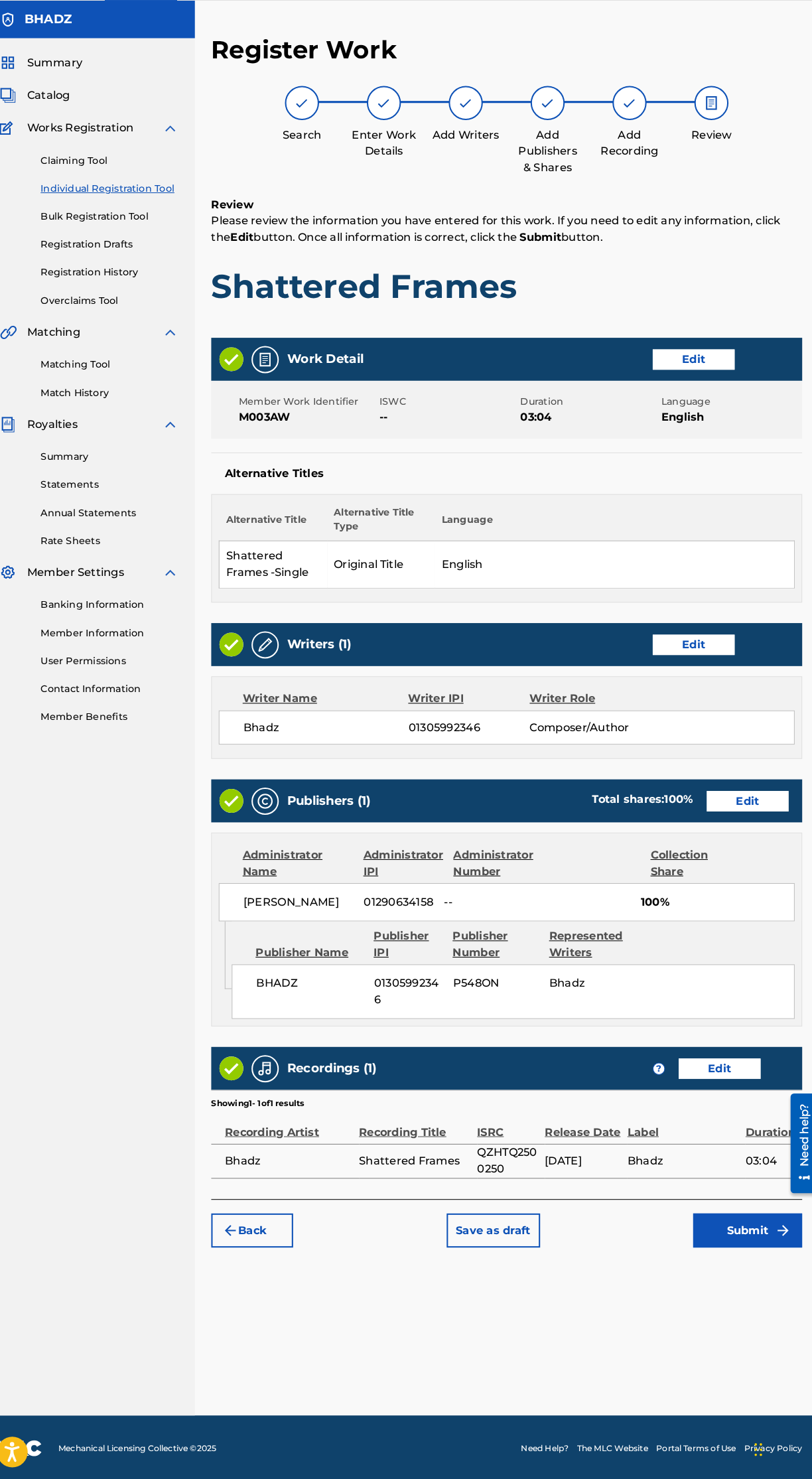
click at [740, 1253] on button "Submit" at bounding box center [744, 1236] width 106 height 33
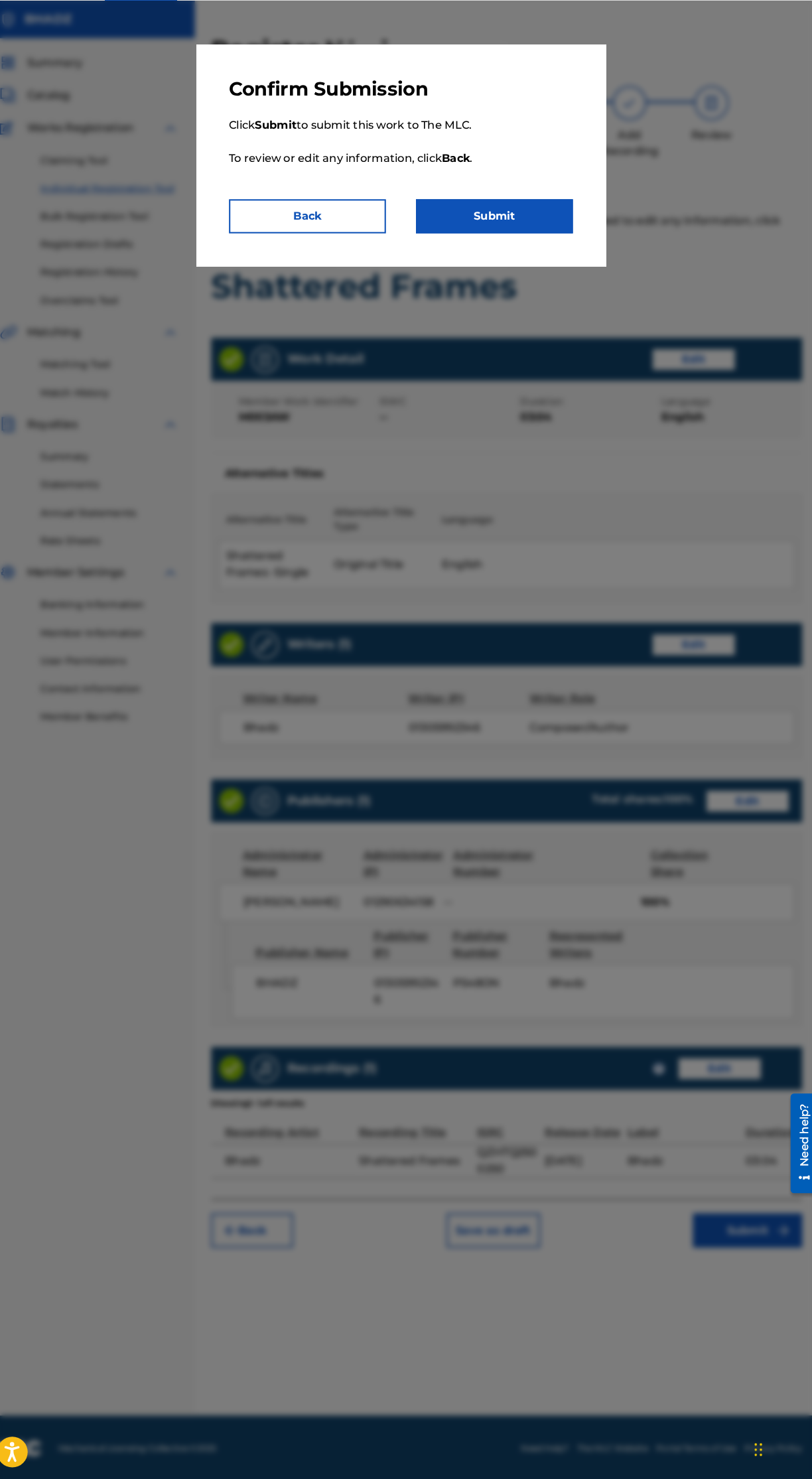
click at [537, 253] on button "Submit" at bounding box center [496, 249] width 153 height 33
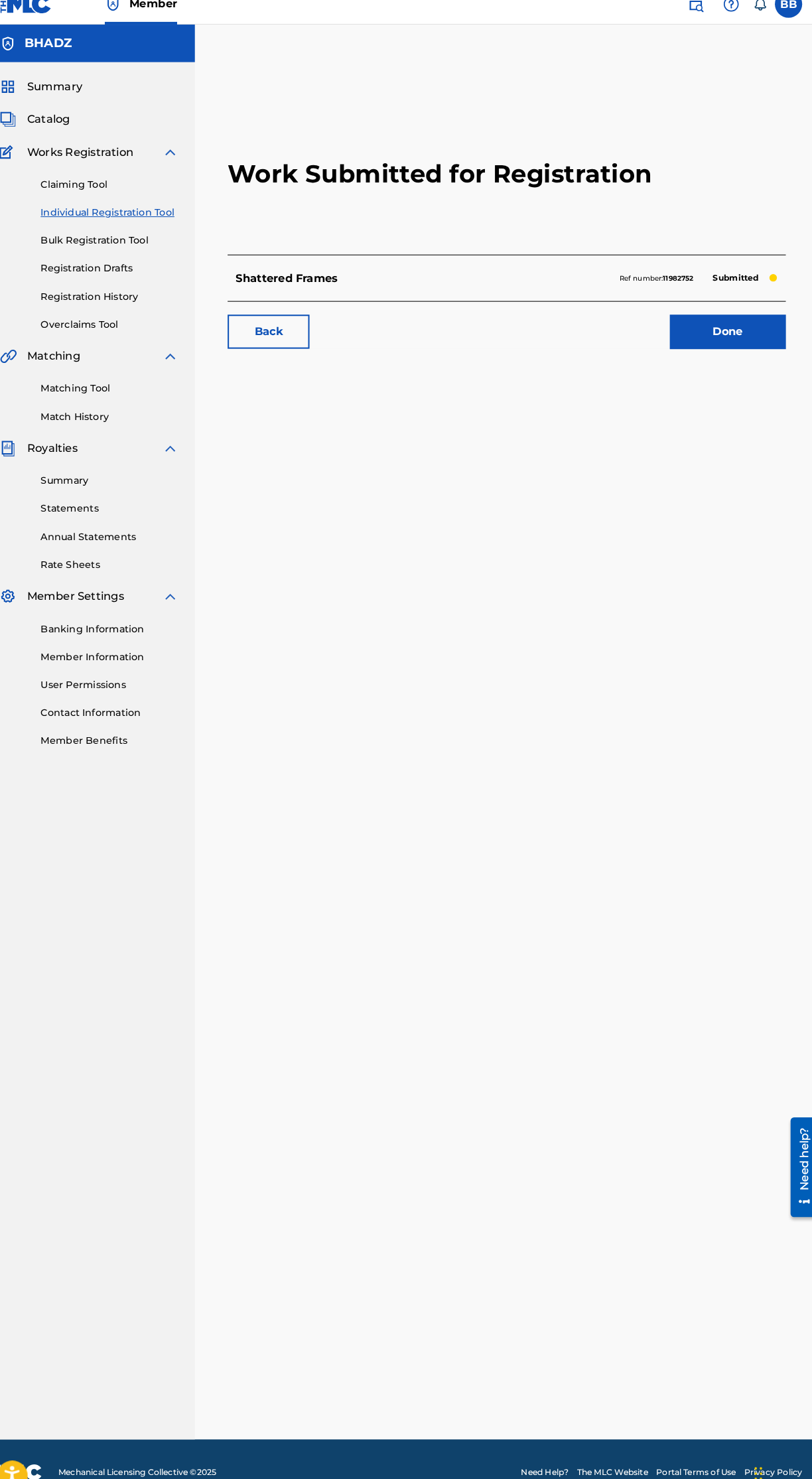
click at [623, 292] on p "Ref number: 11982752" at bounding box center [655, 286] width 72 height 12
click at [754, 340] on link "Done" at bounding box center [724, 338] width 113 height 33
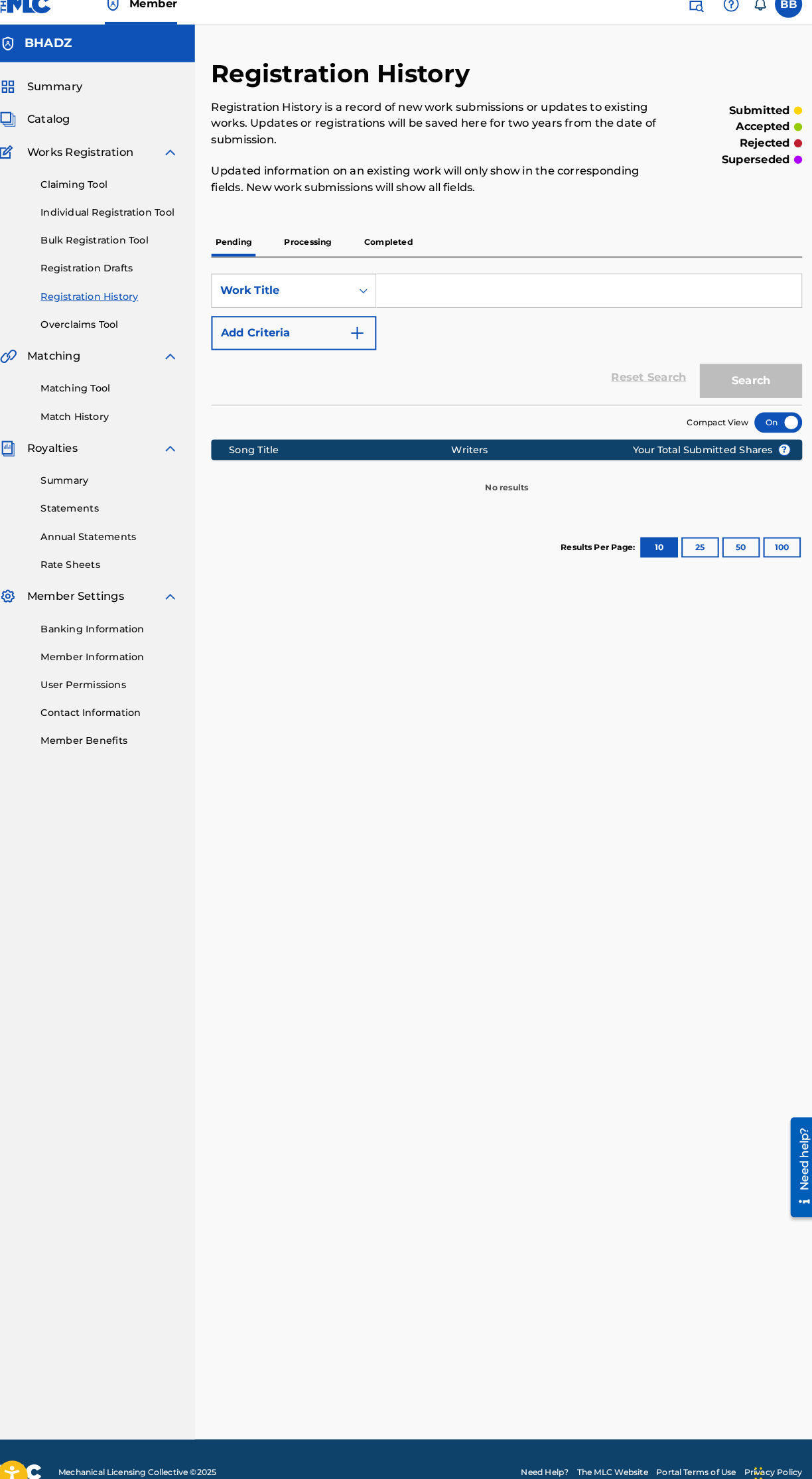
click at [328, 242] on p "Processing" at bounding box center [316, 251] width 54 height 27
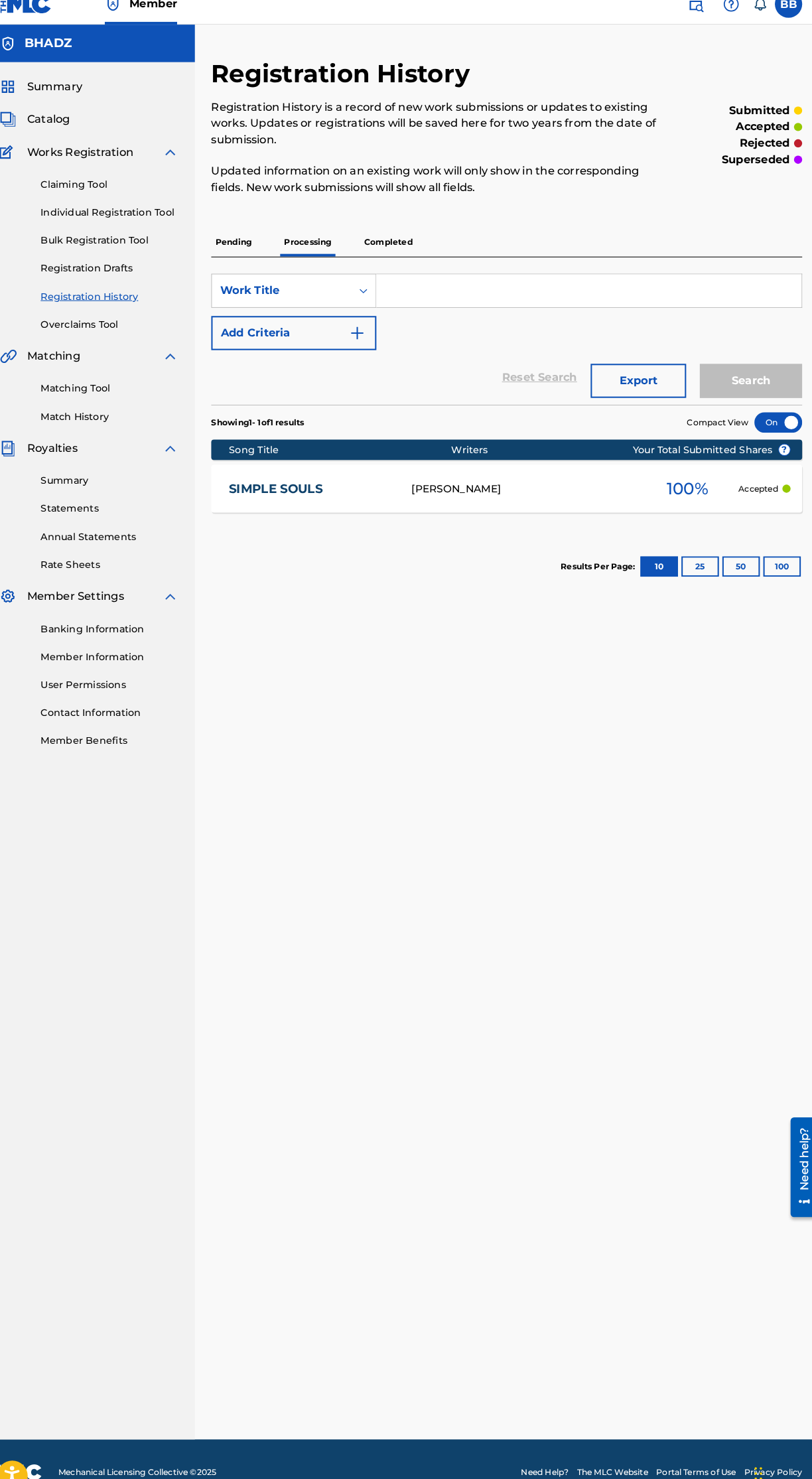
click at [410, 251] on p "Completed" at bounding box center [394, 251] width 55 height 27
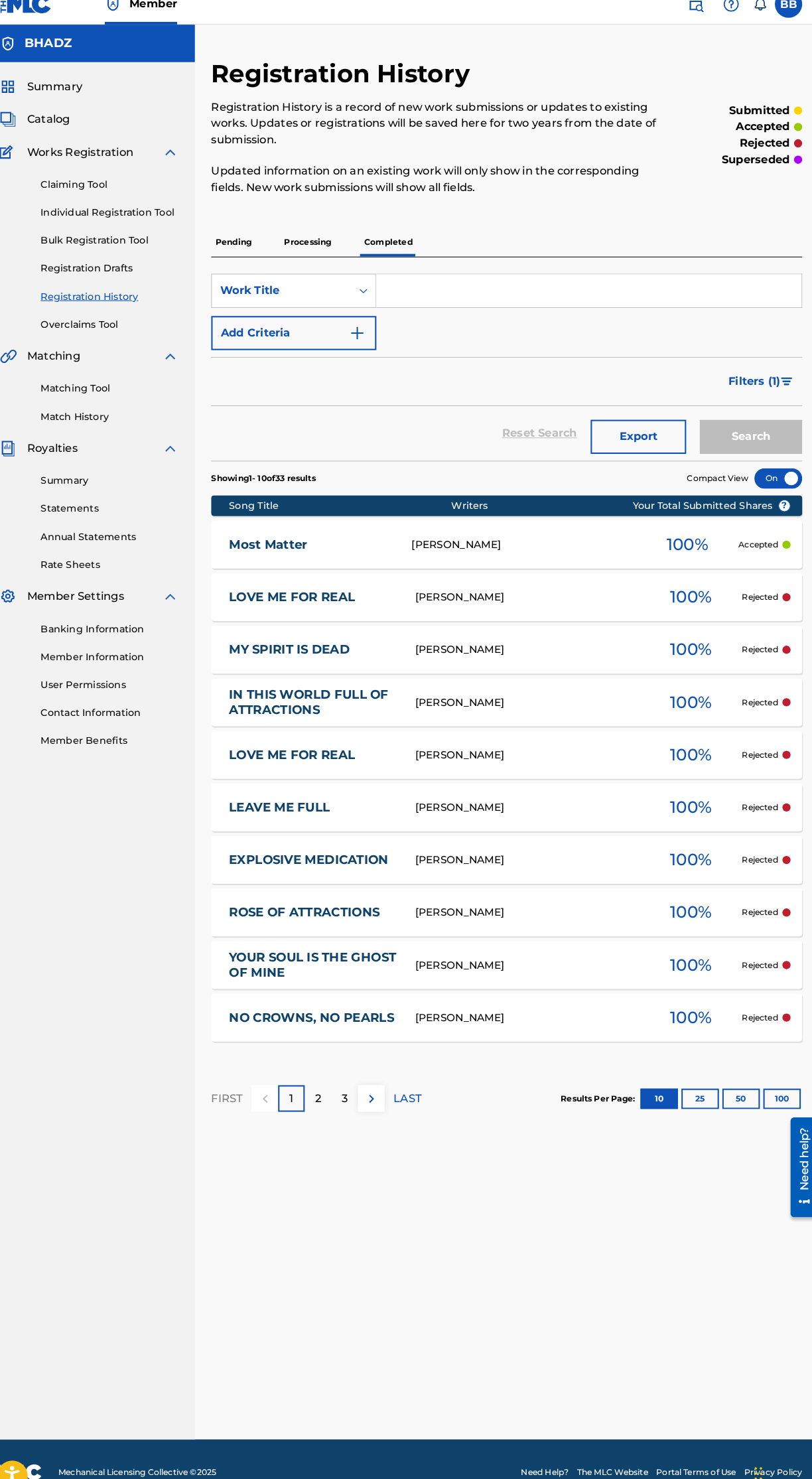
click at [247, 251] on p "Pending" at bounding box center [244, 251] width 44 height 27
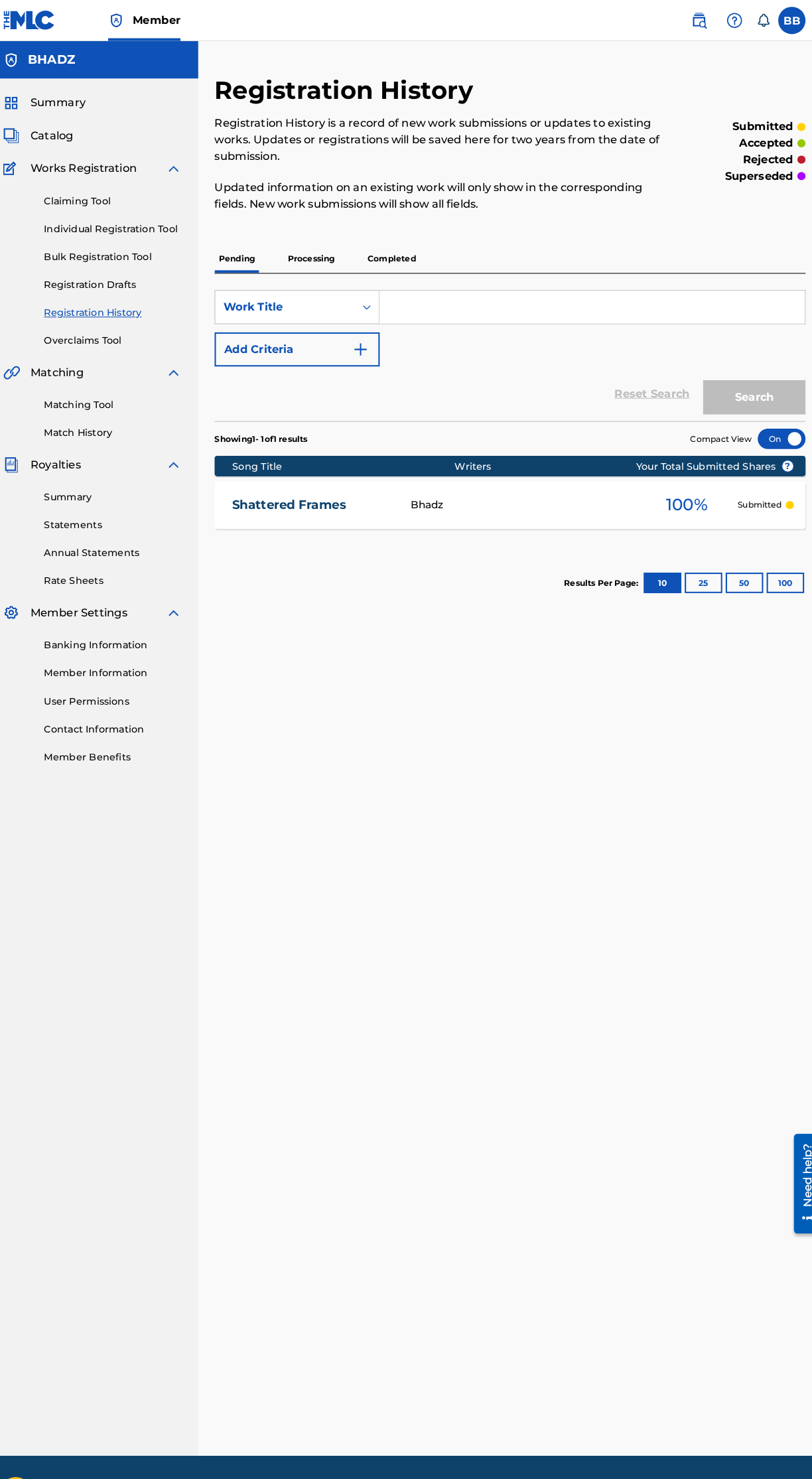
click at [329, 493] on link "Shattered Frames" at bounding box center [316, 492] width 156 height 15
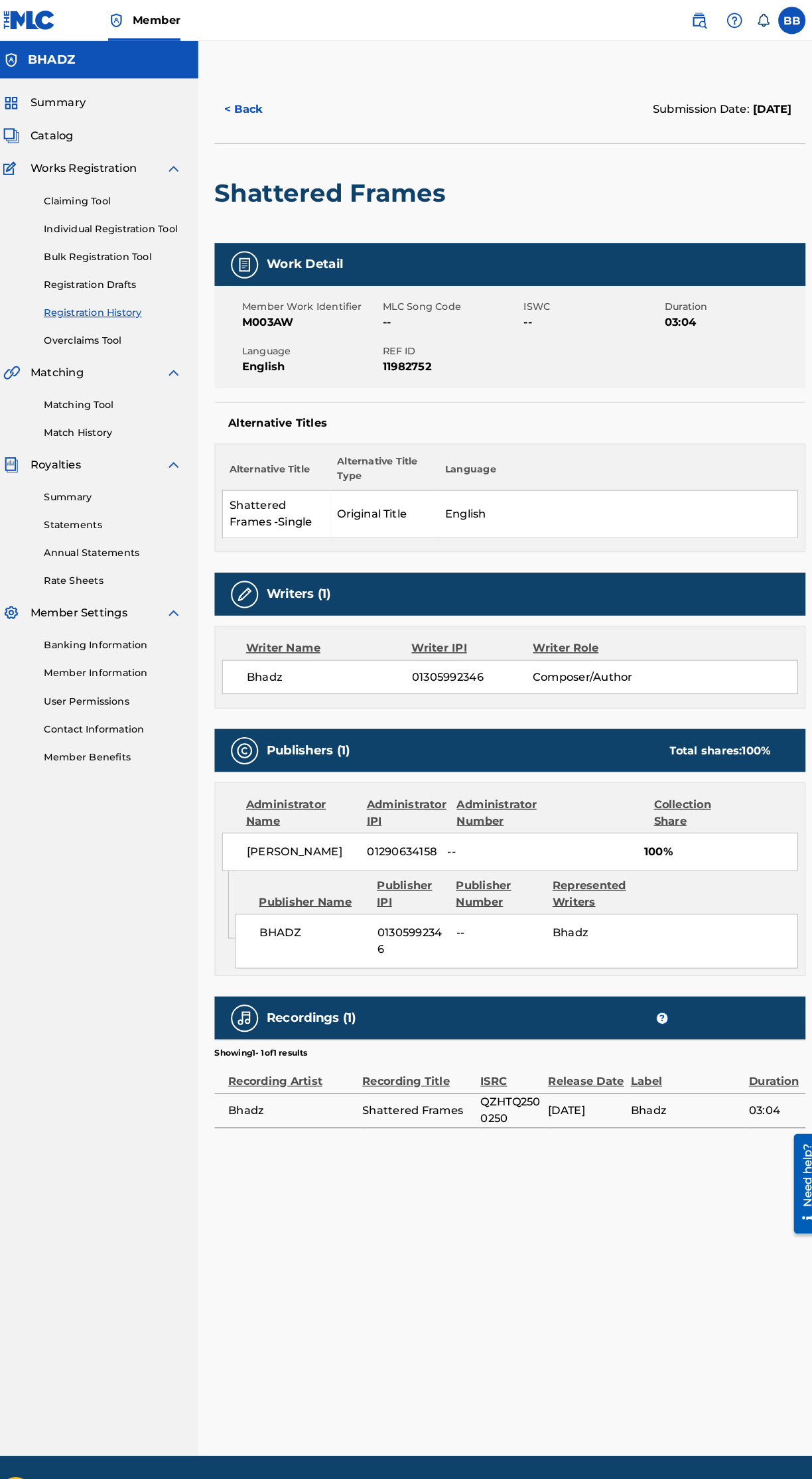
click at [266, 1088] on span "Bhadz" at bounding box center [297, 1079] width 124 height 16
click at [117, 1165] on nav "BHADZ Summary Catalog Works Registration Claiming Tool Individual Registration …" at bounding box center [102, 728] width 206 height 1376
